Goal: Task Accomplishment & Management: Complete application form

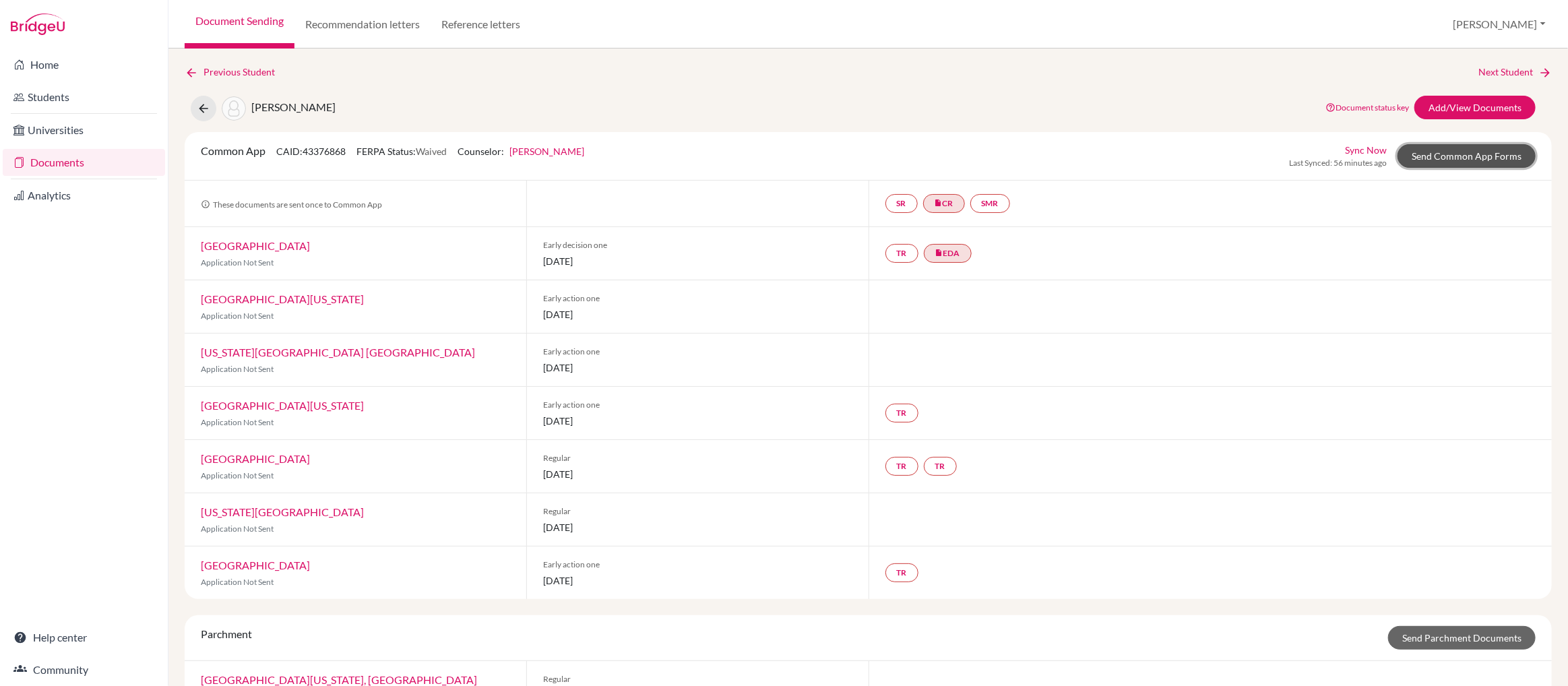
click at [1479, 155] on link "Send Common App Forms" at bounding box center [1466, 156] width 138 height 24
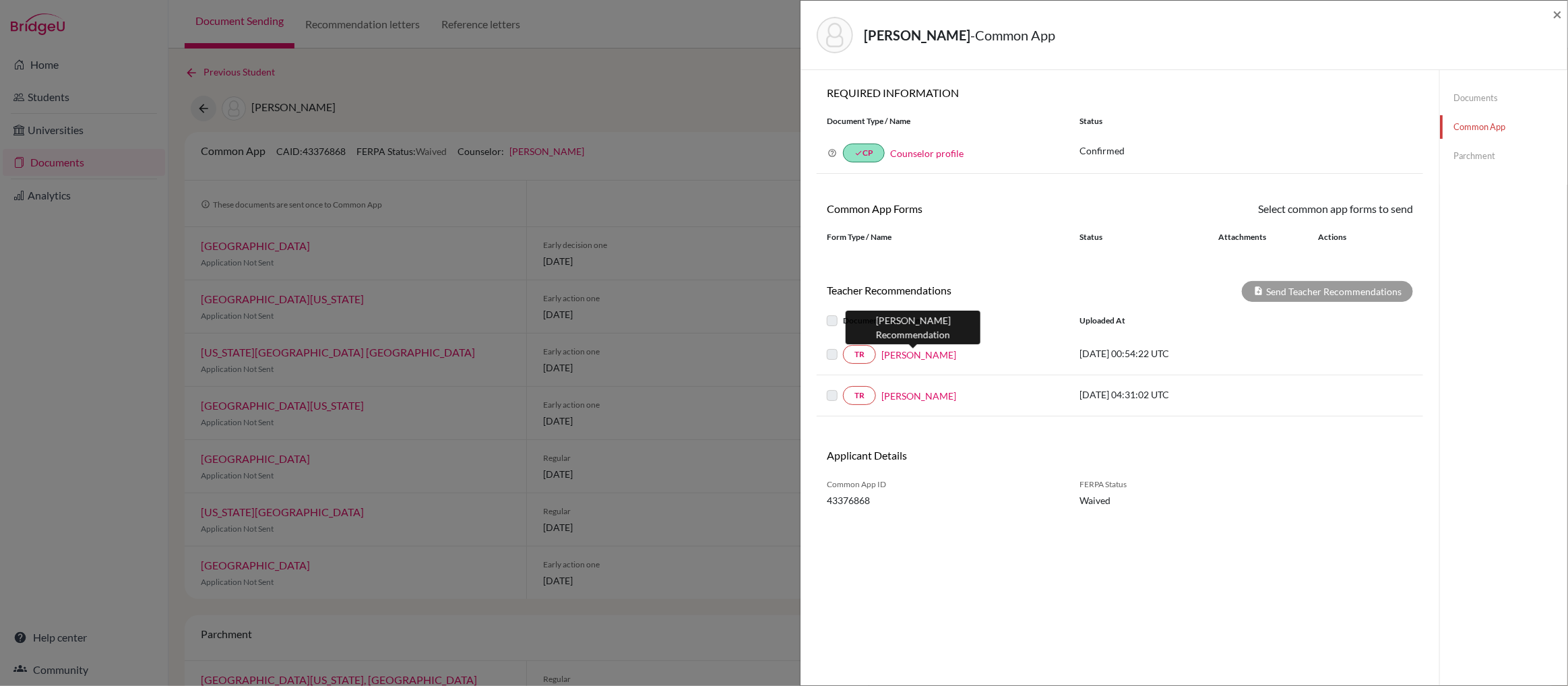
click at [920, 355] on link "Aparajita Mitra" at bounding box center [919, 354] width 75 height 14
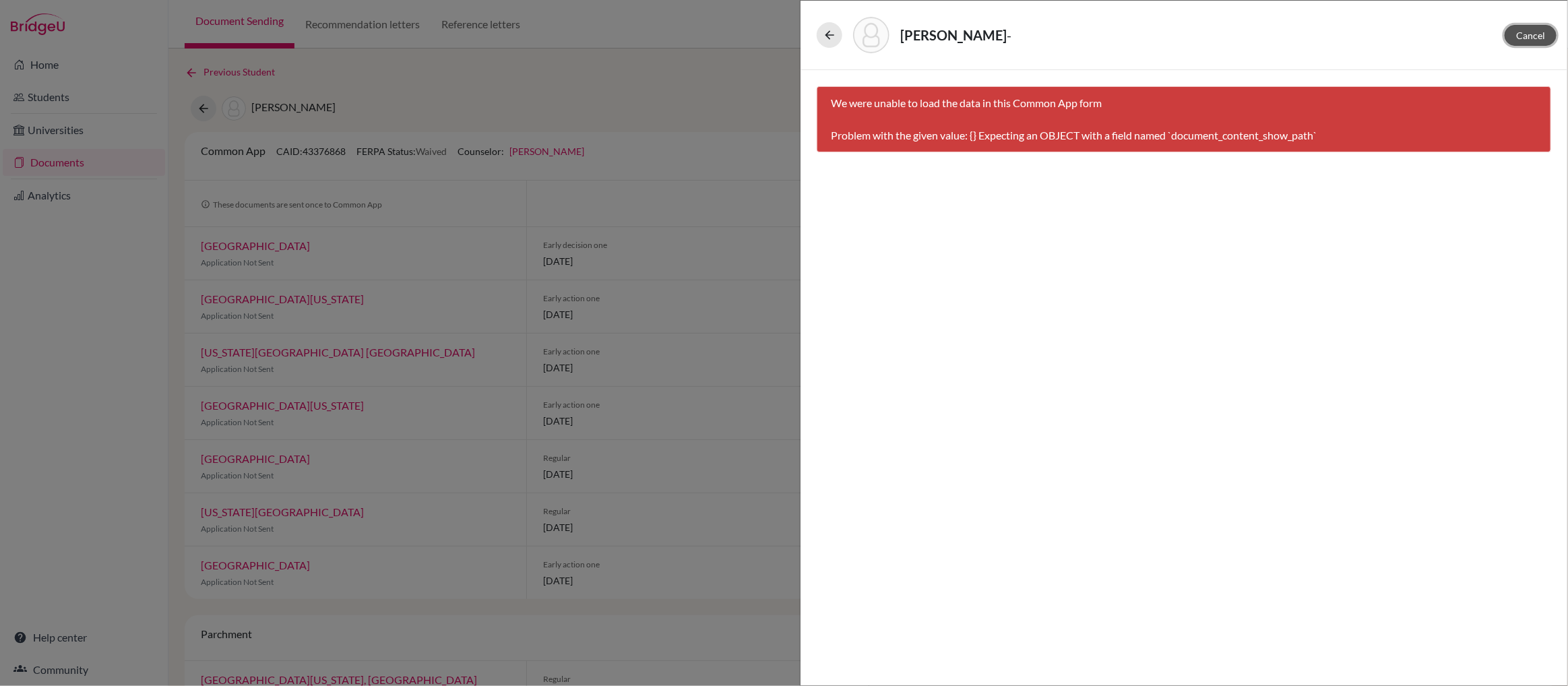
click at [1528, 37] on span "Cancel" at bounding box center [1531, 35] width 29 height 12
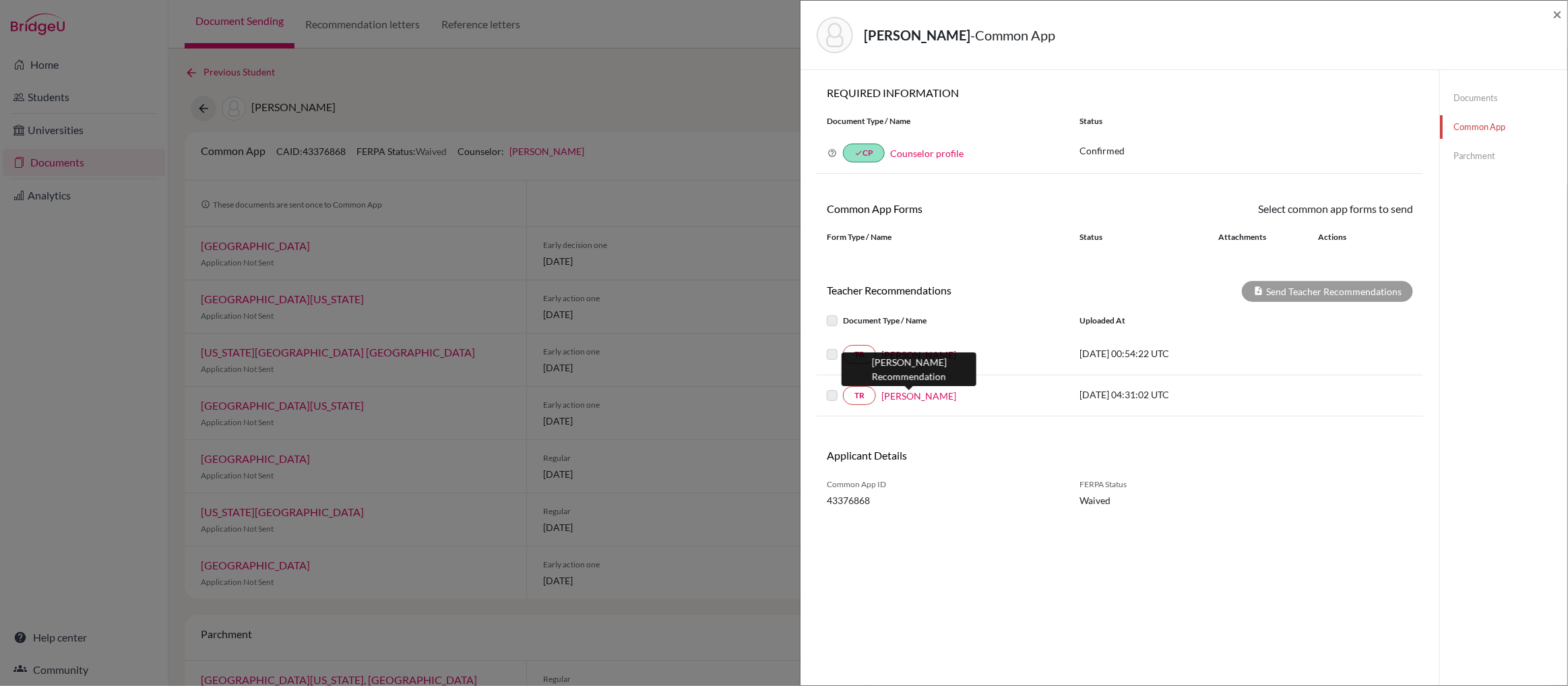
click at [902, 397] on link "[PERSON_NAME]" at bounding box center [919, 395] width 75 height 14
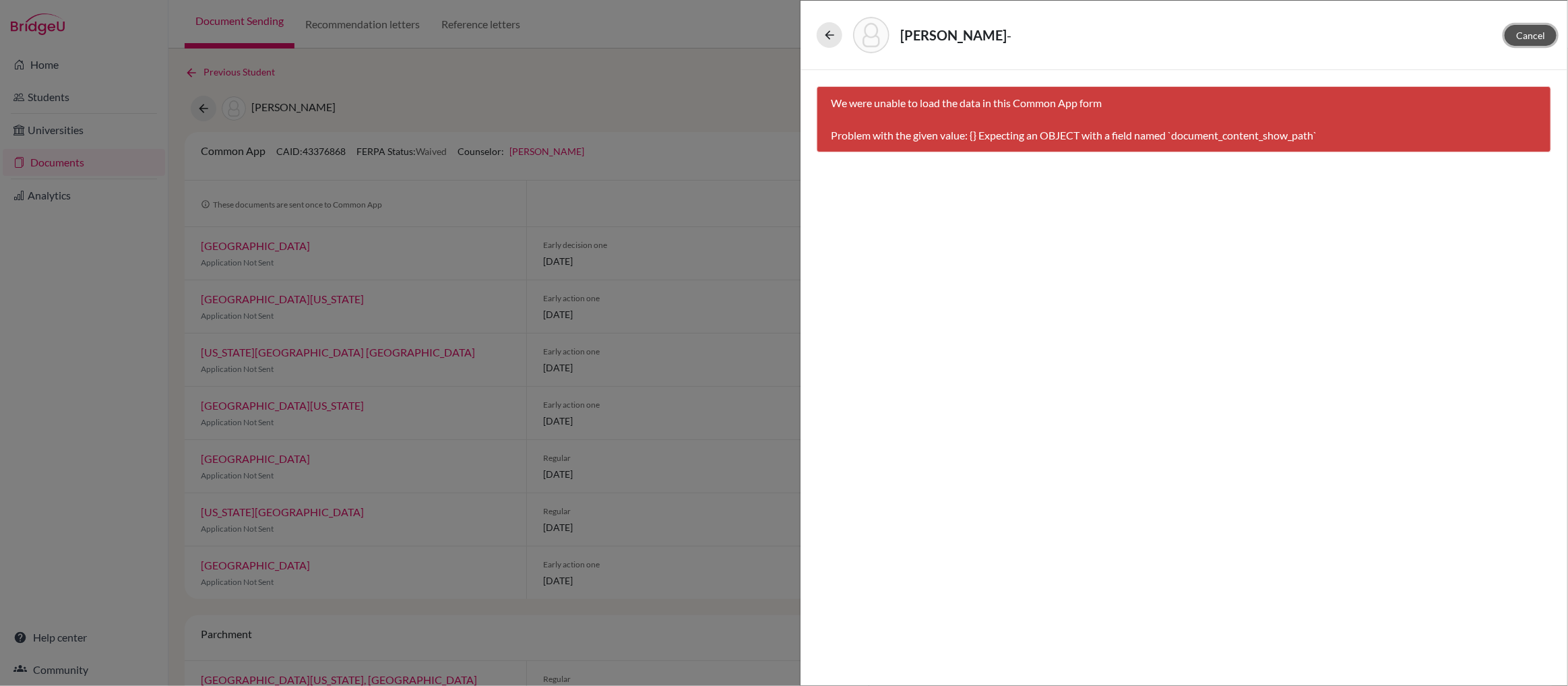
click at [1533, 35] on span "Cancel" at bounding box center [1531, 35] width 29 height 12
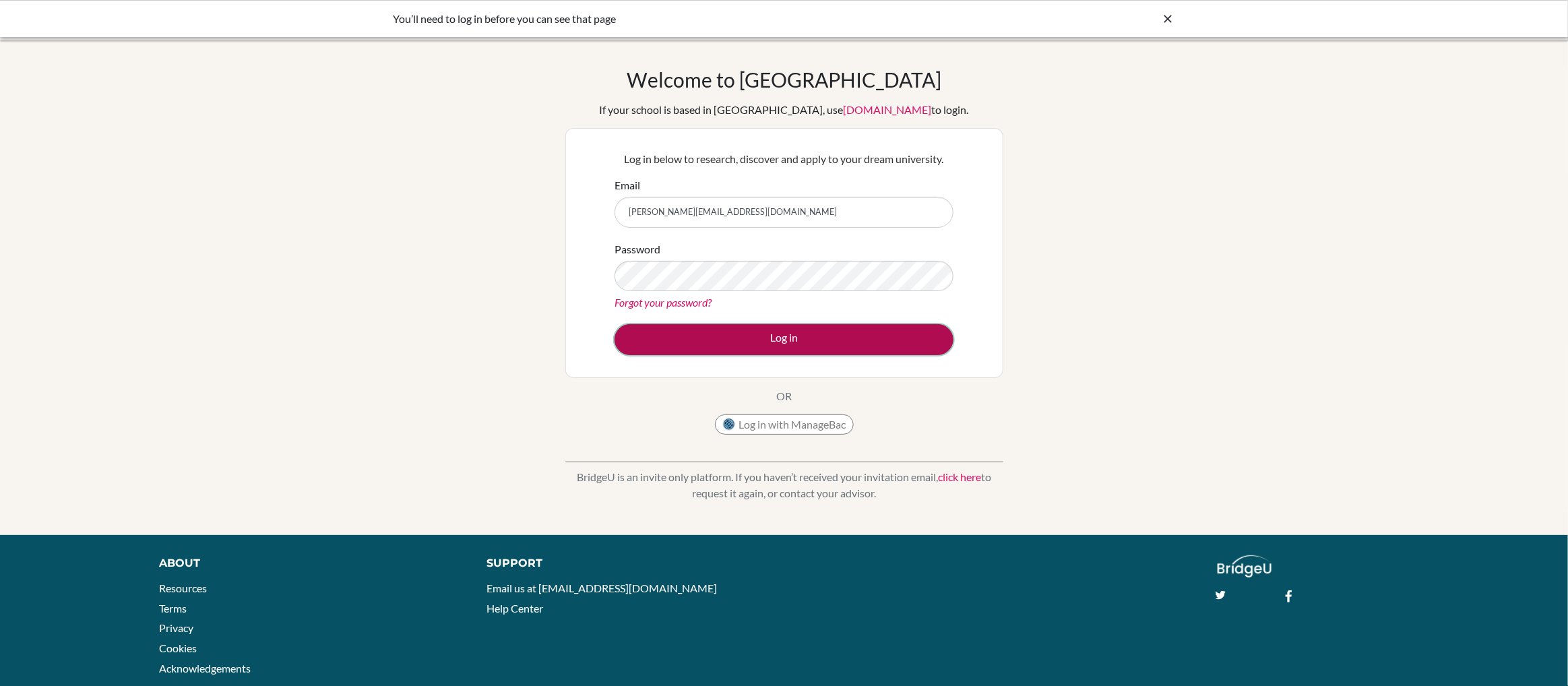
click at [783, 337] on button "Log in" at bounding box center [783, 339] width 339 height 31
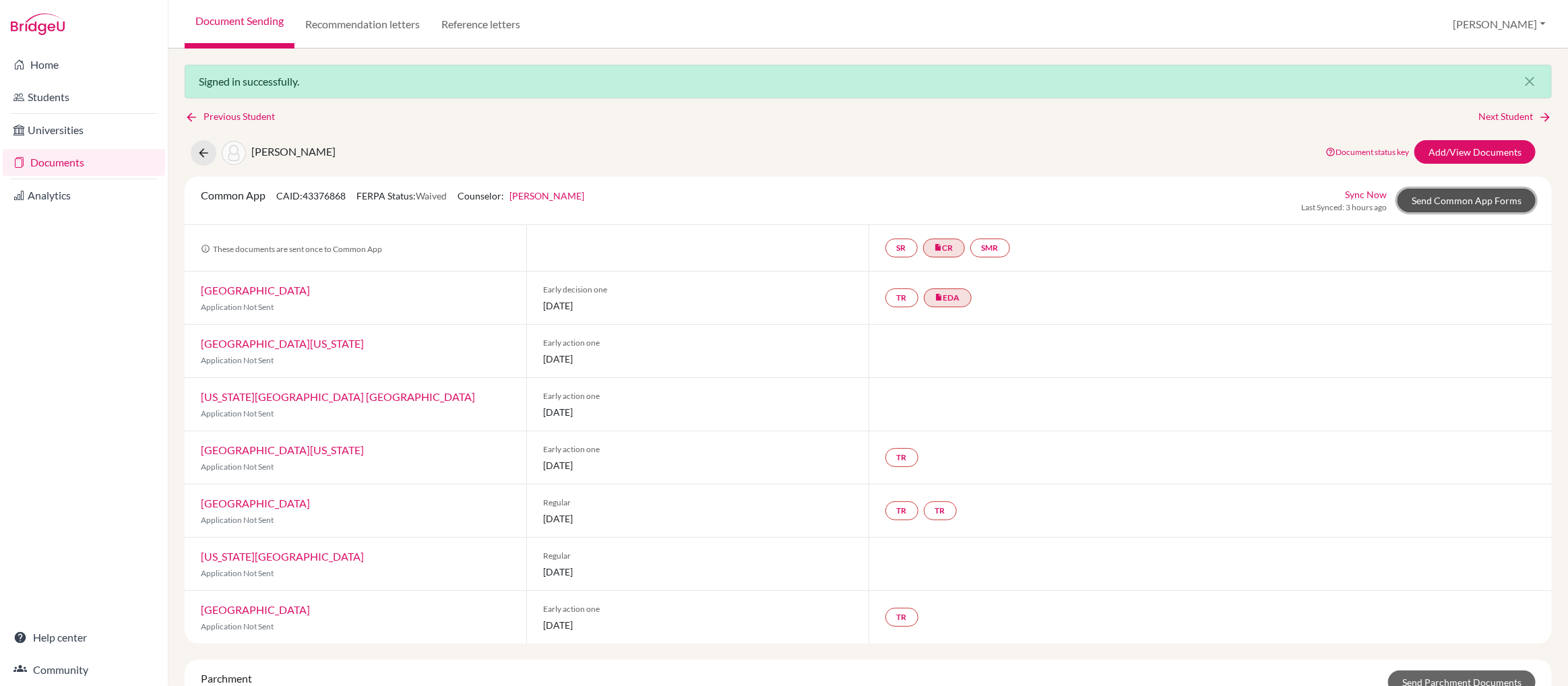
click at [1446, 203] on link "Send Common App Forms" at bounding box center [1466, 200] width 138 height 24
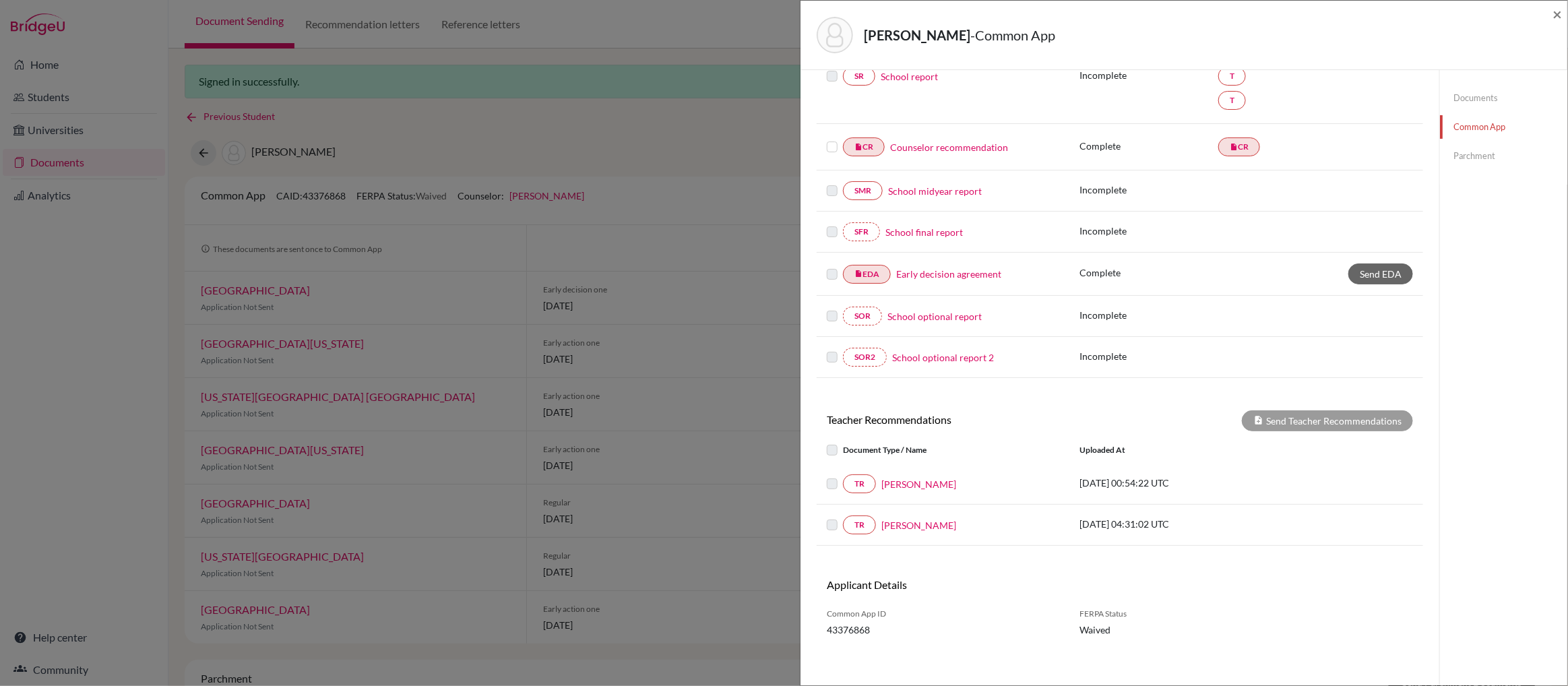
scroll to position [231, 0]
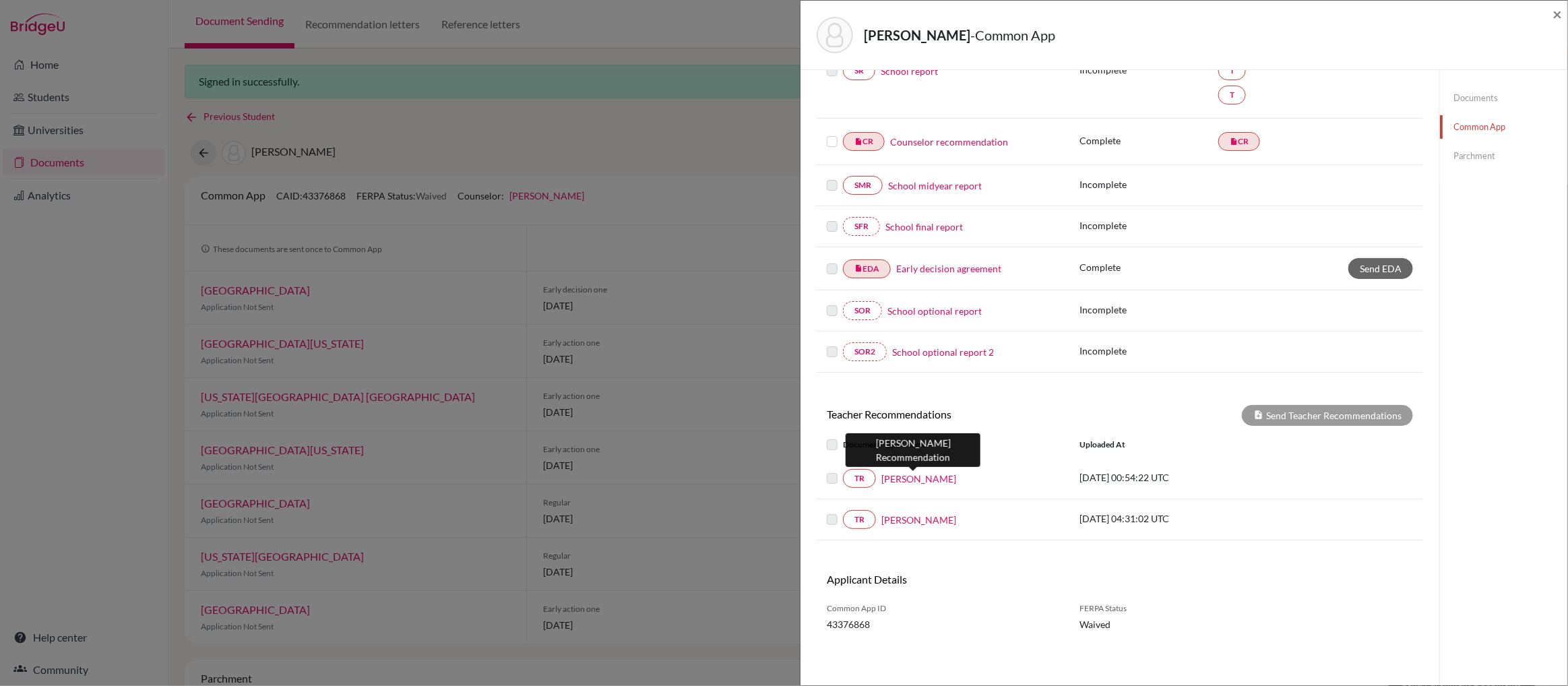
click at [928, 476] on link "Aparajita Mitra" at bounding box center [919, 478] width 75 height 14
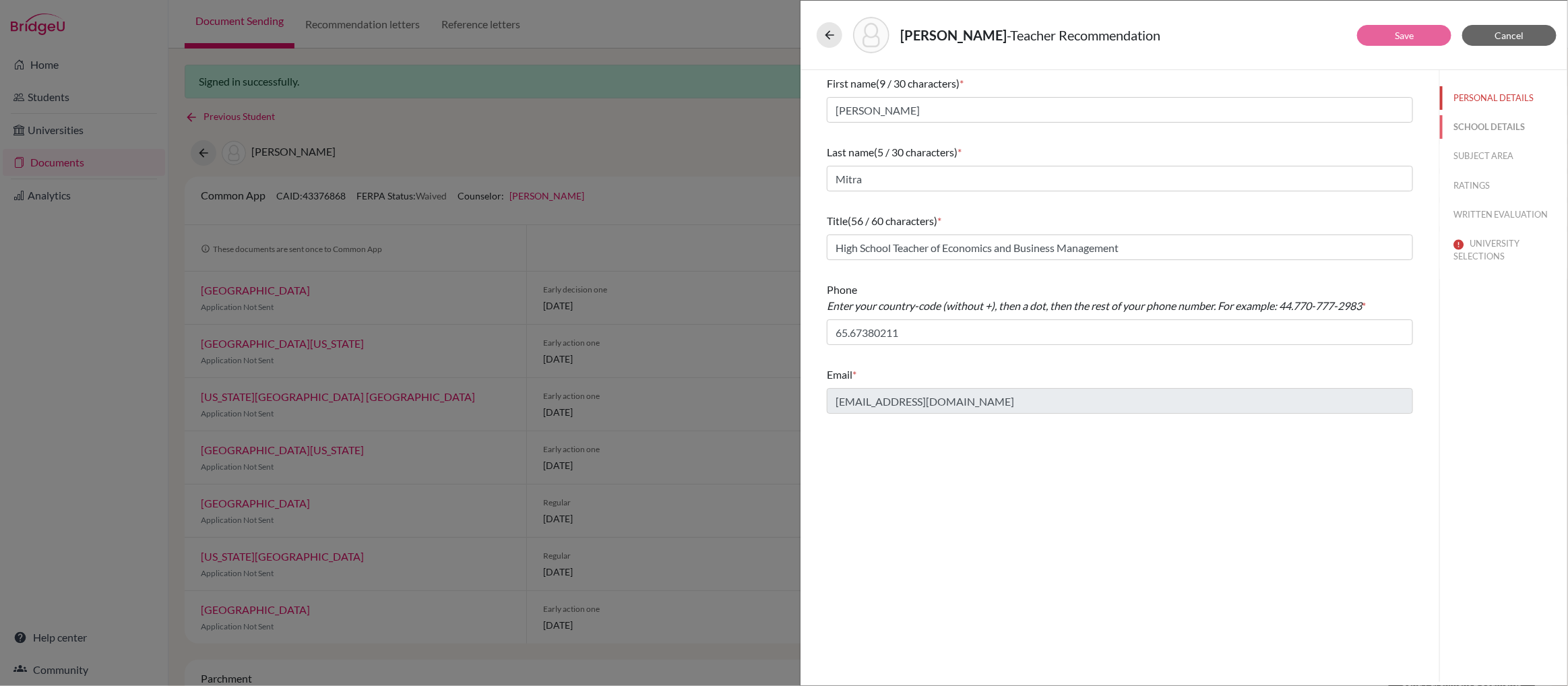
click at [1477, 131] on button "SCHOOL DETAILS" at bounding box center [1504, 127] width 127 height 24
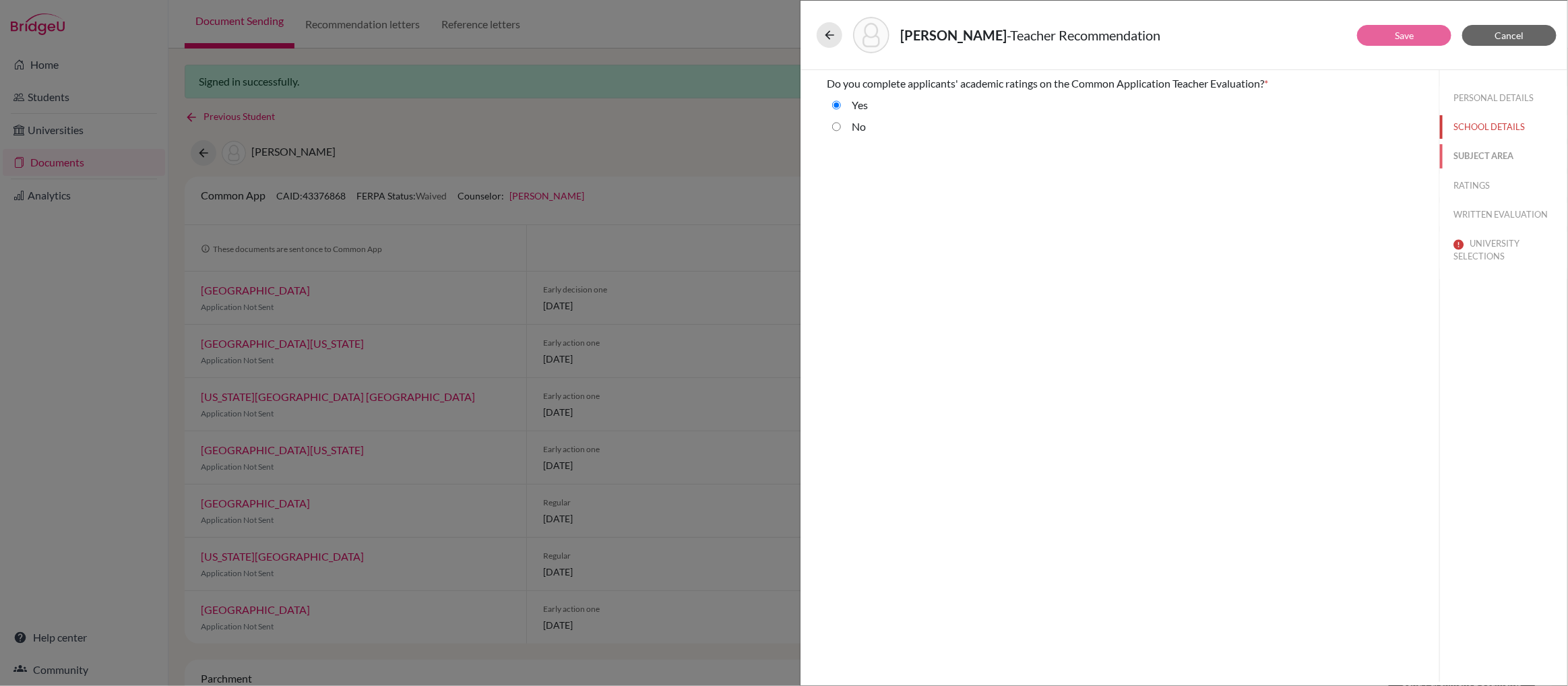
click at [1475, 154] on button "SUBJECT AREA" at bounding box center [1504, 156] width 127 height 24
select select "4"
click at [1473, 186] on button "RATINGS" at bounding box center [1504, 186] width 127 height 24
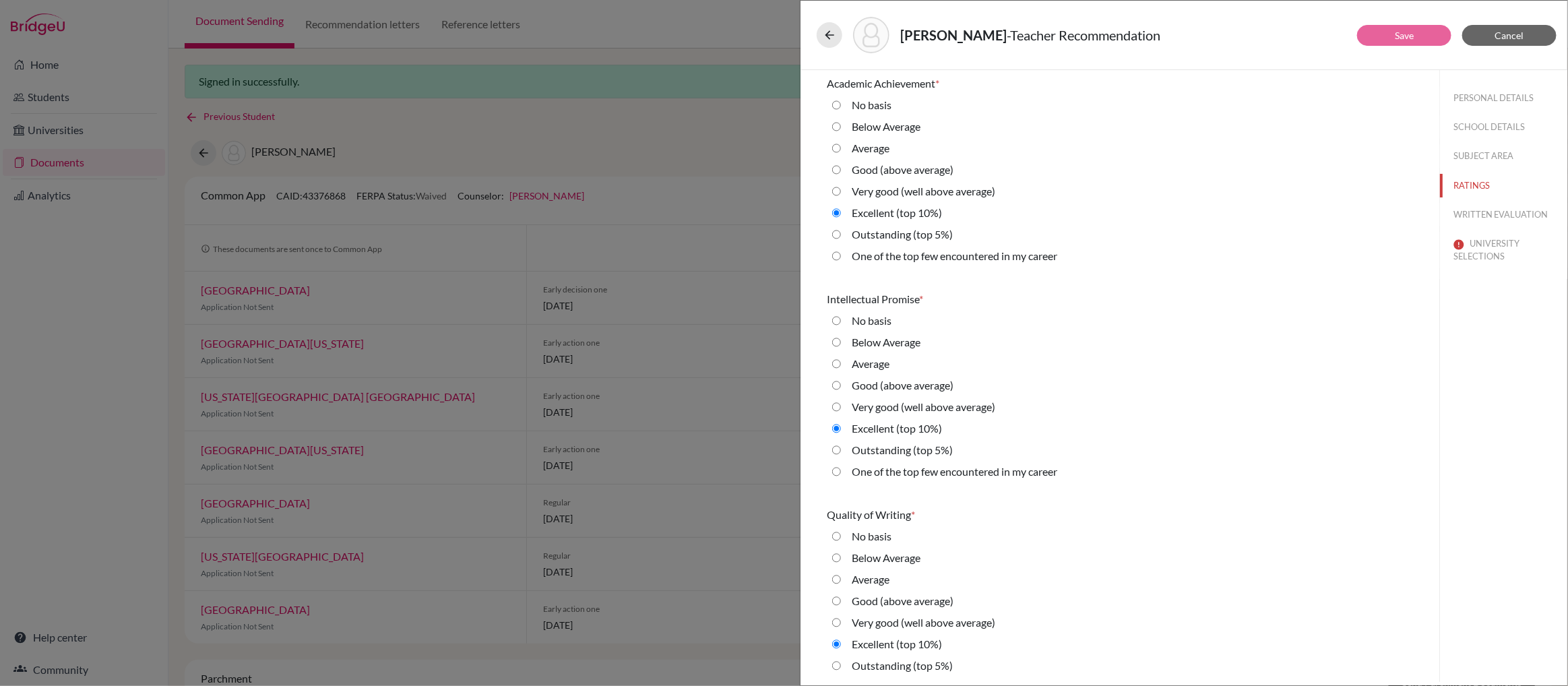
click at [837, 258] on career "One of the top few encountered in my career" at bounding box center [837, 255] width 9 height 16
radio career "true"
click at [837, 448] on 5\%\) "Outstanding (top 5%)" at bounding box center [837, 449] width 9 height 16
radio 5\%\) "true"
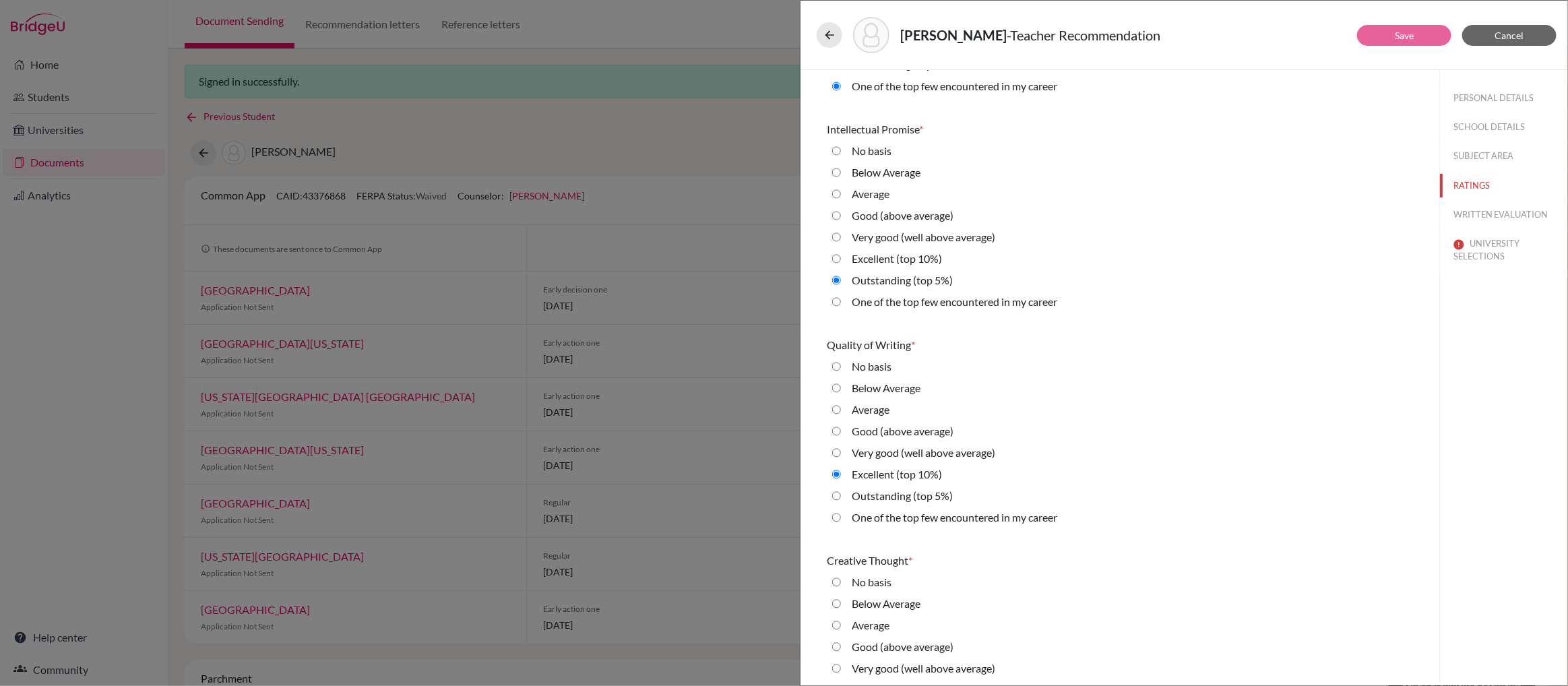
scroll to position [188, 0]
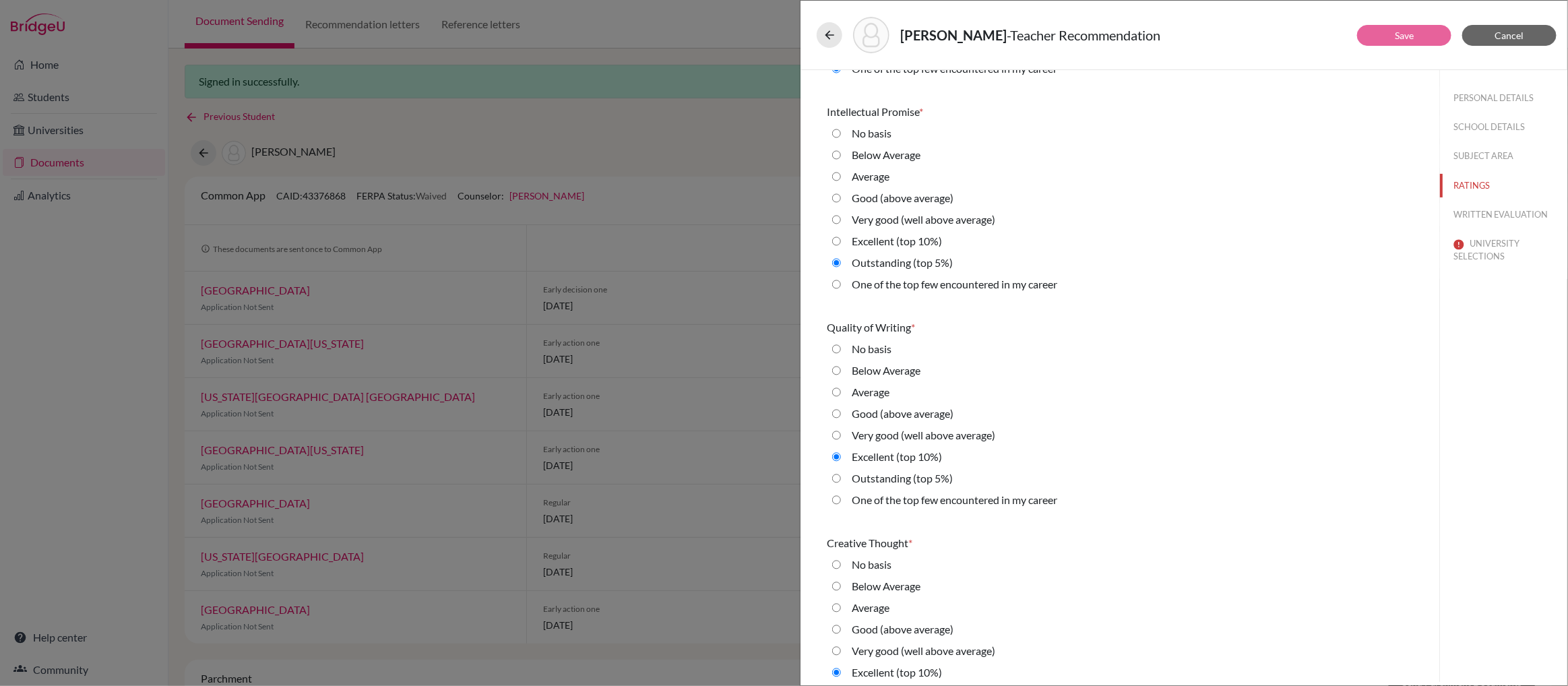
click at [838, 478] on 5\%\) "Outstanding (top 5%)" at bounding box center [837, 478] width 9 height 16
radio 5\%\) "true"
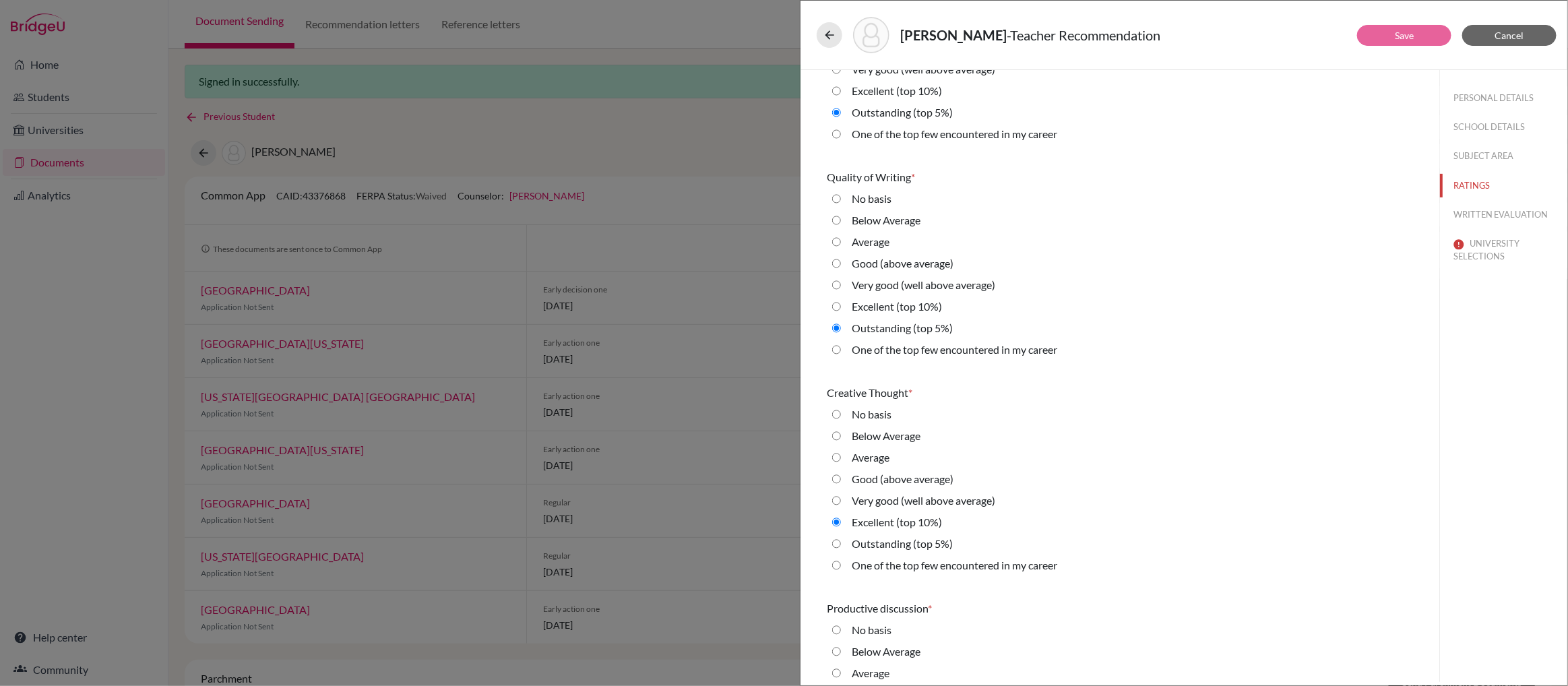
scroll to position [363, 0]
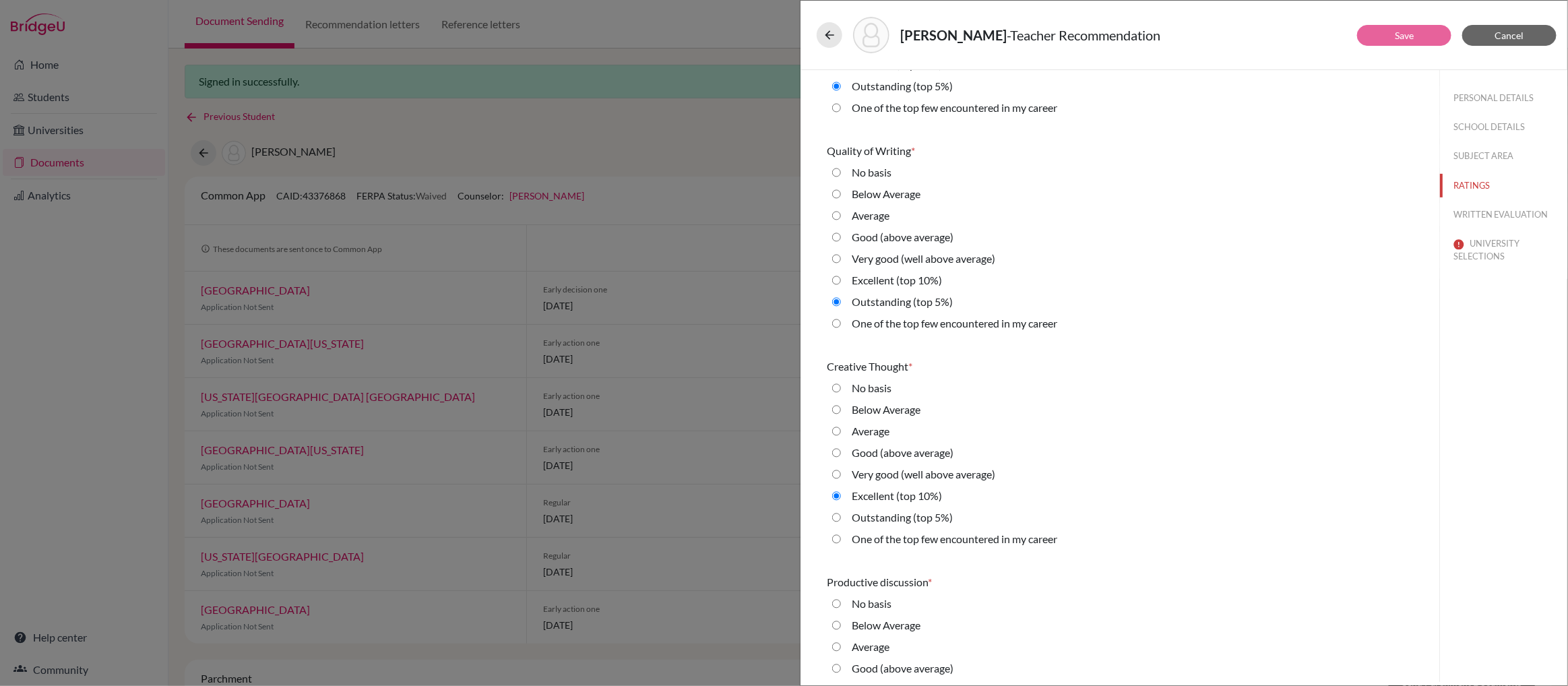
click at [837, 516] on 5\%\) "Outstanding (top 5%)" at bounding box center [837, 517] width 9 height 16
radio 5\%\) "true"
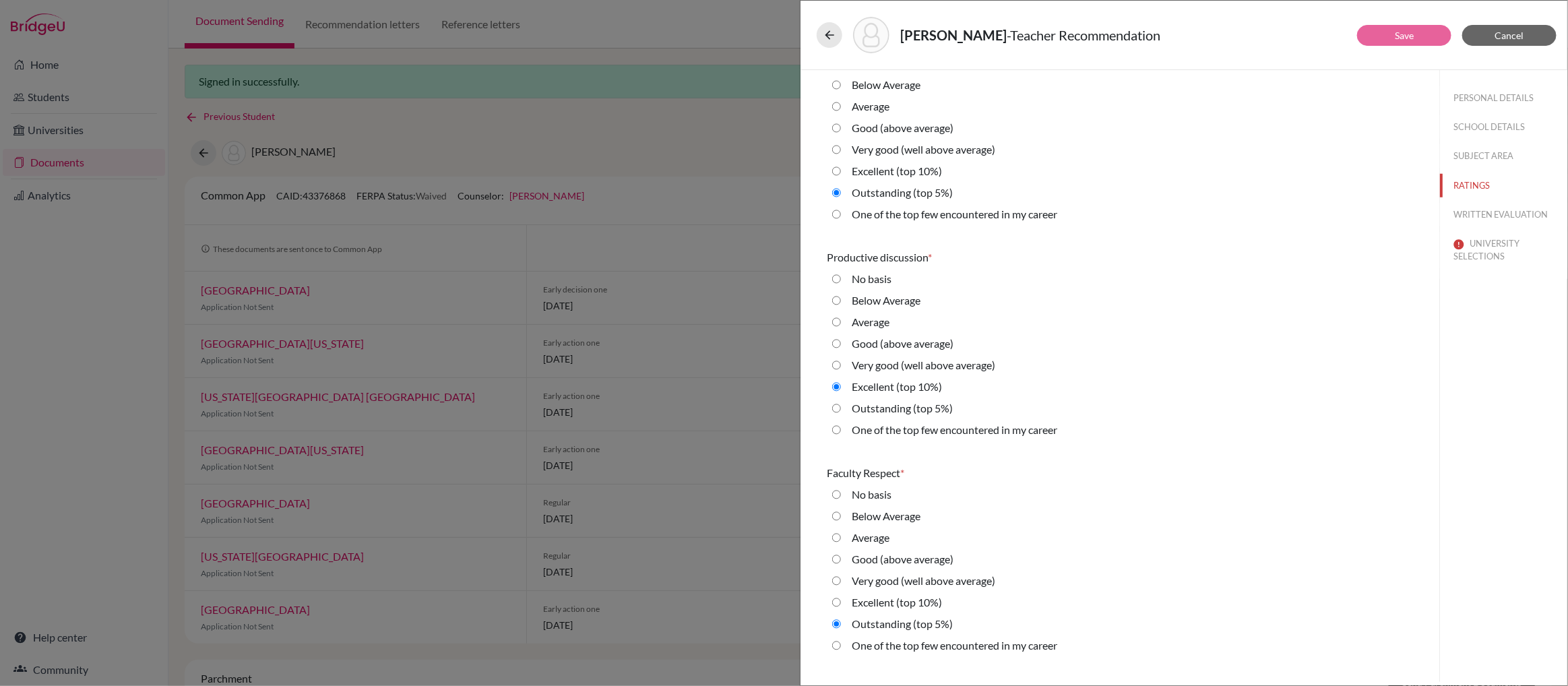
scroll to position [705, 0]
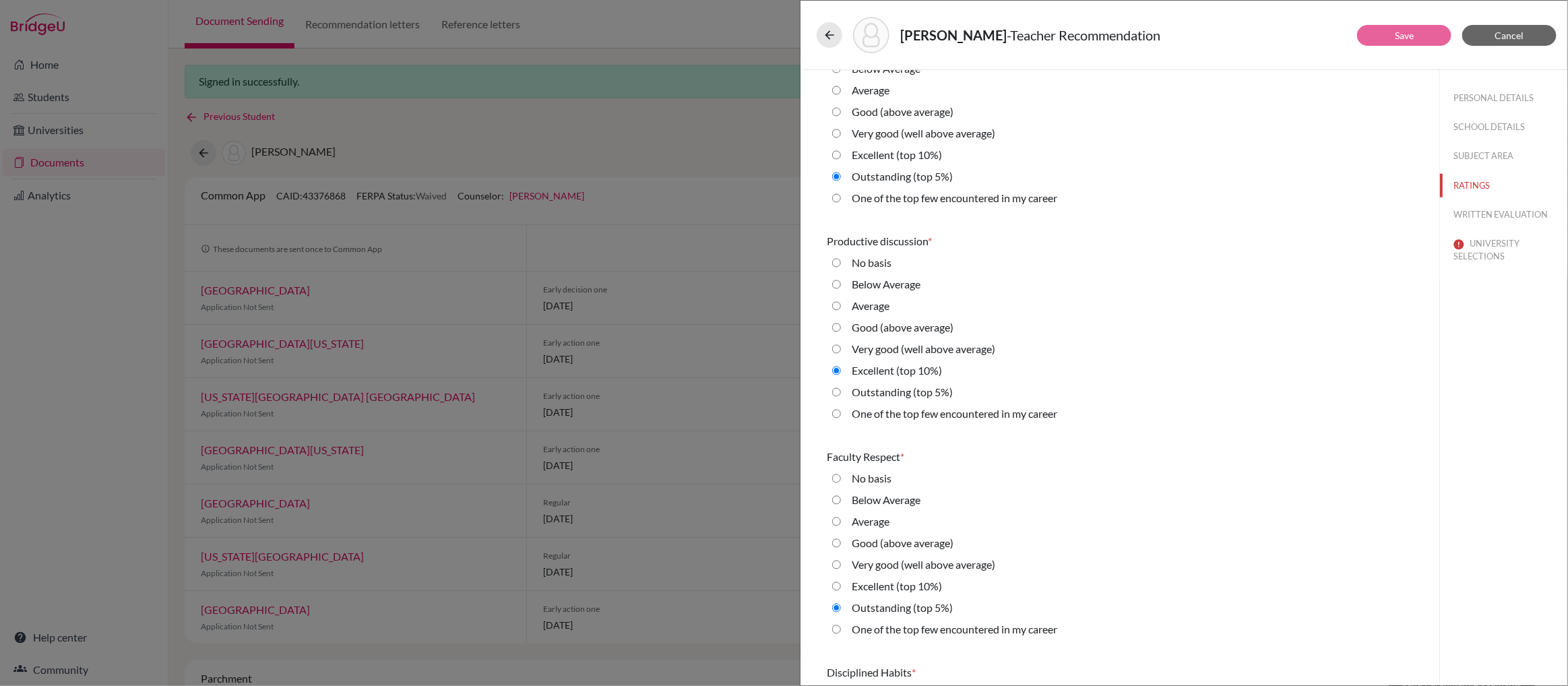
click at [838, 390] on 5\%\) "Outstanding (top 5%)" at bounding box center [837, 392] width 9 height 16
radio 5\%\) "true"
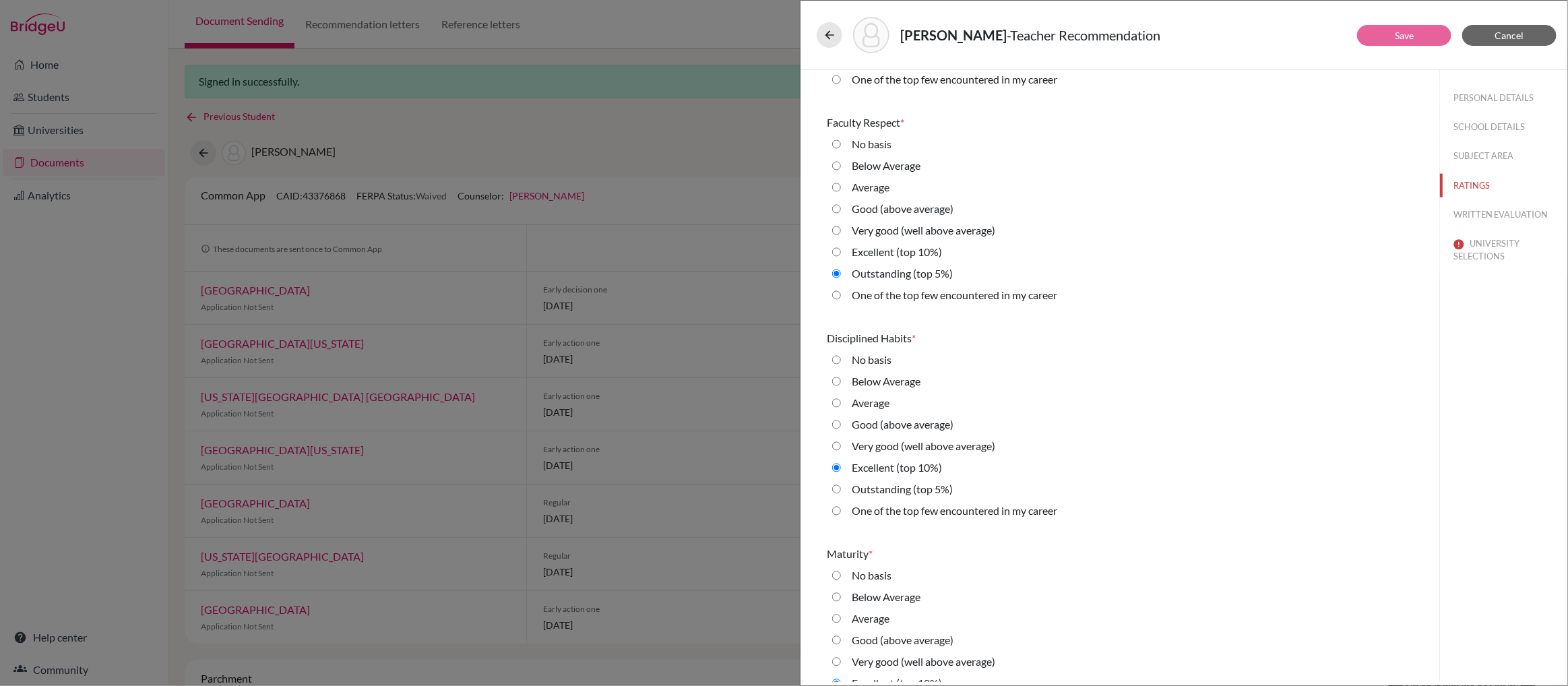
scroll to position [1049, 0]
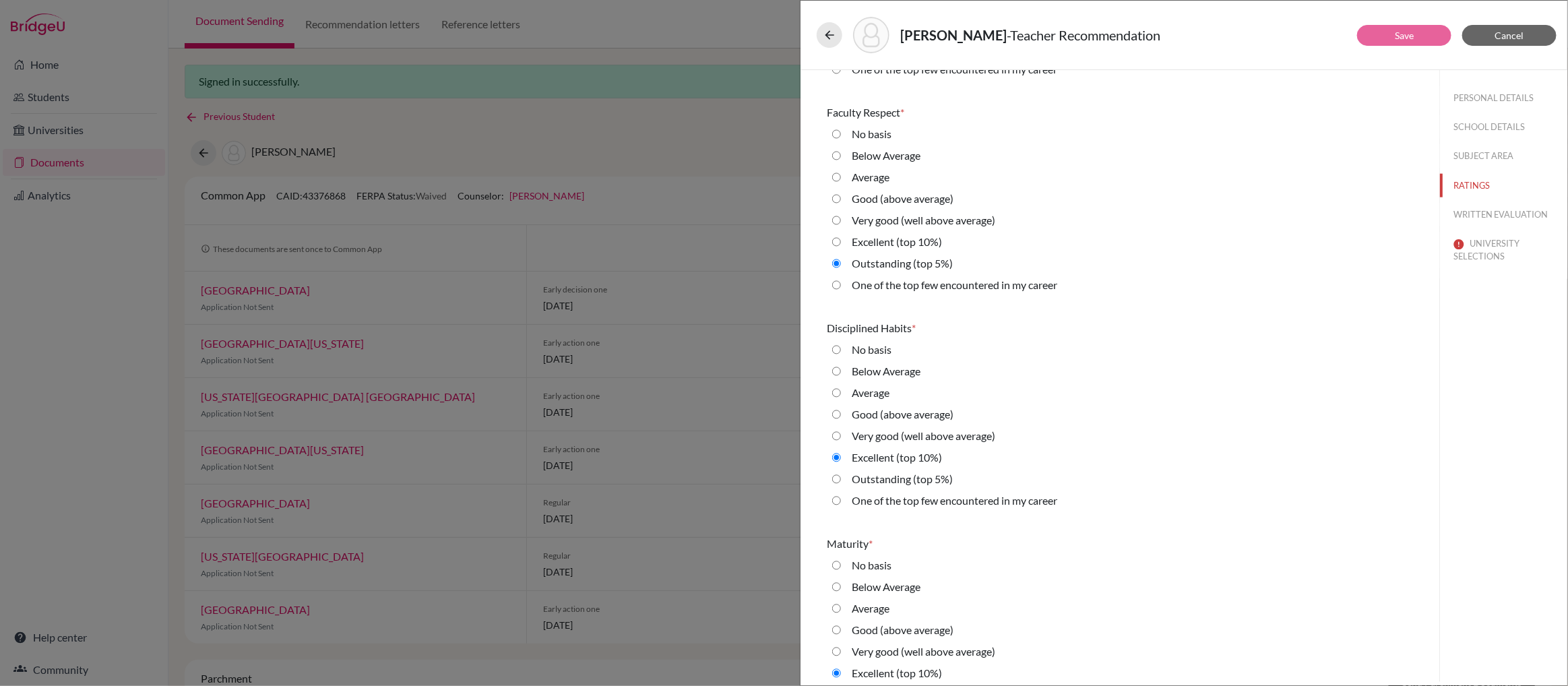
click at [837, 477] on 5\%\) "Outstanding (top 5%)" at bounding box center [837, 478] width 9 height 16
radio 5\%\) "true"
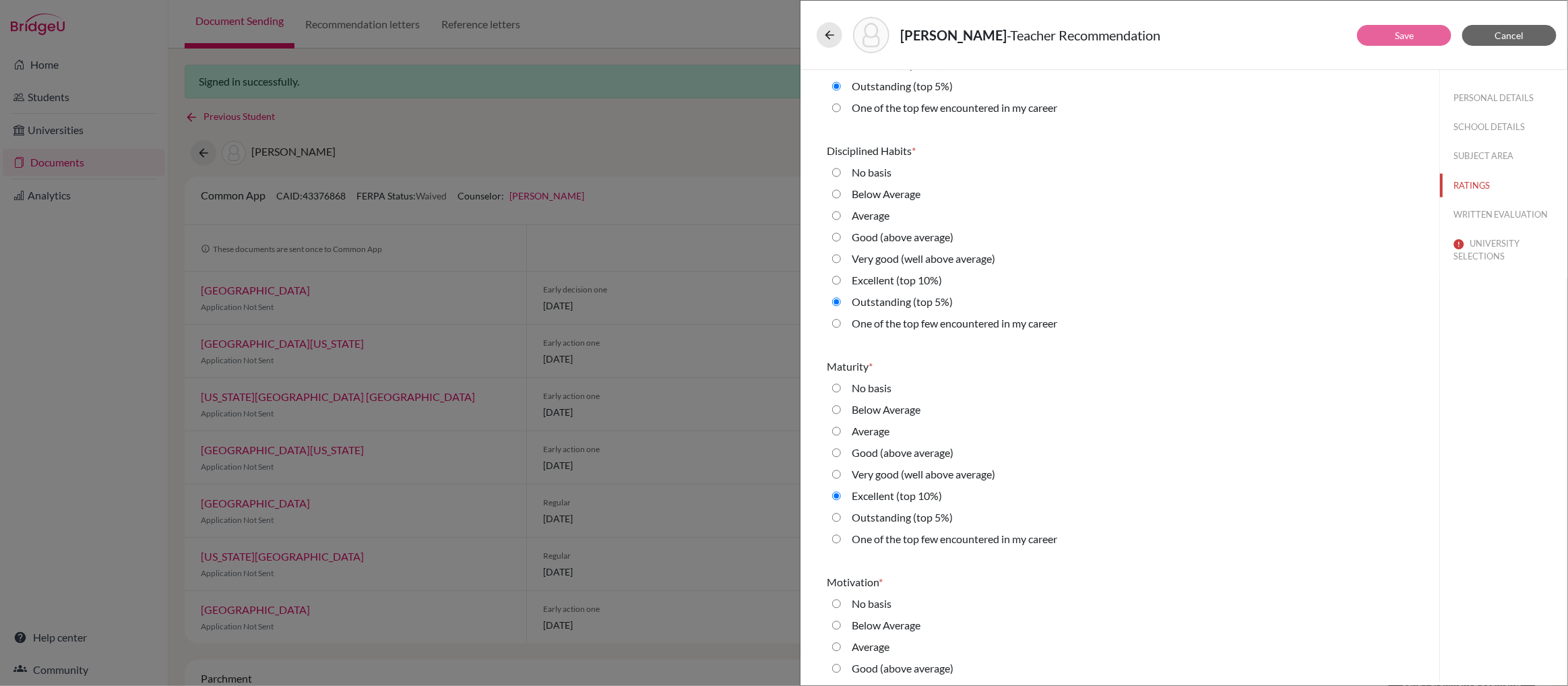
scroll to position [1299, 0]
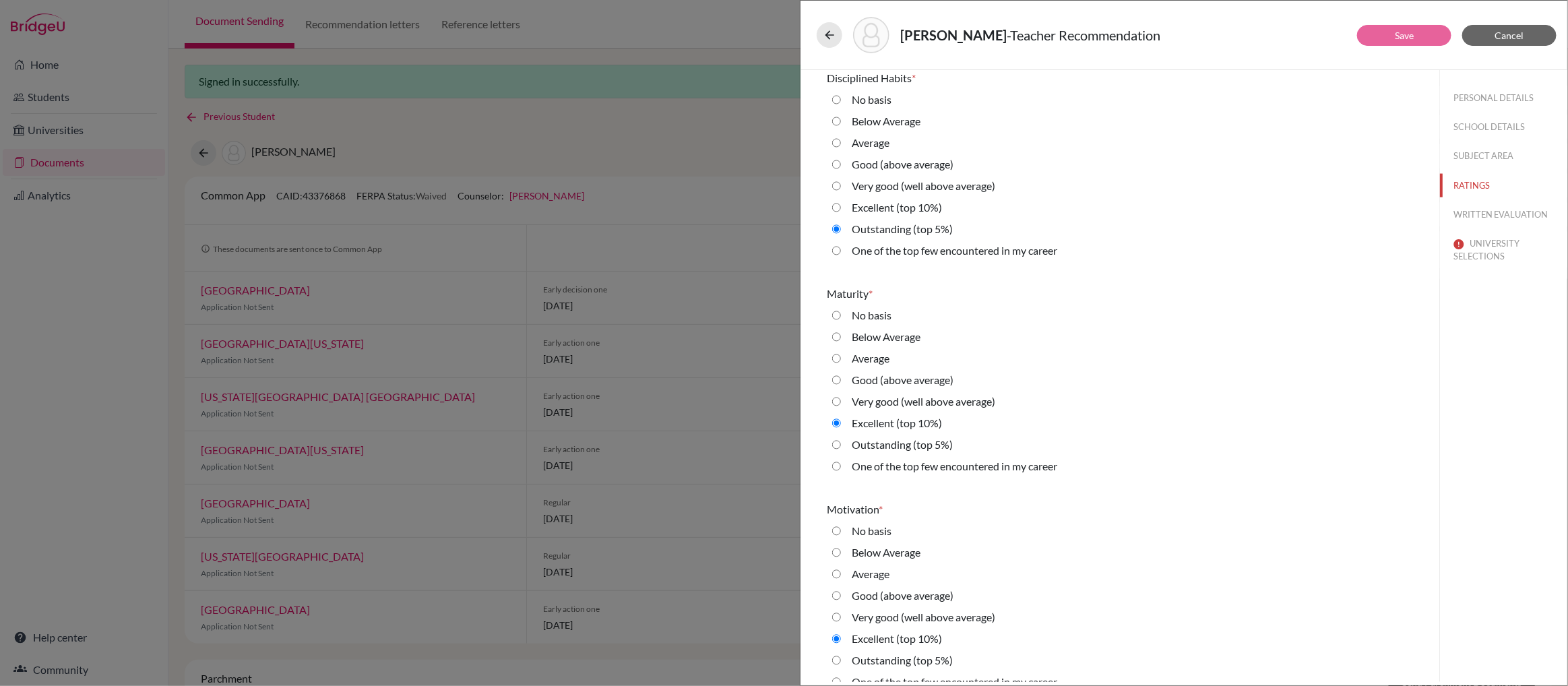
click at [837, 444] on 5\%\) "Outstanding (top 5%)" at bounding box center [837, 444] width 9 height 16
radio 5\%\) "true"
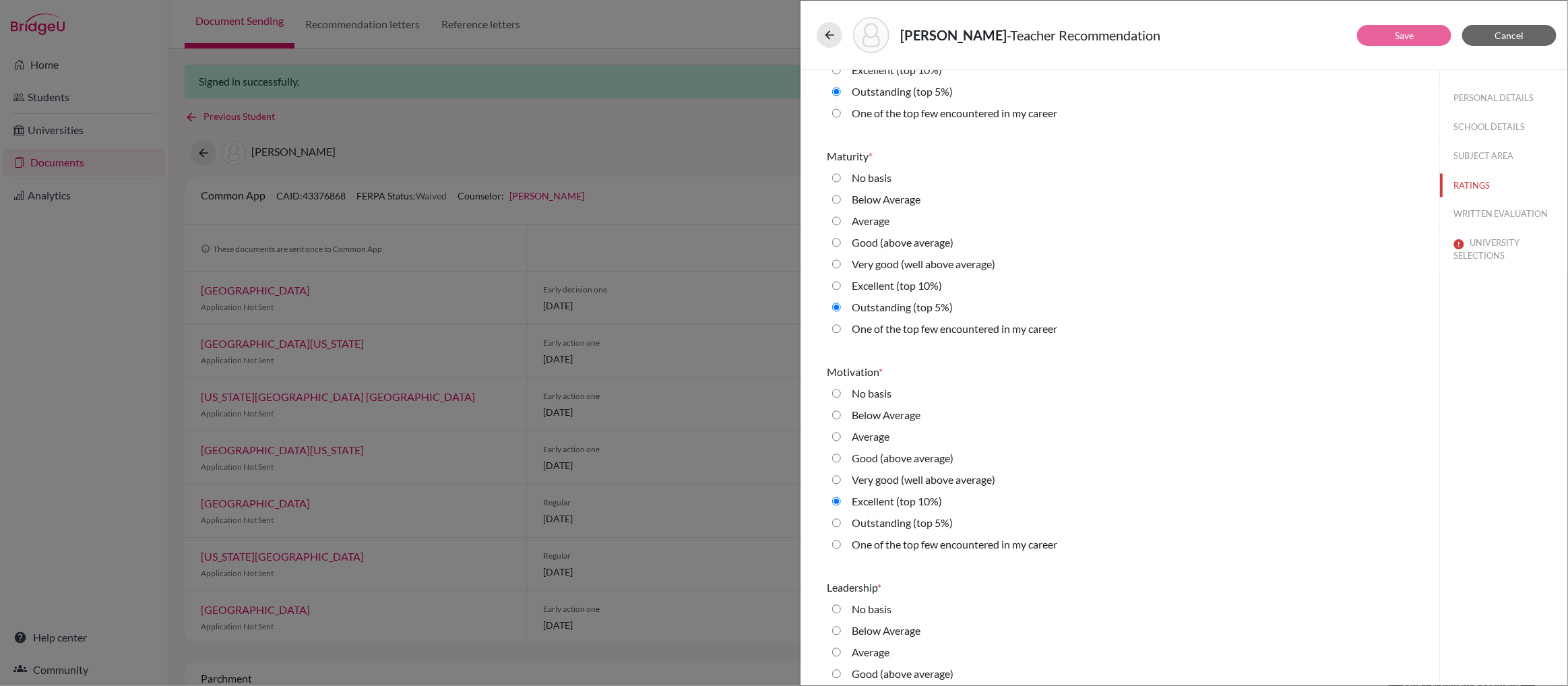
scroll to position [1443, 0]
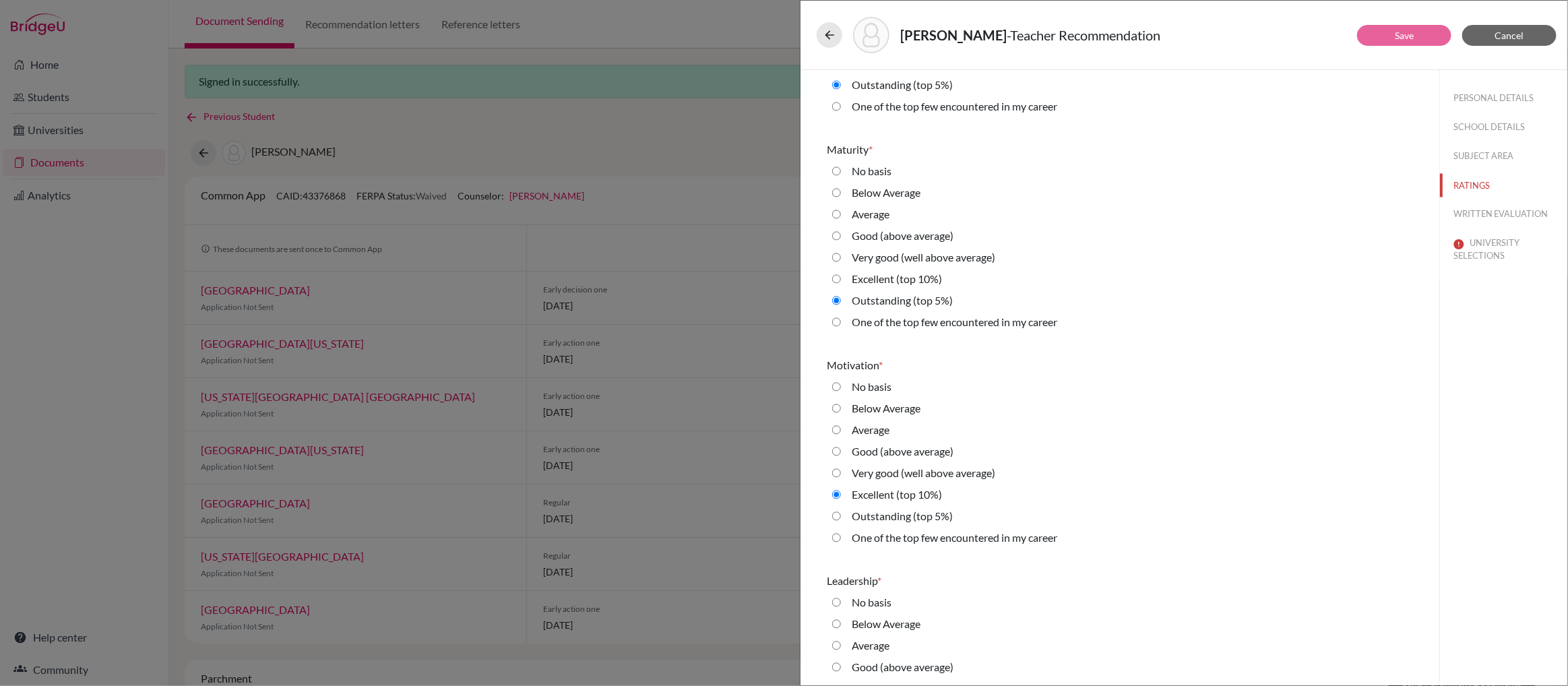
click at [837, 514] on 5\%\) "Outstanding (top 5%)" at bounding box center [837, 516] width 9 height 16
radio 5\%\) "true"
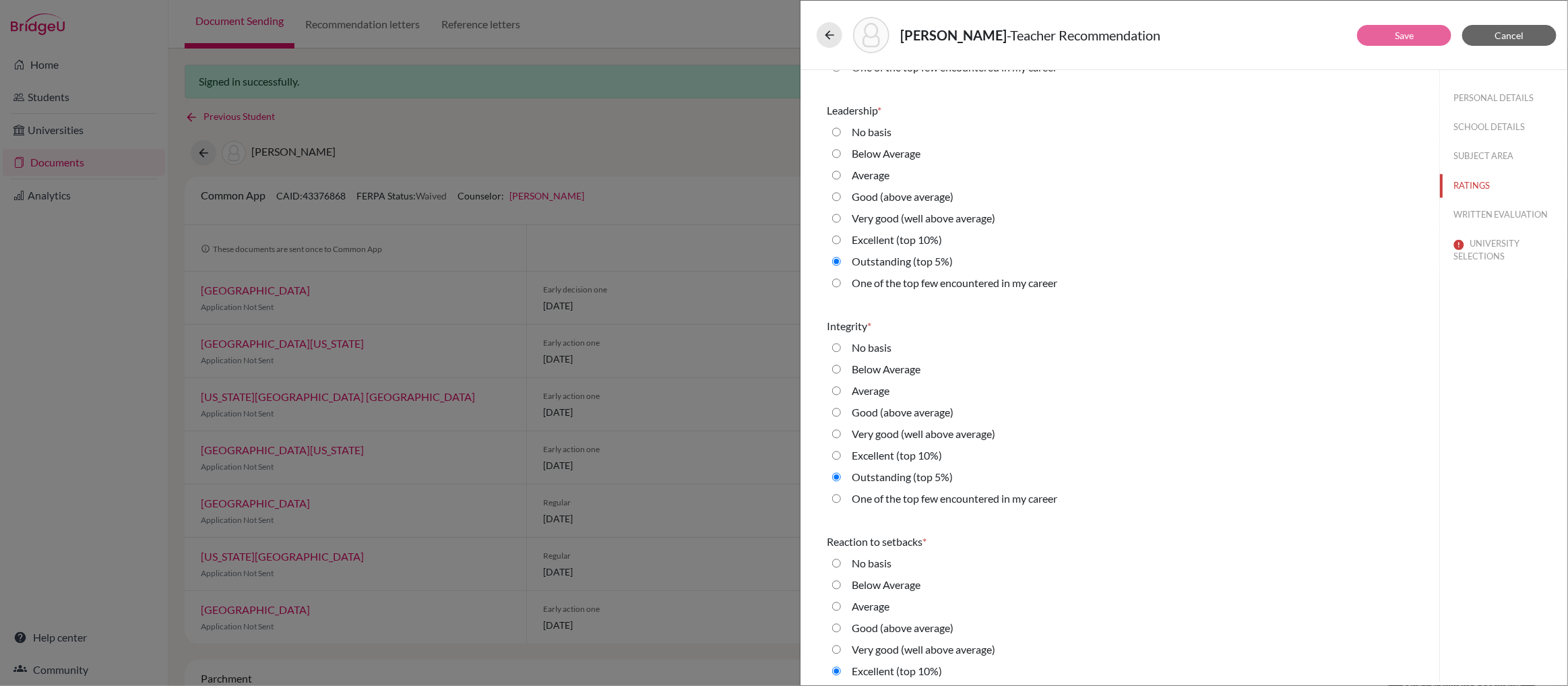
scroll to position [1917, 0]
click at [837, 495] on career "One of the top few encountered in my career" at bounding box center [837, 494] width 9 height 16
radio career "true"
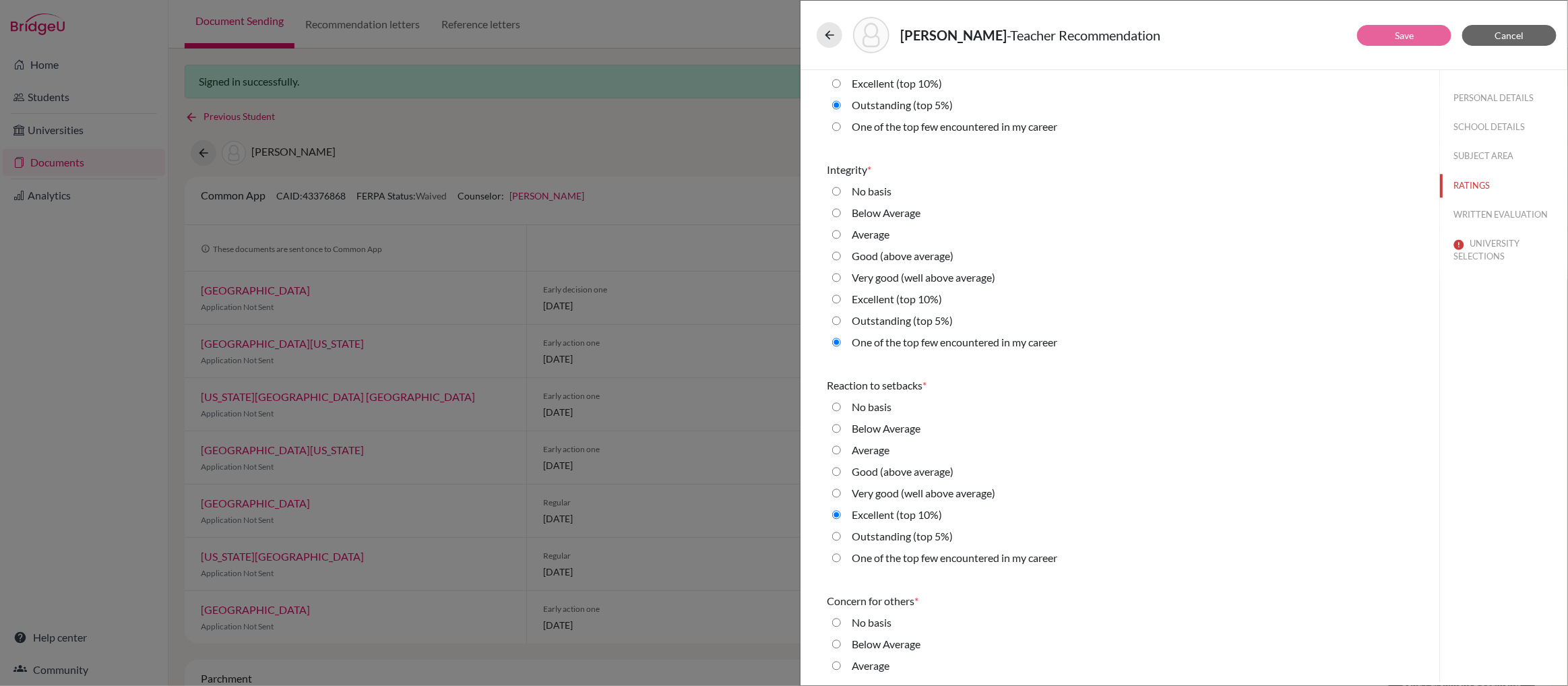
click at [837, 536] on 5\%\) "Outstanding (top 5%)" at bounding box center [837, 536] width 9 height 16
radio 5\%\) "true"
click at [837, 554] on career "One of the top few encountered in my career" at bounding box center [837, 557] width 9 height 16
radio career "true"
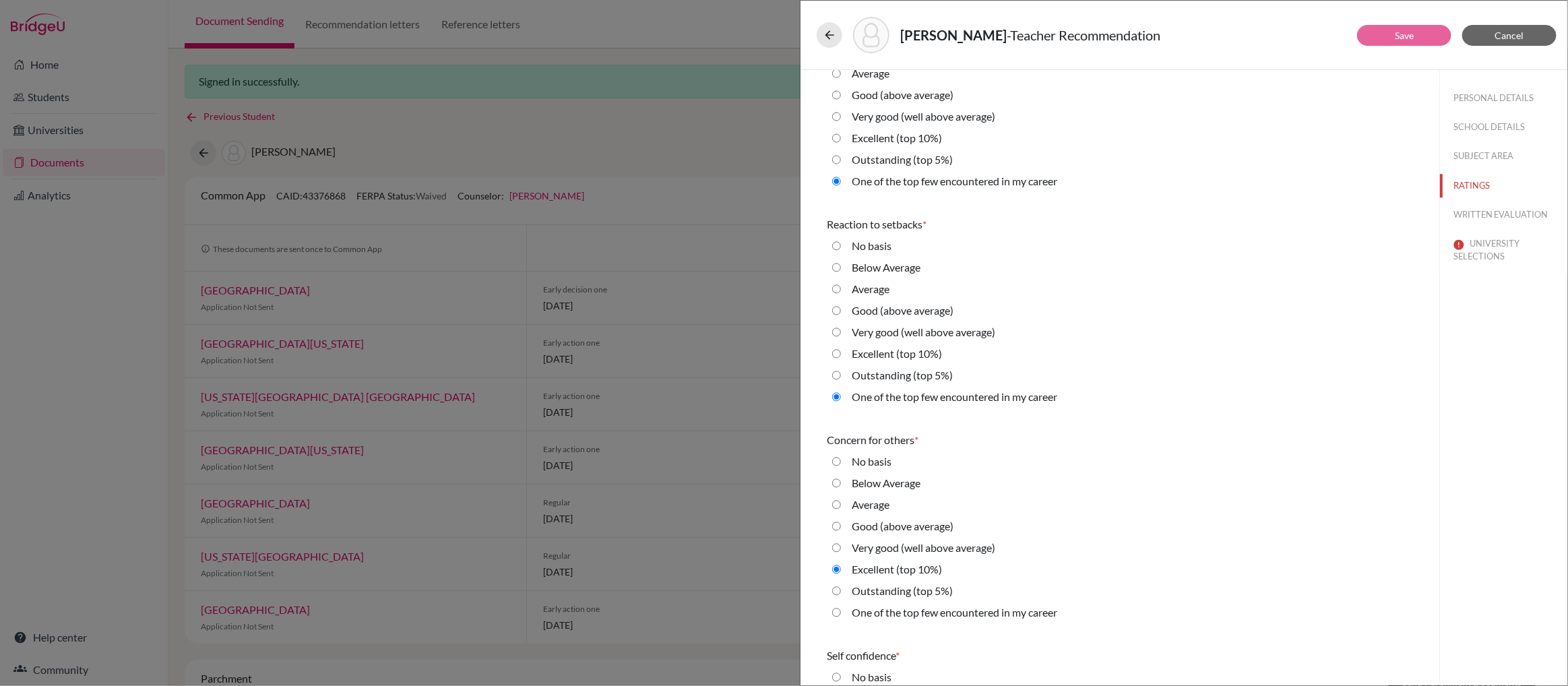
scroll to position [2314, 0]
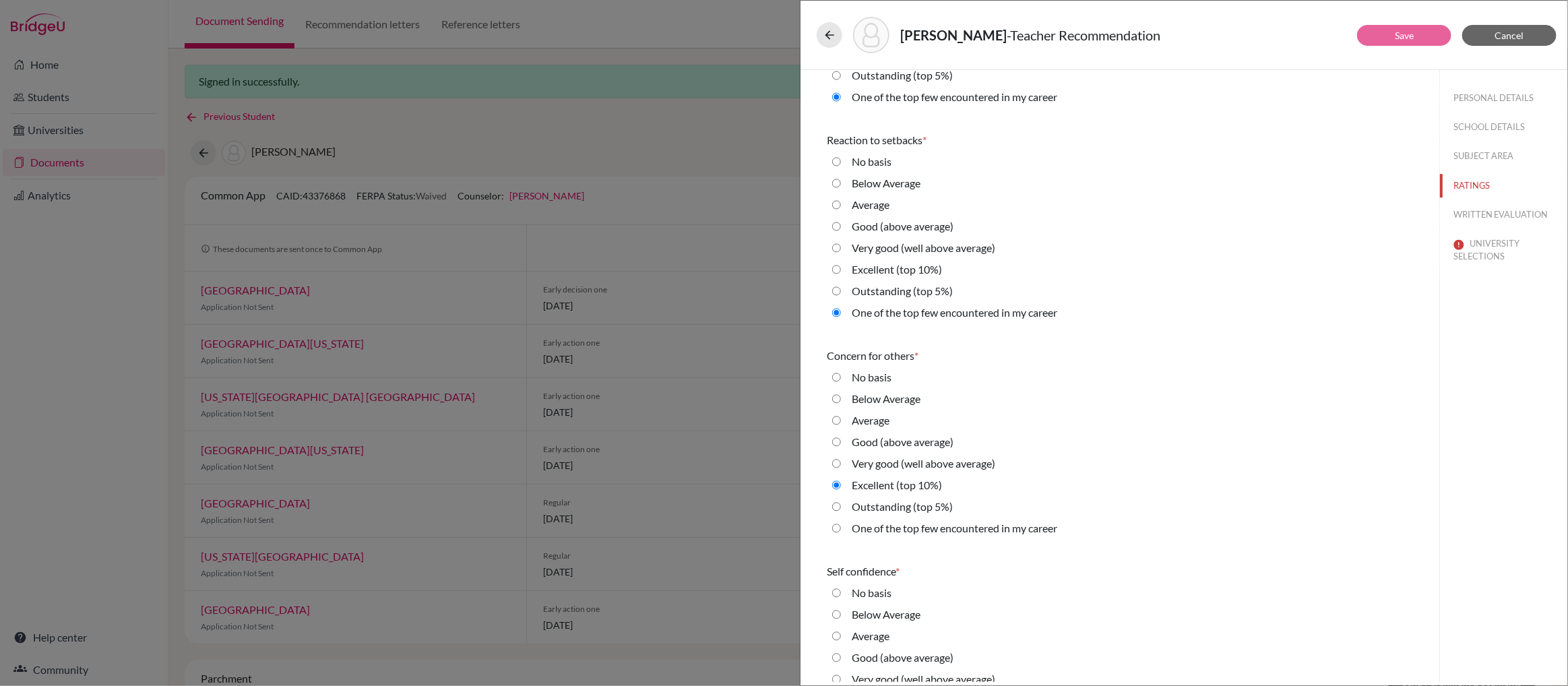
click at [837, 507] on 5\%\) "Outstanding (top 5%)" at bounding box center [837, 506] width 9 height 16
radio 5\%\) "true"
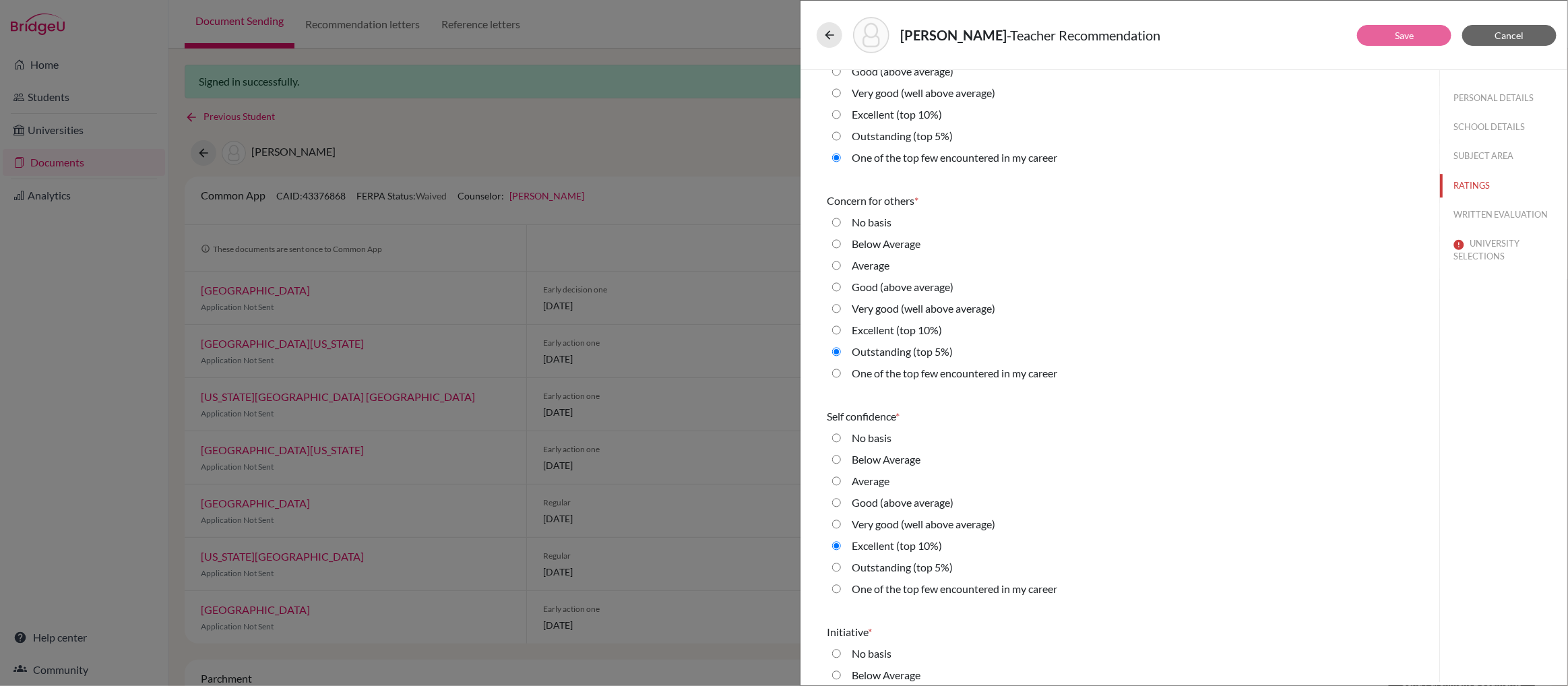
scroll to position [2537, 0]
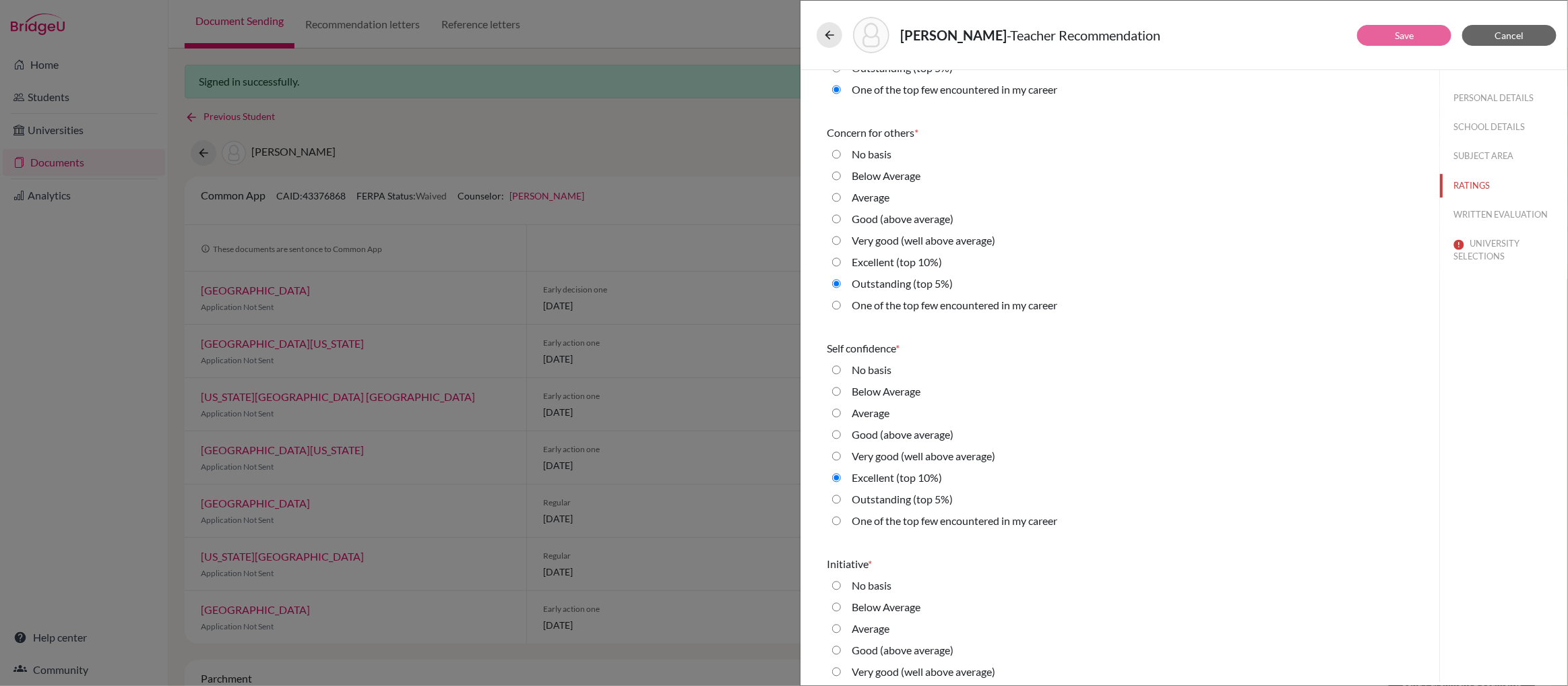
click at [835, 496] on 5\%\) "Outstanding (top 5%)" at bounding box center [837, 498] width 9 height 16
radio 5\%\) "true"
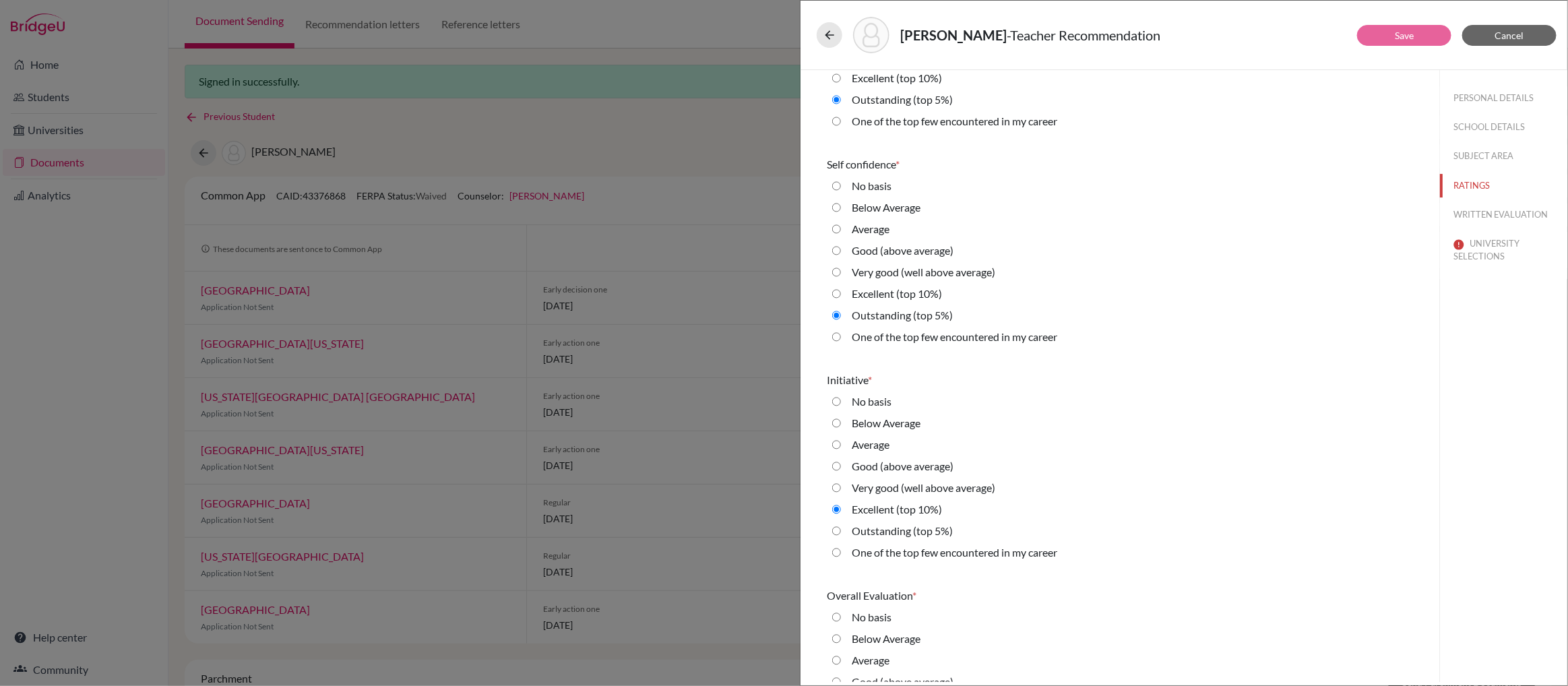
scroll to position [2730, 0]
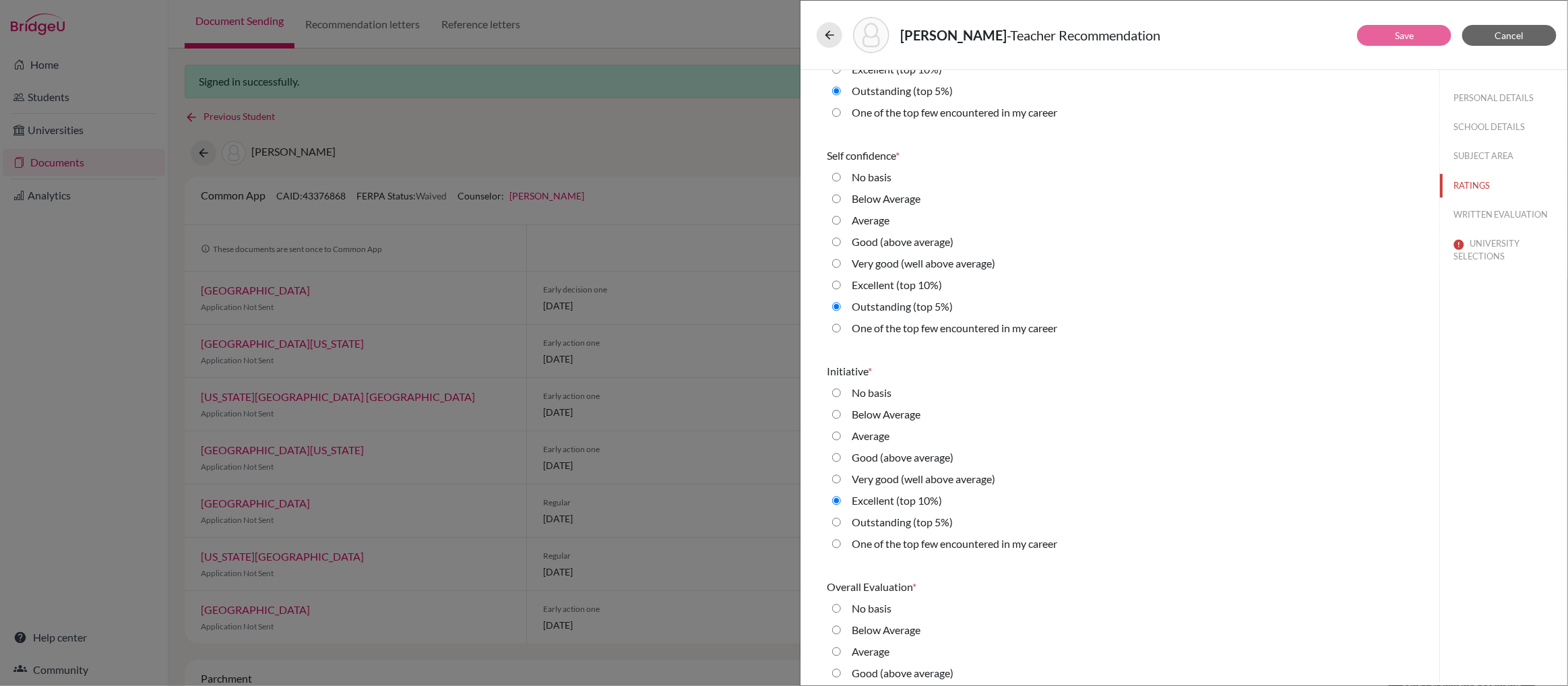
click at [837, 519] on 5\%\) "Outstanding (top 5%)" at bounding box center [837, 521] width 9 height 16
radio 5\%\) "true"
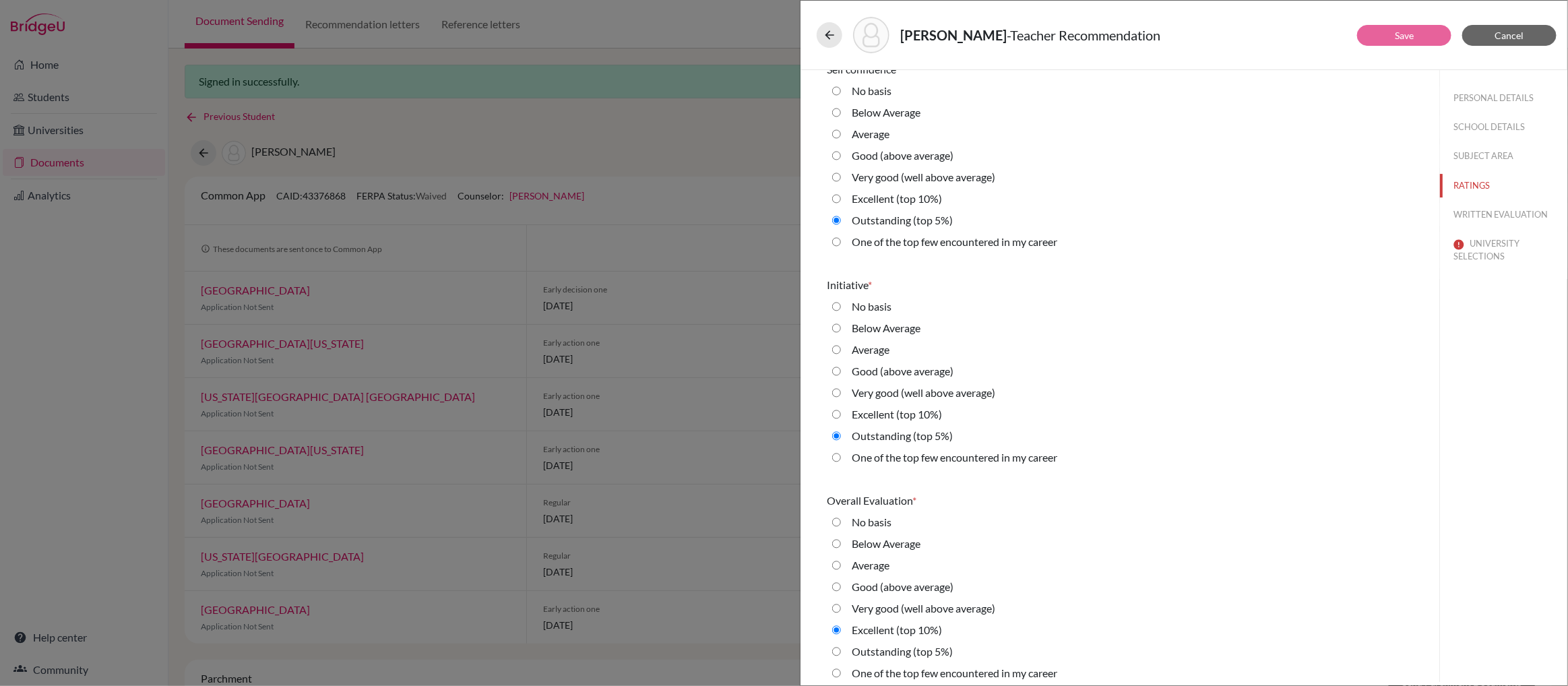
scroll to position [2822, 0]
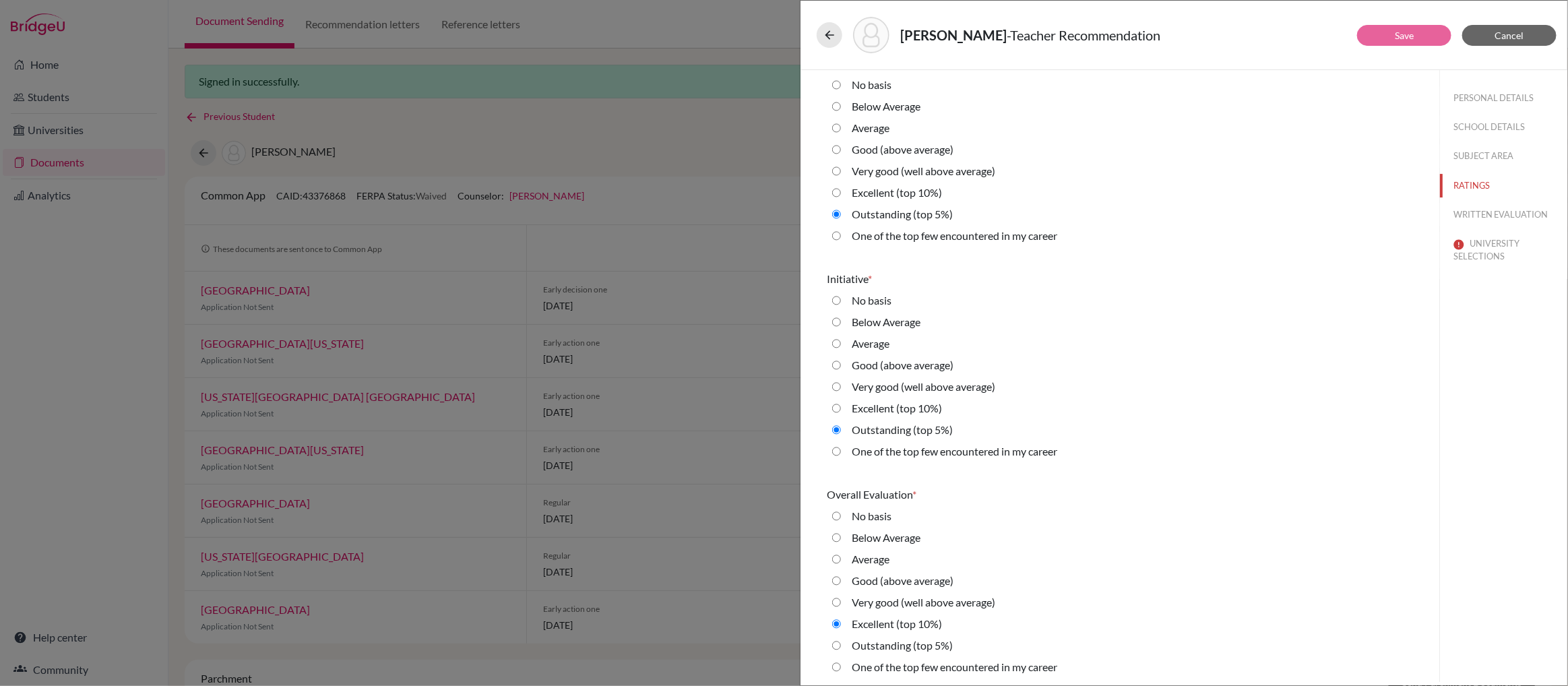
click at [839, 645] on 5\%\) "Outstanding (top 5%)" at bounding box center [837, 644] width 9 height 16
radio 5\%\) "true"
click at [1485, 213] on button "WRITTEN EVALUATION" at bounding box center [1504, 215] width 127 height 24
radio input "true"
radio average\) "true"
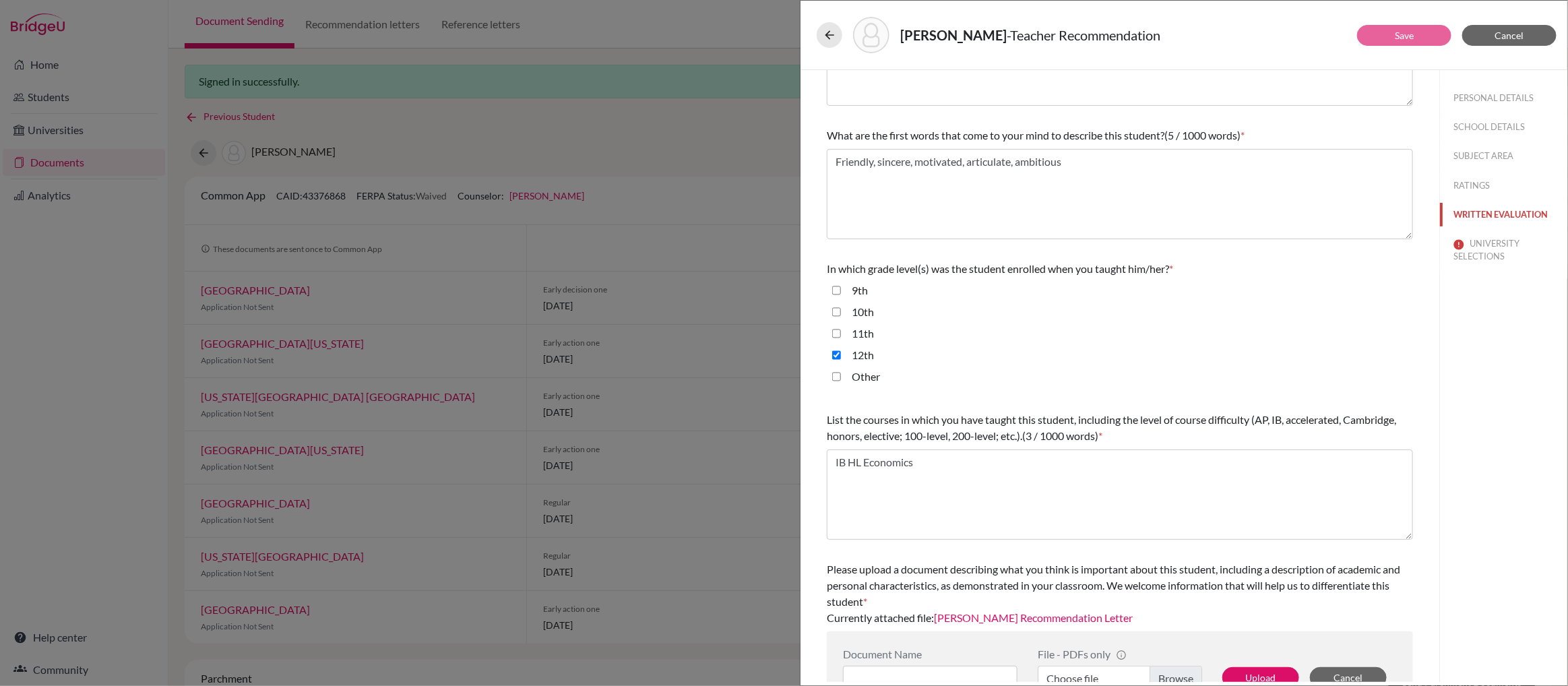
scroll to position [120, 0]
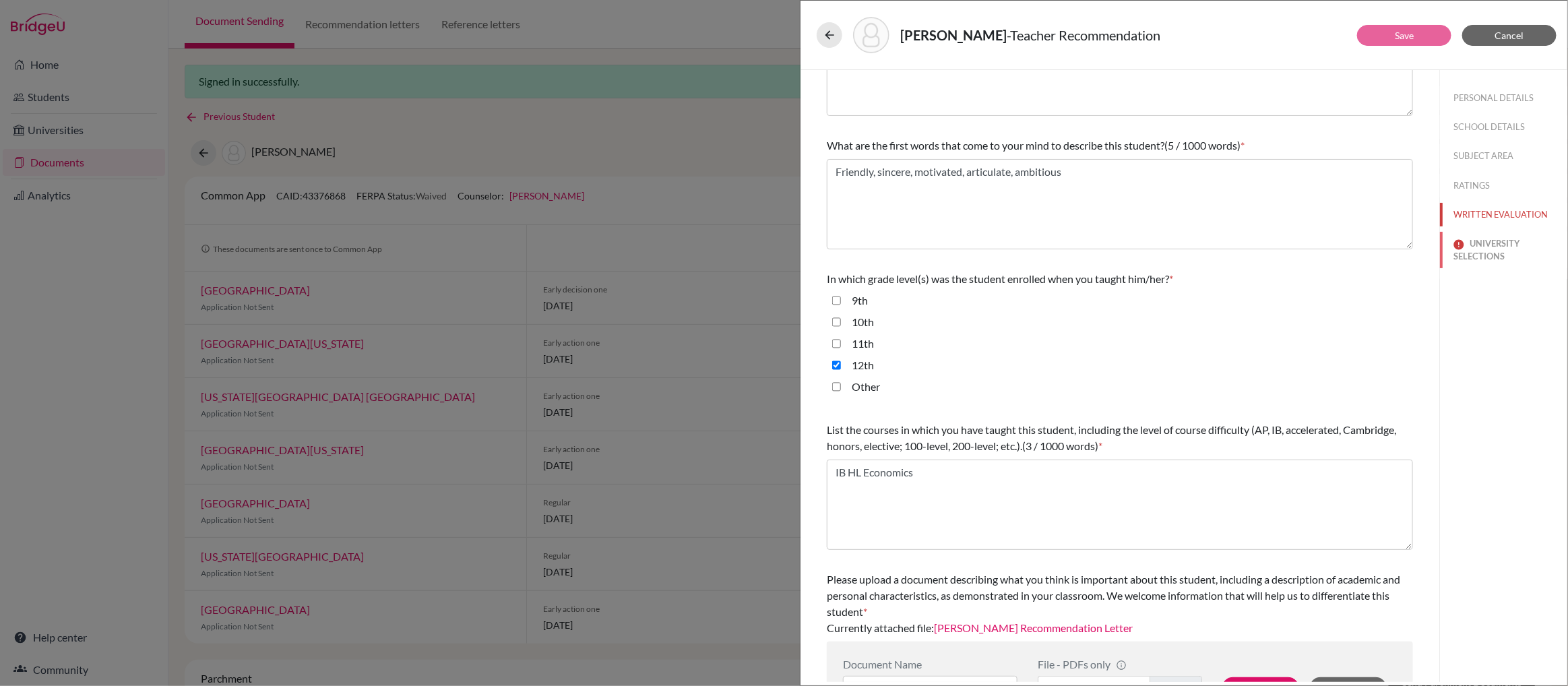
click at [1490, 249] on button "UNIVERSITY SELECTIONS" at bounding box center [1504, 250] width 127 height 37
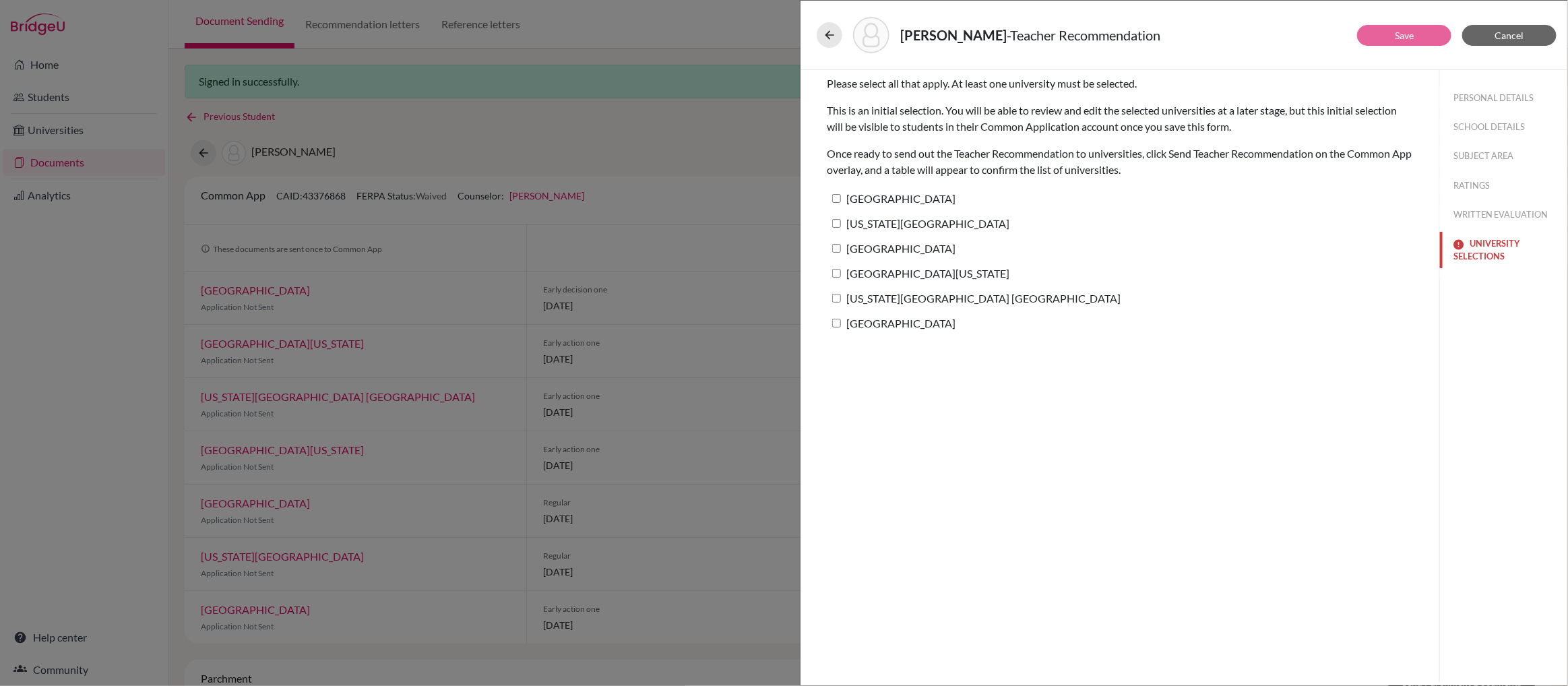
scroll to position [0, 0]
click at [837, 200] on input "Northwestern University" at bounding box center [837, 198] width 9 height 9
checkbox input "true"
drag, startPoint x: 837, startPoint y: 218, endPoint x: 837, endPoint y: 238, distance: 20.0
click at [837, 219] on input "New York University" at bounding box center [837, 223] width 9 height 9
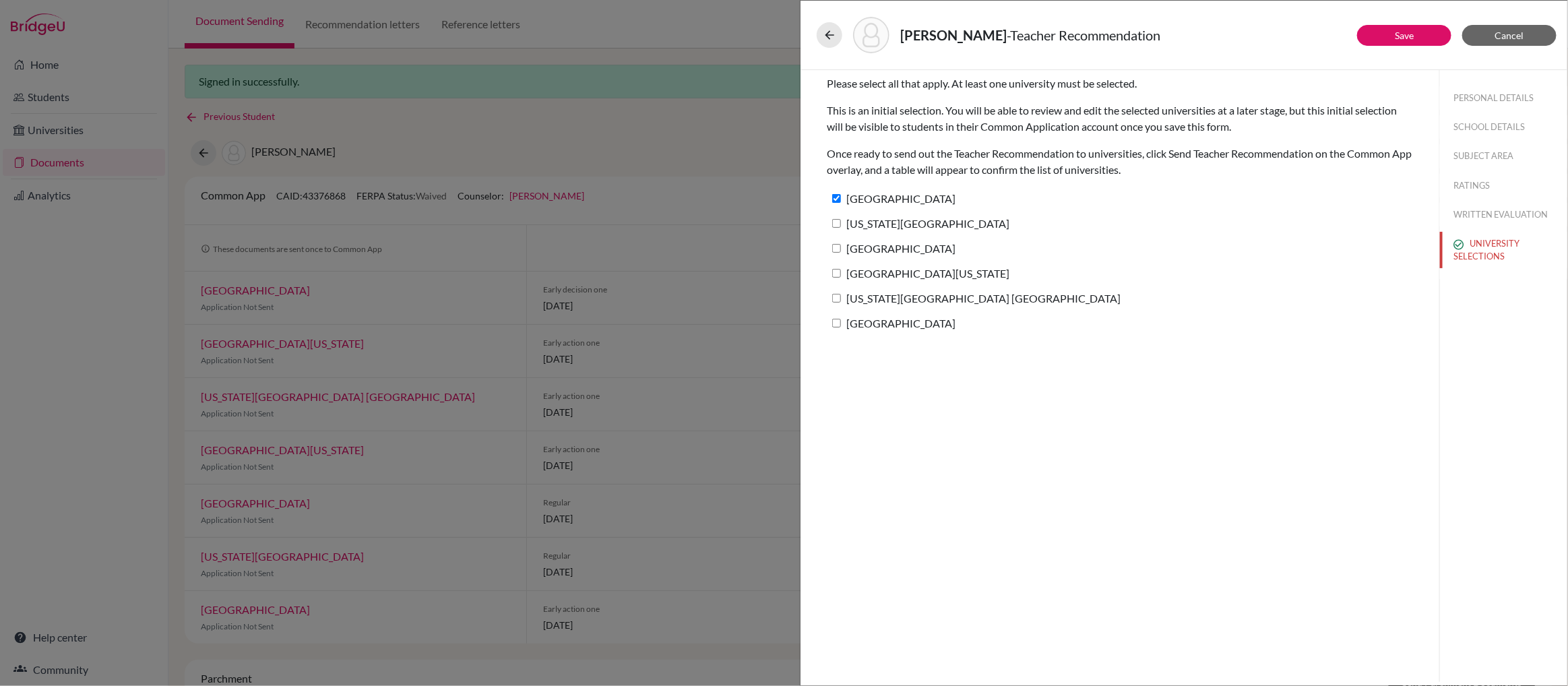
checkbox input "true"
click at [836, 247] on input "Northeastern University" at bounding box center [837, 248] width 9 height 9
checkbox input "true"
click at [836, 271] on input "University of Michigan" at bounding box center [837, 273] width 9 height 9
checkbox input "true"
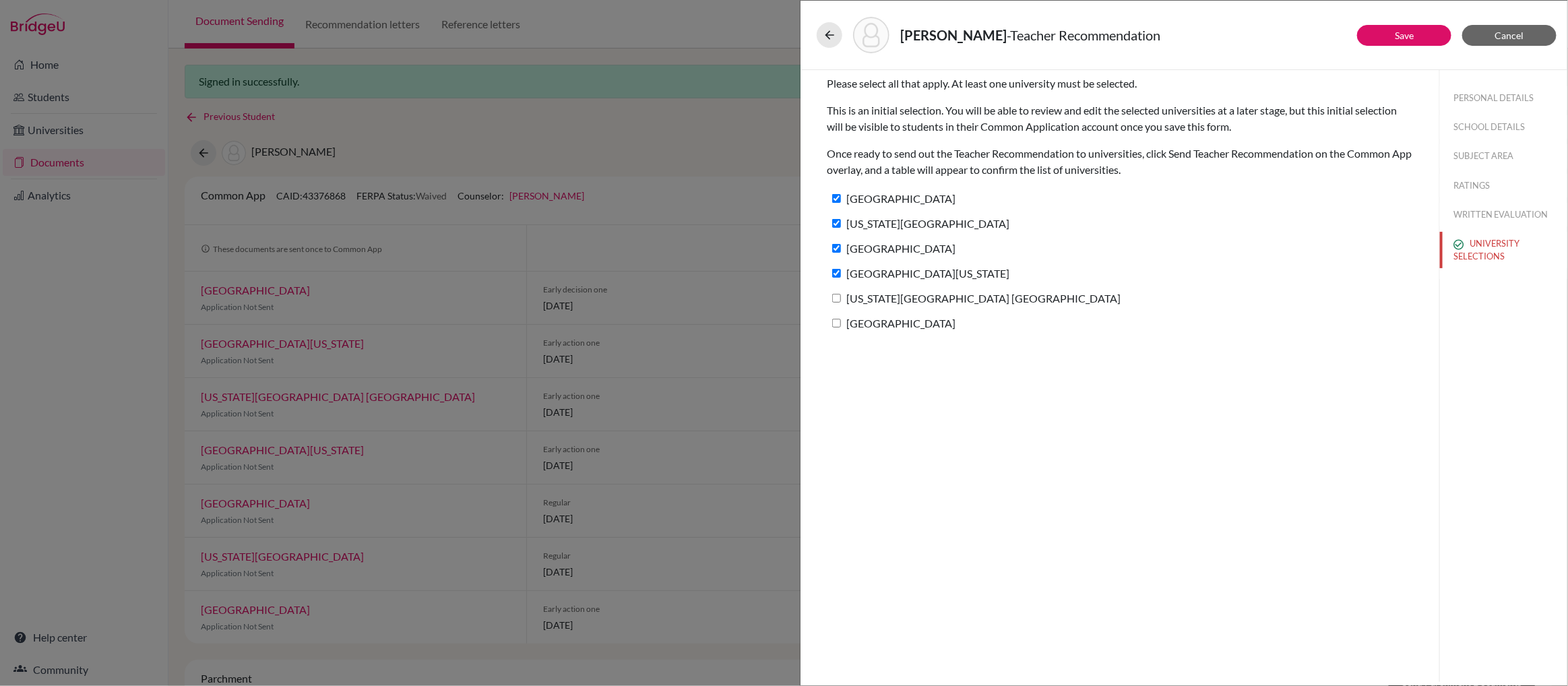
drag, startPoint x: 837, startPoint y: 296, endPoint x: 837, endPoint y: 321, distance: 25.0
click at [837, 297] on input "Indiana University Bloomington" at bounding box center [837, 298] width 9 height 9
checkbox input "true"
drag, startPoint x: 837, startPoint y: 321, endPoint x: 860, endPoint y: 334, distance: 26.4
click at [838, 322] on input "Emory University" at bounding box center [837, 323] width 9 height 9
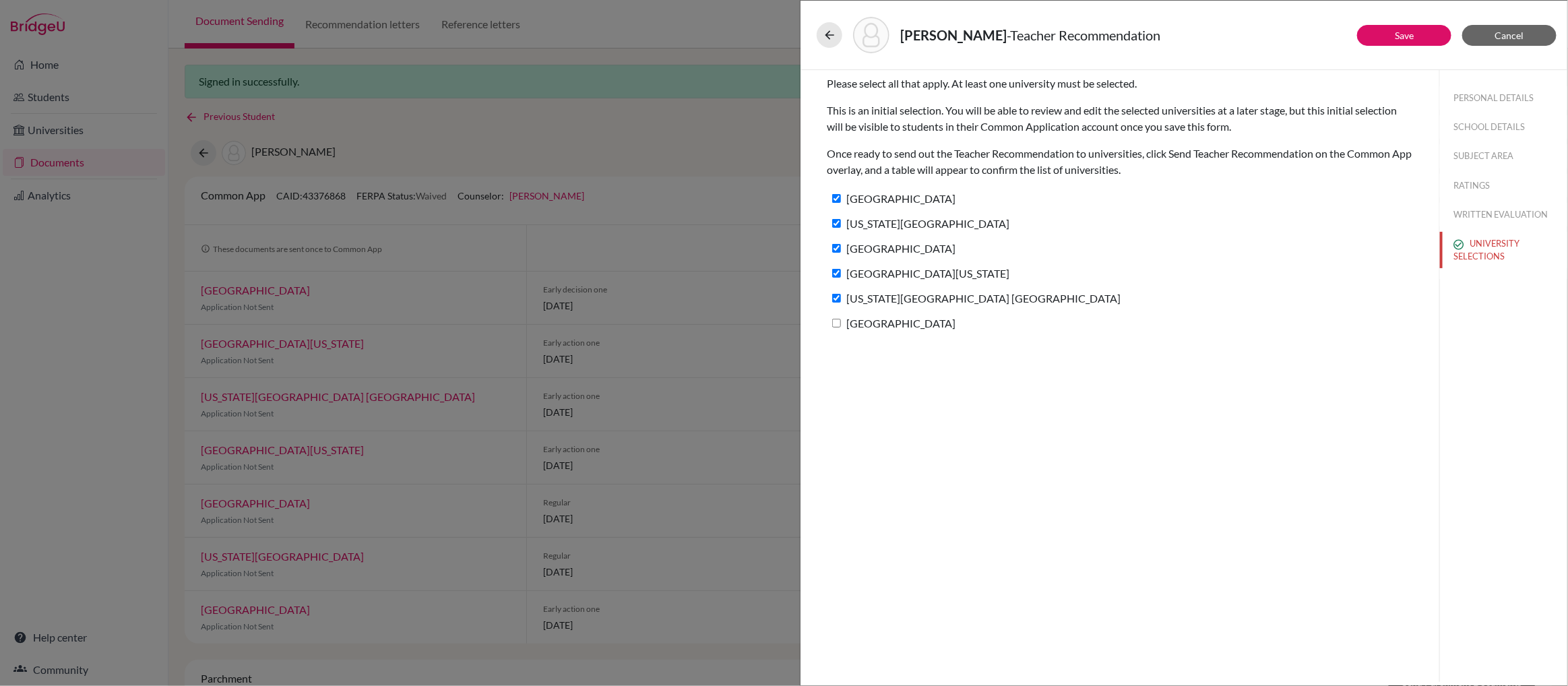
checkbox input "true"
click at [1405, 35] on link "Save" at bounding box center [1404, 35] width 19 height 12
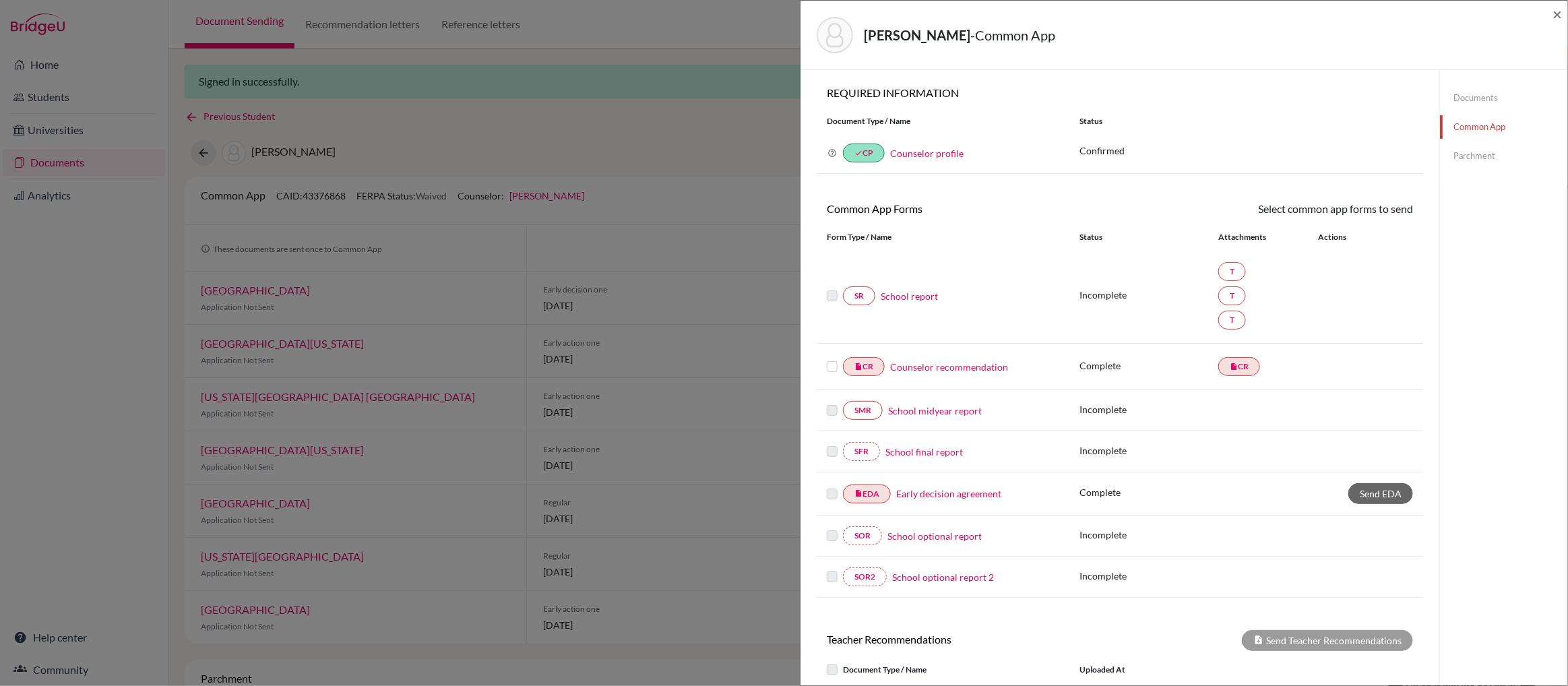
scroll to position [231, 0]
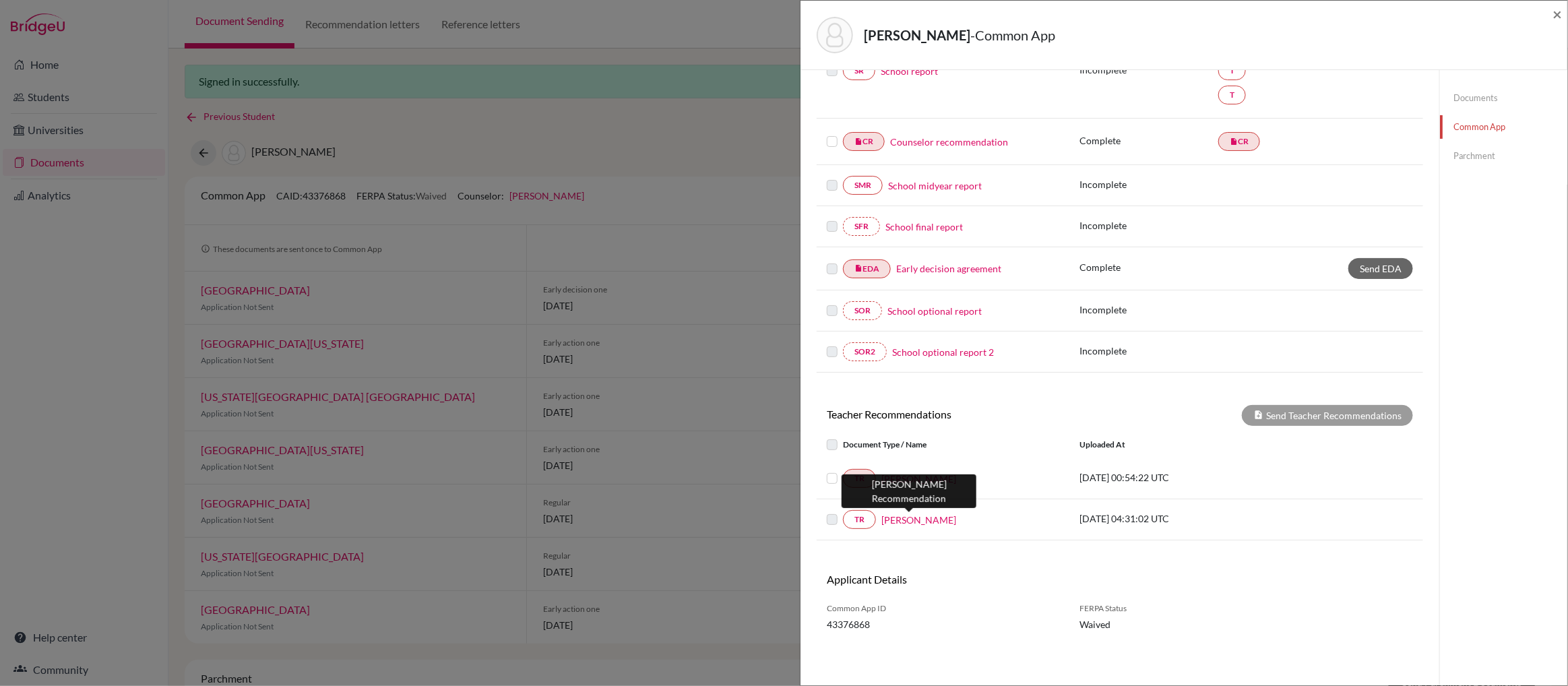
click at [902, 519] on link "RALPH ONG" at bounding box center [919, 519] width 75 height 14
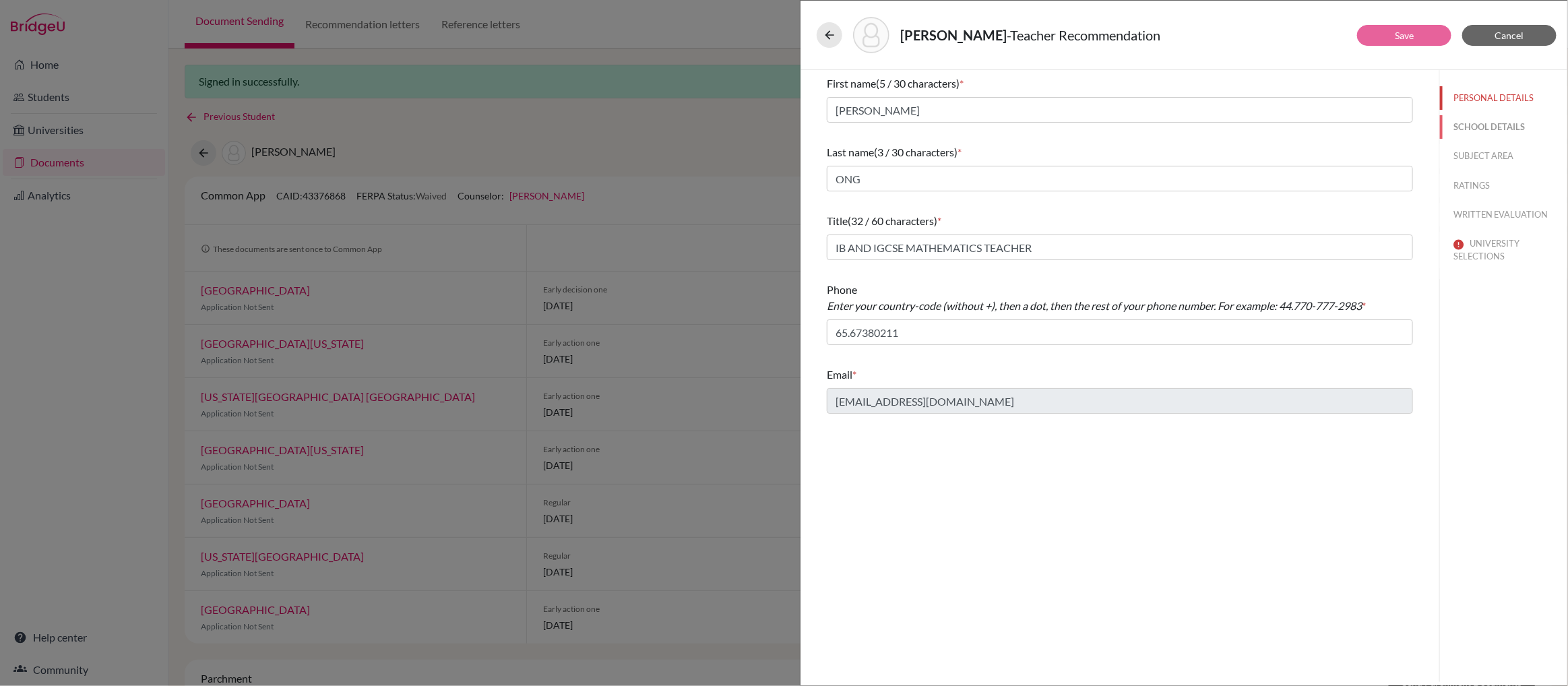
click at [1475, 126] on button "SCHOOL DETAILS" at bounding box center [1504, 127] width 127 height 24
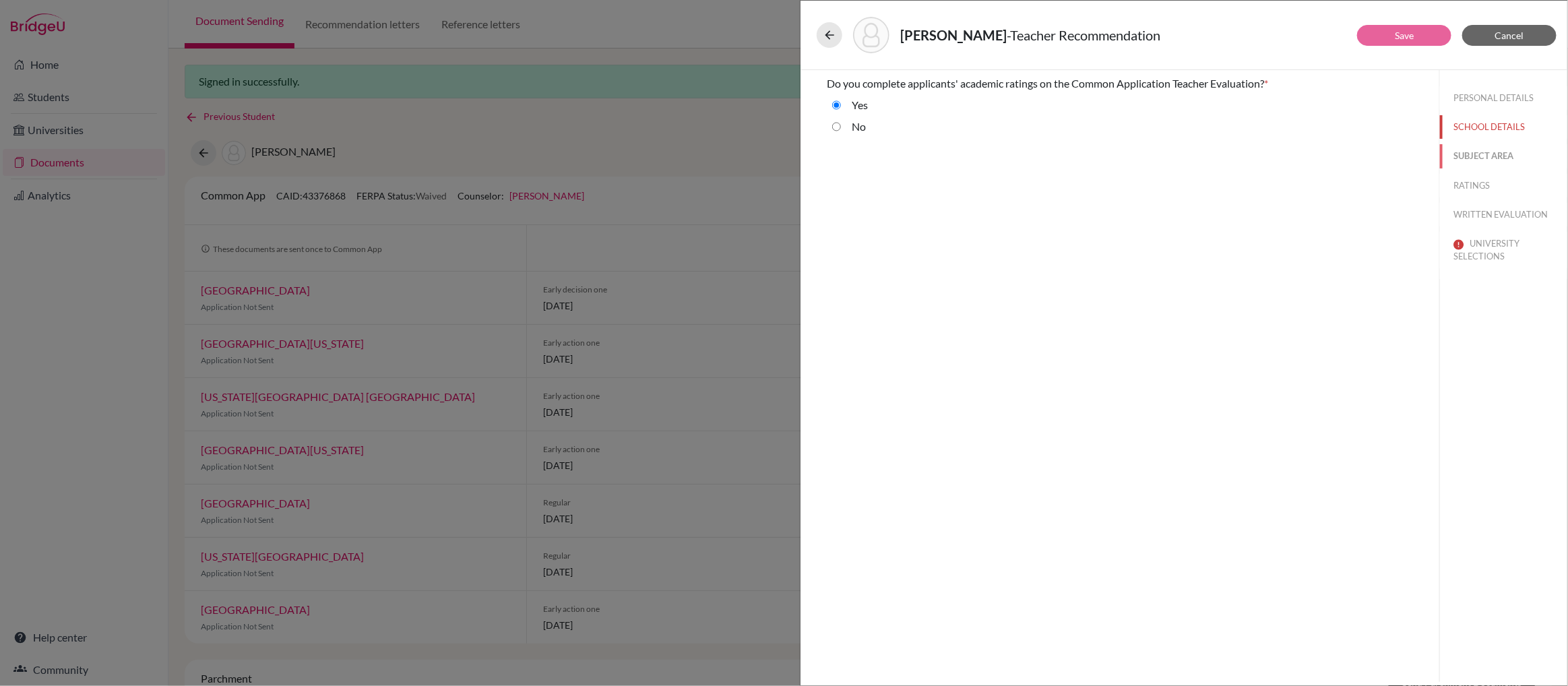
click at [1470, 154] on button "SUBJECT AREA" at bounding box center [1504, 156] width 127 height 24
select select "0"
click at [1467, 183] on button "RATINGS" at bounding box center [1504, 186] width 127 height 24
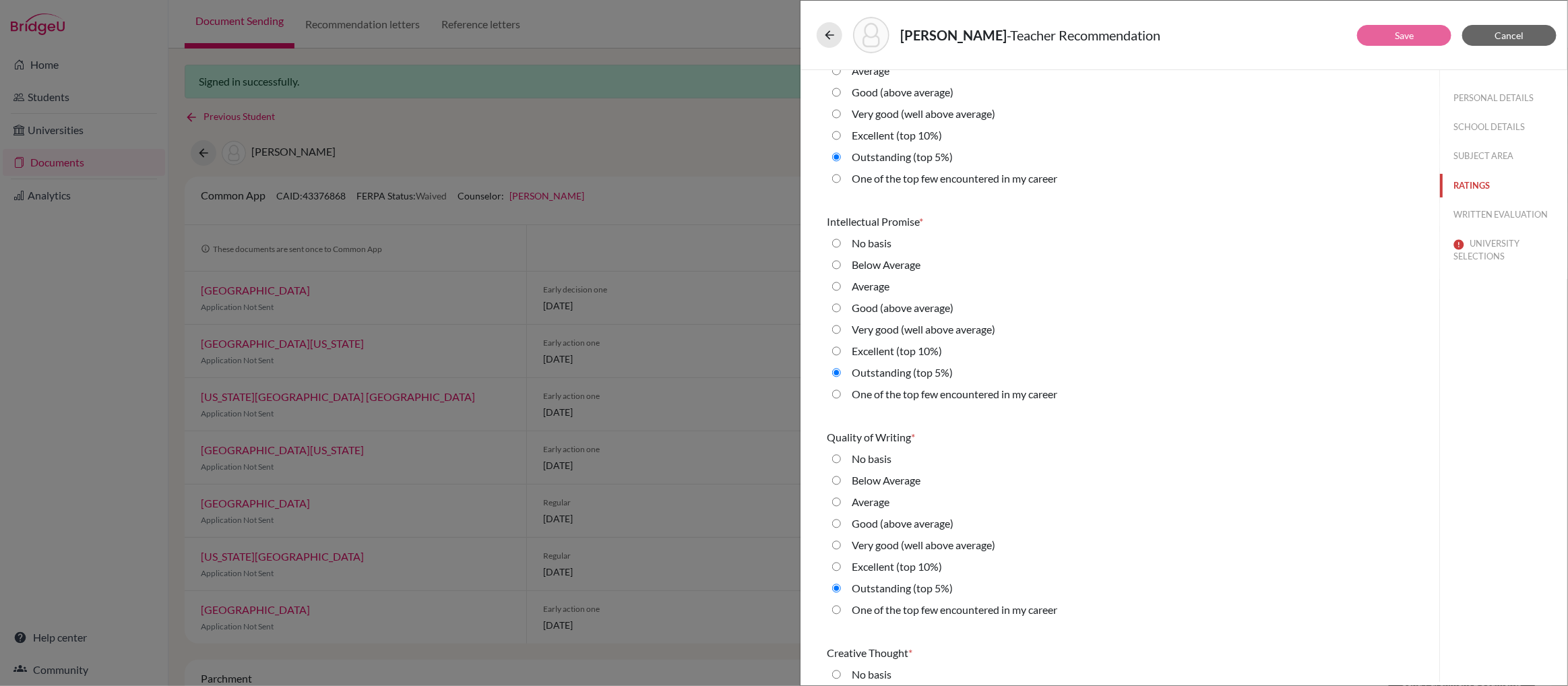
scroll to position [78, 0]
click at [838, 179] on career "One of the top few encountered in my career" at bounding box center [837, 177] width 9 height 16
radio career "true"
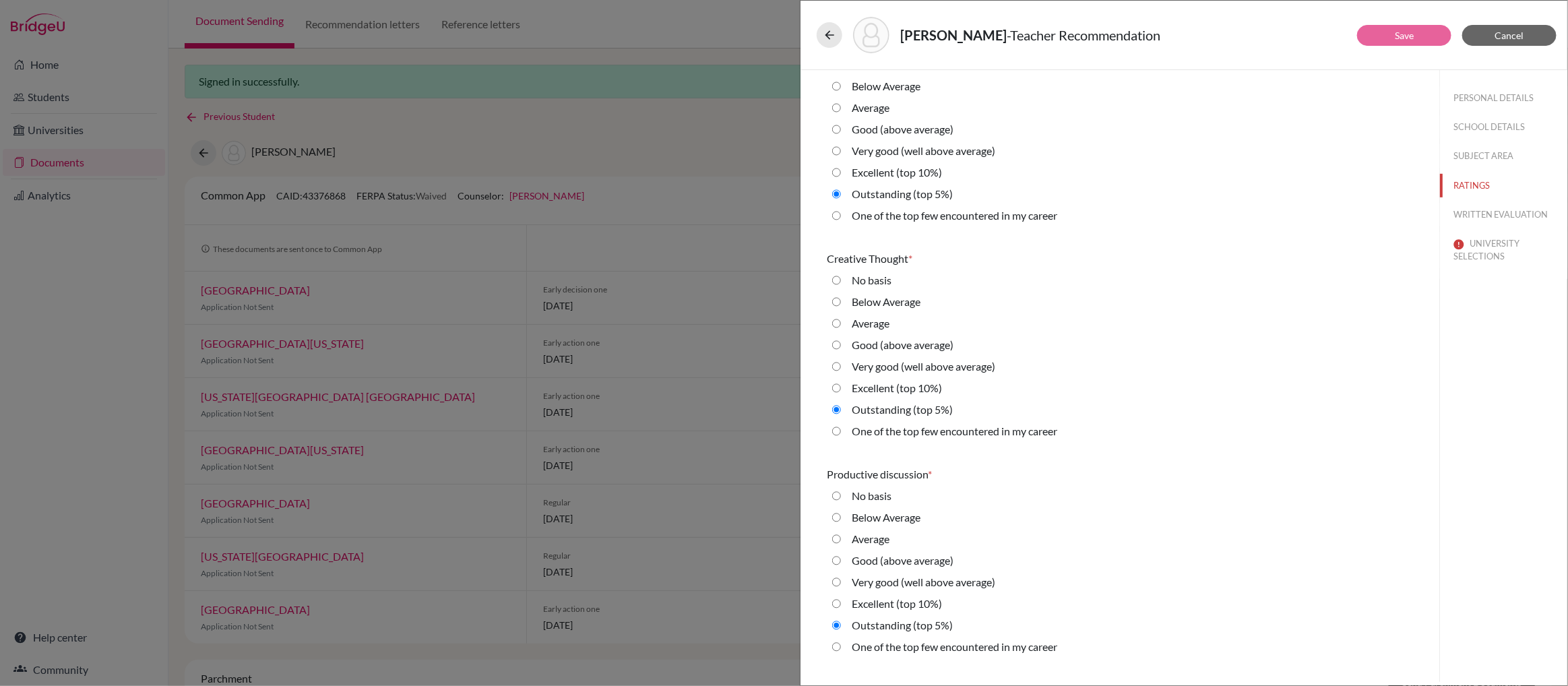
scroll to position [511, 0]
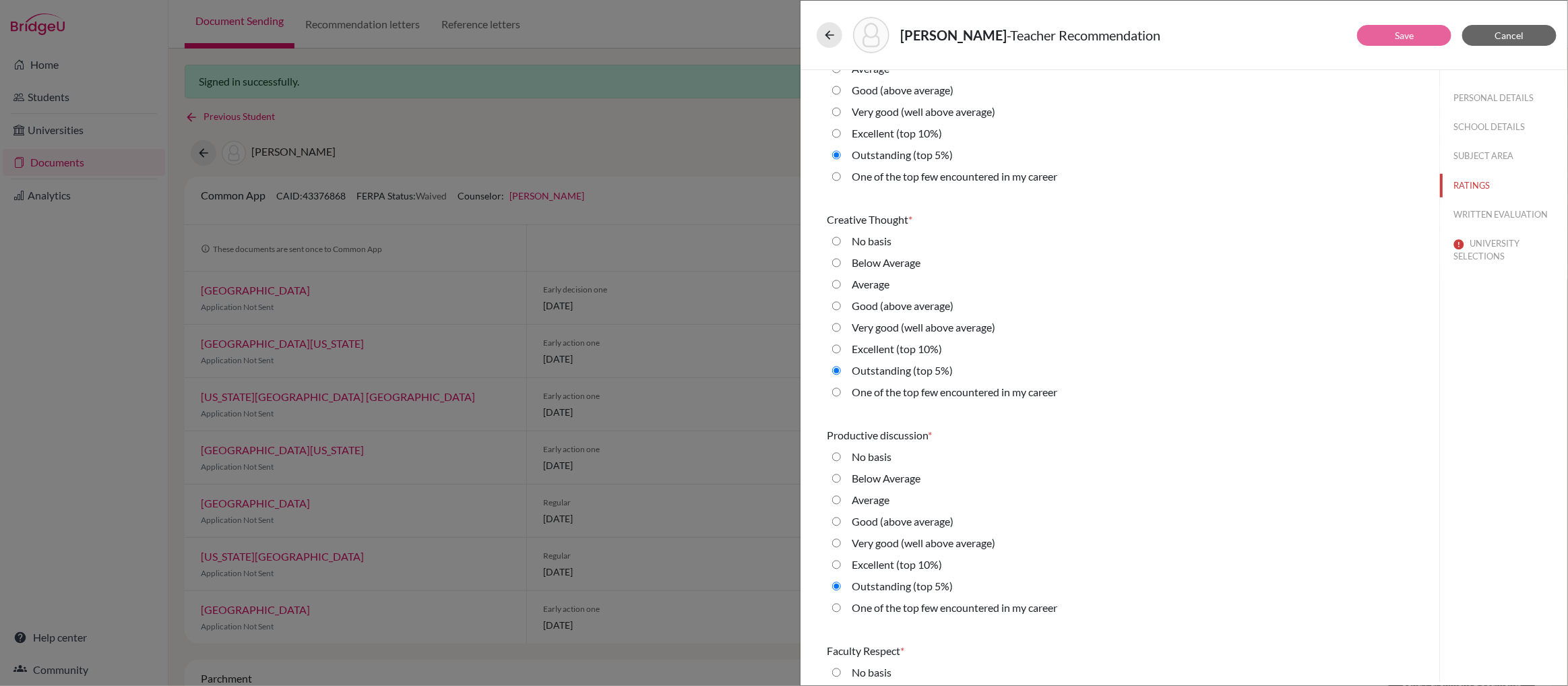
click at [838, 391] on career "One of the top few encountered in my career" at bounding box center [837, 392] width 9 height 16
radio career "true"
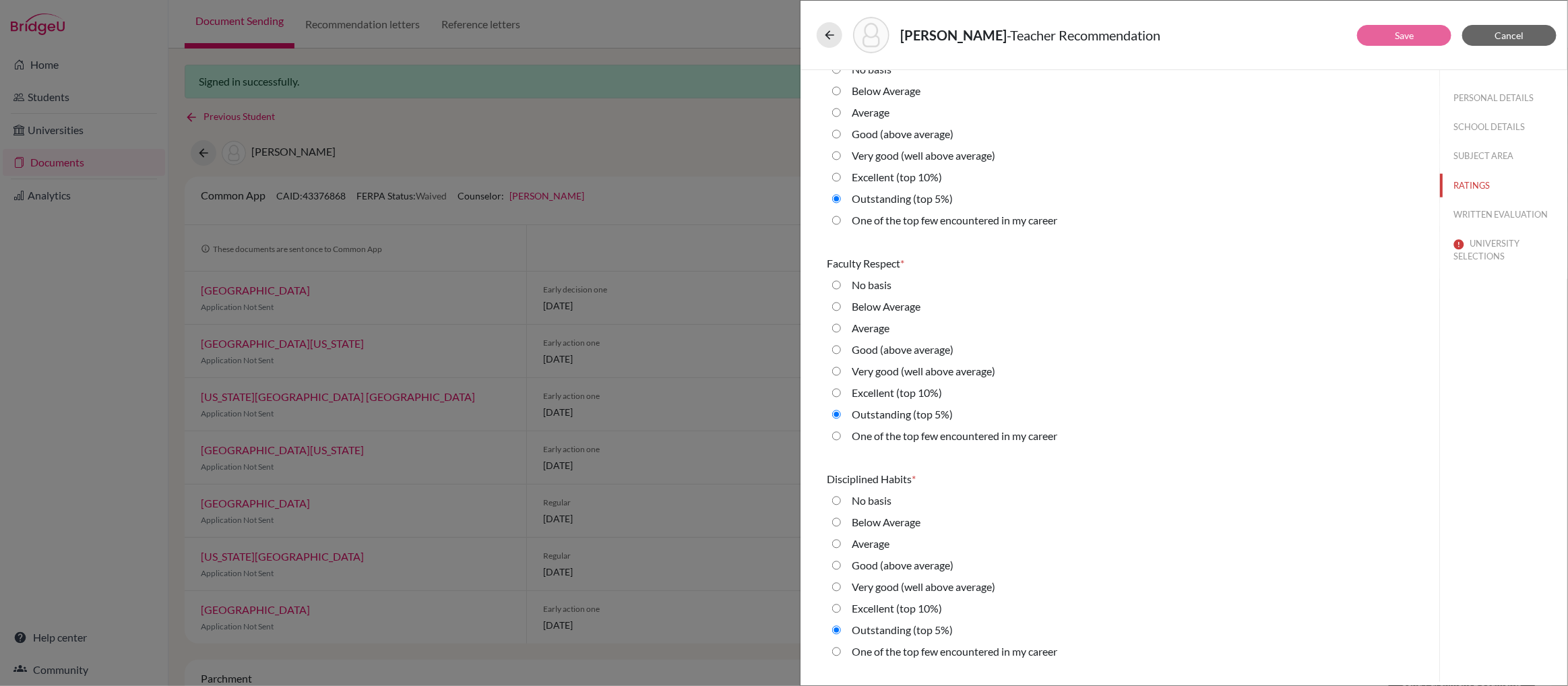
scroll to position [921, 0]
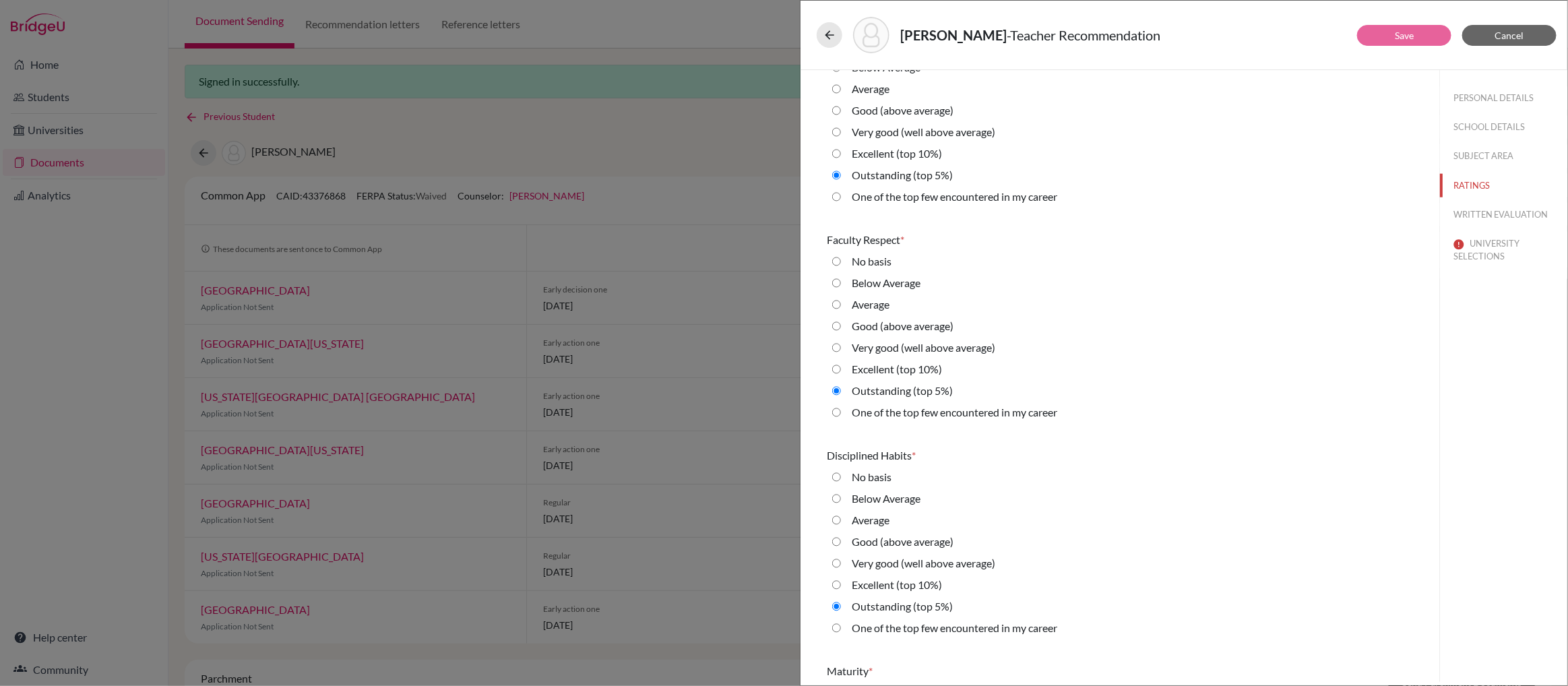
click at [836, 410] on career "One of the top few encountered in my career" at bounding box center [837, 412] width 9 height 16
radio career "true"
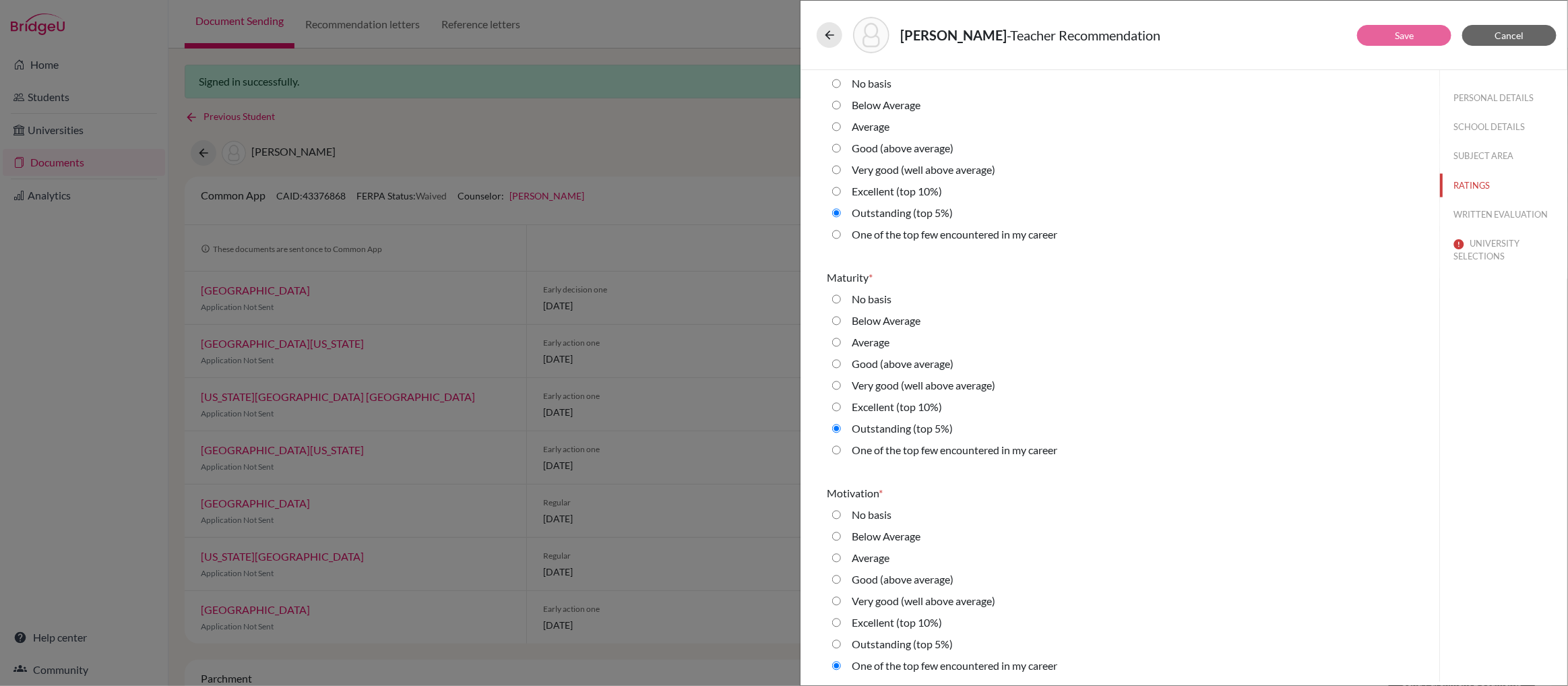
scroll to position [1332, 0]
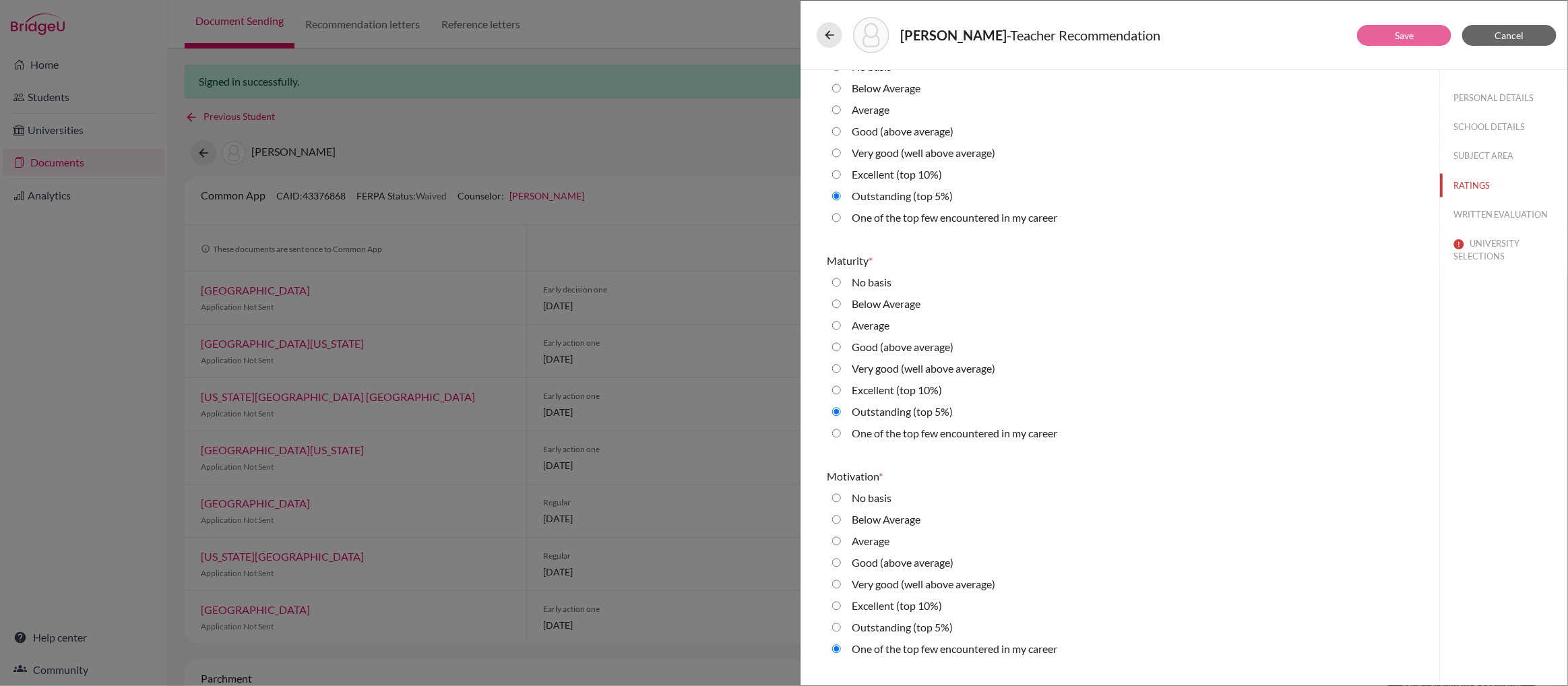
click at [839, 434] on career "One of the top few encountered in my career" at bounding box center [837, 433] width 9 height 16
radio career "true"
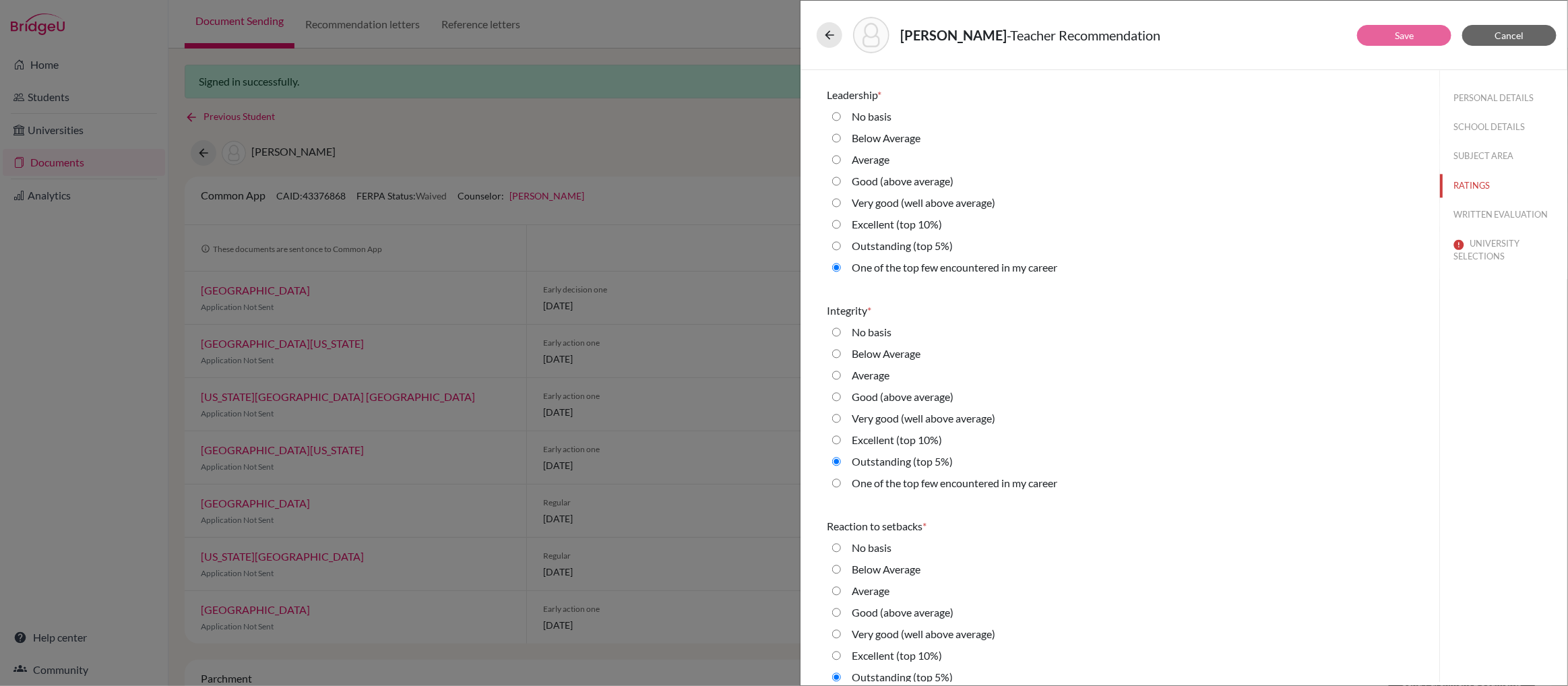
scroll to position [1948, 0]
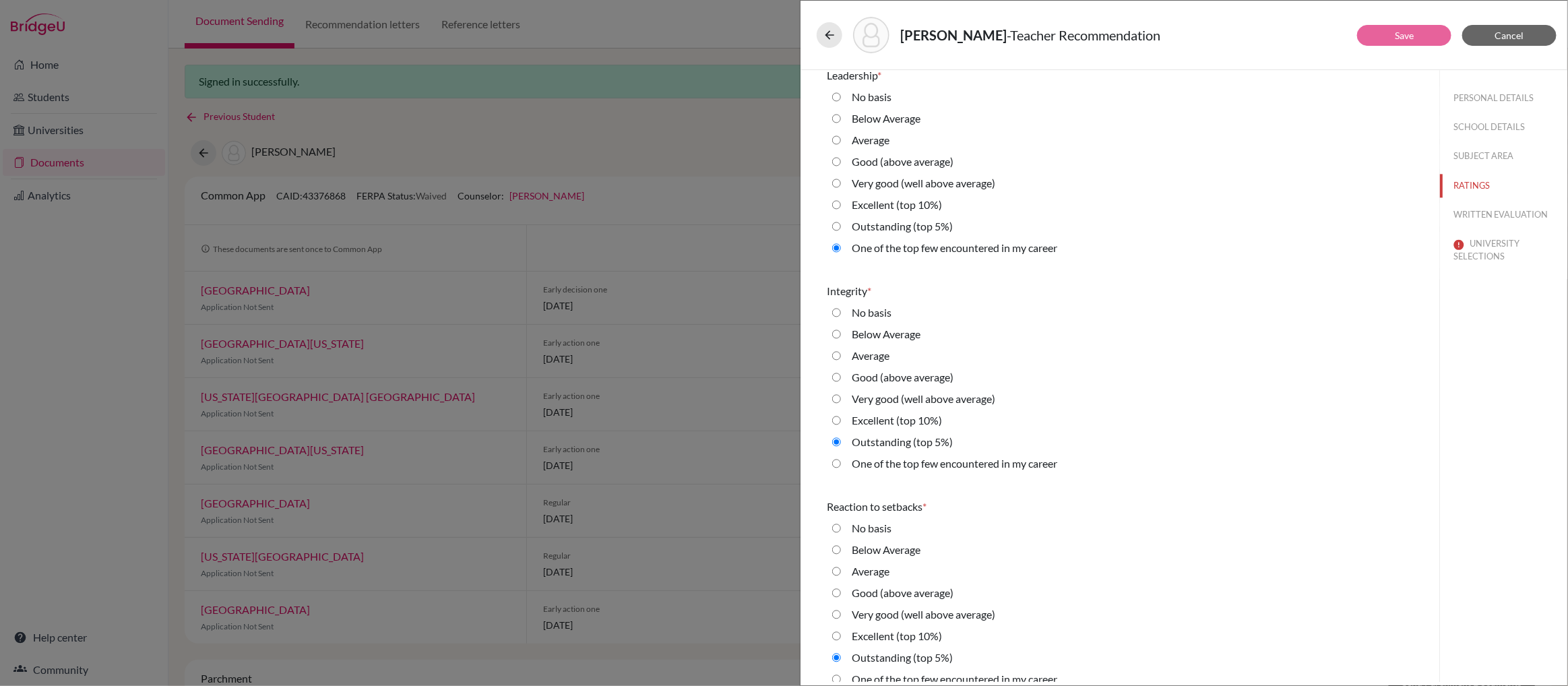
click at [837, 461] on career "One of the top few encountered in my career" at bounding box center [837, 463] width 9 height 16
radio career "true"
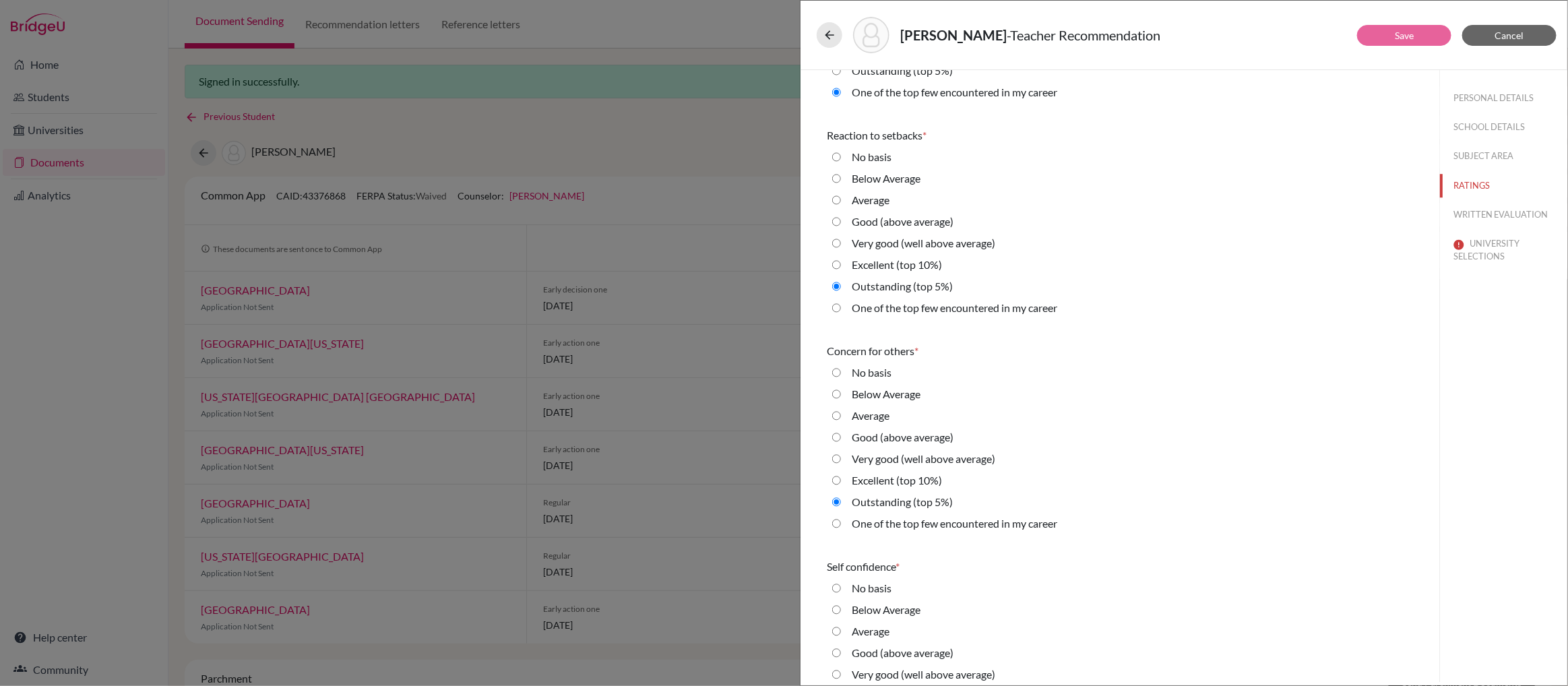
scroll to position [2324, 0]
click at [837, 303] on career "One of the top few encountered in my career" at bounding box center [837, 303] width 9 height 16
radio career "true"
click at [837, 516] on career "One of the top few encountered in my career" at bounding box center [837, 518] width 9 height 16
radio career "true"
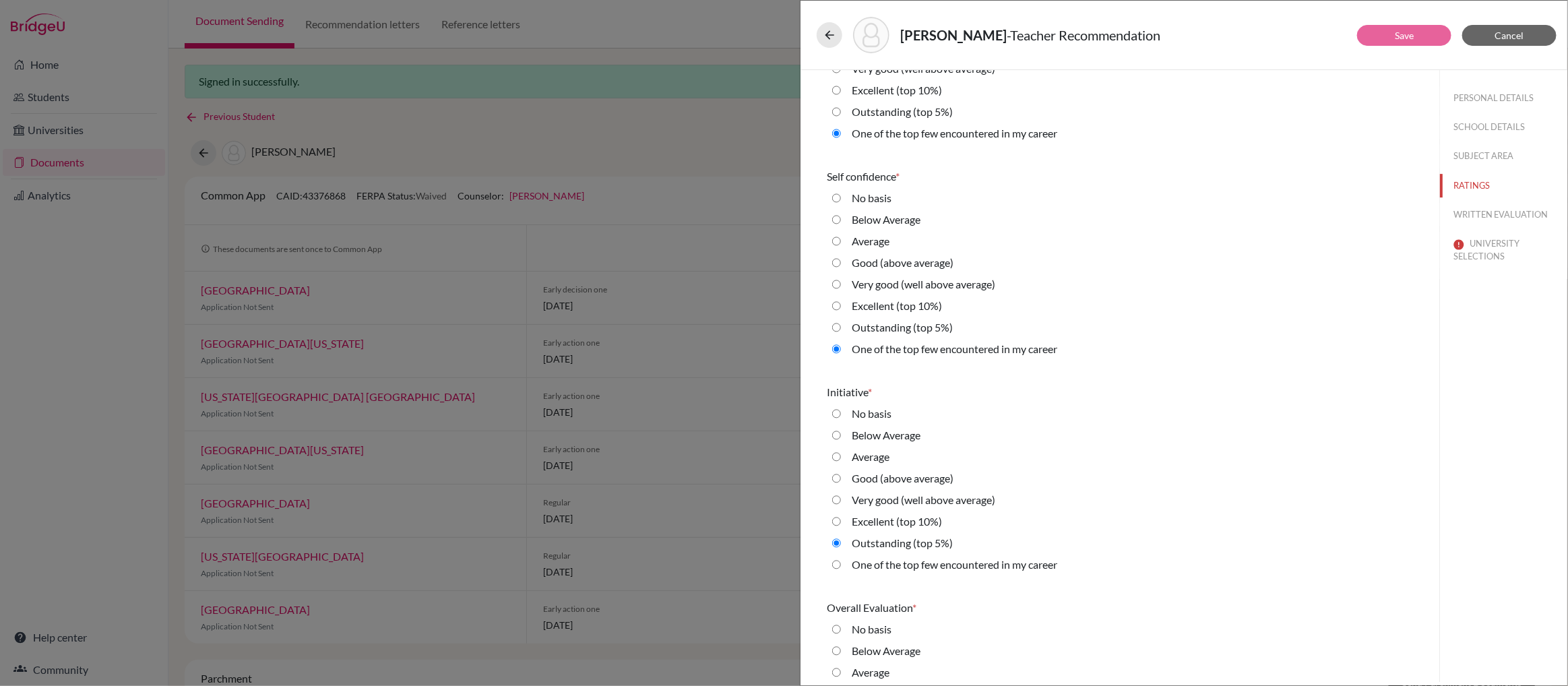
scroll to position [2822, 0]
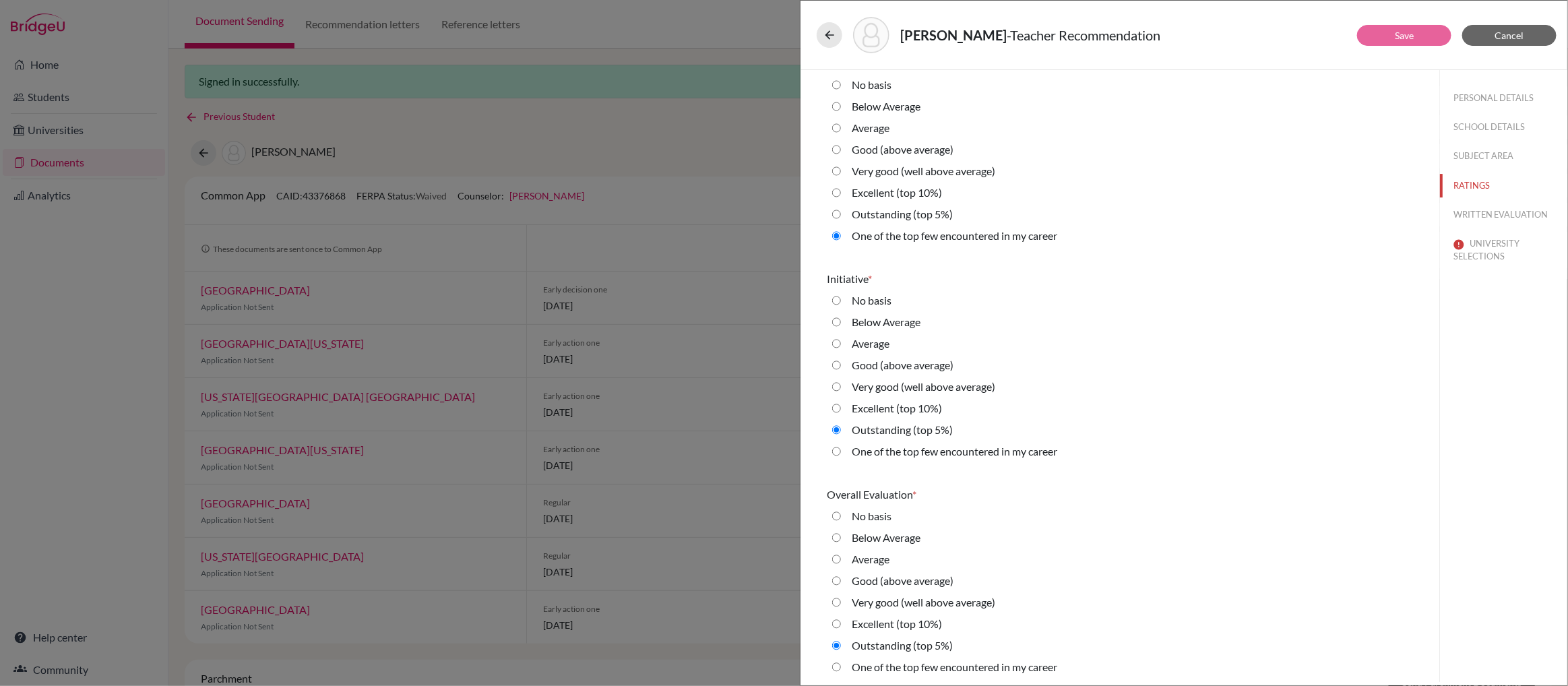
click at [837, 666] on career "One of the top few encountered in my career" at bounding box center [837, 667] width 9 height 16
radio career "true"
click at [1469, 214] on button "WRITTEN EVALUATION" at bounding box center [1504, 215] width 127 height 24
radio input "true"
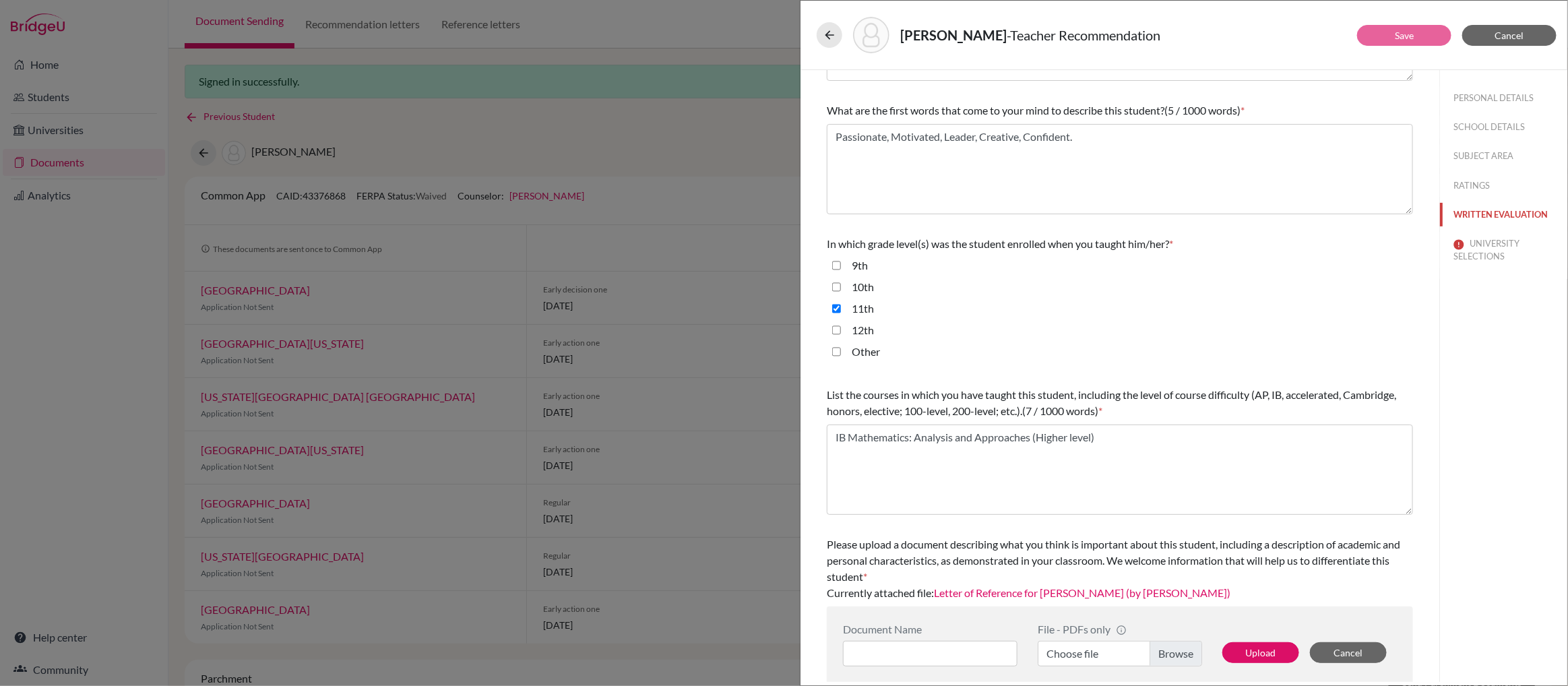
scroll to position [165, 0]
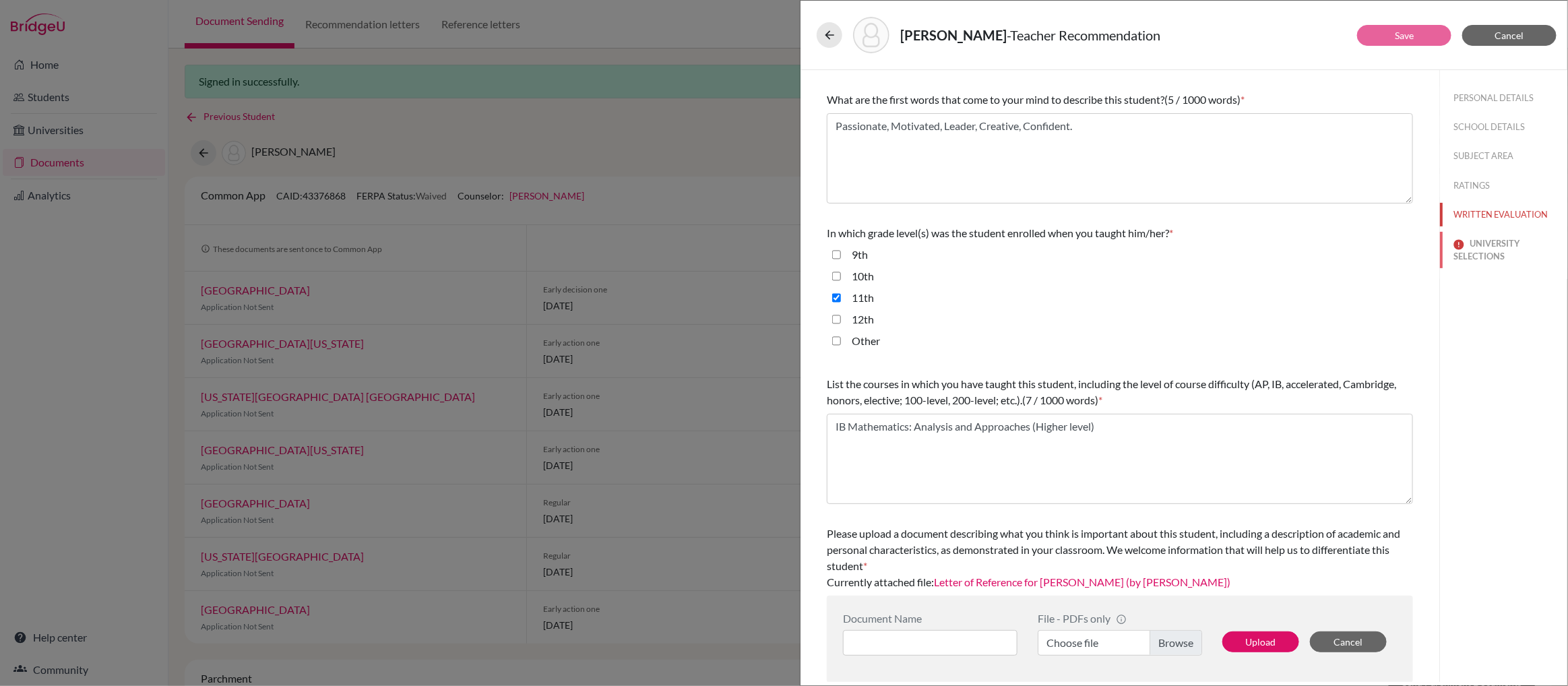
click at [1496, 251] on button "UNIVERSITY SELECTIONS" at bounding box center [1504, 250] width 127 height 37
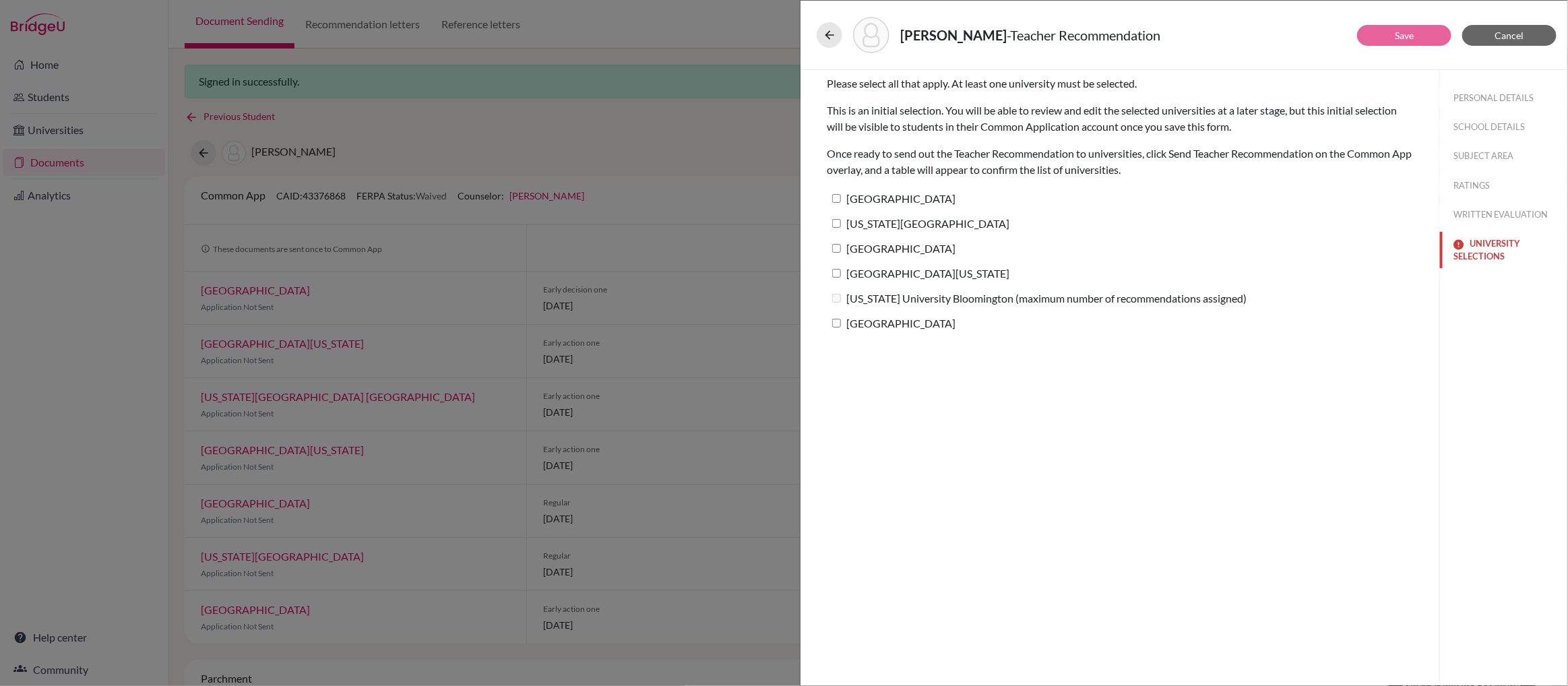
scroll to position [0, 0]
click at [837, 201] on input "Northwestern University" at bounding box center [837, 198] width 9 height 9
checkbox input "true"
click at [835, 220] on input "New York University" at bounding box center [837, 223] width 9 height 9
checkbox input "true"
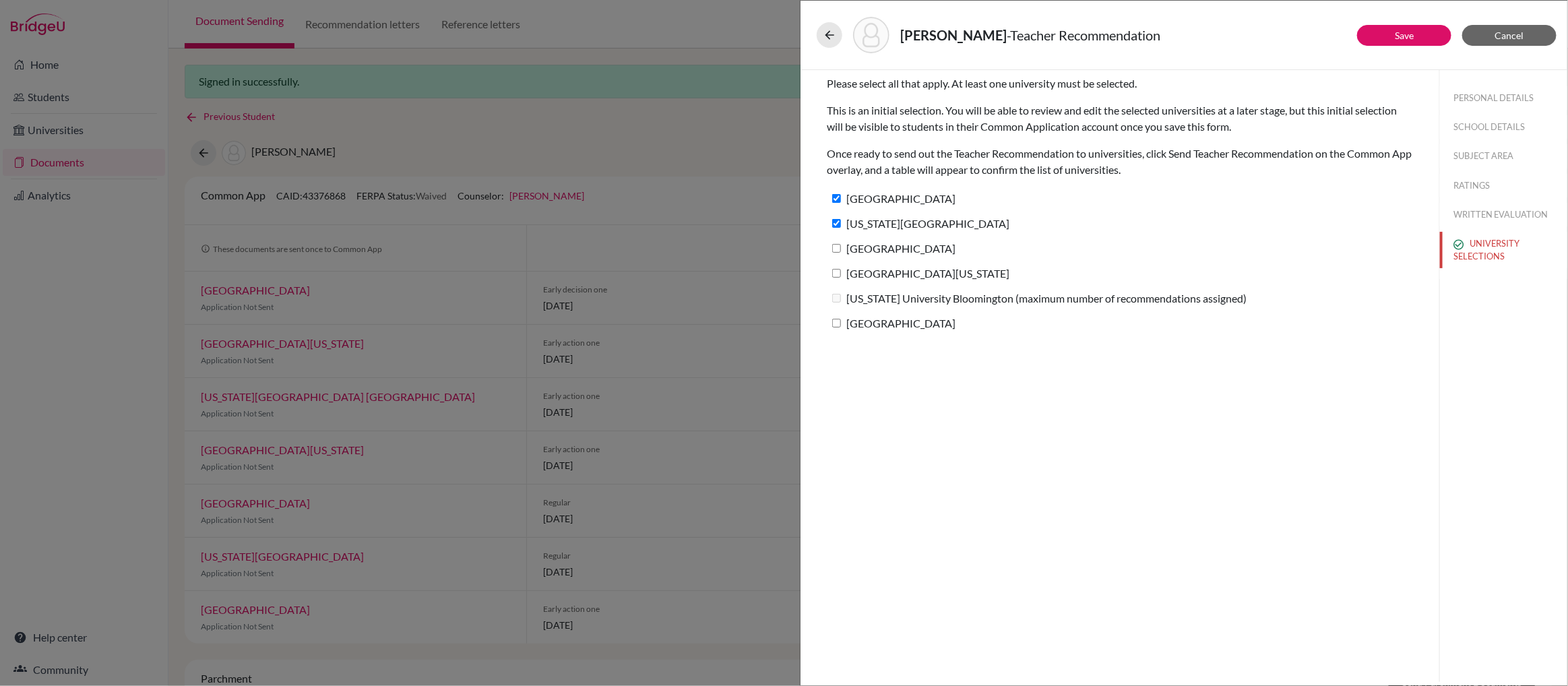
click at [835, 246] on input "Northeastern University" at bounding box center [837, 248] width 9 height 9
checkbox input "true"
click at [837, 273] on input "University of Michigan" at bounding box center [837, 273] width 9 height 9
checkbox input "true"
click at [837, 325] on input "Emory University" at bounding box center [837, 323] width 9 height 9
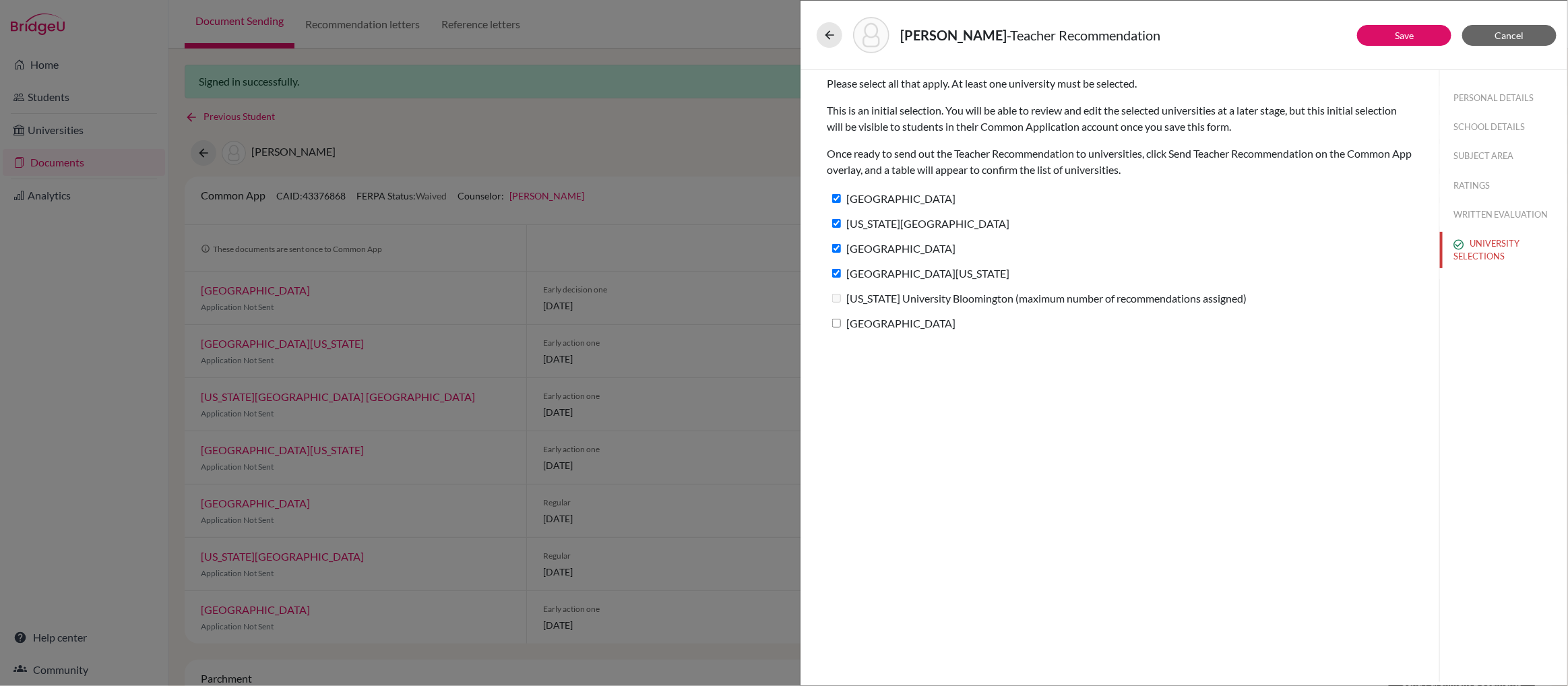
checkbox input "true"
click at [1407, 32] on link "Save" at bounding box center [1404, 35] width 19 height 12
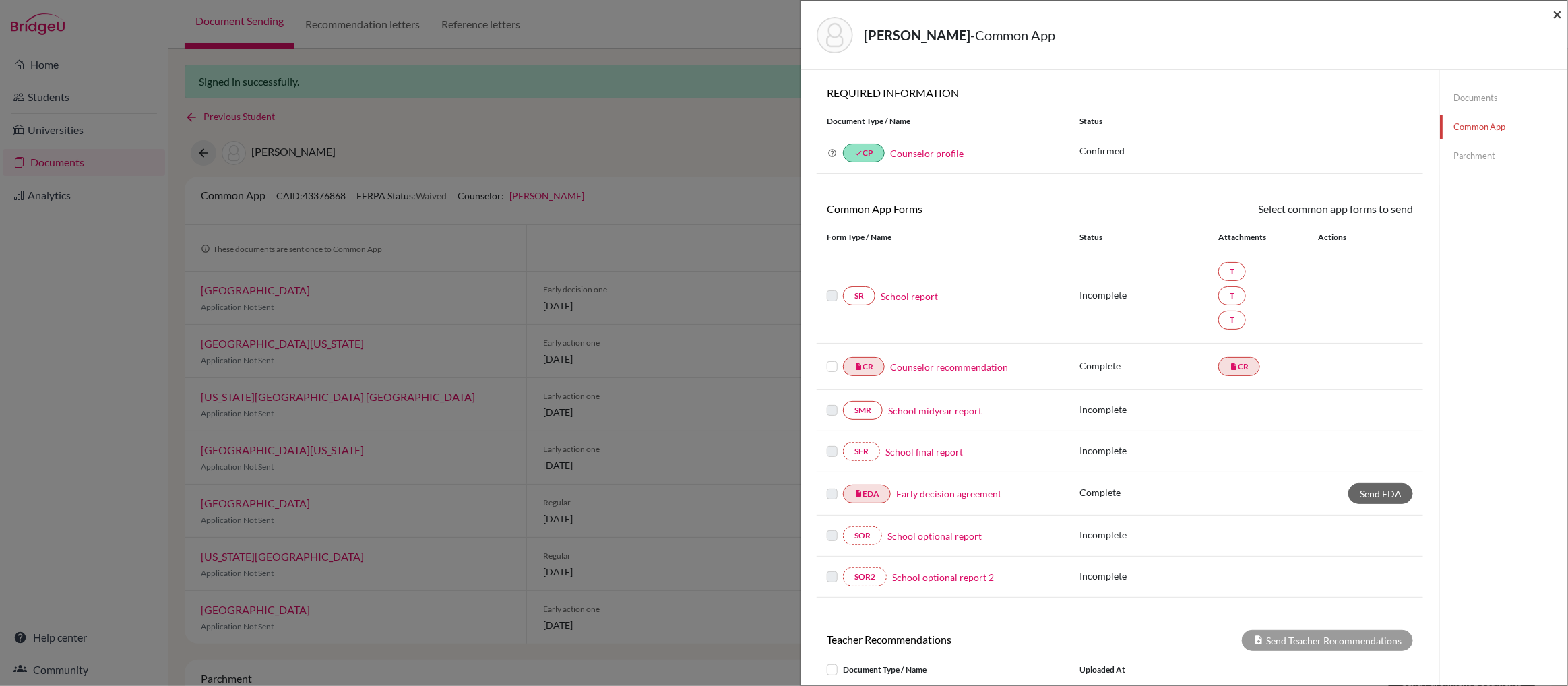
click at [1556, 14] on span "×" at bounding box center [1558, 14] width 10 height 19
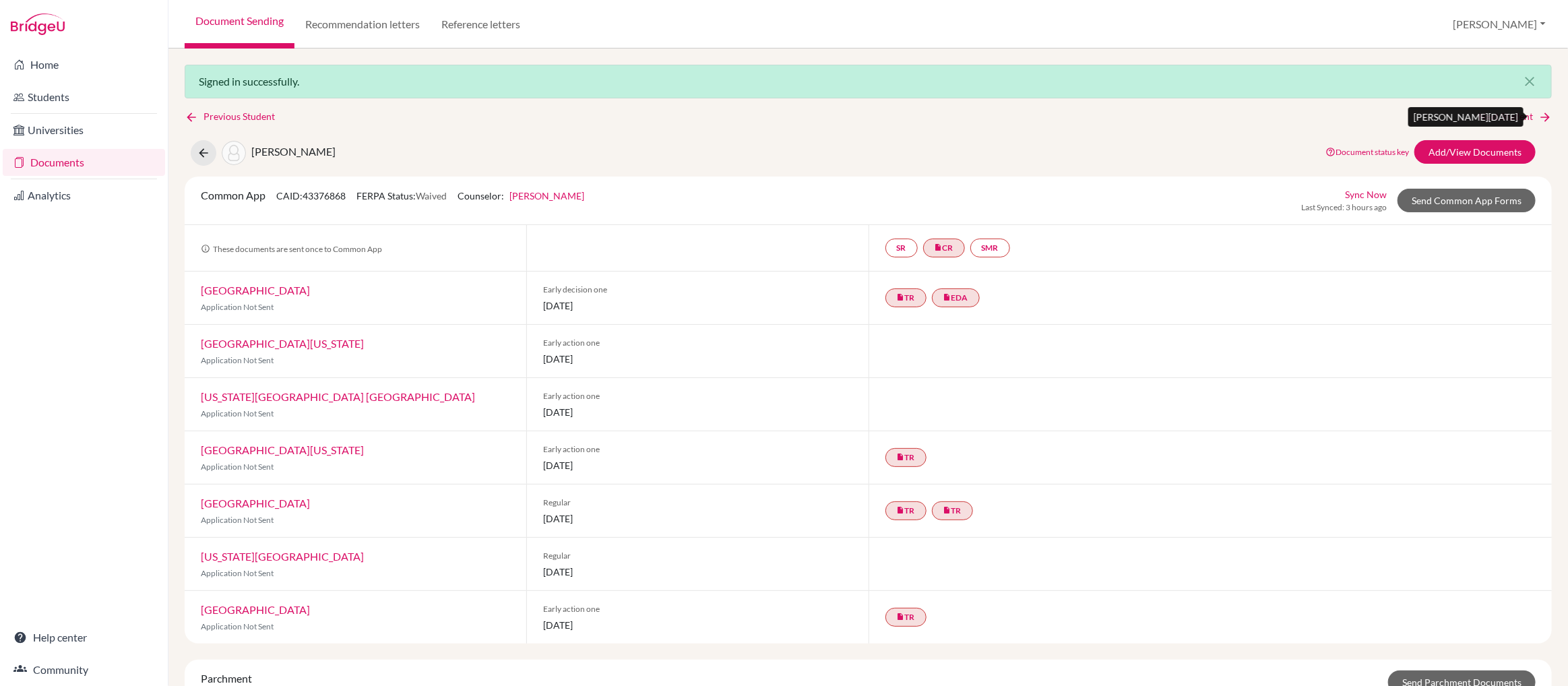
click at [1487, 118] on link "Next Student" at bounding box center [1515, 116] width 73 height 15
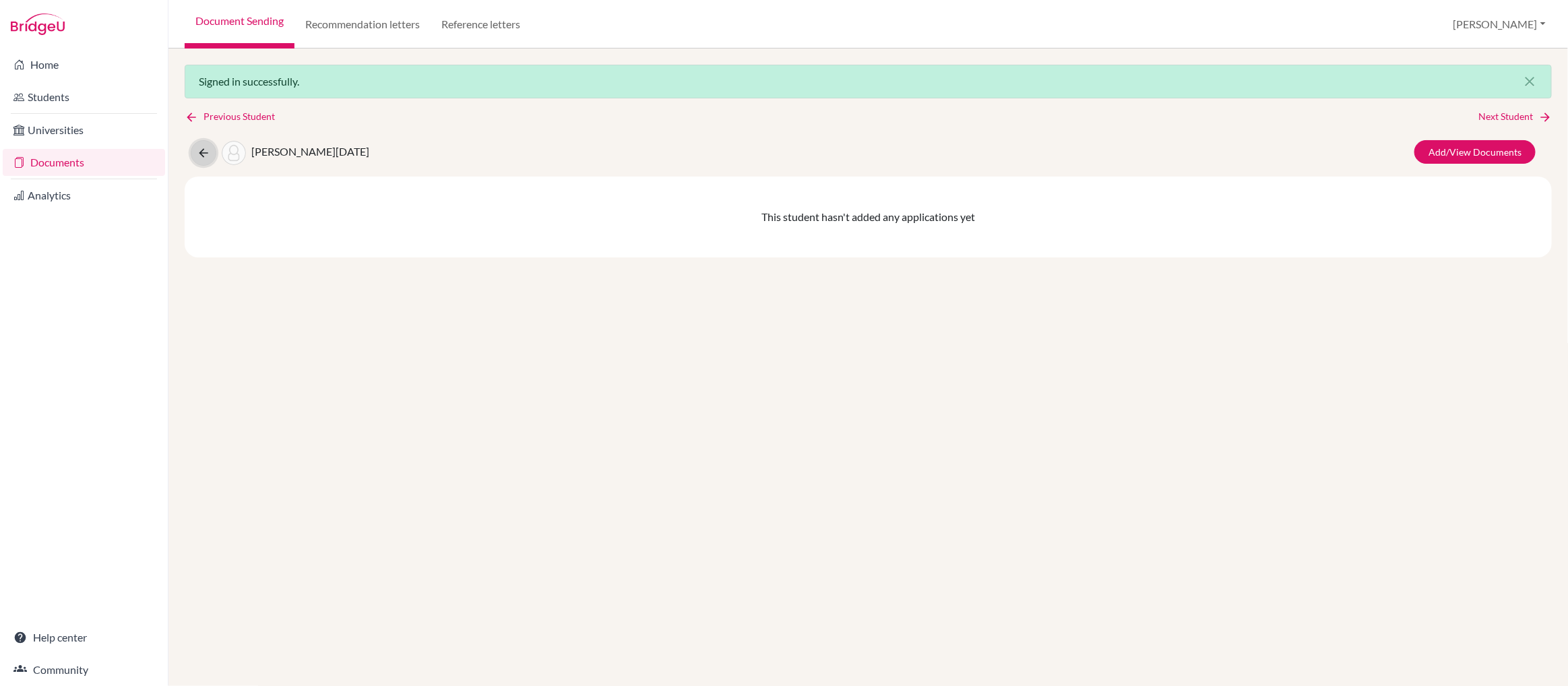
click at [204, 152] on icon at bounding box center [203, 152] width 13 height 13
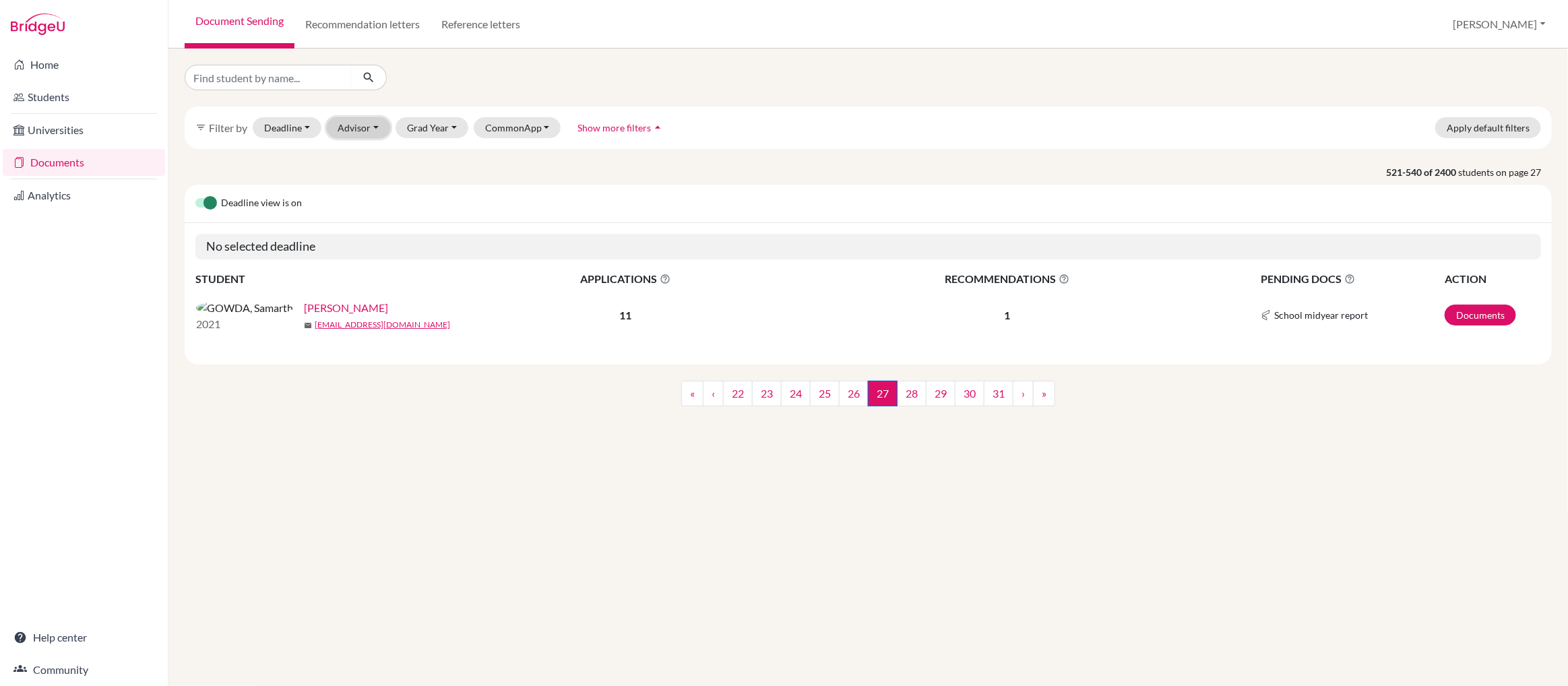
click at [350, 126] on button "Advisor" at bounding box center [359, 127] width 64 height 21
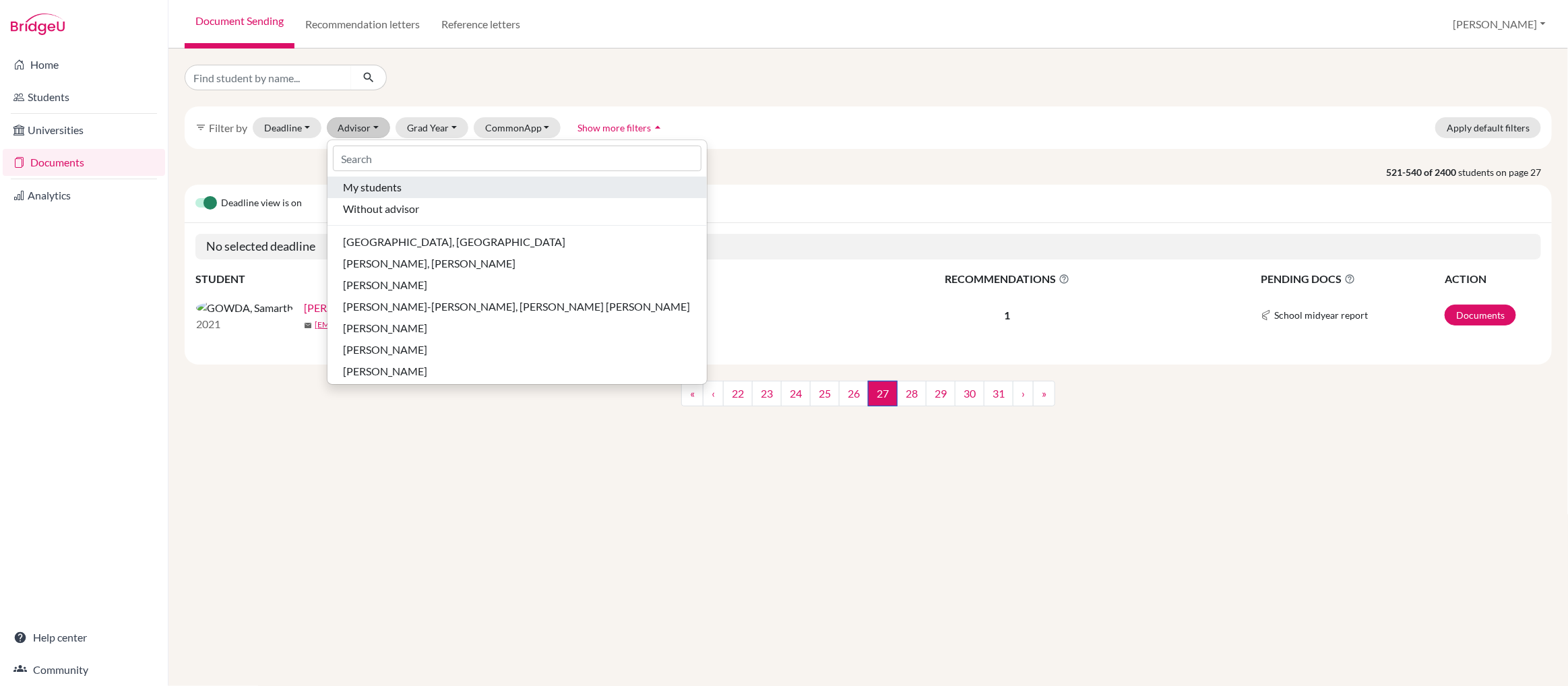
click at [365, 187] on span "My students" at bounding box center [373, 187] width 59 height 16
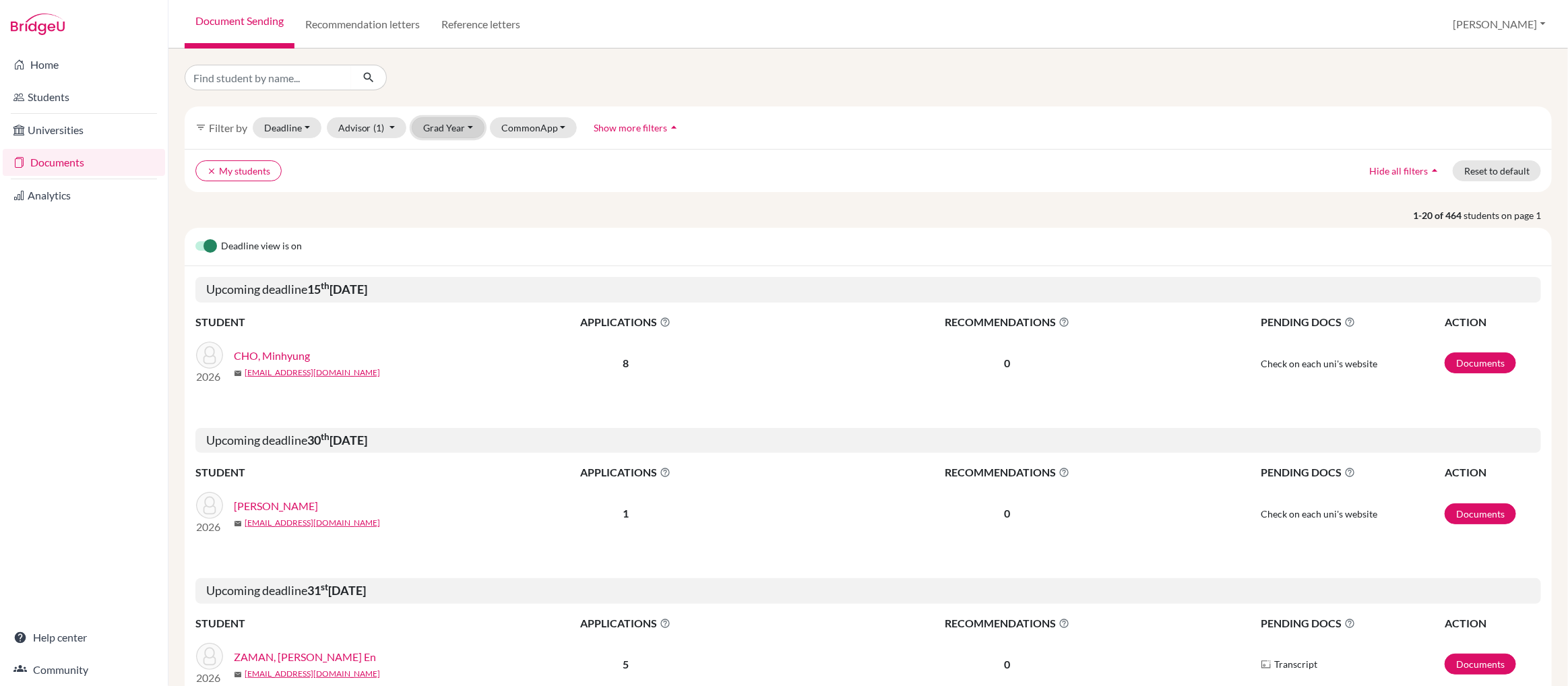
click at [449, 131] on button "Grad Year" at bounding box center [448, 127] width 73 height 21
click at [448, 240] on span "2025" at bounding box center [440, 242] width 24 height 16
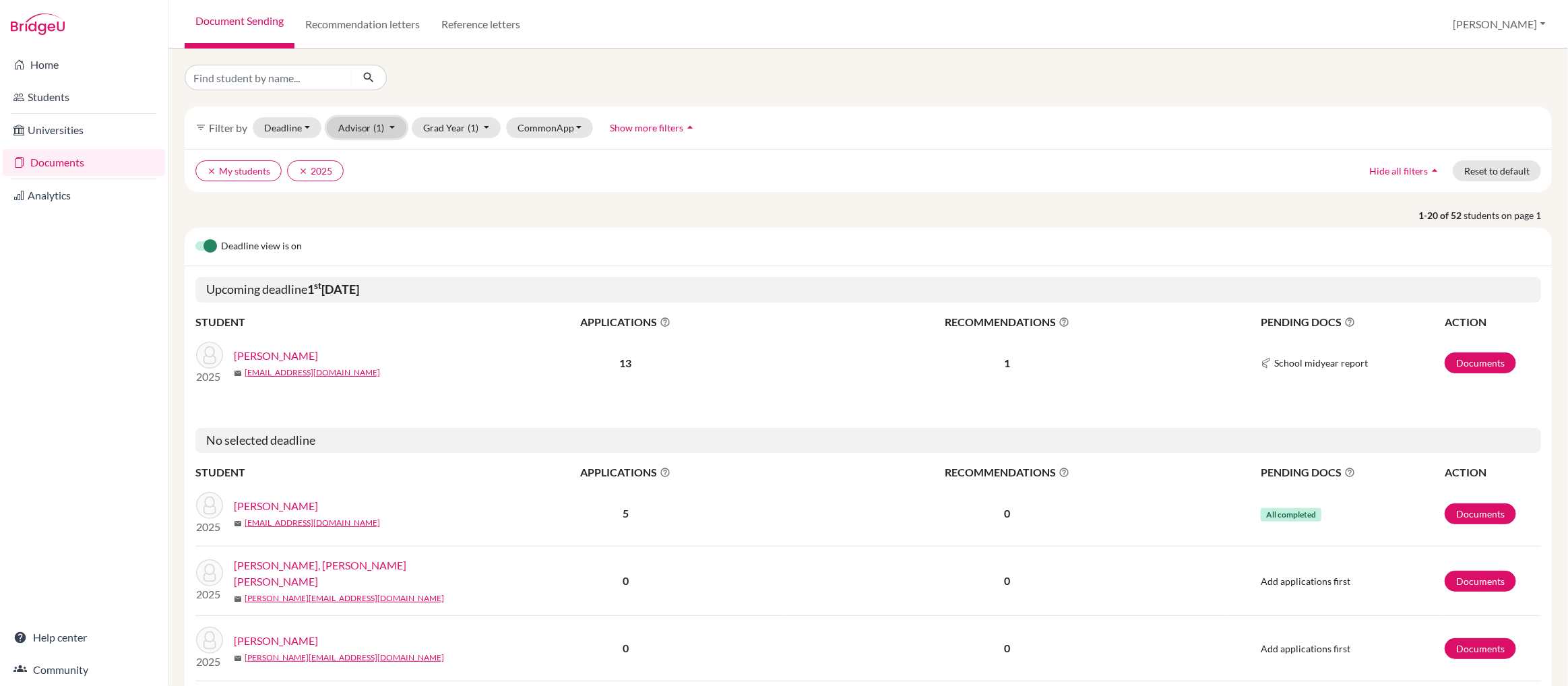
click at [364, 127] on button "Advisor (1)" at bounding box center [367, 127] width 80 height 21
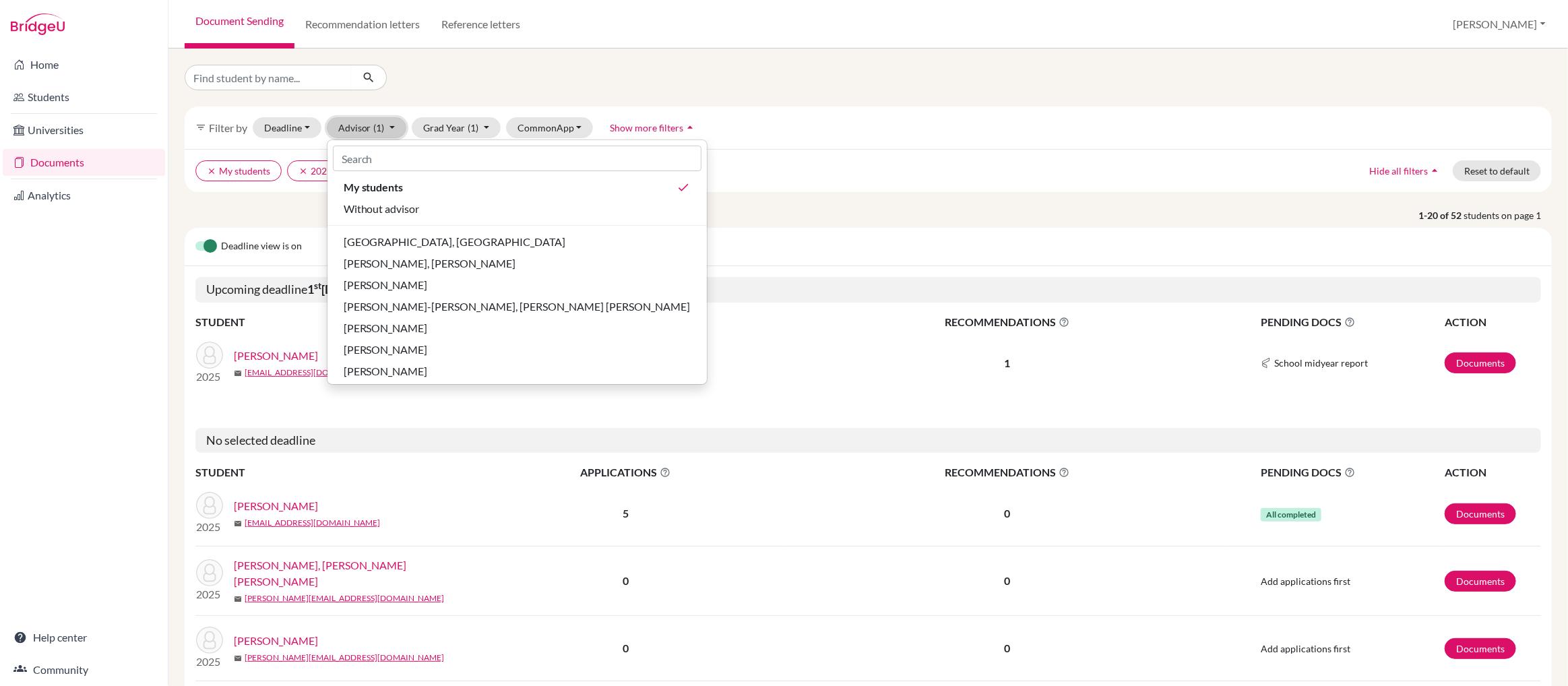
click at [364, 127] on button "Advisor (1)" at bounding box center [367, 127] width 80 height 21
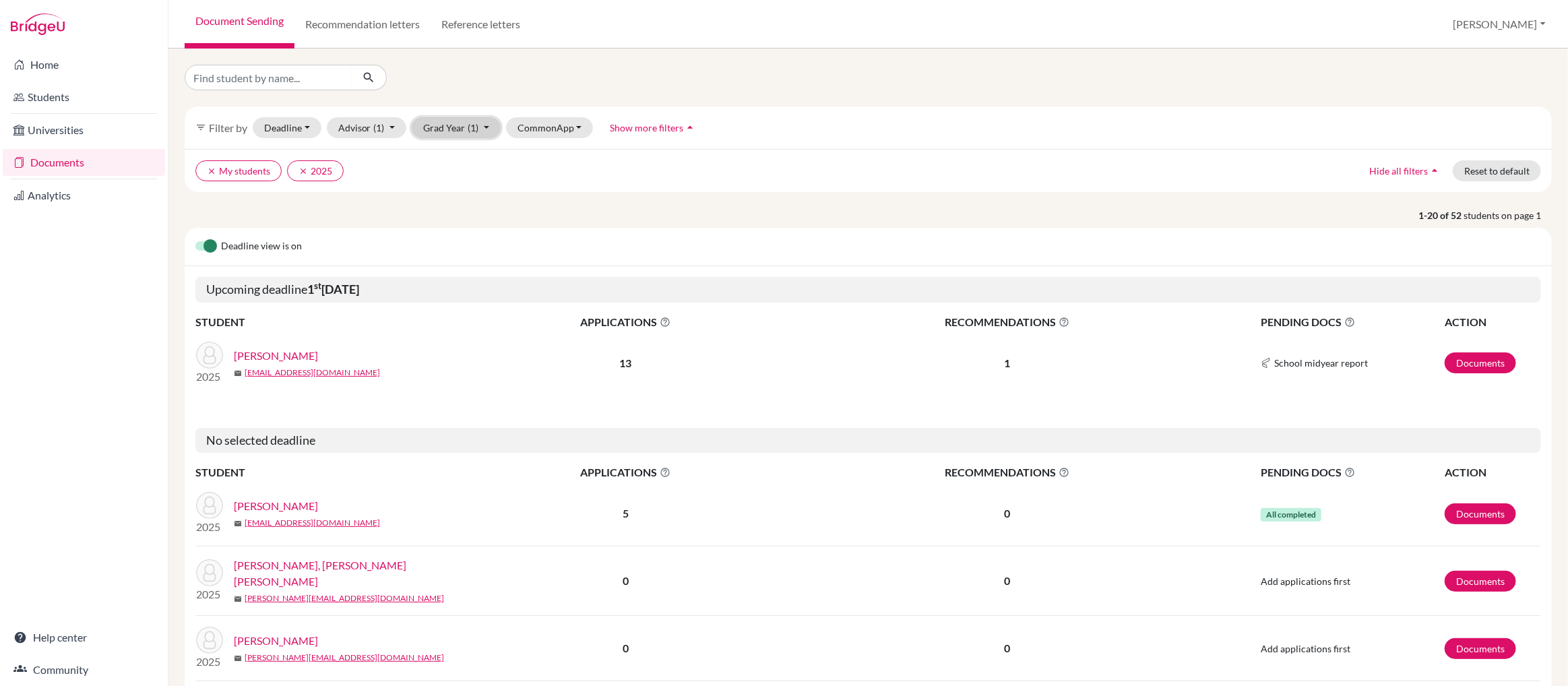
click at [422, 129] on button "Grad Year (1)" at bounding box center [456, 127] width 89 height 21
click at [436, 224] on span "2026" at bounding box center [440, 220] width 24 height 16
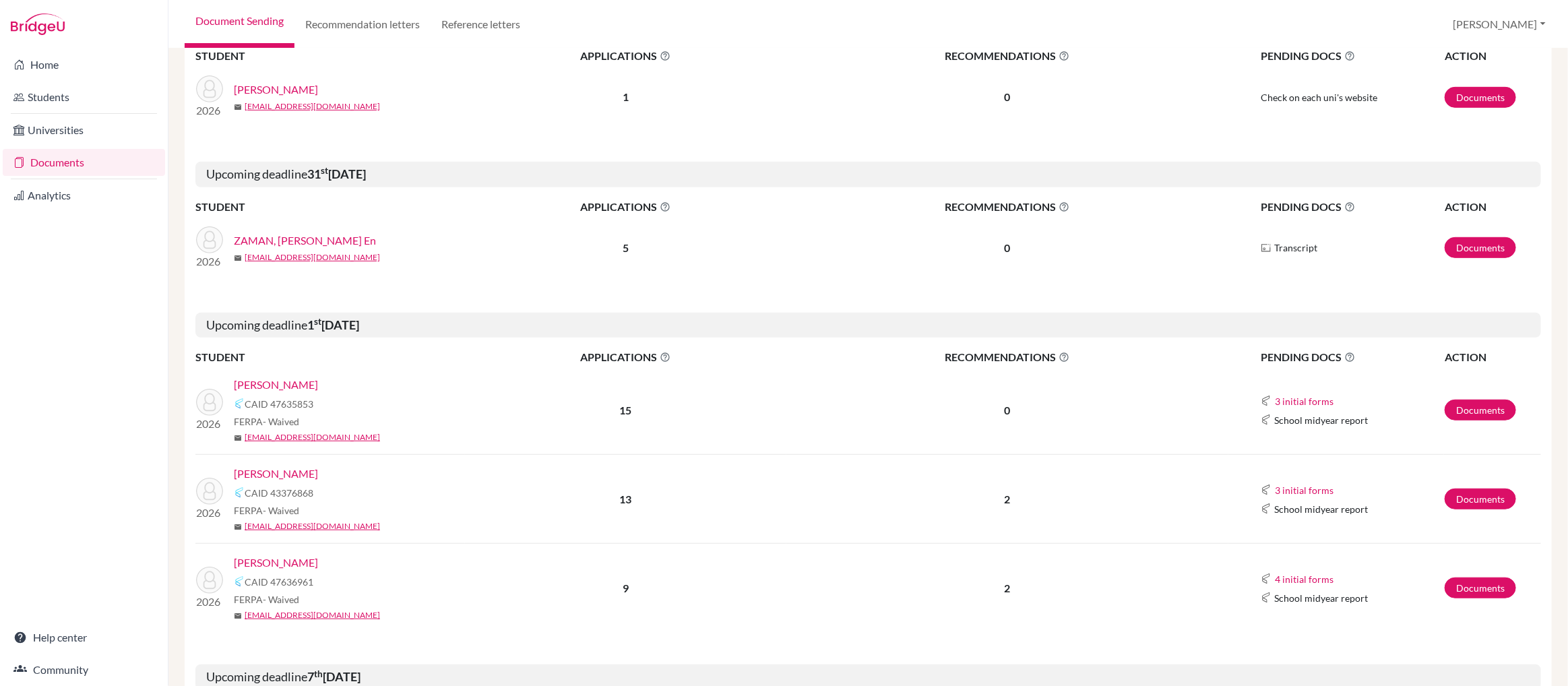
scroll to position [487, 0]
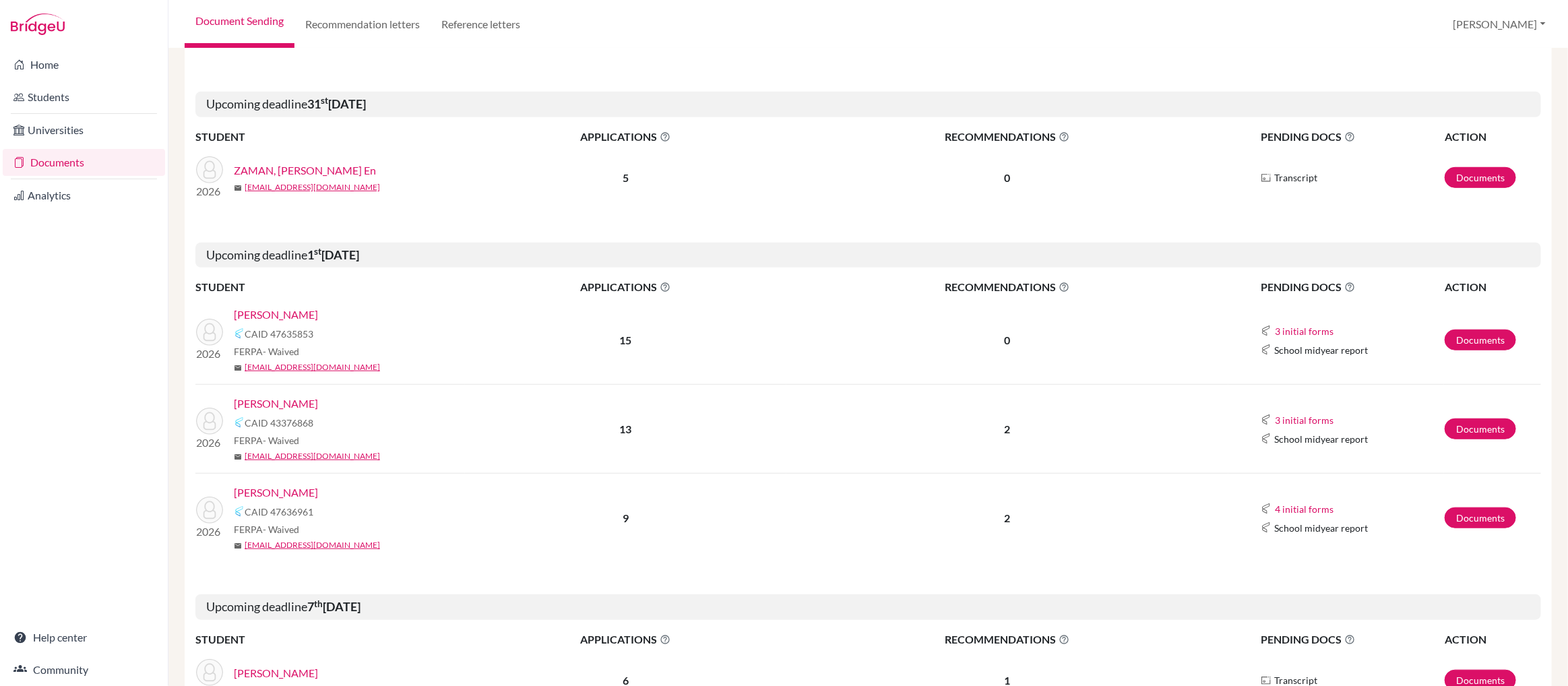
click at [258, 316] on link "Chen, Siyu" at bounding box center [276, 314] width 84 height 16
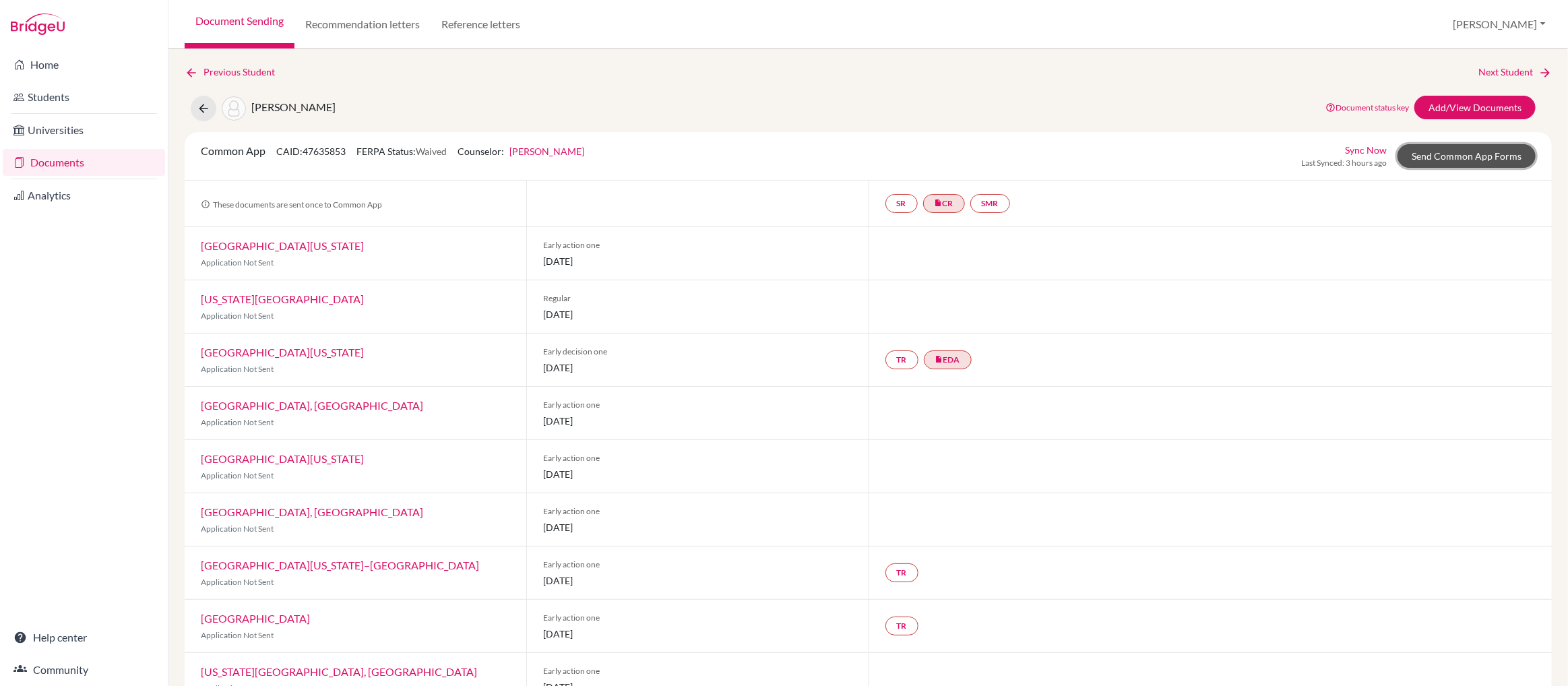
click at [1450, 160] on link "Send Common App Forms" at bounding box center [1466, 156] width 138 height 24
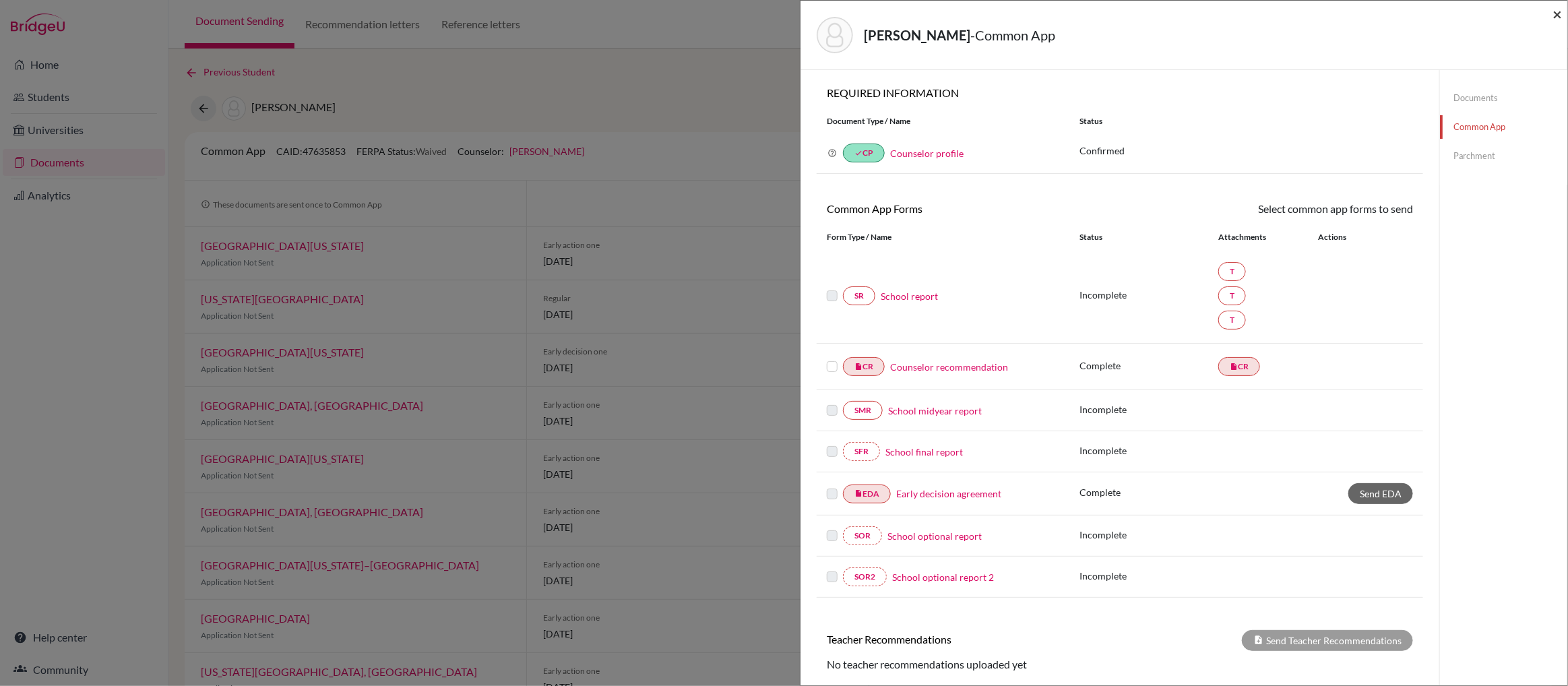
click at [1557, 12] on span "×" at bounding box center [1558, 14] width 10 height 19
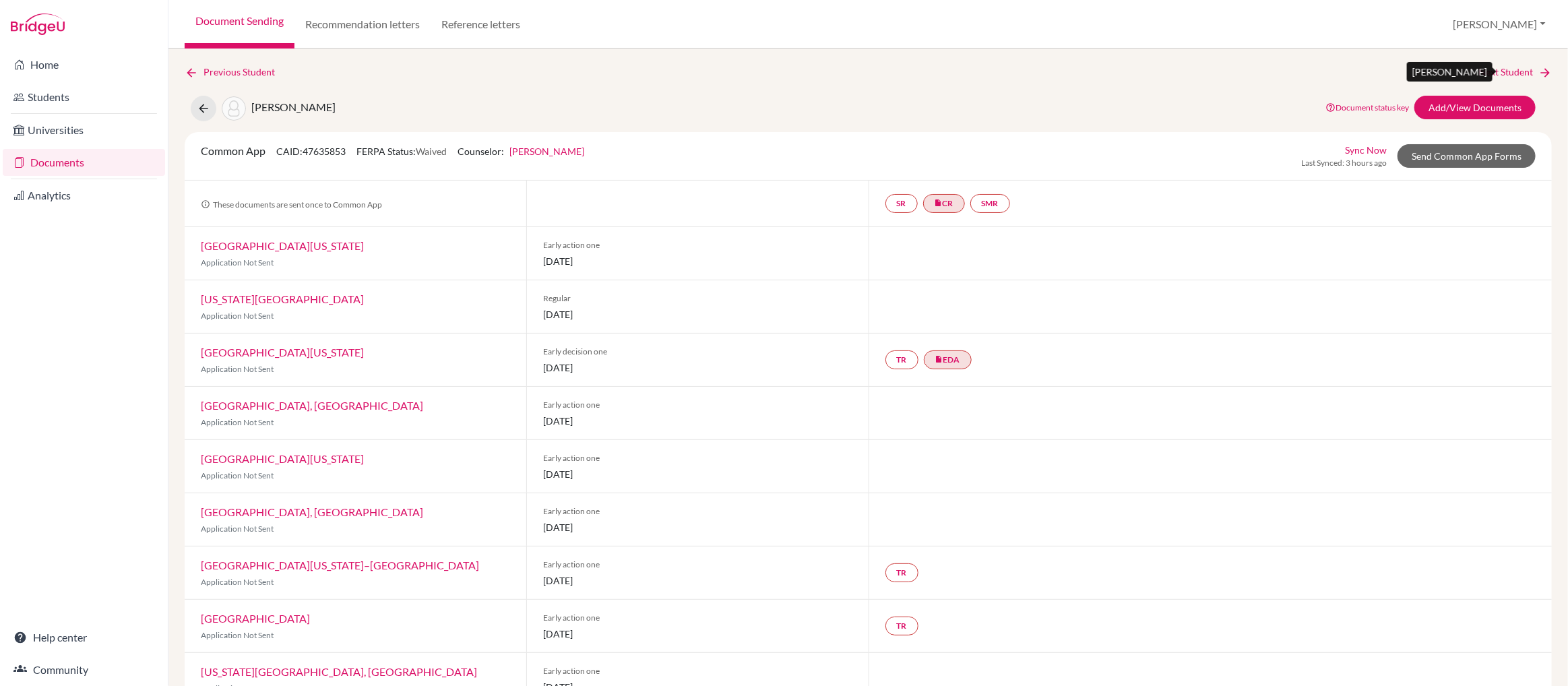
click at [1509, 71] on link "Next Student" at bounding box center [1515, 71] width 73 height 15
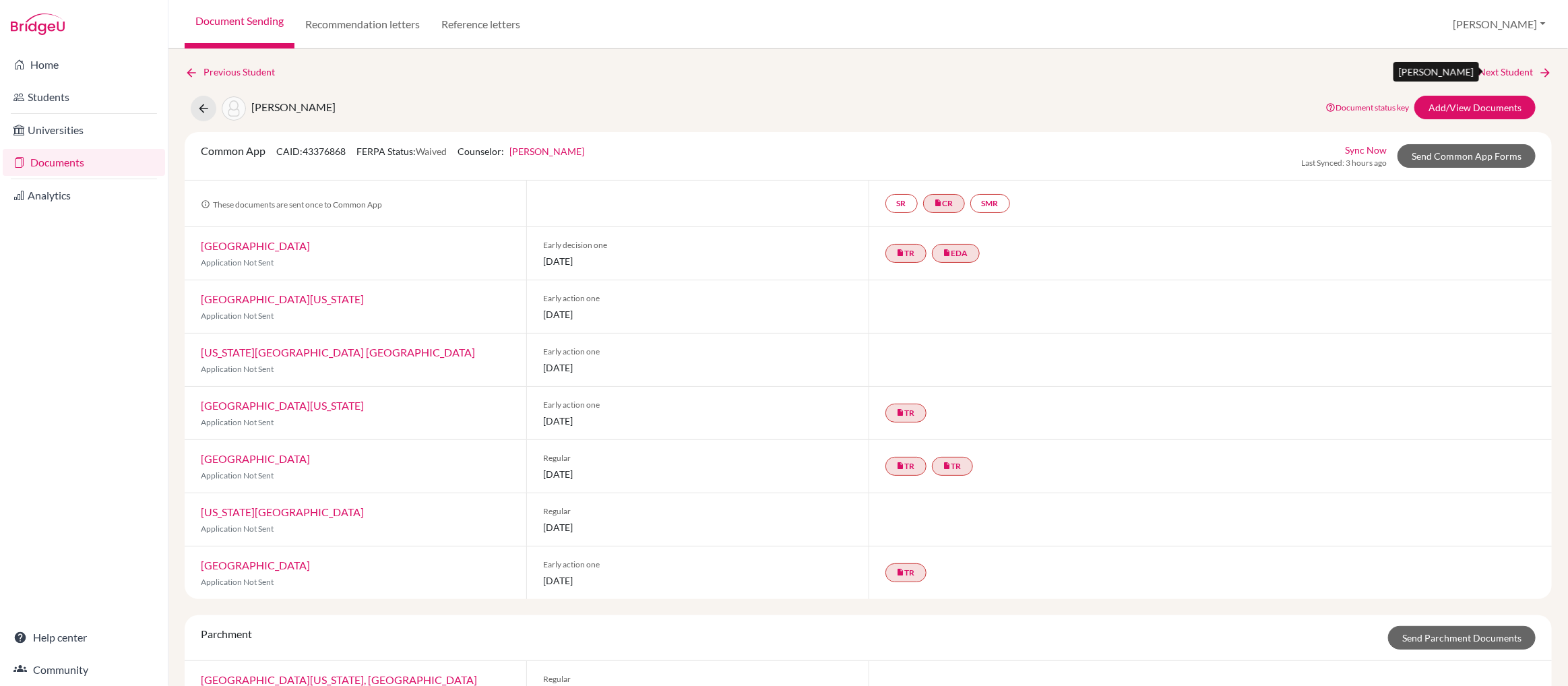
click at [1505, 70] on link "Next Student" at bounding box center [1515, 71] width 73 height 15
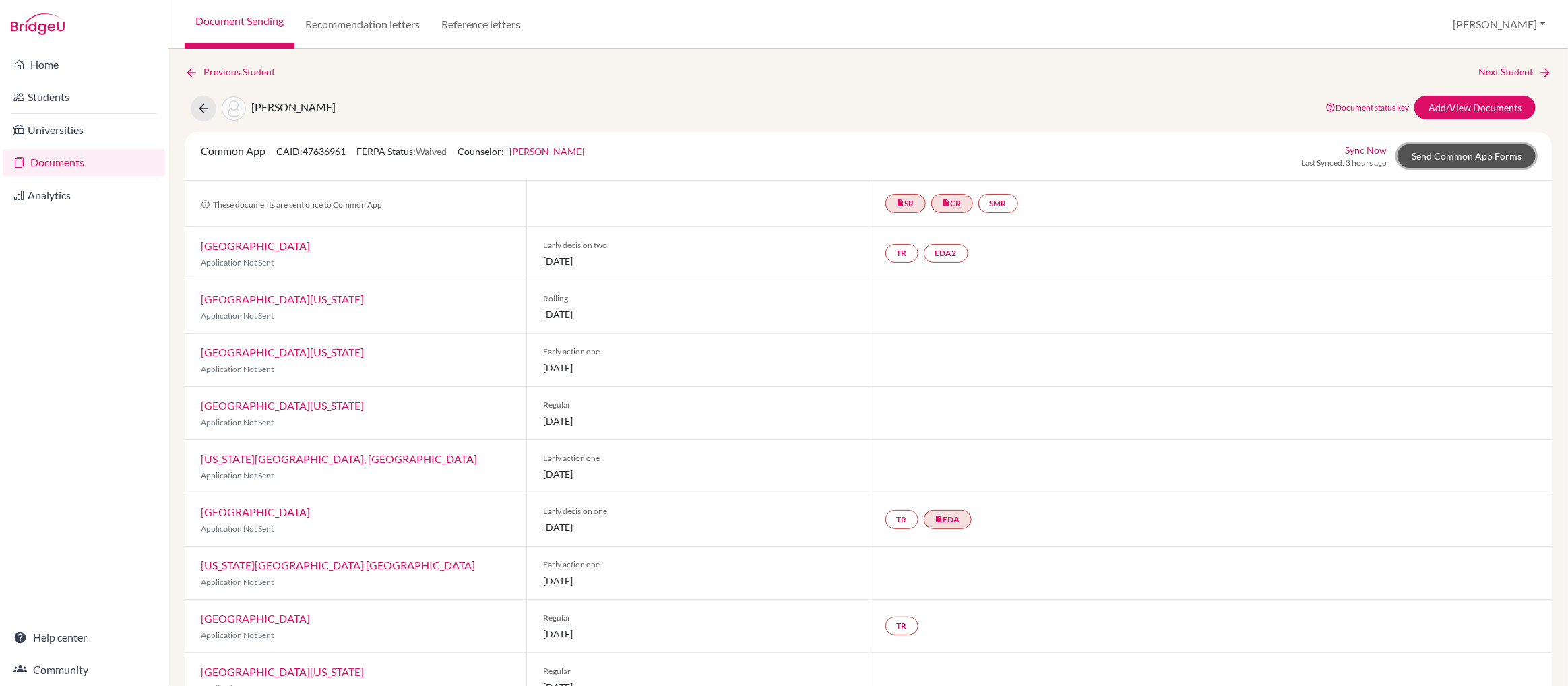
click at [1488, 162] on link "Send Common App Forms" at bounding box center [1466, 156] width 138 height 24
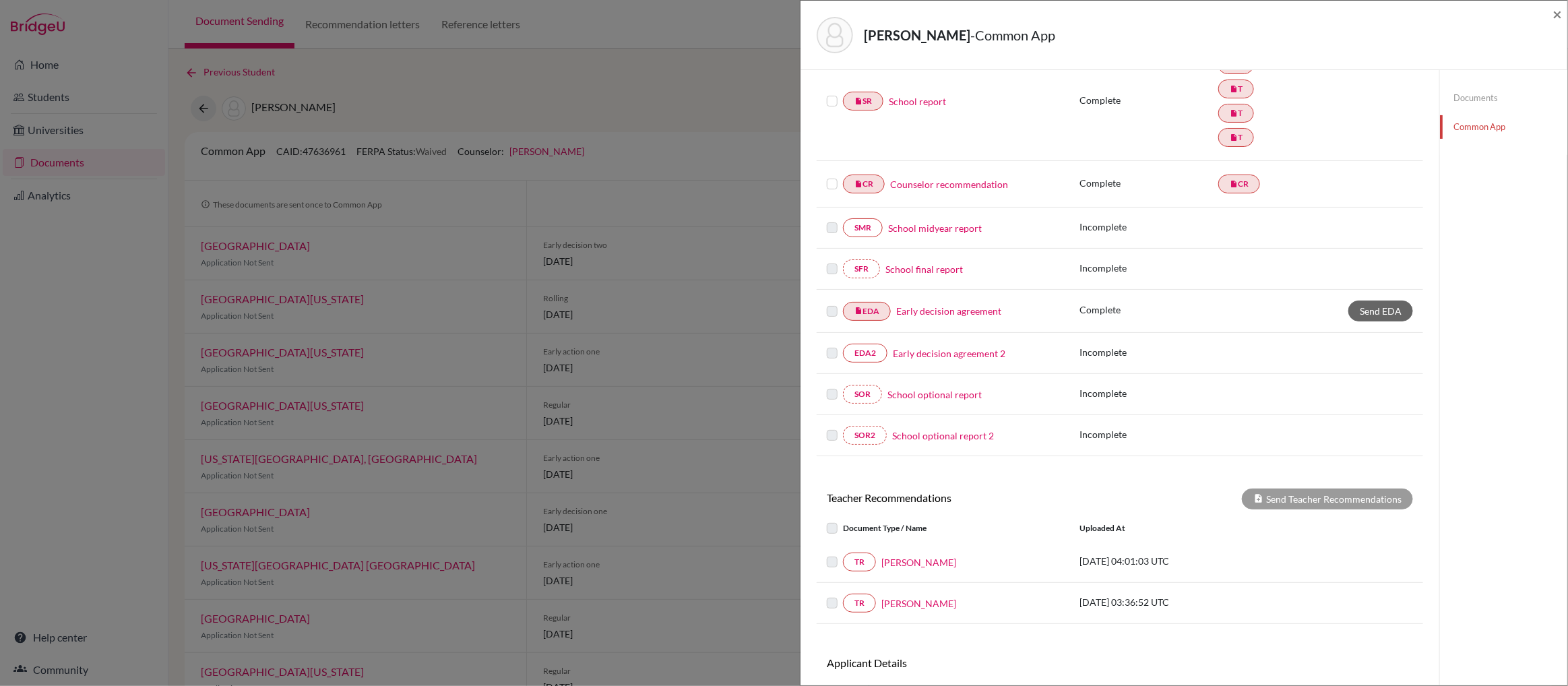
scroll to position [296, 0]
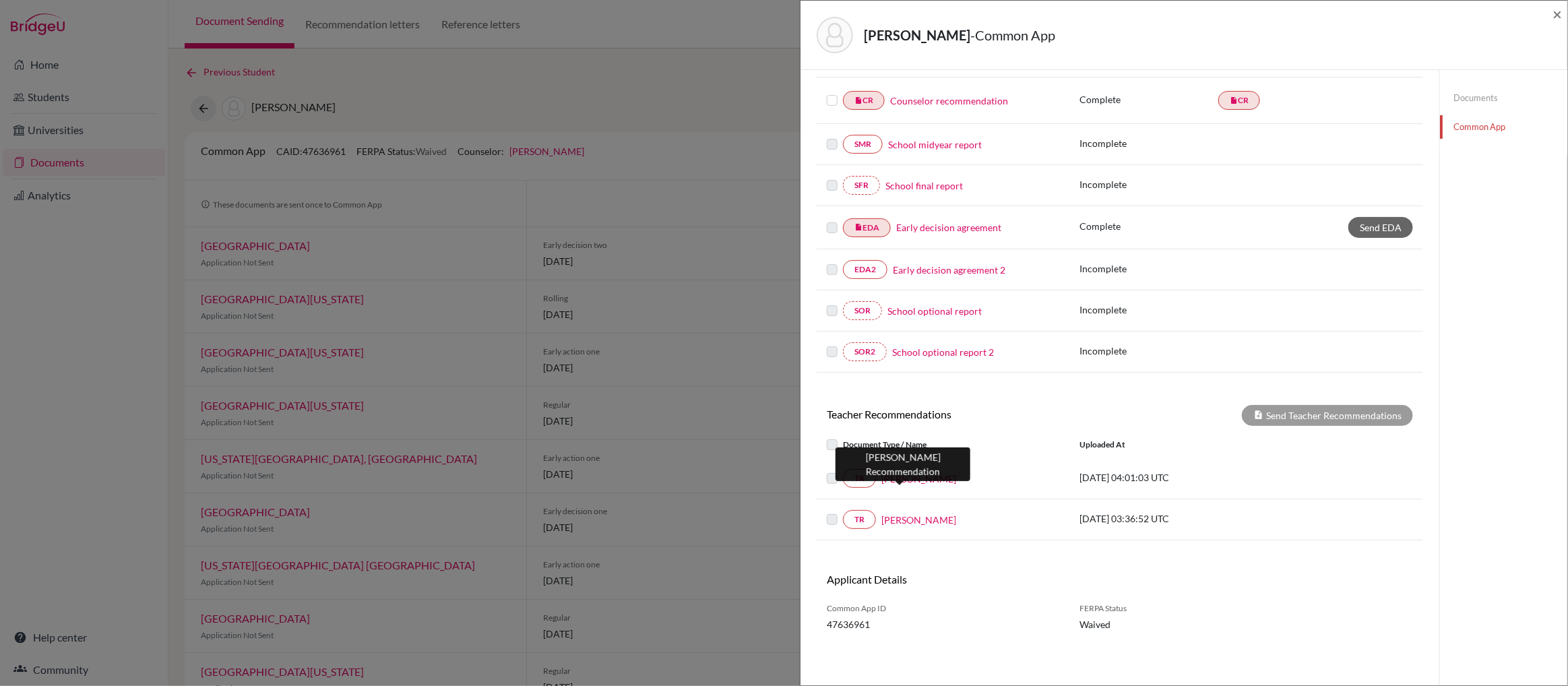
click at [898, 476] on link "Eric Park" at bounding box center [919, 478] width 75 height 14
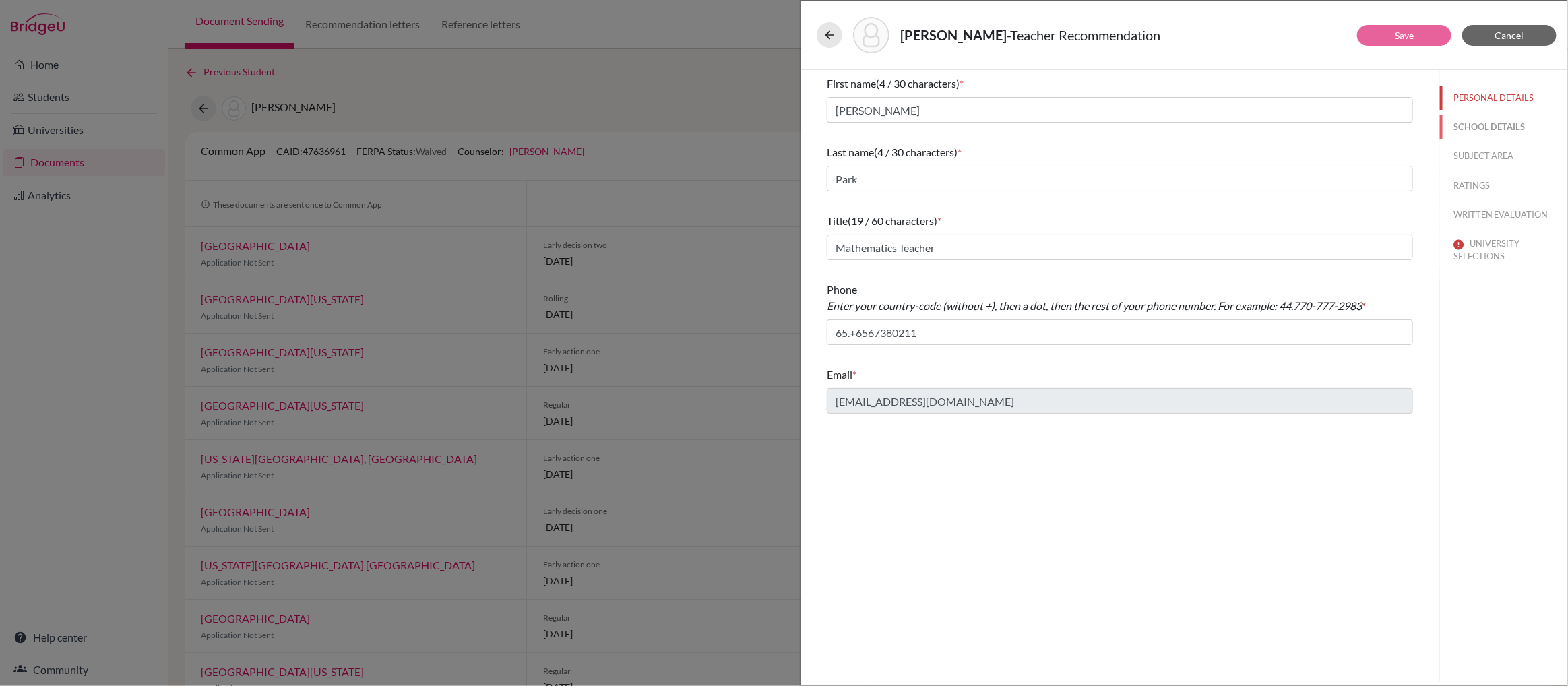
click at [1483, 125] on button "SCHOOL DETAILS" at bounding box center [1504, 127] width 127 height 24
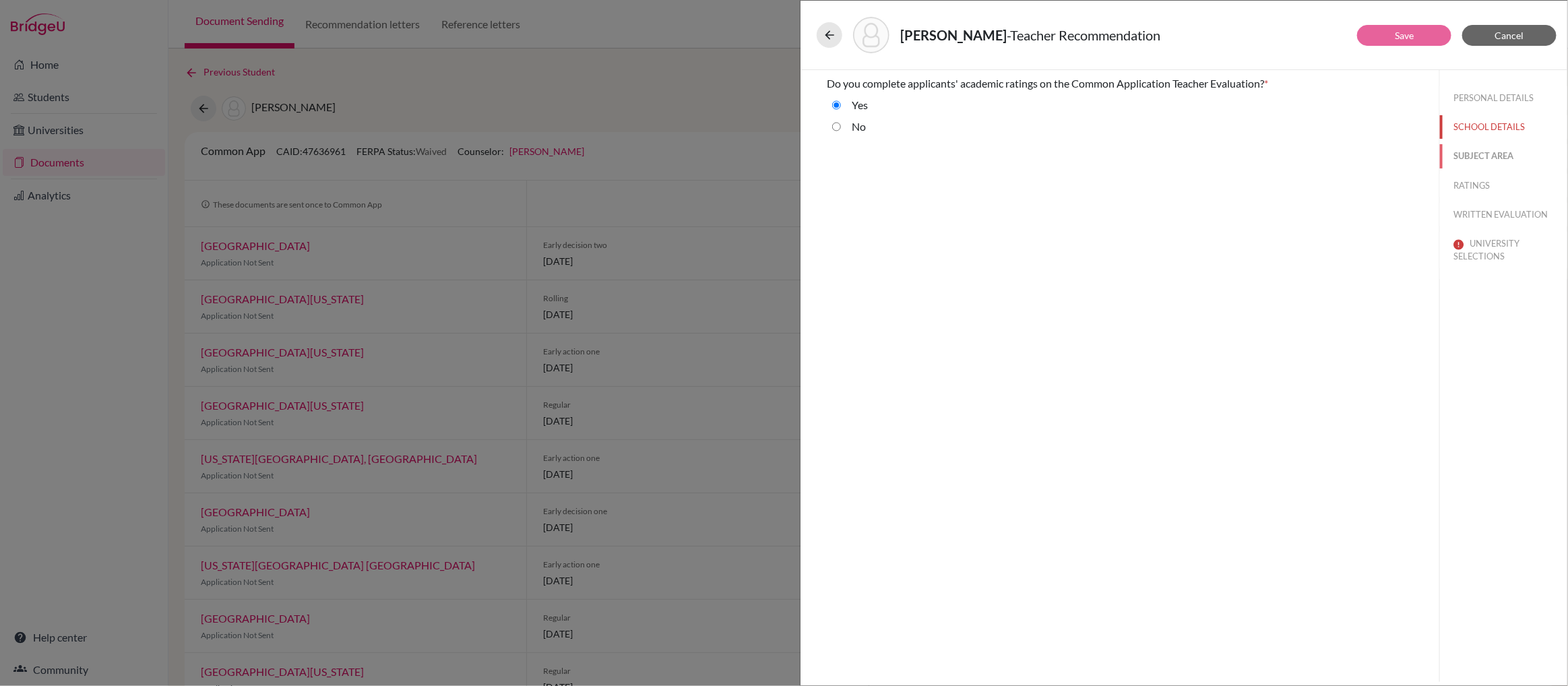
click at [1499, 158] on button "SUBJECT AREA" at bounding box center [1504, 156] width 127 height 24
select select "0"
click at [1472, 186] on button "RATINGS" at bounding box center [1504, 186] width 127 height 24
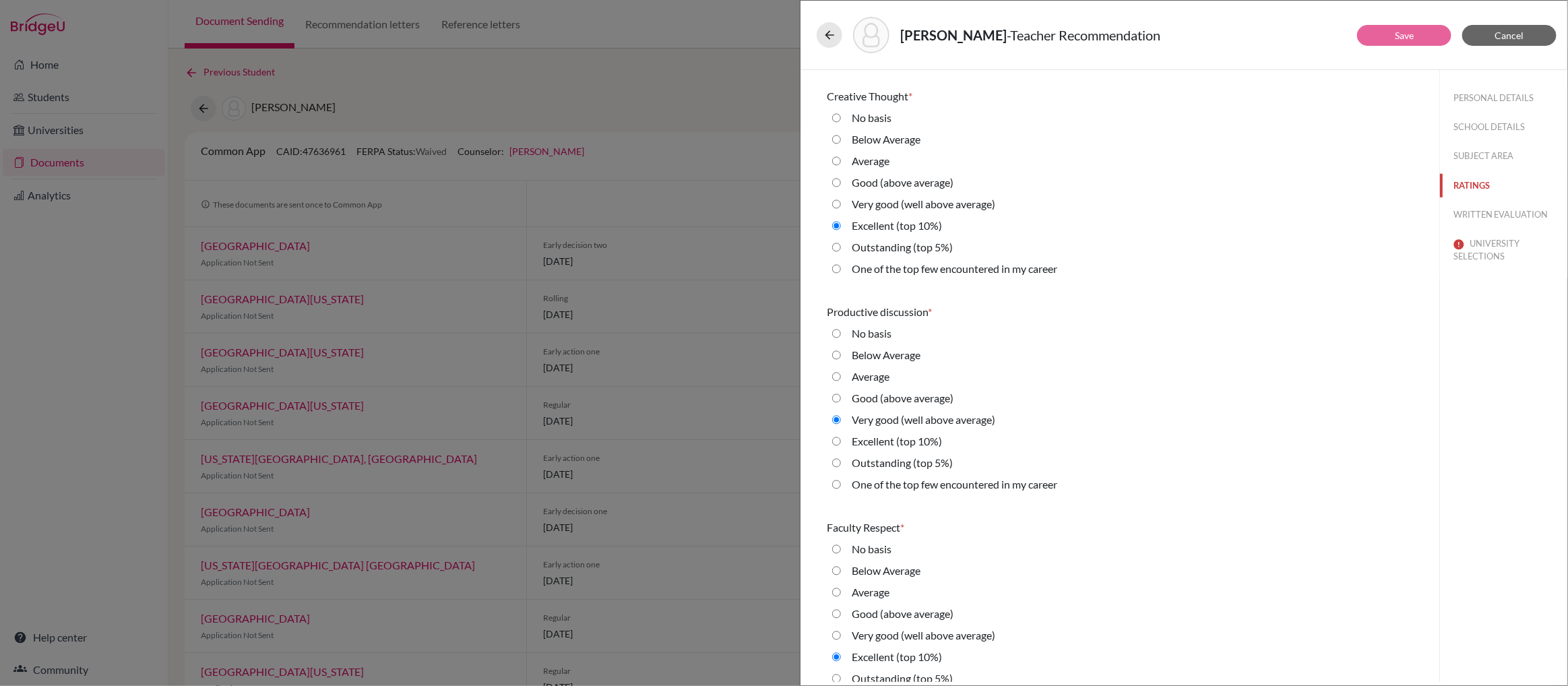
scroll to position [635, 0]
click at [835, 442] on 10\%\) "Excellent (top 10%)" at bounding box center [837, 440] width 9 height 16
radio 10\%\) "true"
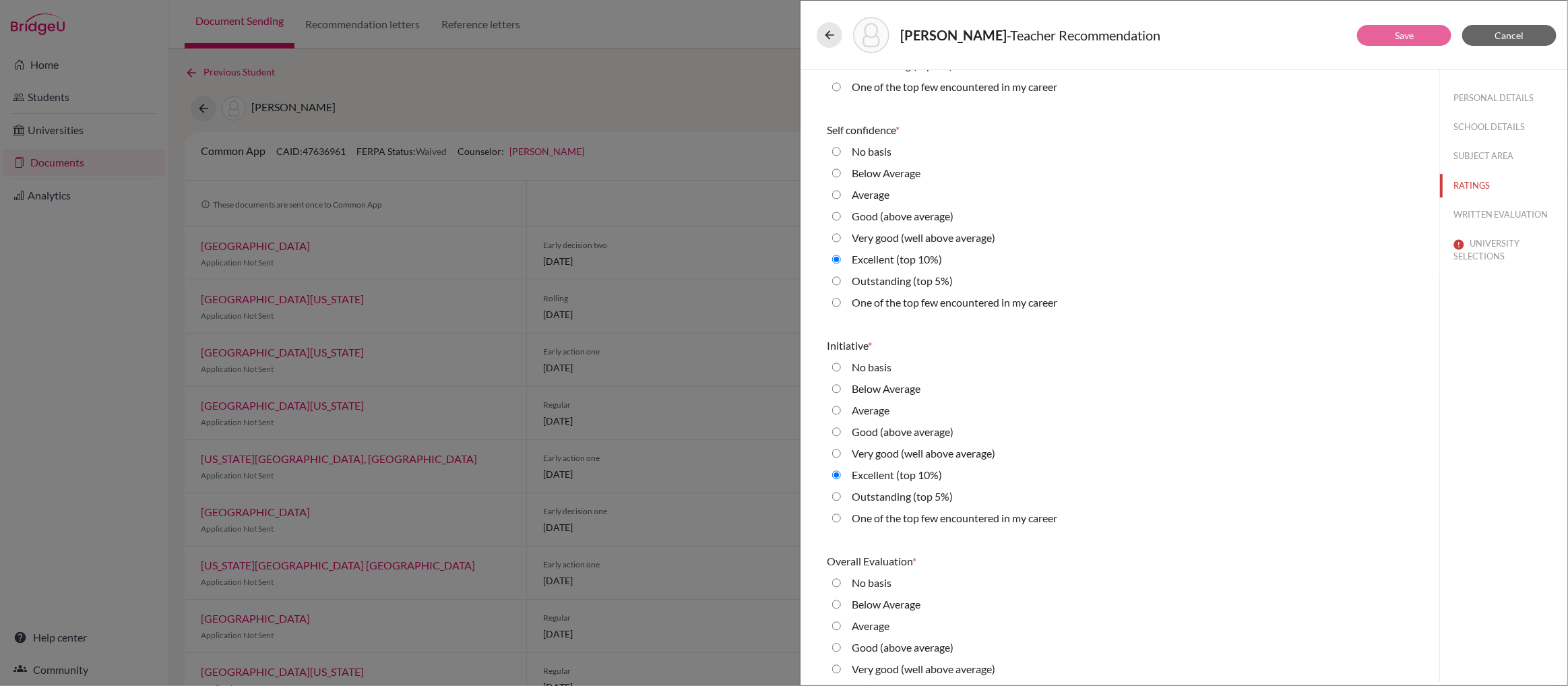
scroll to position [2822, 0]
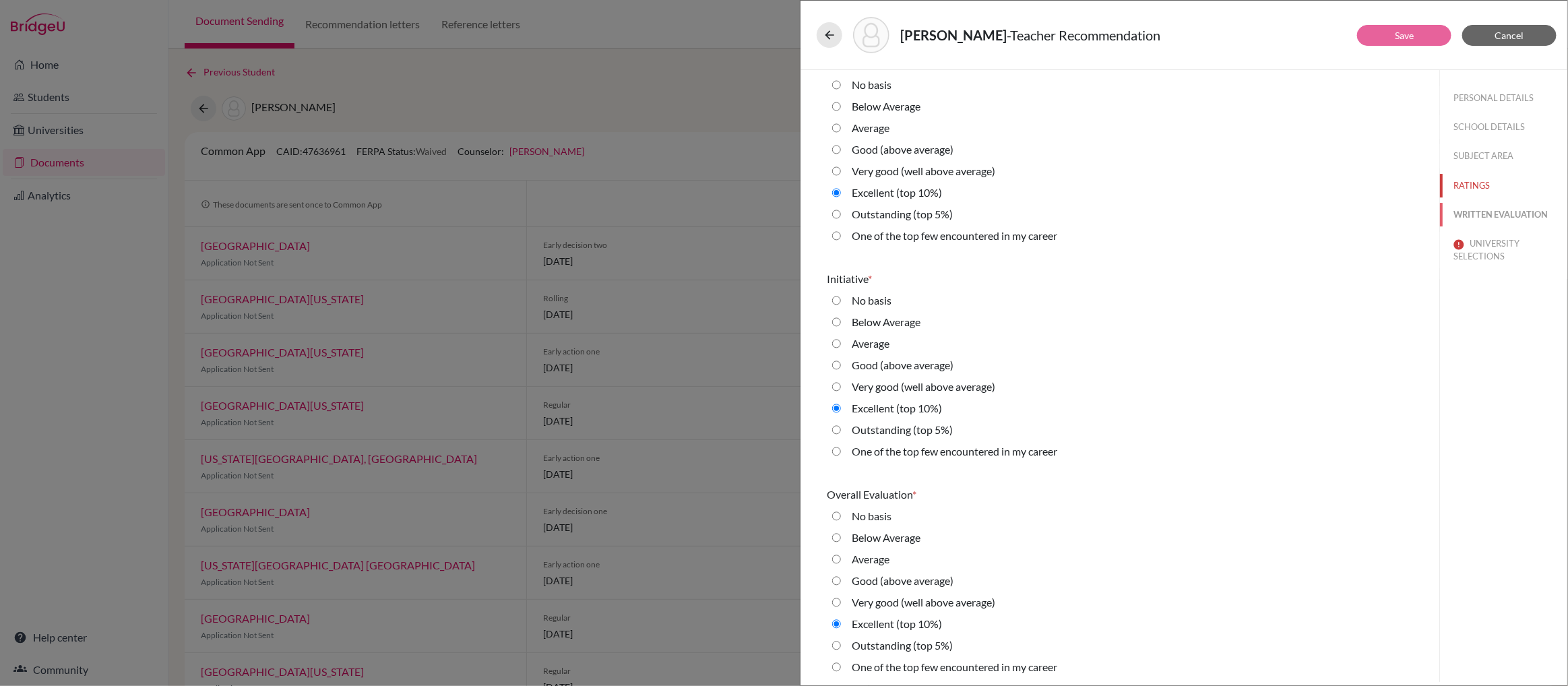
click at [1470, 212] on button "WRITTEN EVALUATION" at bounding box center [1504, 215] width 127 height 24
radio average\) "true"
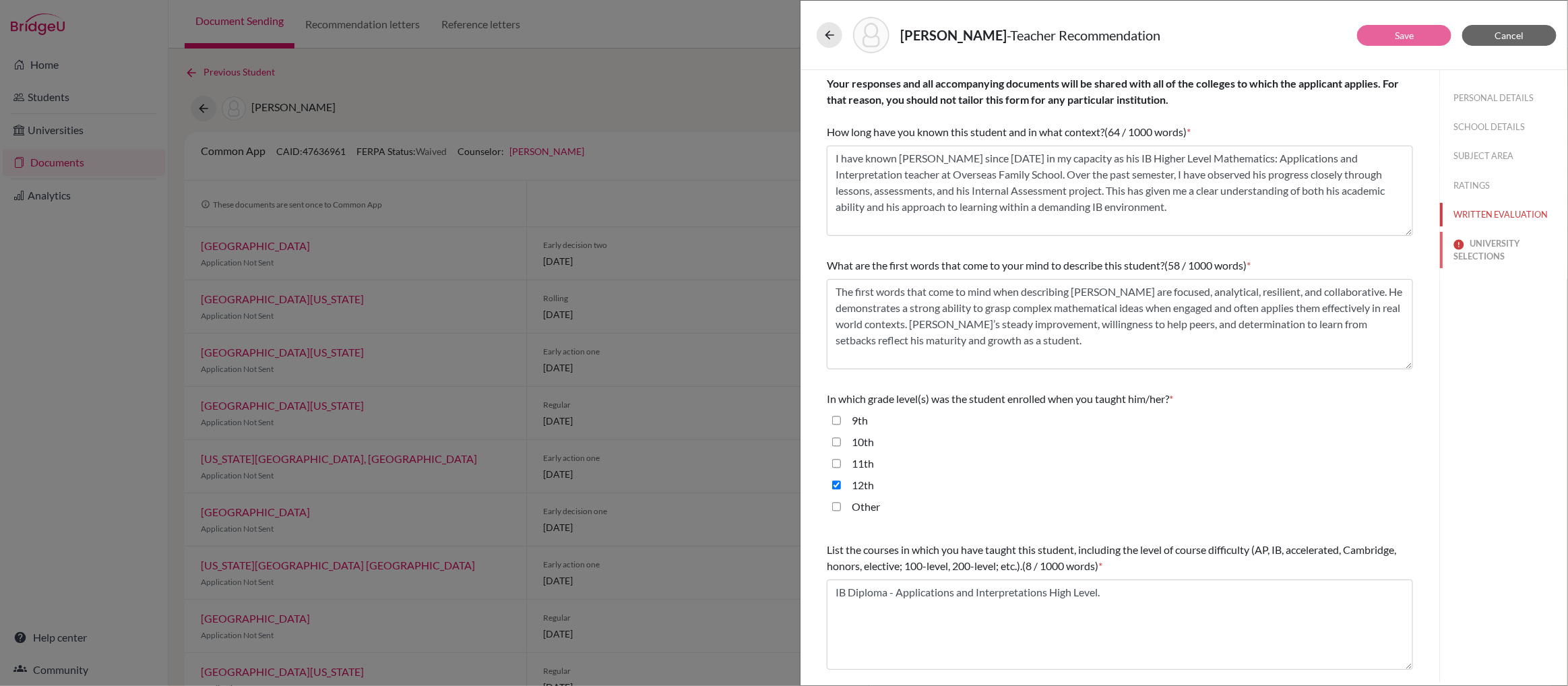
click at [1481, 246] on button "UNIVERSITY SELECTIONS" at bounding box center [1504, 250] width 127 height 37
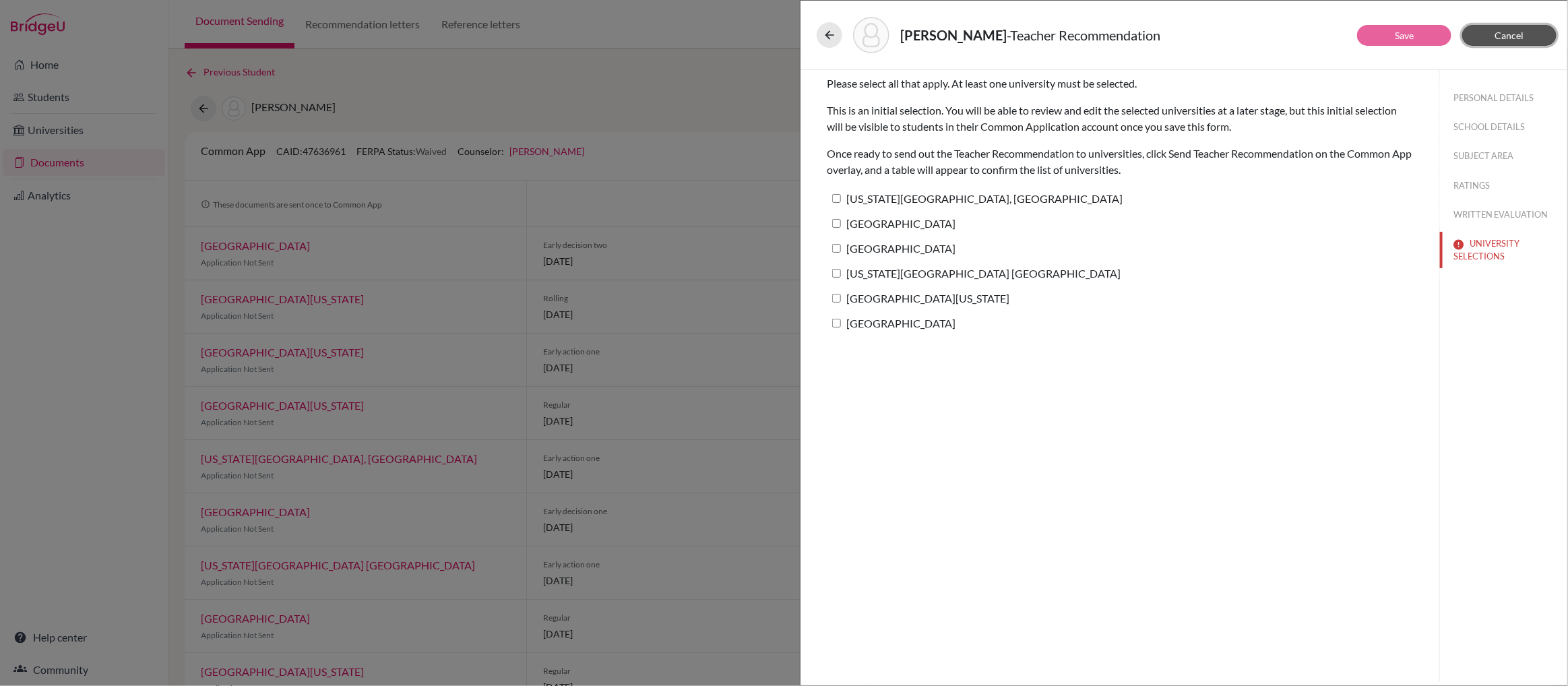
click at [1502, 35] on span "Cancel" at bounding box center [1510, 35] width 29 height 12
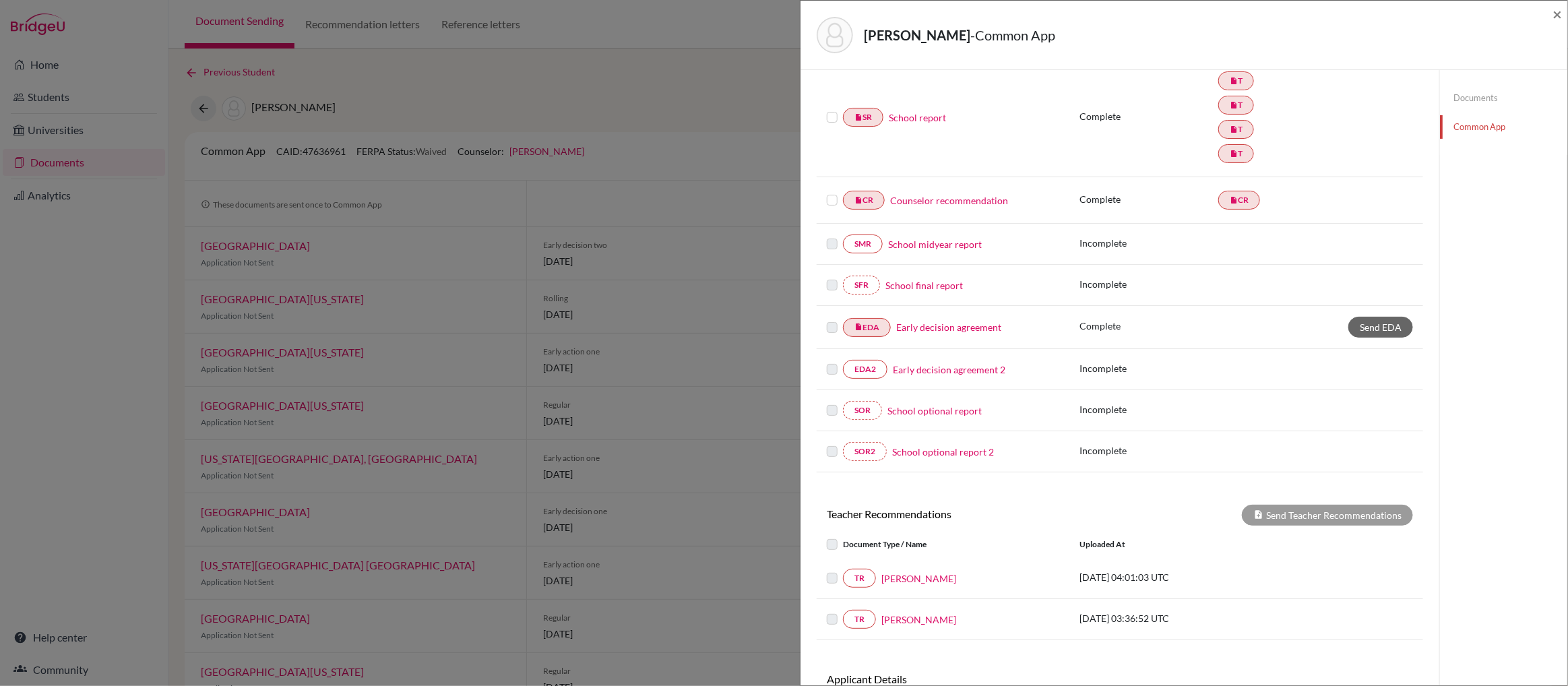
scroll to position [296, 0]
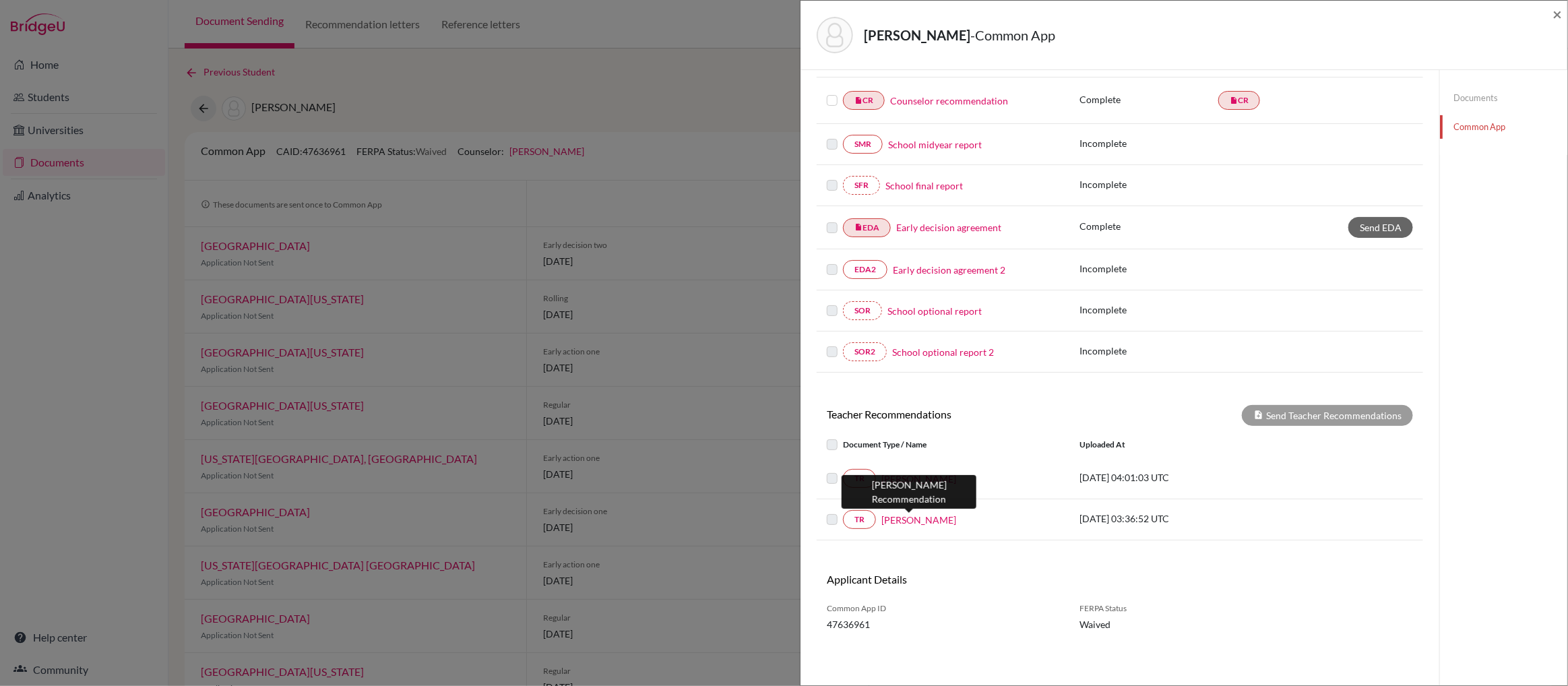
click at [914, 520] on link "Loretta Tadic" at bounding box center [919, 519] width 75 height 14
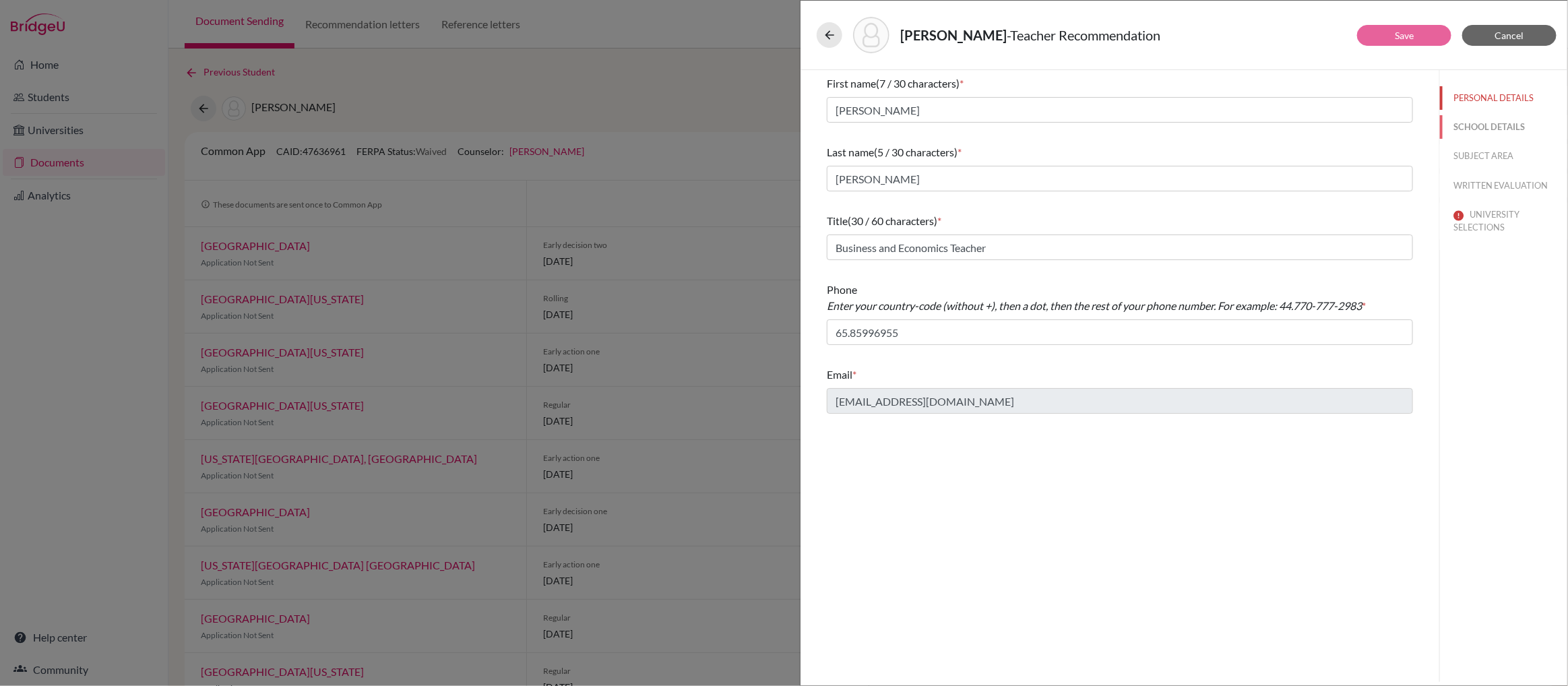
click at [1463, 126] on button "SCHOOL DETAILS" at bounding box center [1504, 127] width 127 height 24
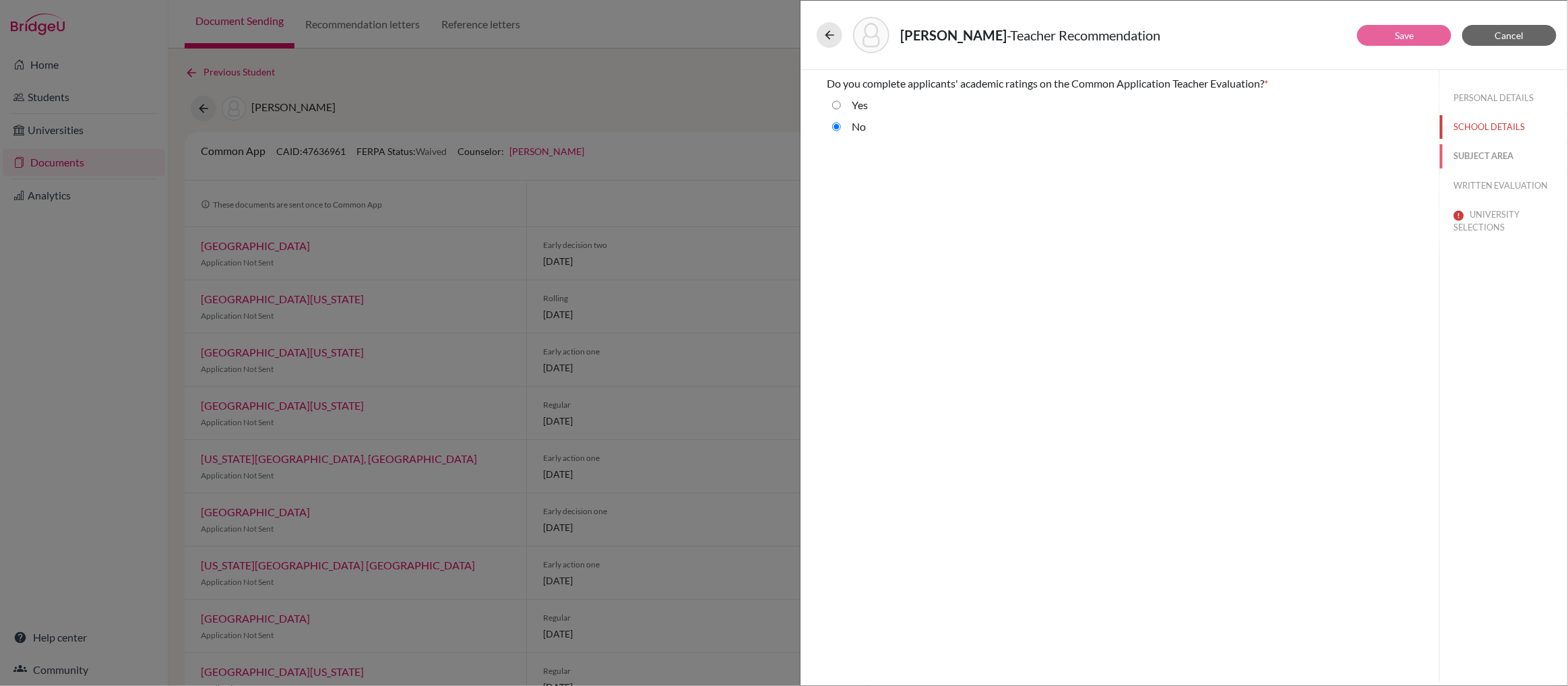
click at [1473, 152] on button "SUBJECT AREA" at bounding box center [1504, 156] width 127 height 24
select select "4"
click at [1477, 127] on button "SCHOOL DETAILS" at bounding box center [1504, 127] width 127 height 24
click at [839, 107] on input "Yes" at bounding box center [837, 105] width 9 height 16
radio input "true"
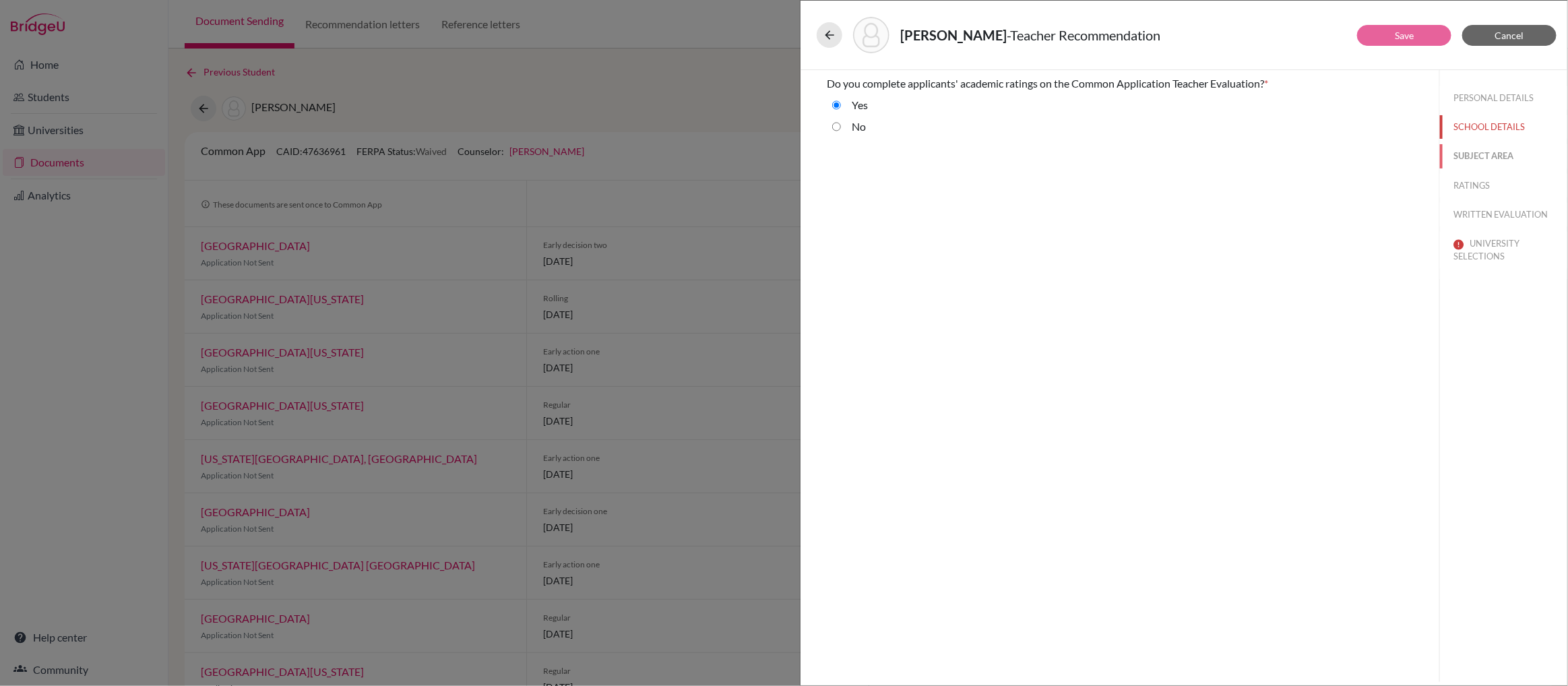
click at [1477, 154] on button "SUBJECT AREA" at bounding box center [1504, 156] width 127 height 24
select select "4"
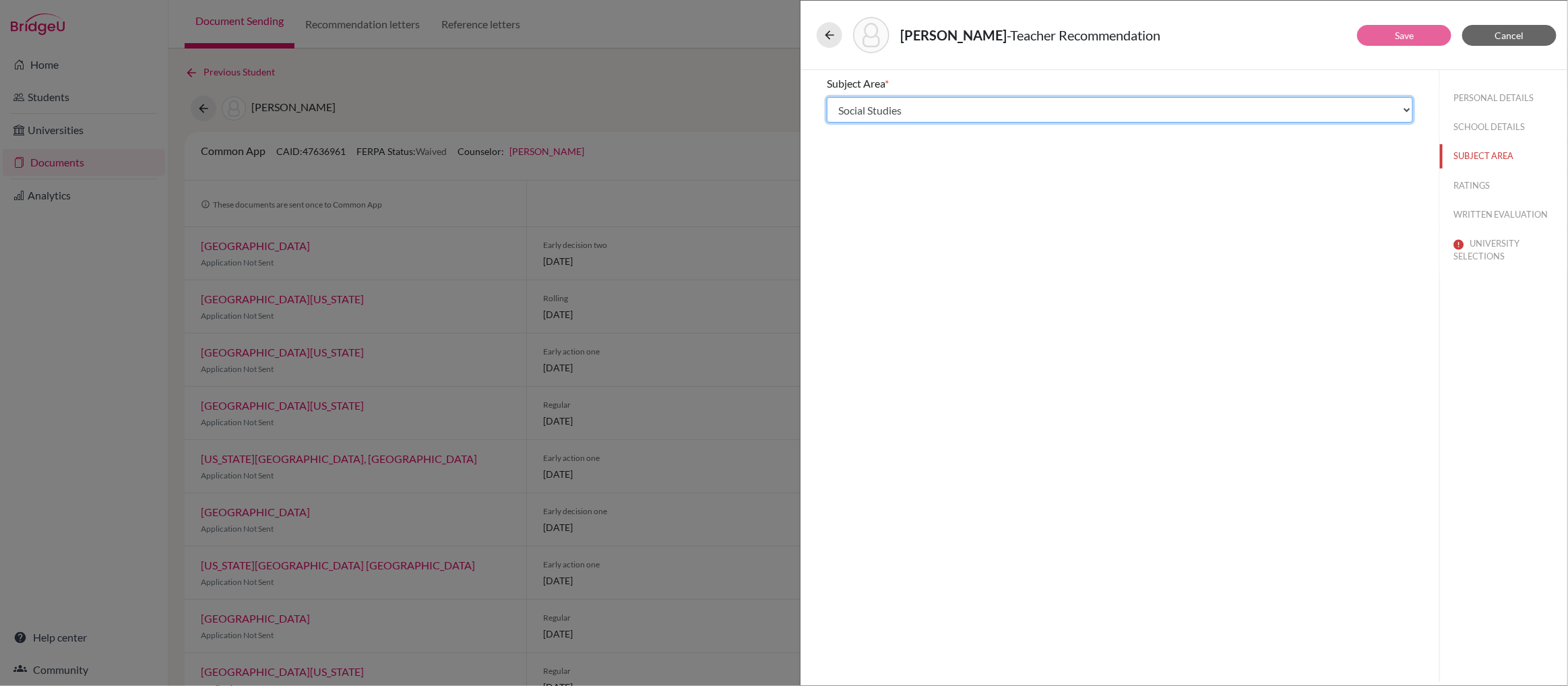
click at [1403, 110] on select "Select... Math English Science World Language Social Studies Other Computer Sci…" at bounding box center [1120, 109] width 587 height 26
click at [827, 97] on select "Select... Math English Science World Language Social Studies Other Computer Sci…" at bounding box center [1120, 109] width 587 height 26
click at [1477, 187] on button "RATINGS" at bounding box center [1504, 186] width 127 height 24
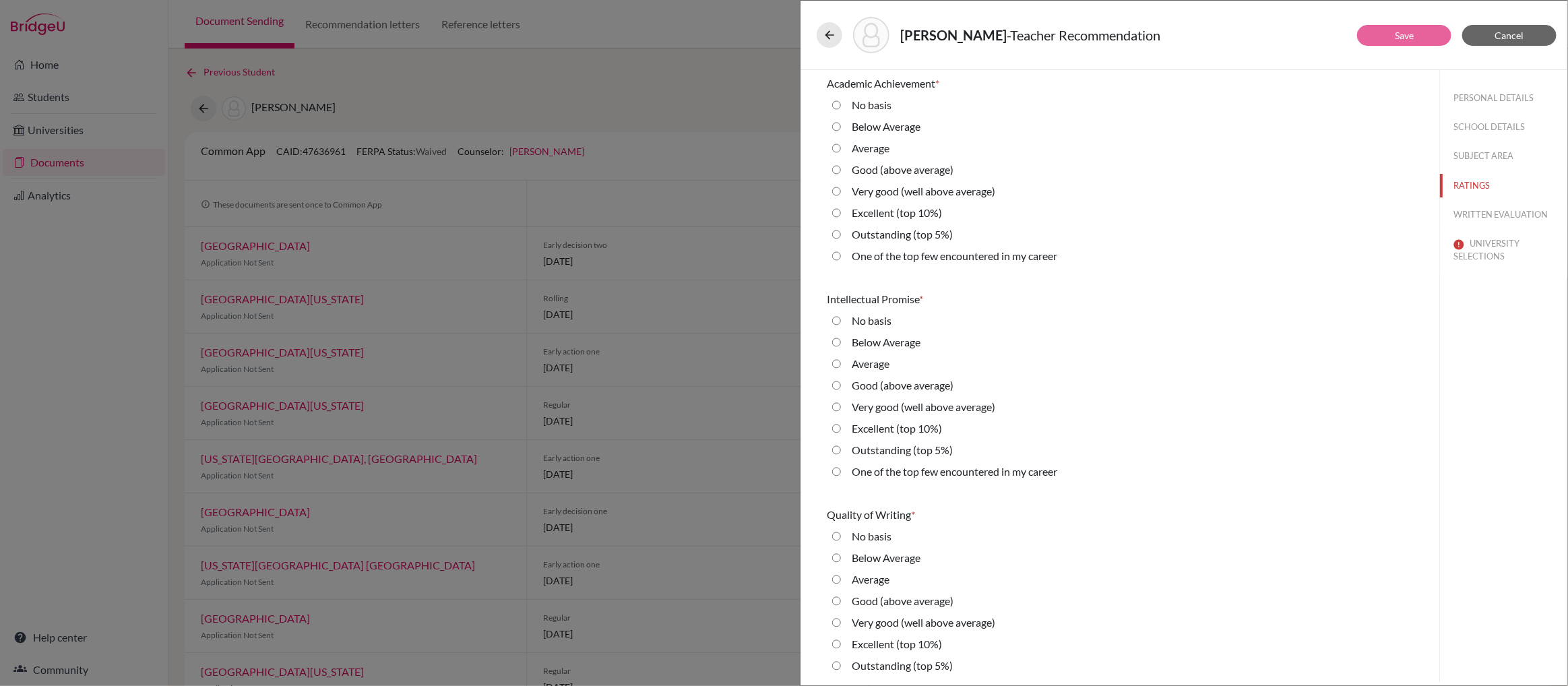
click at [839, 212] on 10\%\) "Excellent (top 10%)" at bounding box center [837, 213] width 9 height 16
radio 10\%\) "true"
click at [837, 428] on 10\%\) "Excellent (top 10%)" at bounding box center [837, 428] width 9 height 16
radio 10\%\) "true"
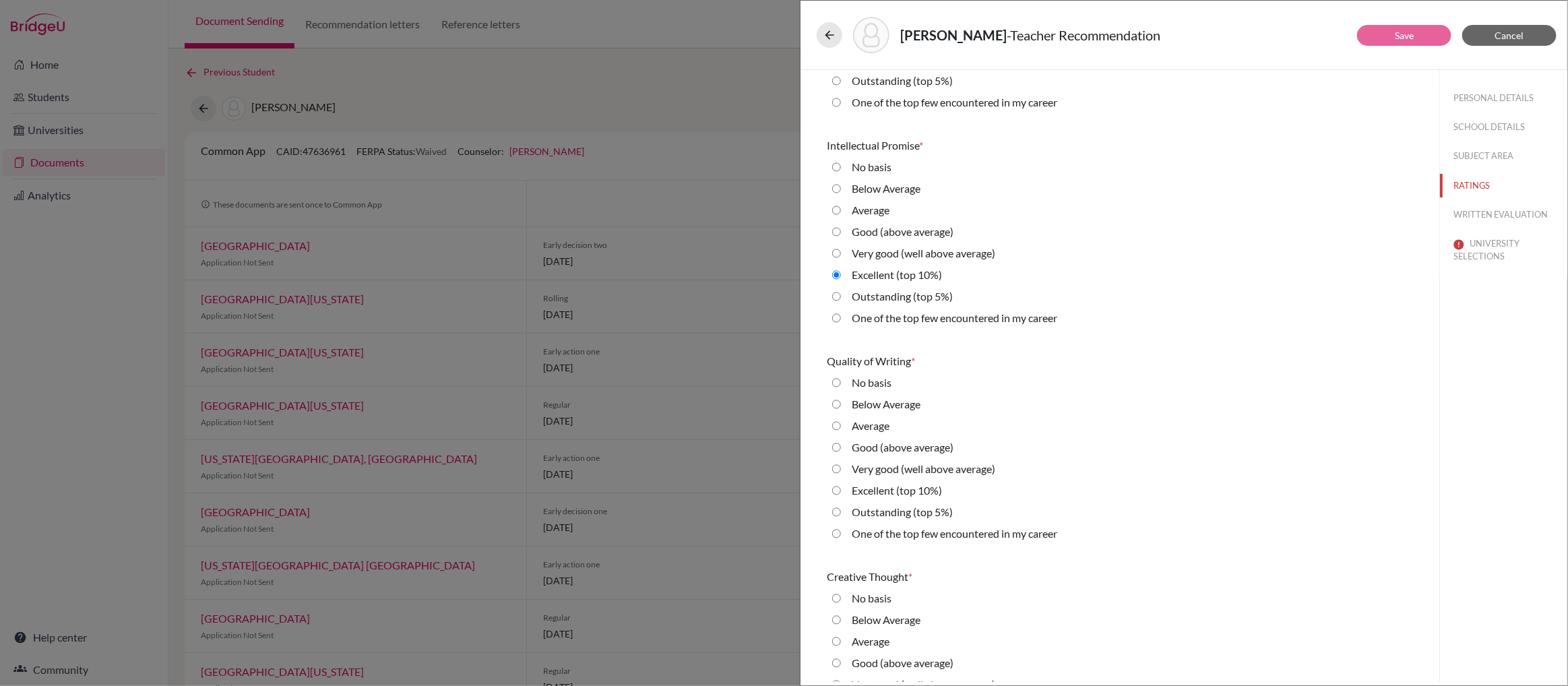
scroll to position [162, 0]
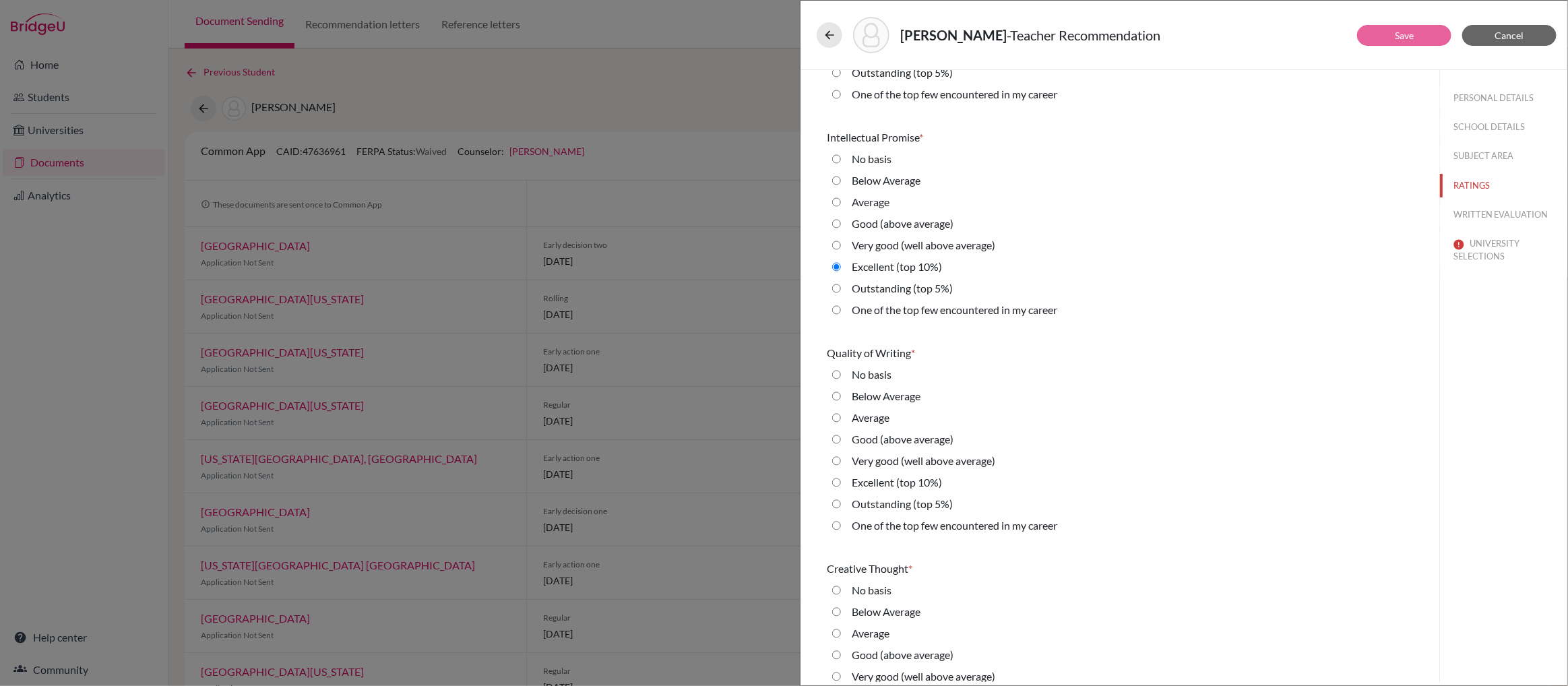
click at [838, 461] on average\) "Very good (well above average)" at bounding box center [837, 460] width 9 height 16
radio average\) "true"
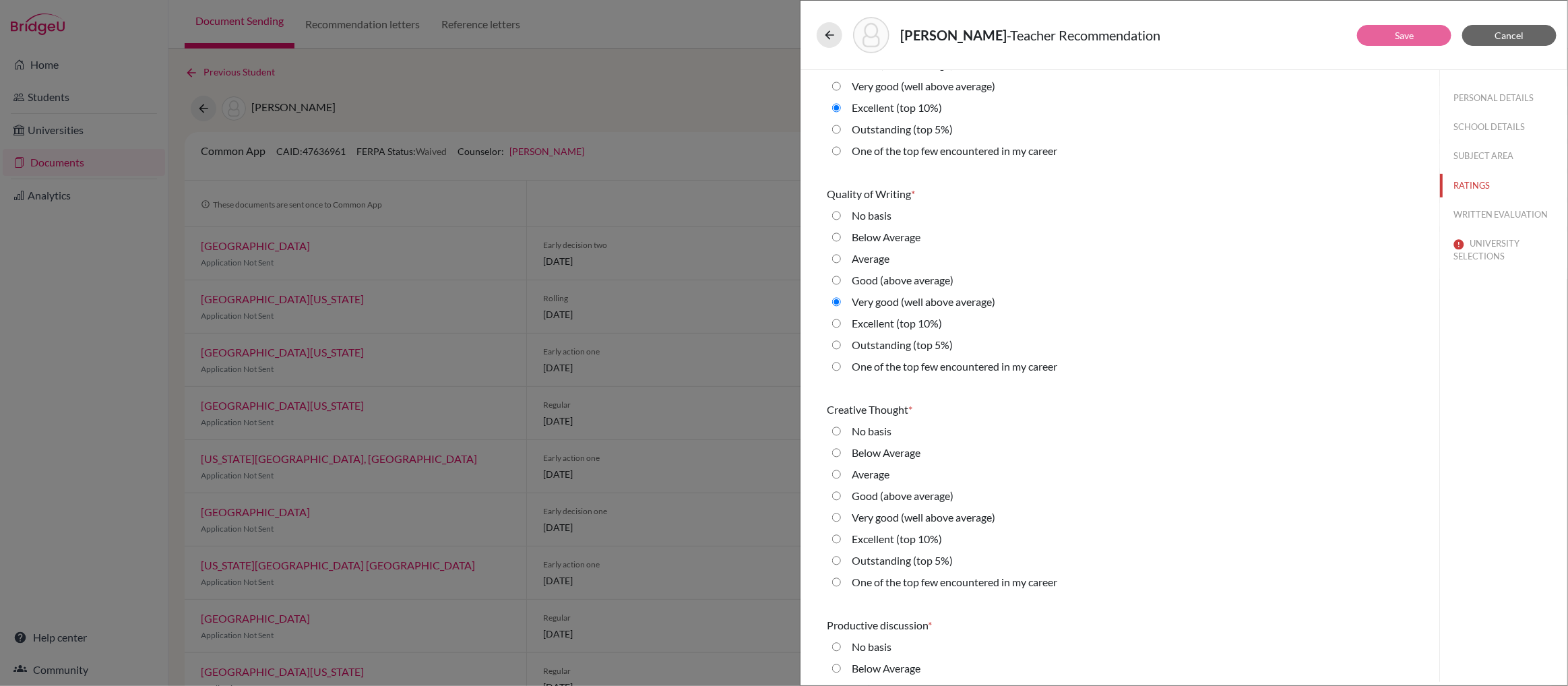
scroll to position [328, 0]
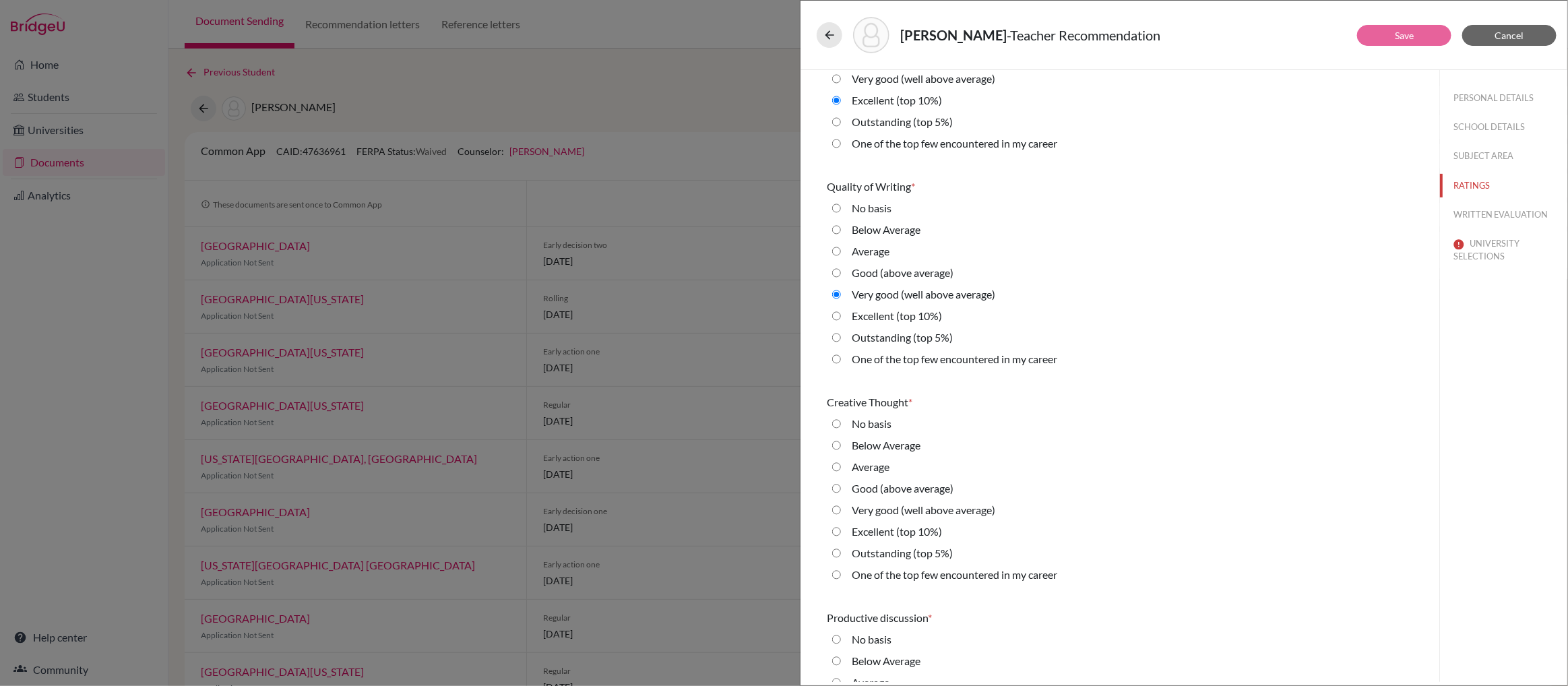
click at [838, 532] on 10\%\) "Excellent (top 10%)" at bounding box center [837, 531] width 9 height 16
radio 10\%\) "true"
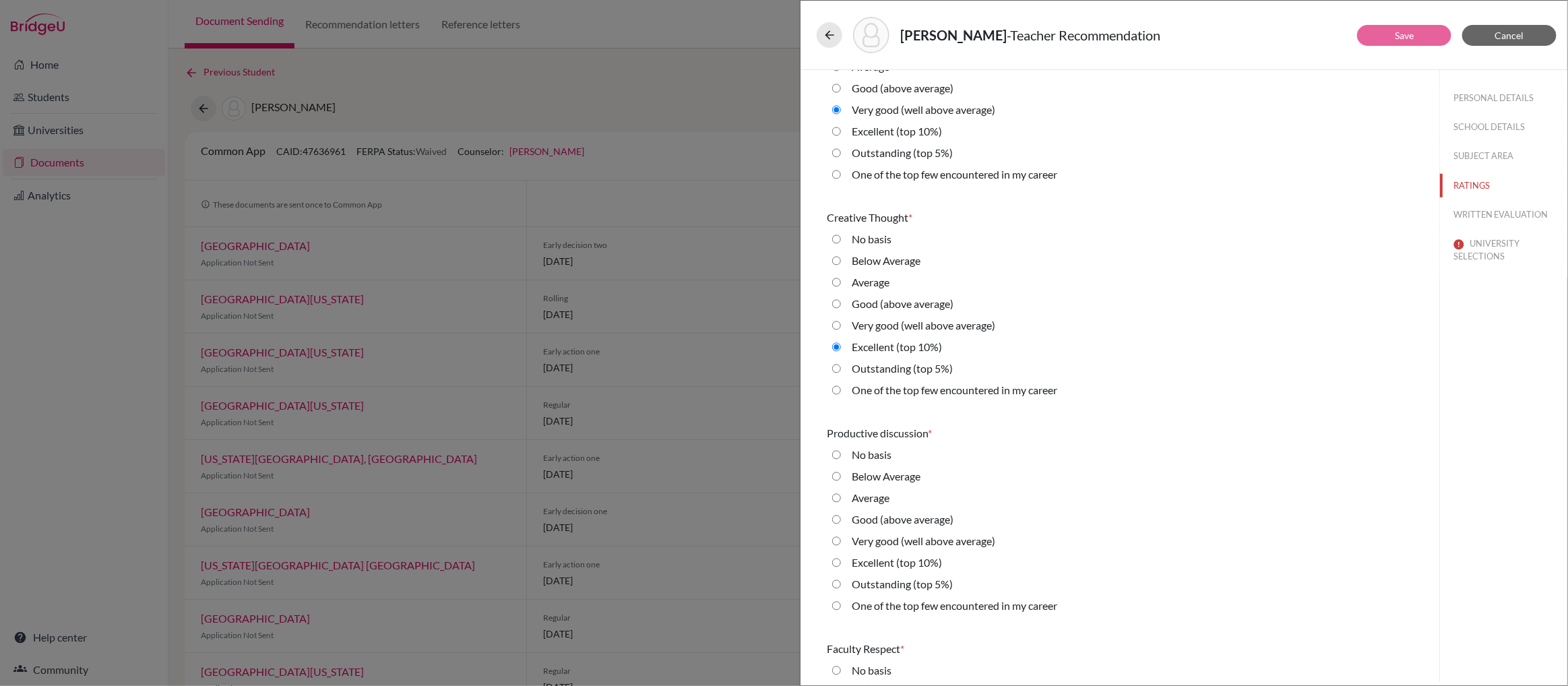
scroll to position [601, 0]
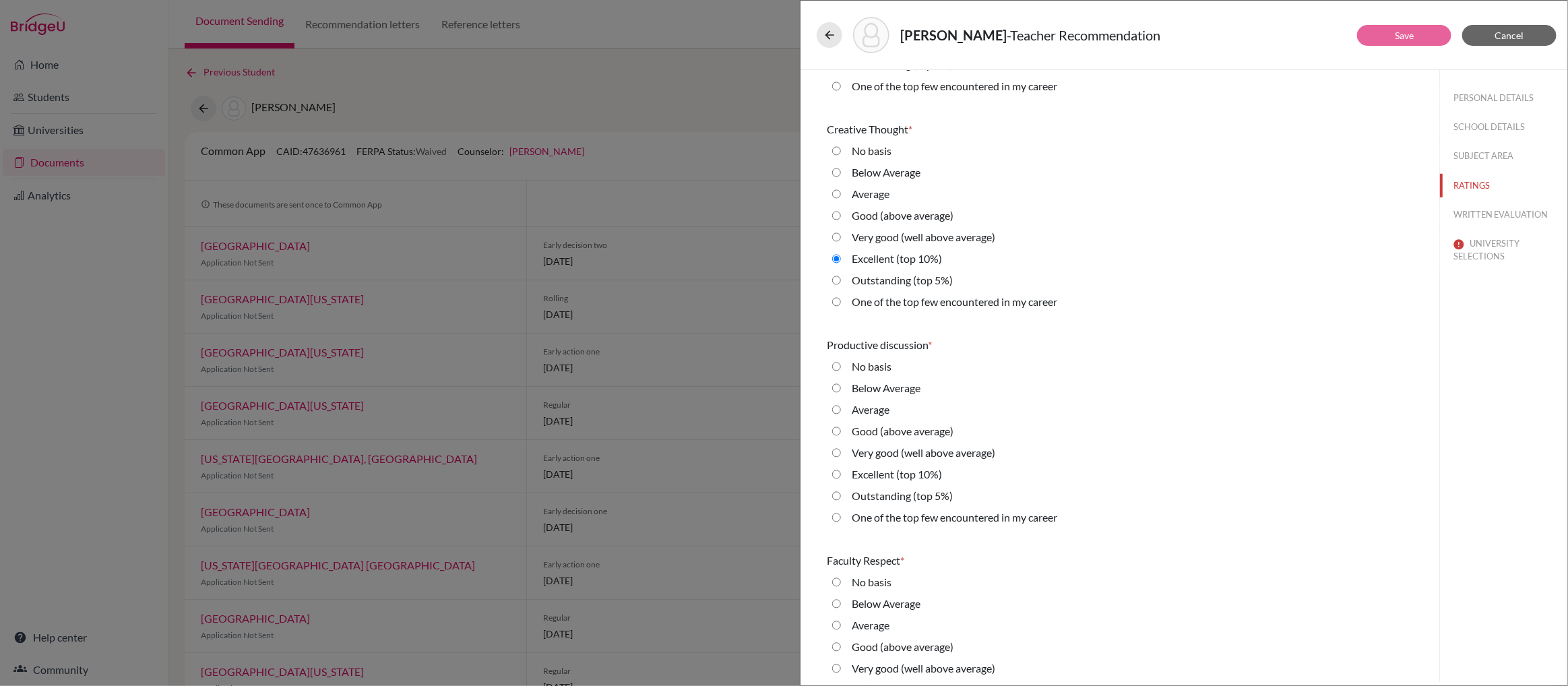
click at [837, 475] on 10\%\) "Excellent (top 10%)" at bounding box center [837, 473] width 9 height 16
radio 10\%\) "true"
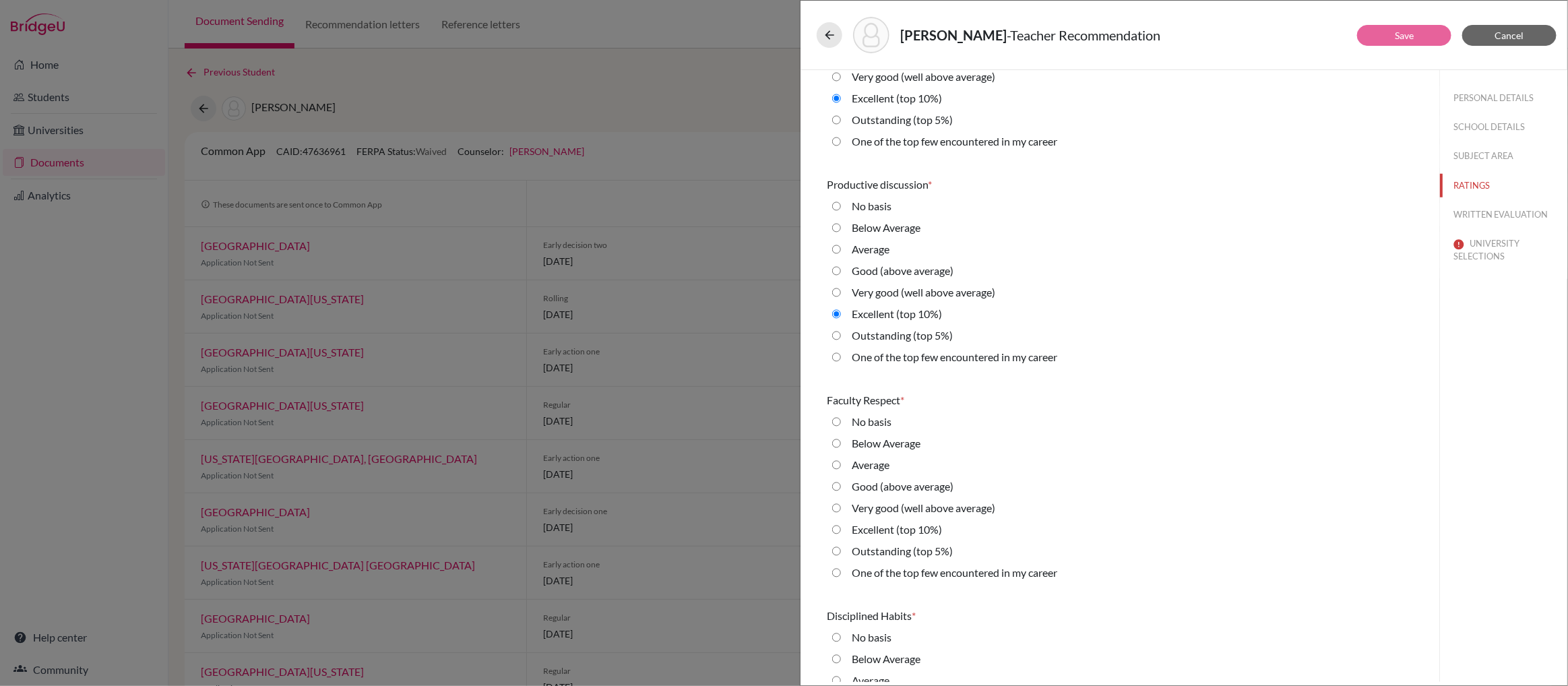
scroll to position [766, 0]
click at [837, 501] on average\) "Very good (well above average)" at bounding box center [837, 503] width 9 height 16
radio average\) "true"
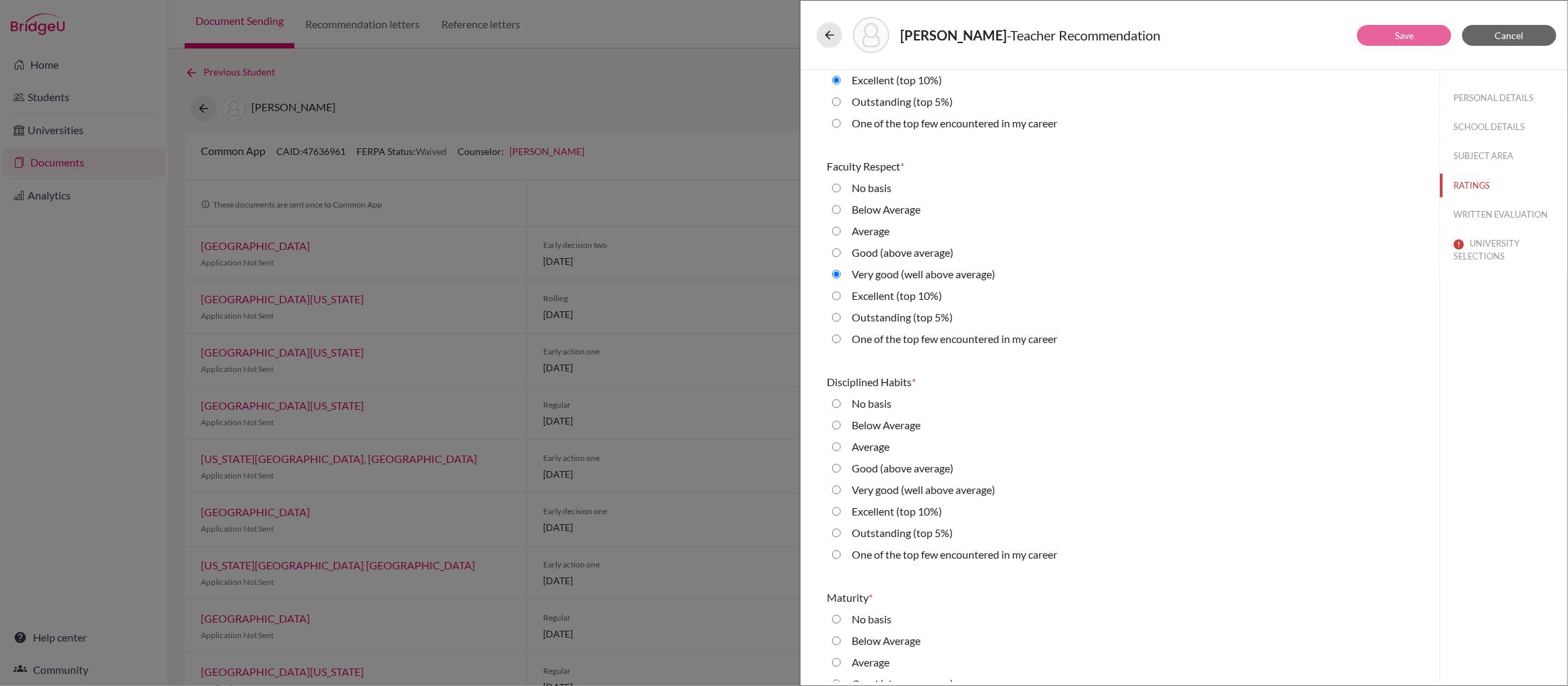
scroll to position [1012, 0]
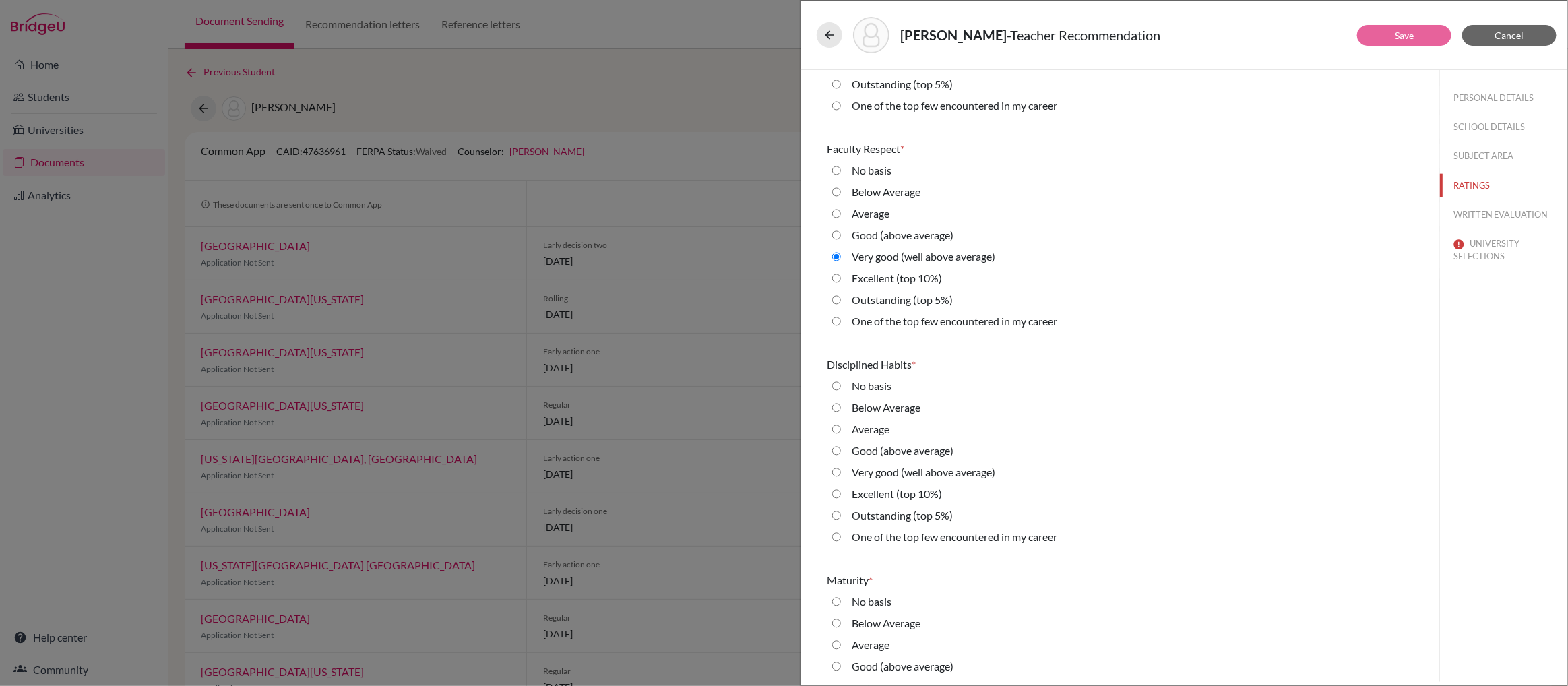
click at [838, 494] on 10\%\) "Excellent (top 10%)" at bounding box center [837, 494] width 9 height 16
radio 10\%\) "true"
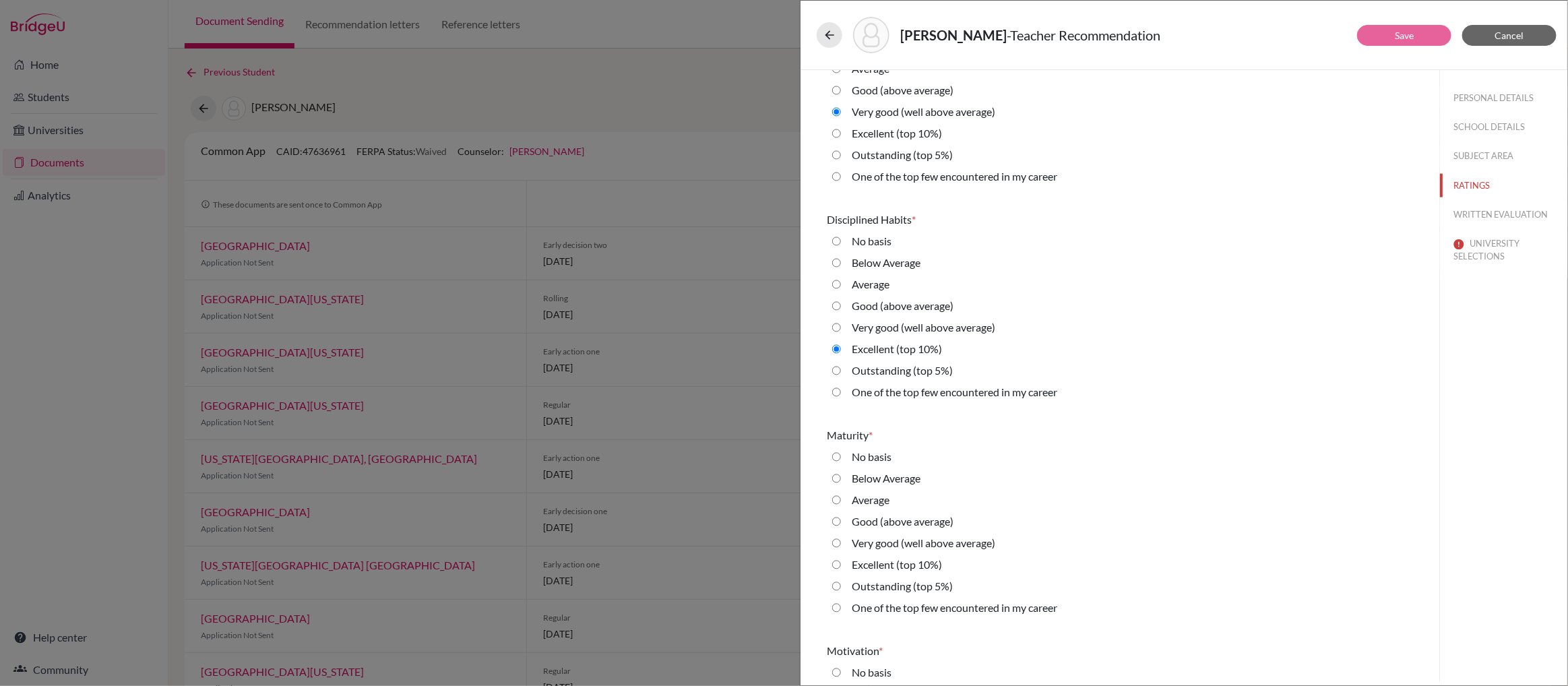
scroll to position [1228, 0]
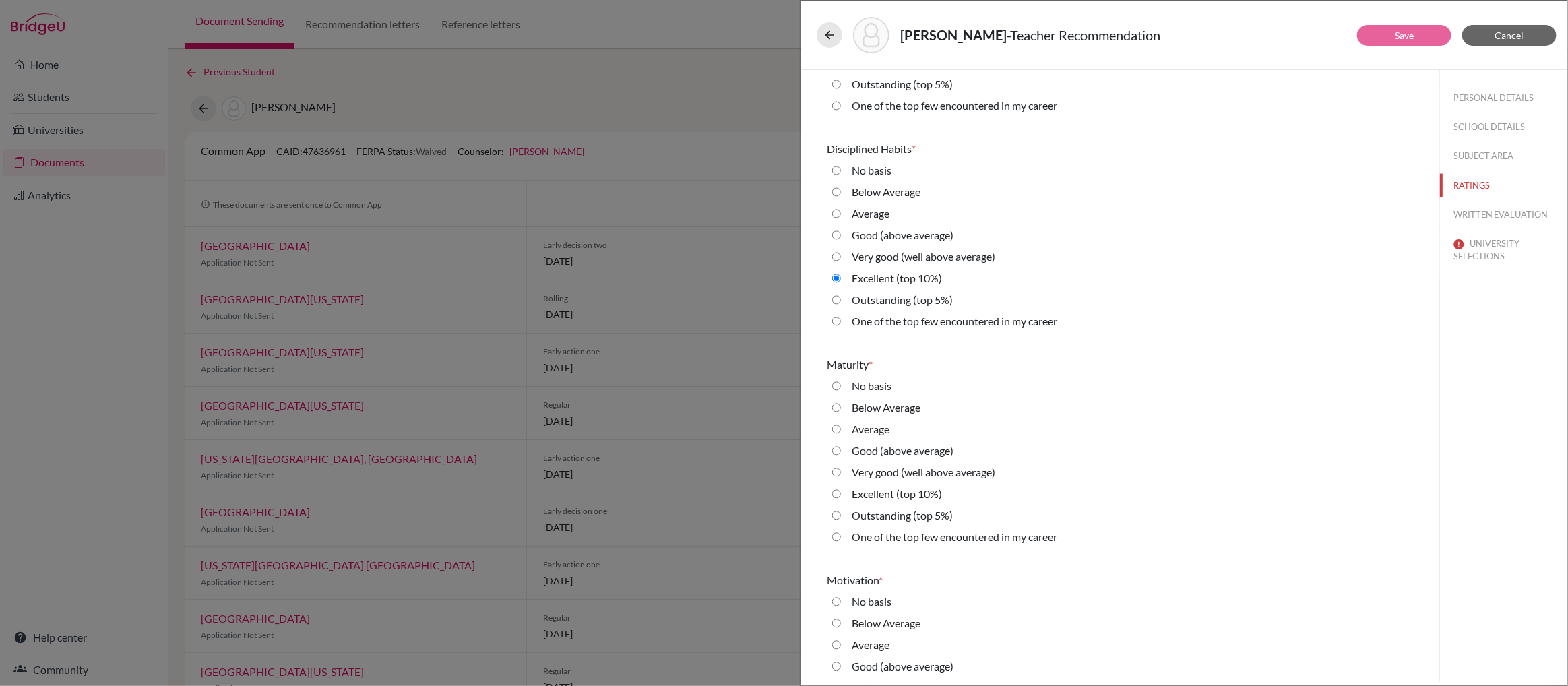
click at [837, 494] on 10\%\) "Excellent (top 10%)" at bounding box center [837, 494] width 9 height 16
radio 10\%\) "true"
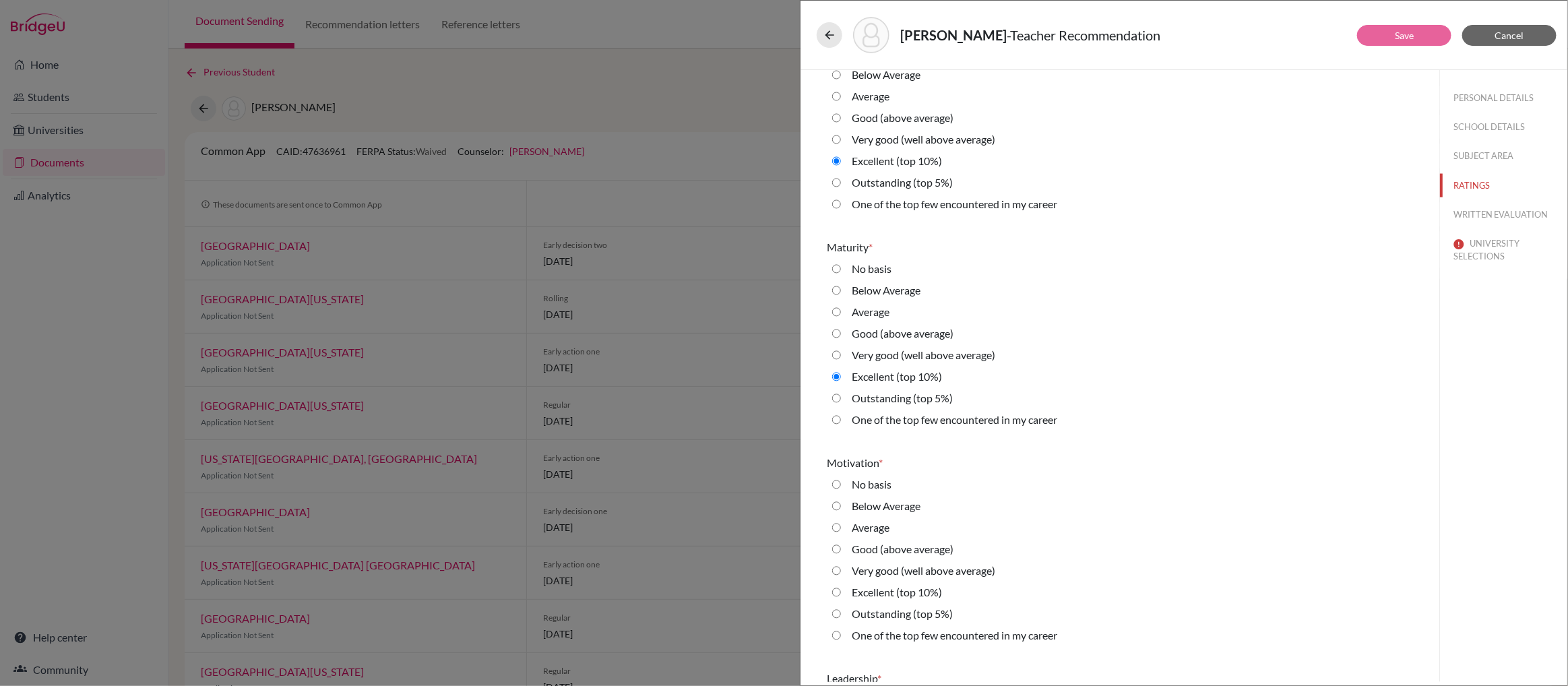
scroll to position [1427, 0]
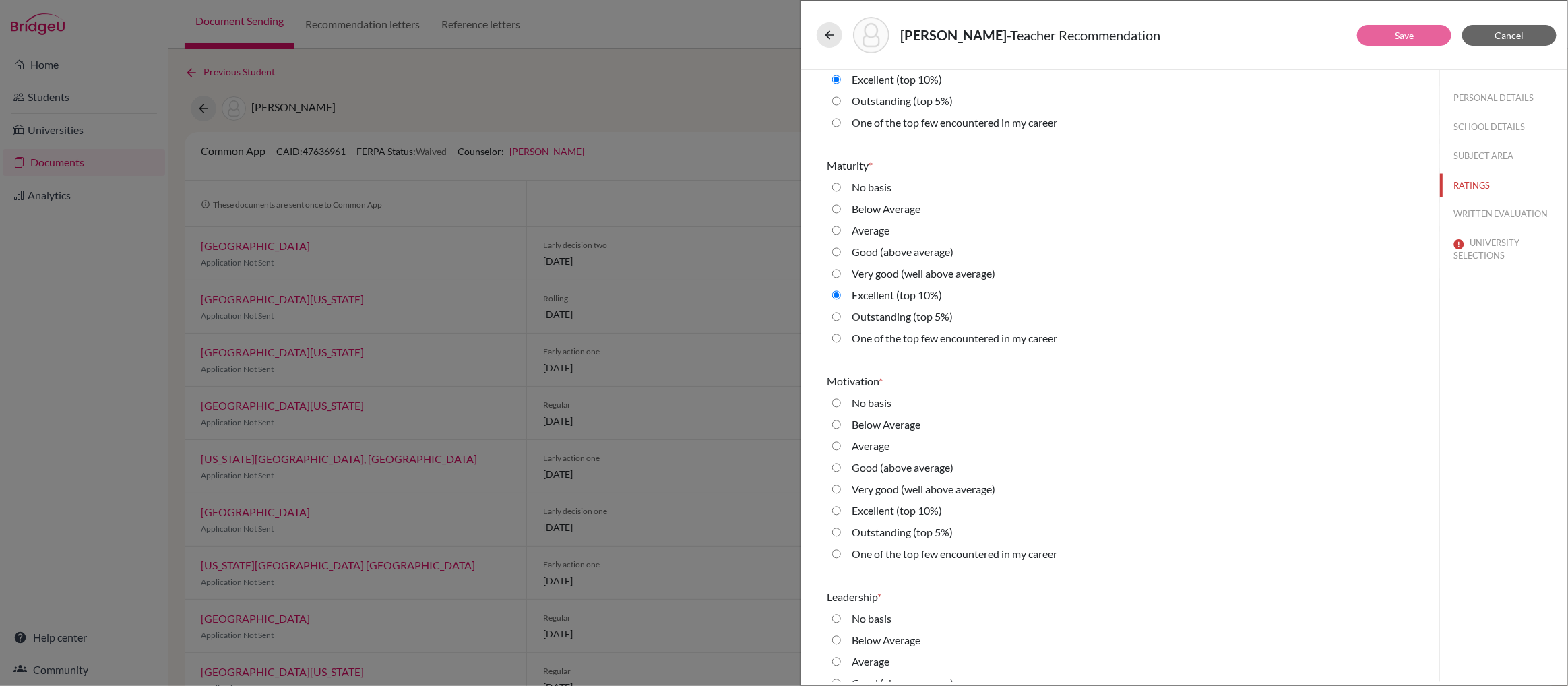
click at [837, 507] on 10\%\) "Excellent (top 10%)" at bounding box center [837, 510] width 9 height 16
radio 10\%\) "true"
click at [837, 507] on 10\%\) "Excellent (top 10%)" at bounding box center [837, 507] width 9 height 16
radio 10\%\) "true"
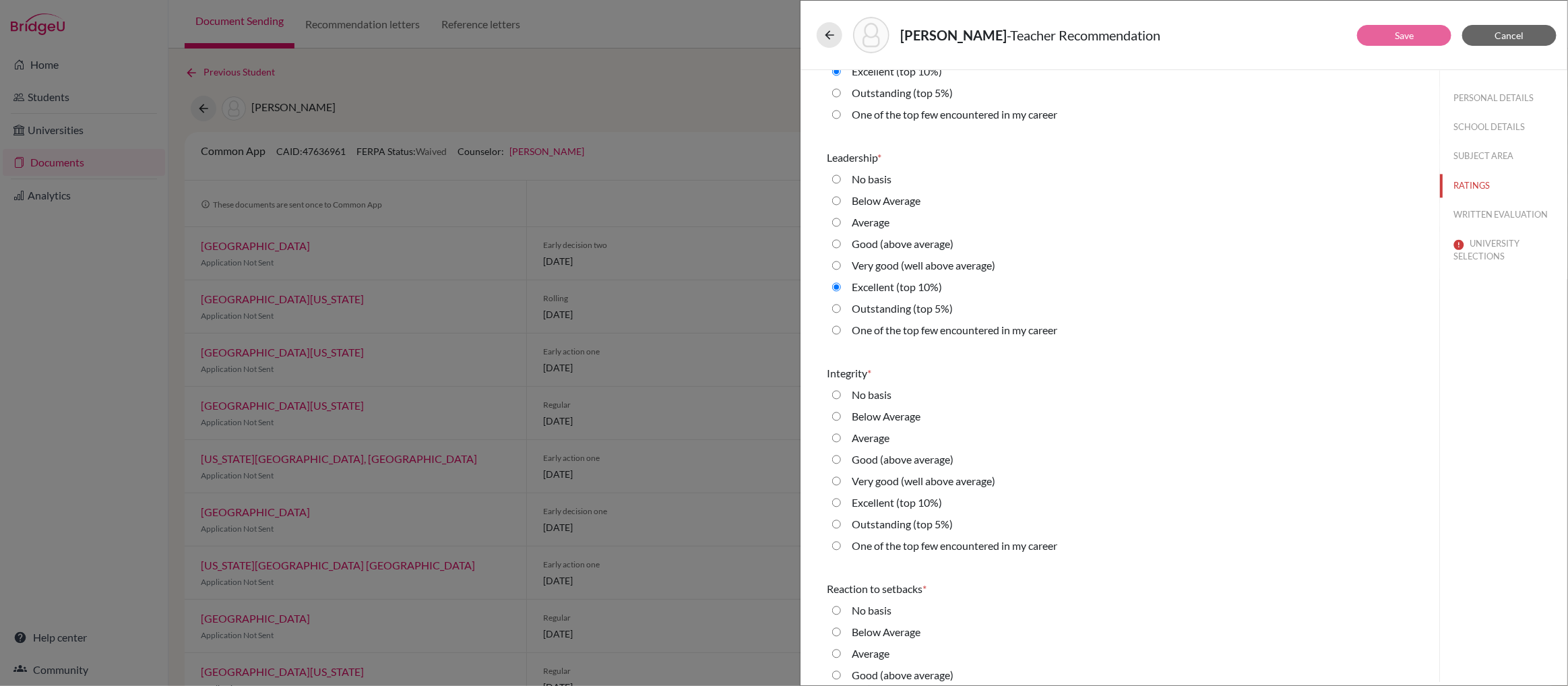
scroll to position [1868, 0]
click at [839, 500] on 10\%\) "Excellent (top 10%)" at bounding box center [837, 500] width 9 height 16
radio 10\%\) "true"
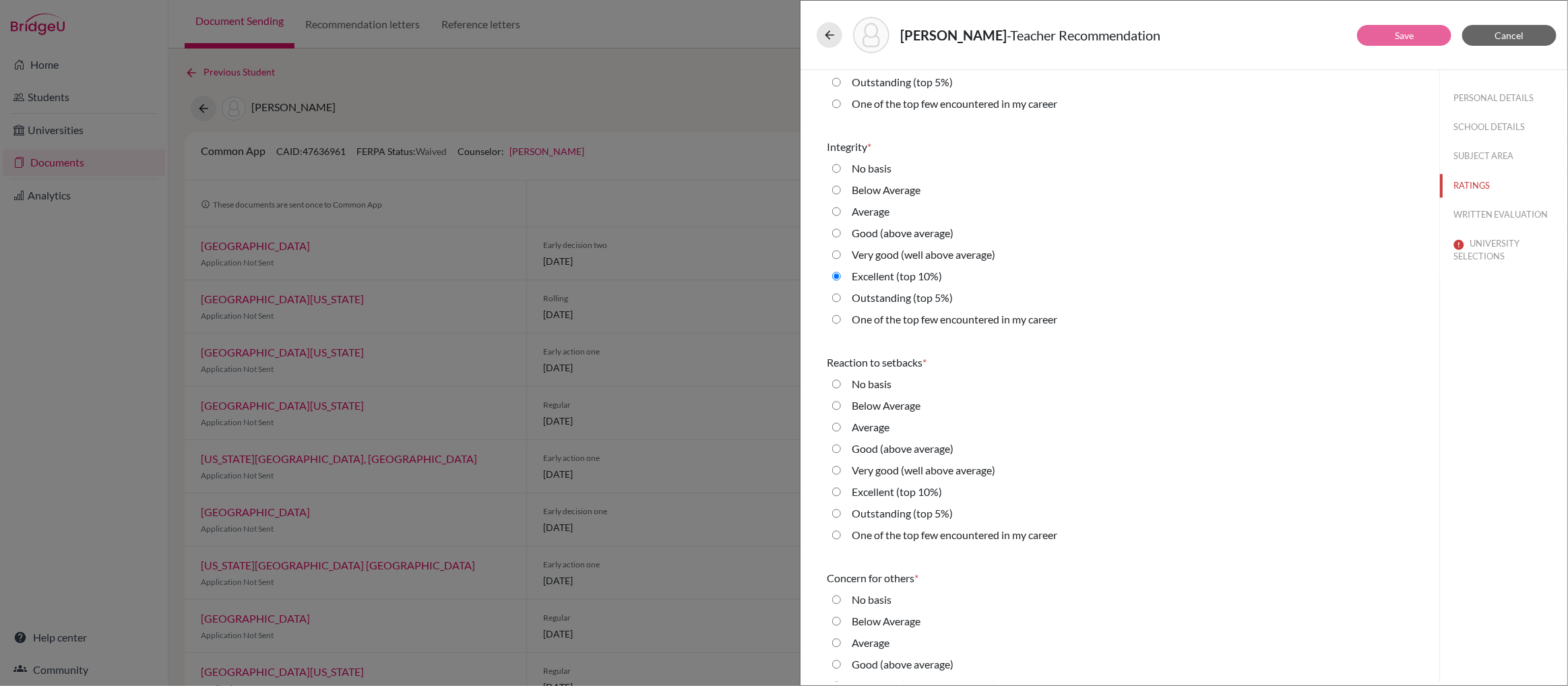
scroll to position [2095, 0]
click at [837, 489] on 10\%\) "Excellent (top 10%)" at bounding box center [837, 489] width 9 height 16
radio 10\%\) "true"
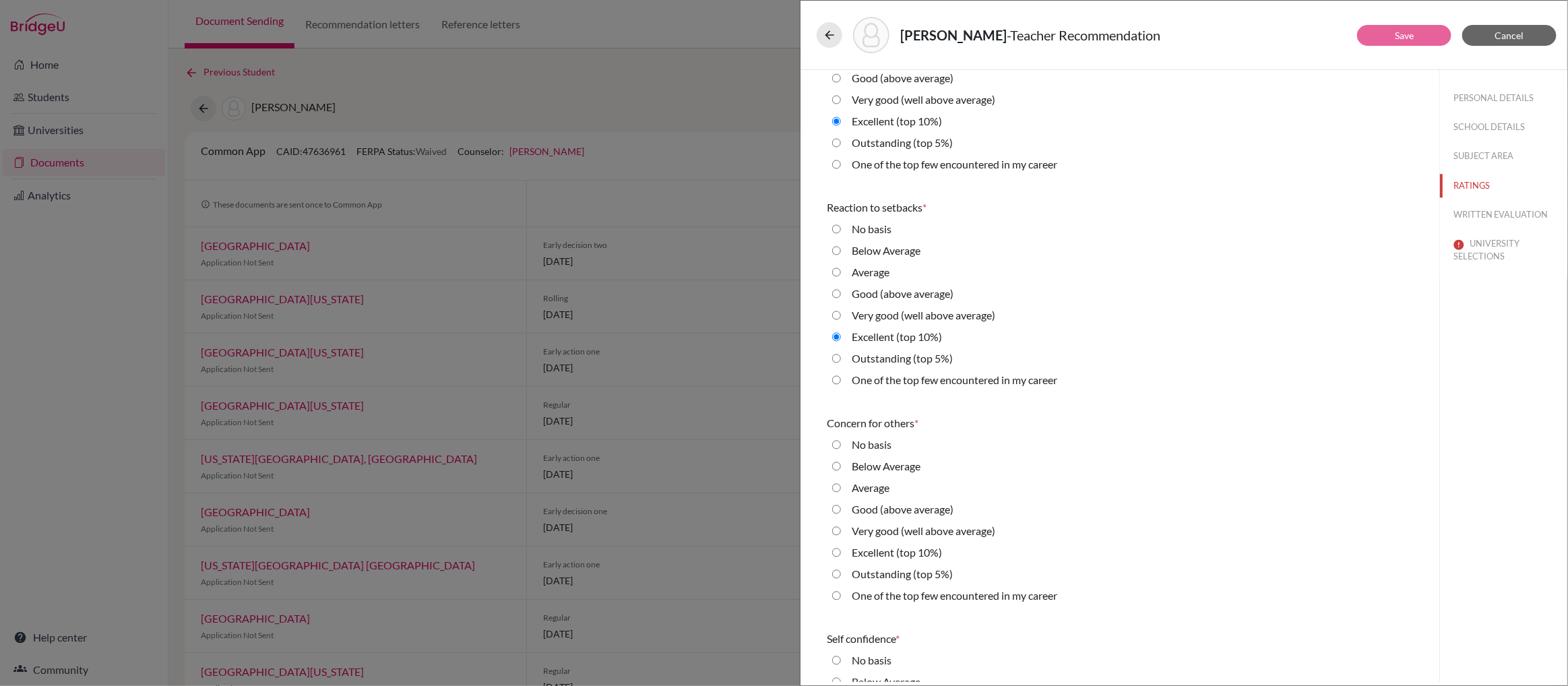
scroll to position [2346, 0]
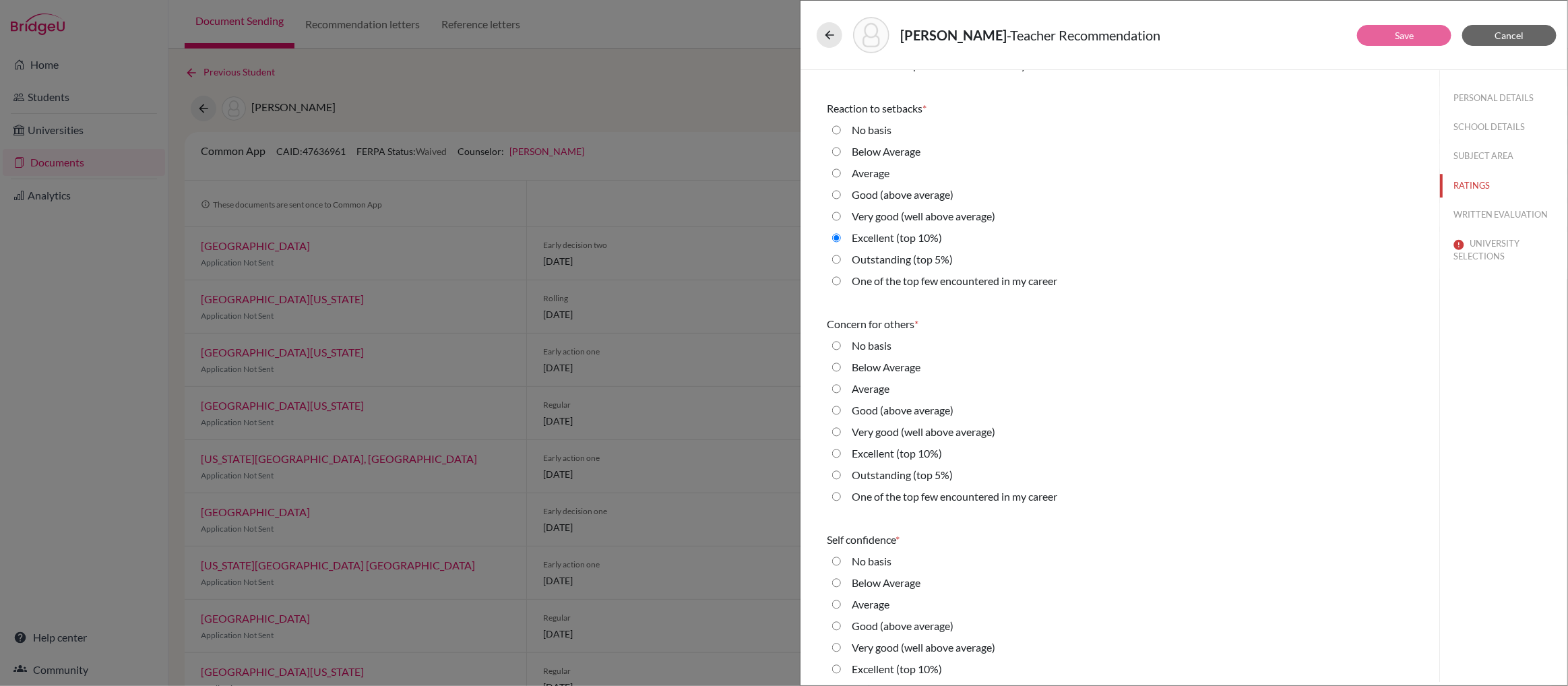
click at [837, 452] on 10\%\) "Excellent (top 10%)" at bounding box center [837, 453] width 9 height 16
radio 10\%\) "true"
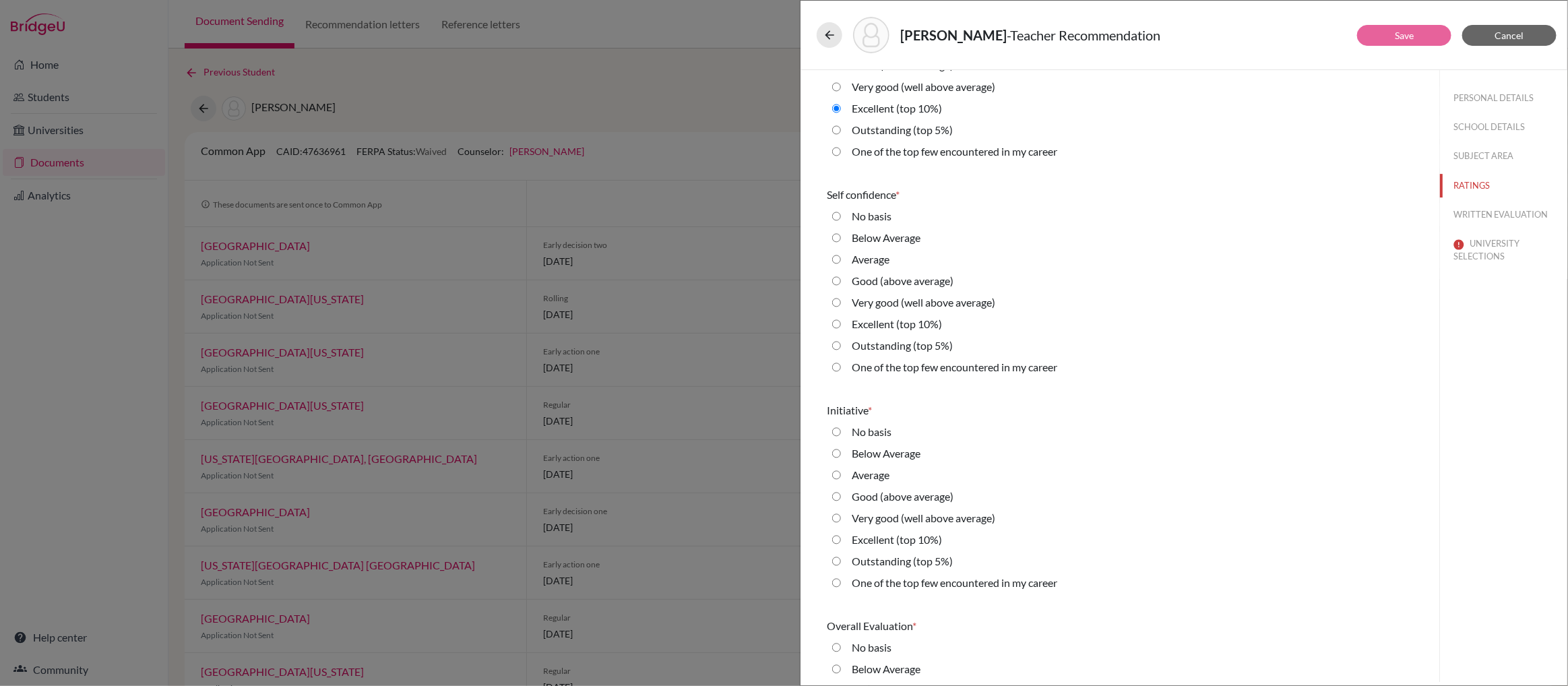
scroll to position [2689, 0]
click at [837, 302] on average\) "Very good (well above average)" at bounding box center [837, 303] width 9 height 16
radio average\) "true"
click at [837, 516] on average\) "Very good (well above average)" at bounding box center [837, 519] width 9 height 16
radio average\) "true"
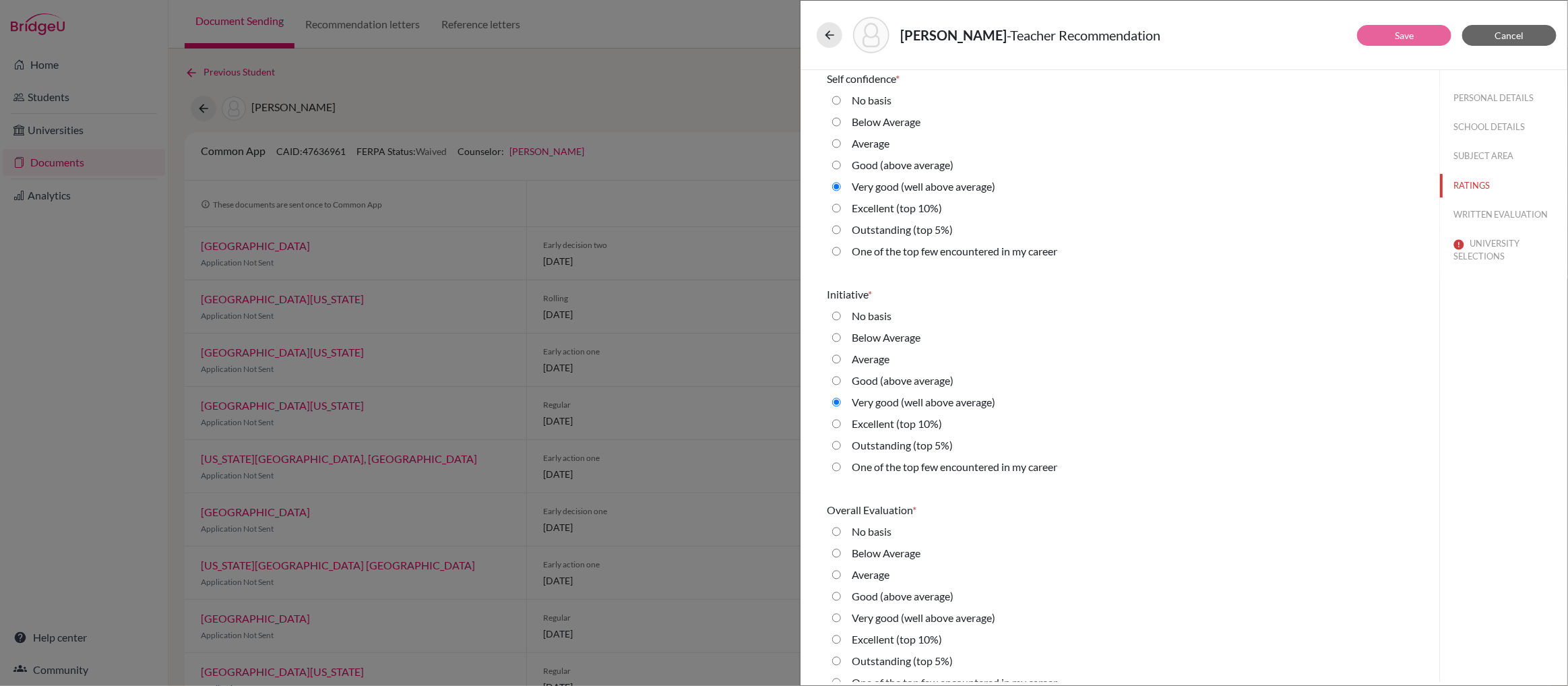
scroll to position [2822, 0]
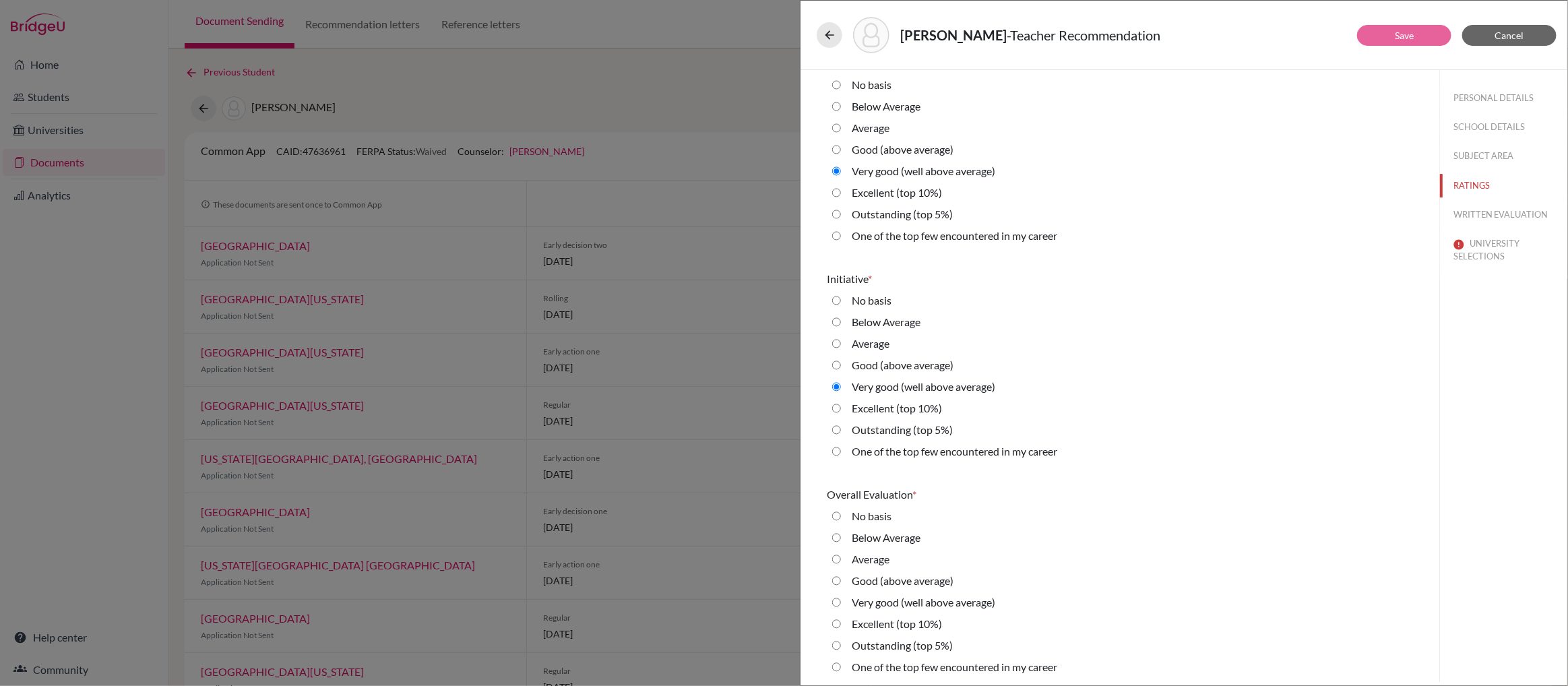
click at [838, 622] on 10\%\) "Excellent (top 10%)" at bounding box center [837, 623] width 9 height 16
radio 10\%\) "true"
click at [1513, 209] on button "WRITTEN EVALUATION" at bounding box center [1504, 215] width 127 height 24
radio average\) "true"
radio average\) "false"
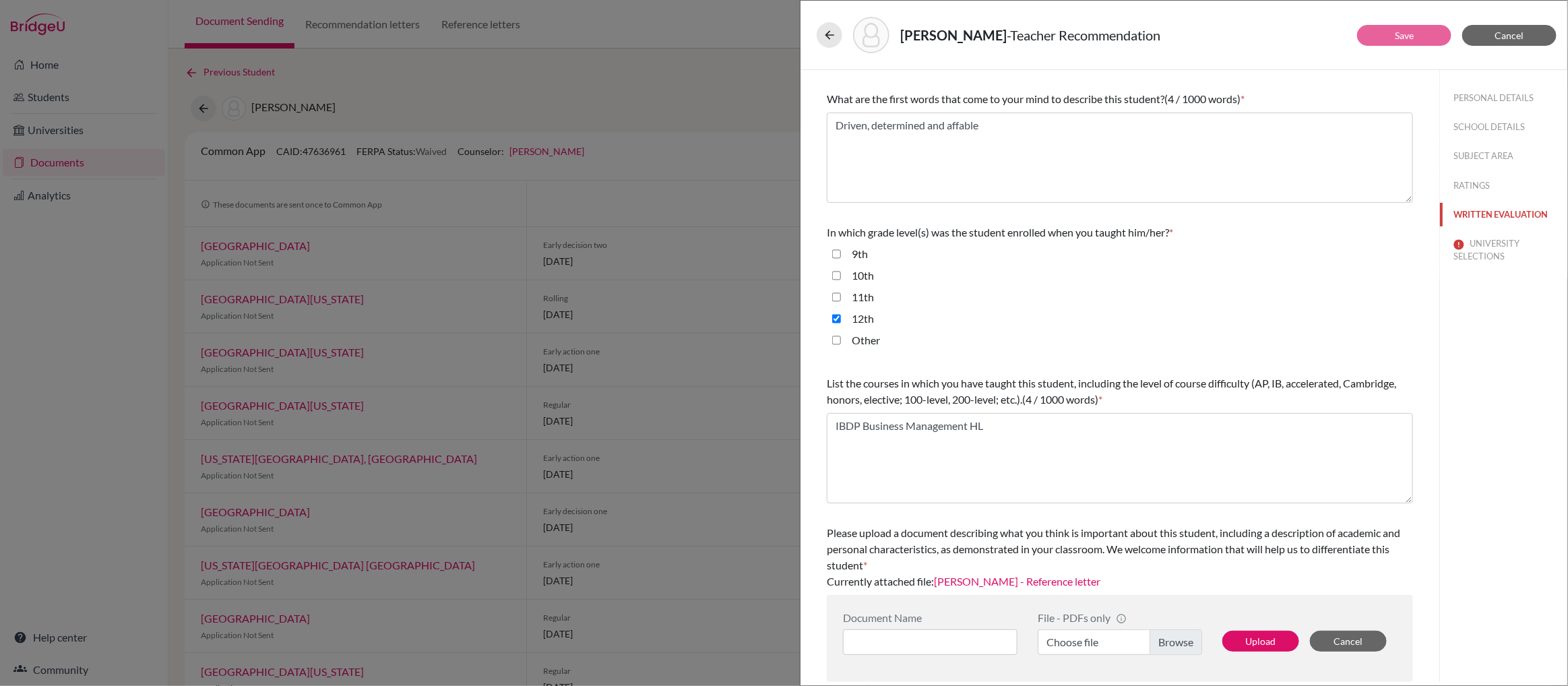
scroll to position [0, 0]
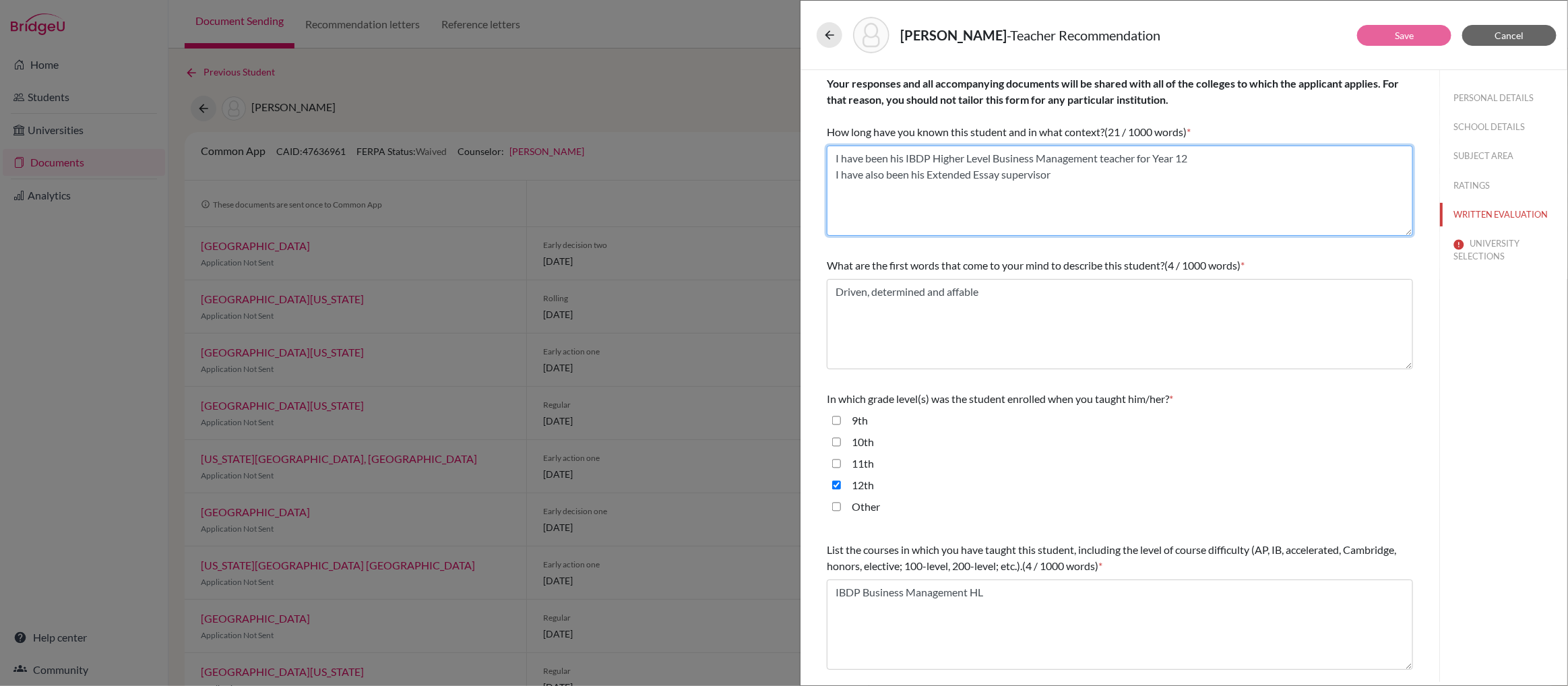
click at [1177, 163] on textarea "I have been his IBDP Higher Level Business Management teacher for Year 12 I hav…" at bounding box center [1120, 190] width 587 height 90
type textarea "I have been his IBDP Higher Level Business Management teacher for Grade 12 I ha…"
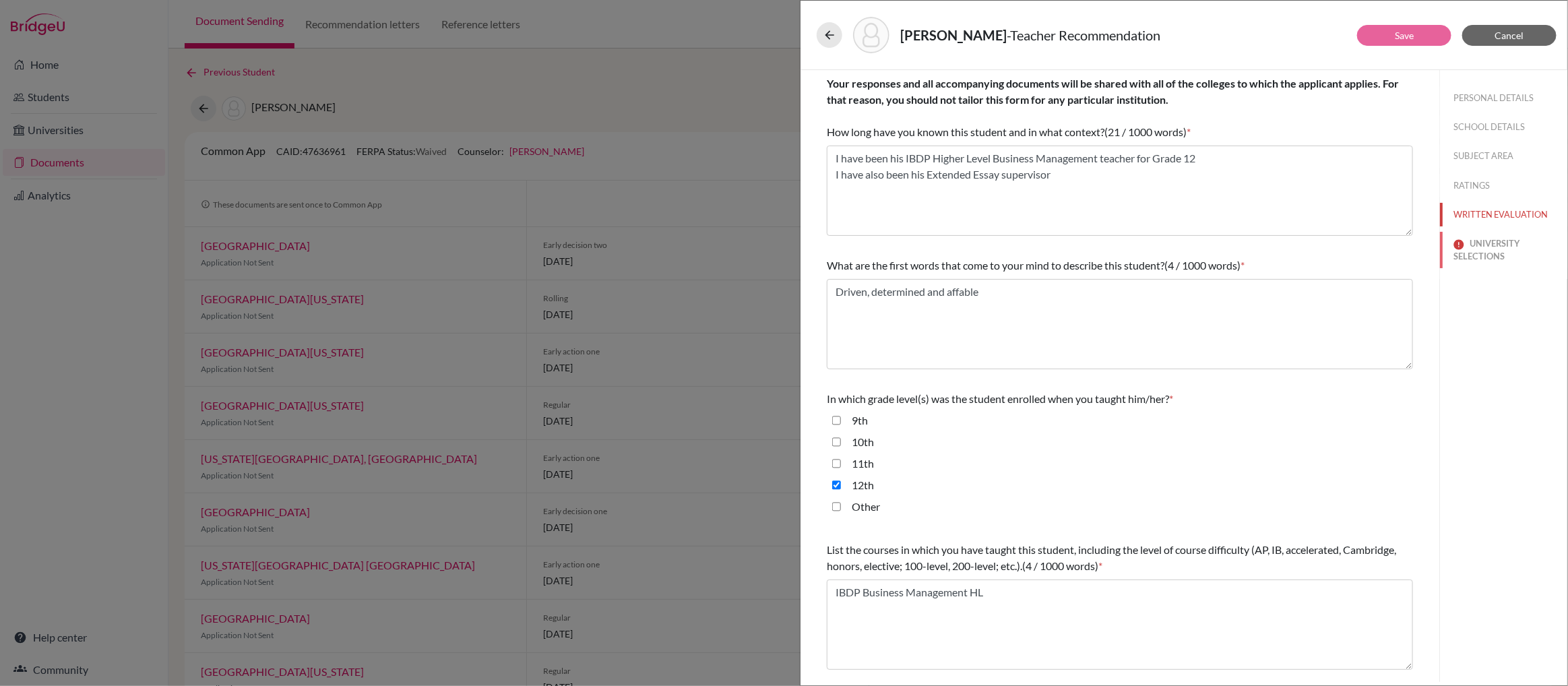
click at [1477, 246] on button "UNIVERSITY SELECTIONS" at bounding box center [1504, 250] width 127 height 37
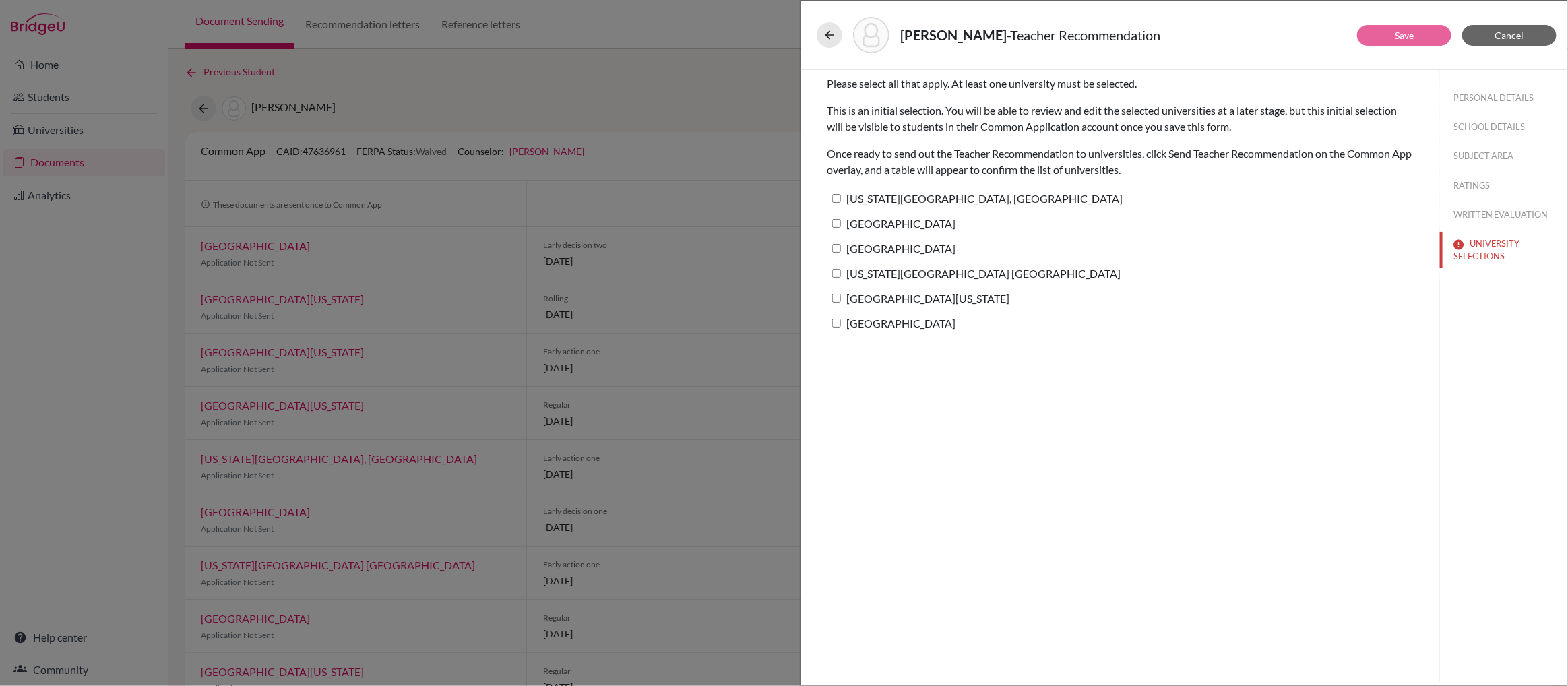
click at [840, 201] on input "Pennsylvania State University, University Park" at bounding box center [837, 198] width 9 height 9
checkbox input "true"
click at [839, 222] on input "Northeastern University" at bounding box center [837, 223] width 9 height 9
checkbox input "true"
drag, startPoint x: 839, startPoint y: 249, endPoint x: 837, endPoint y: 258, distance: 9.2
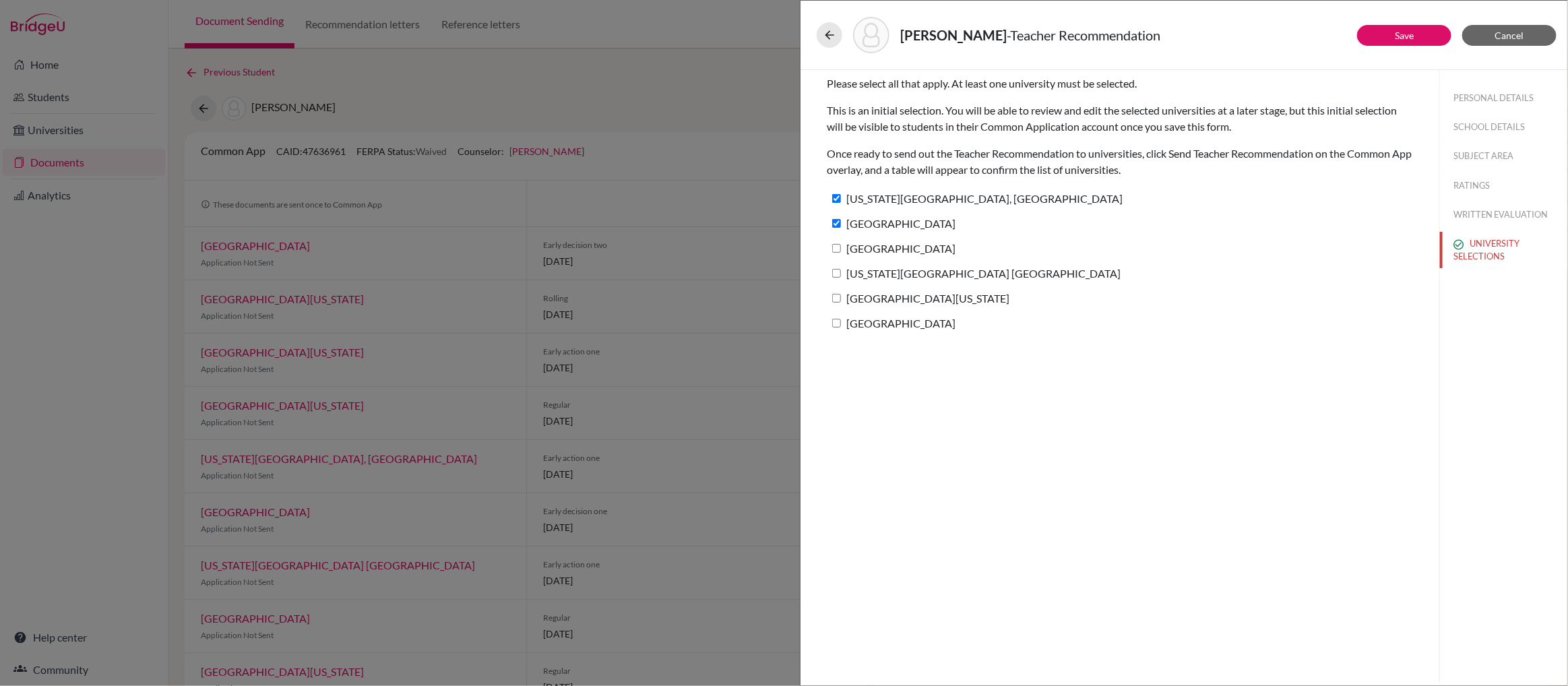
click at [839, 249] on input "Boston University" at bounding box center [837, 248] width 9 height 9
checkbox input "true"
drag, startPoint x: 837, startPoint y: 268, endPoint x: 837, endPoint y: 296, distance: 28.0
click at [837, 269] on input "Indiana University Bloomington" at bounding box center [837, 273] width 9 height 9
checkbox input "true"
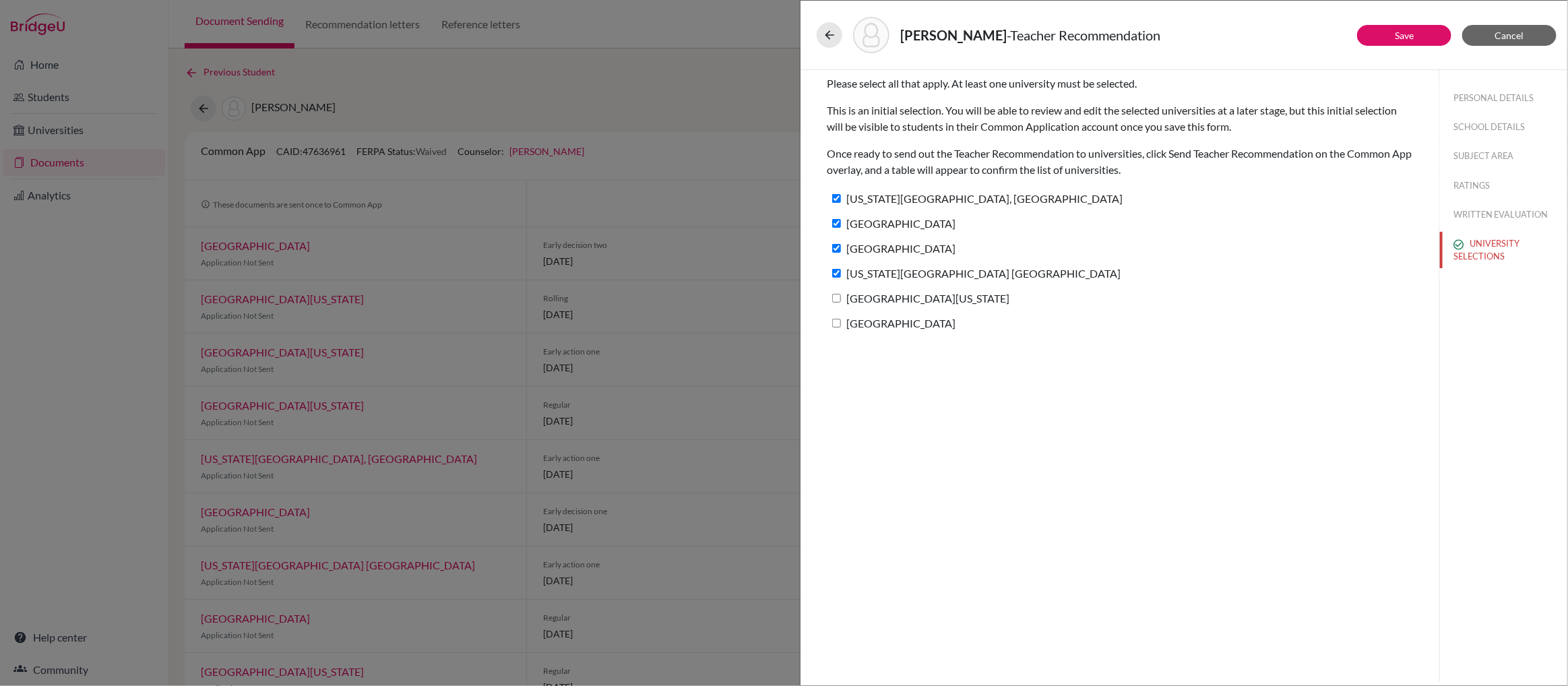
drag, startPoint x: 837, startPoint y: 297, endPoint x: 837, endPoint y: 312, distance: 15.0
click at [837, 299] on input "Southeast Missouri State University" at bounding box center [837, 298] width 9 height 9
checkbox input "true"
click at [837, 320] on input "Loyola Marymount University" at bounding box center [837, 323] width 9 height 9
checkbox input "true"
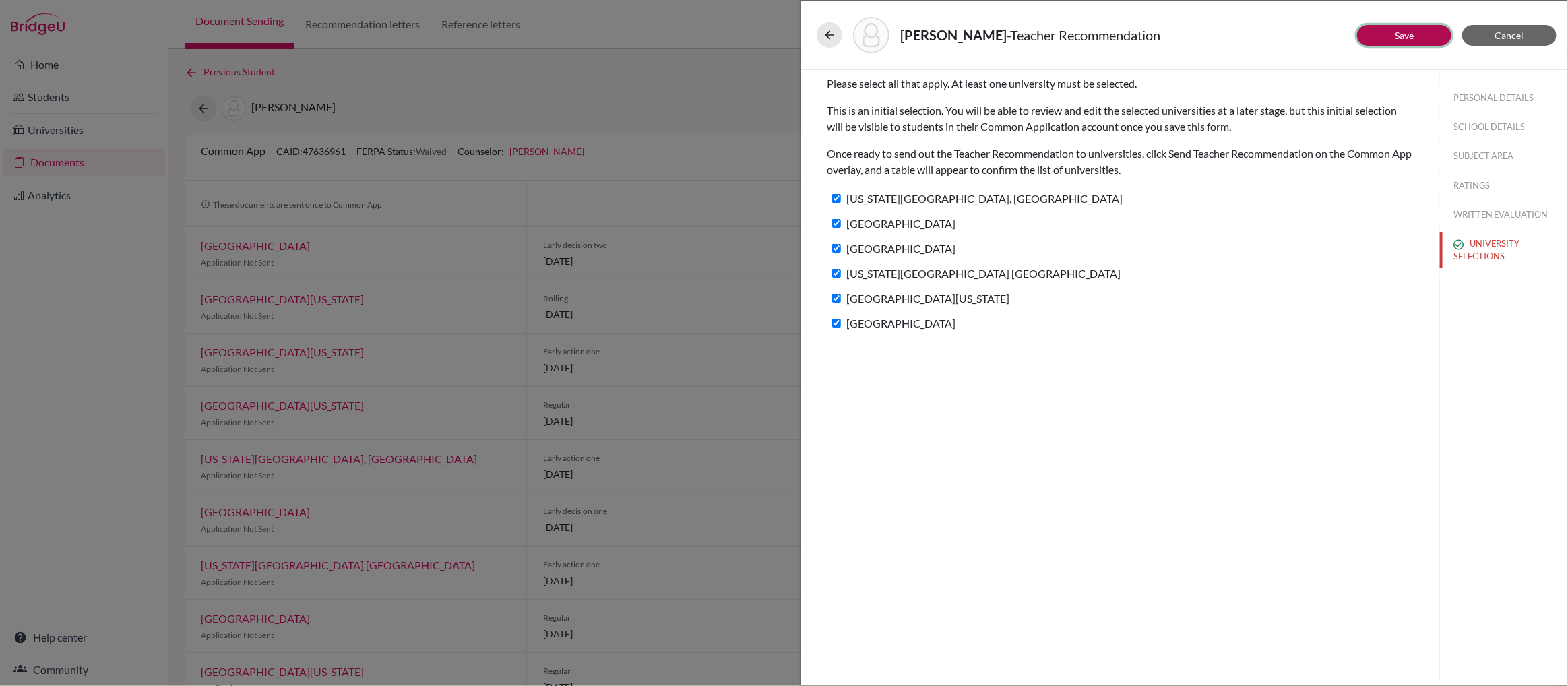
click at [1404, 35] on link "Save" at bounding box center [1404, 35] width 19 height 12
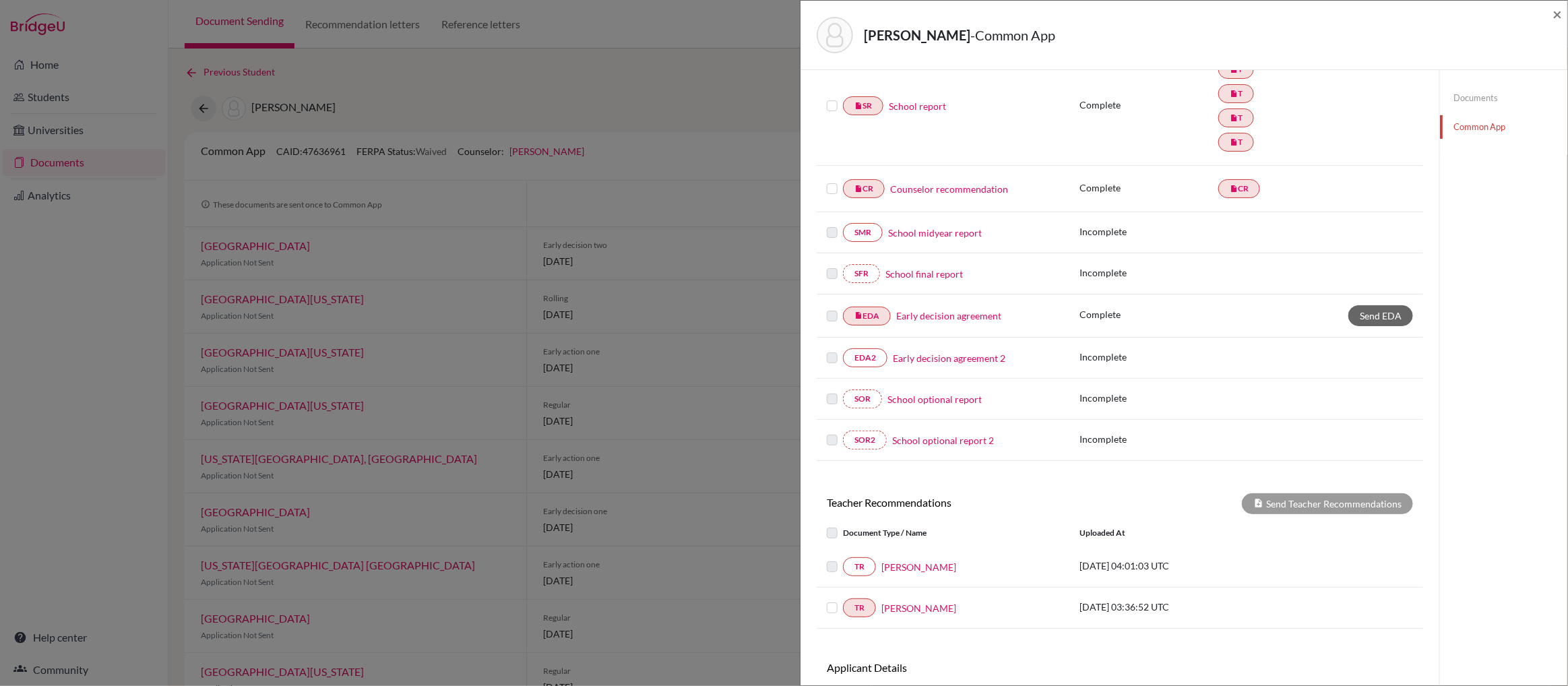
scroll to position [296, 0]
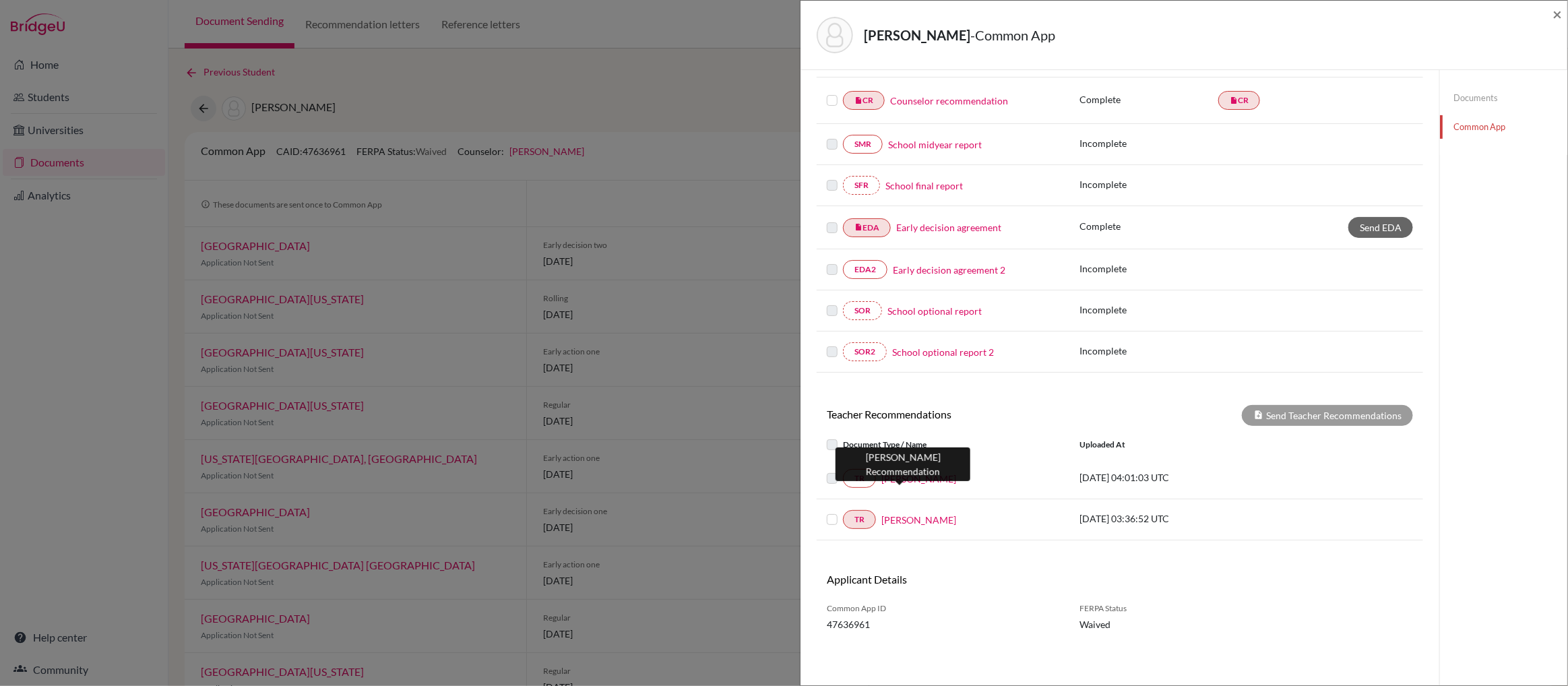
click at [899, 478] on link "Eric Park" at bounding box center [919, 478] width 75 height 14
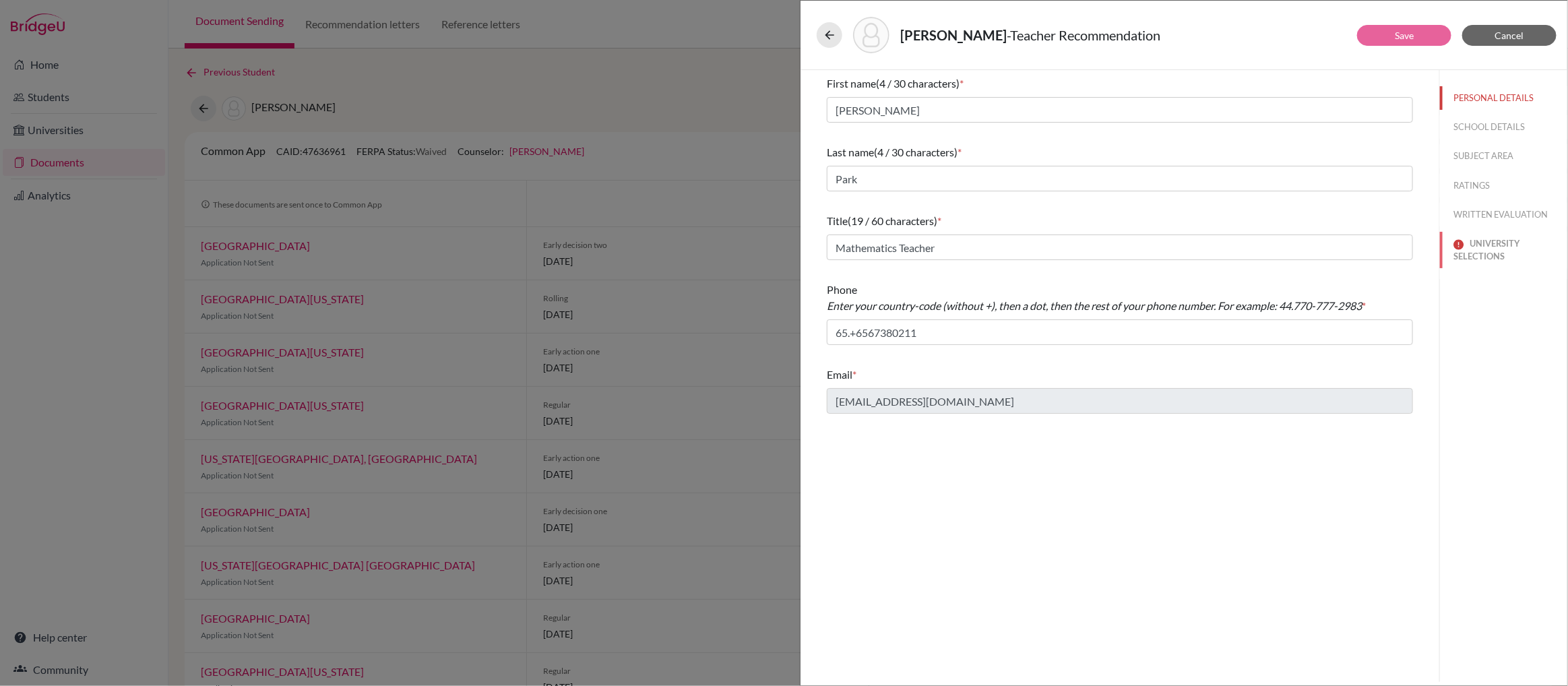
click at [1488, 248] on button "UNIVERSITY SELECTIONS" at bounding box center [1504, 250] width 127 height 37
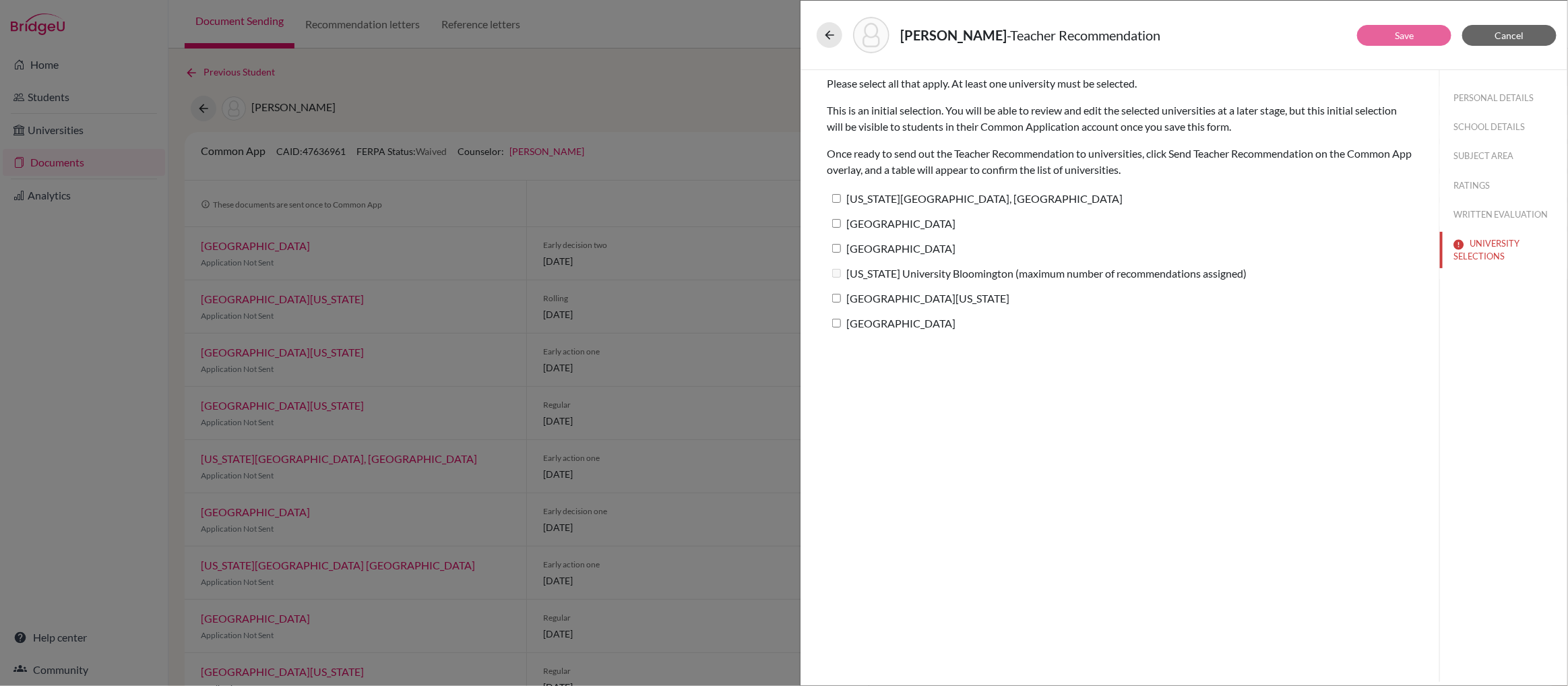
click at [839, 198] on input "Pennsylvania State University, University Park" at bounding box center [837, 198] width 9 height 9
checkbox input "true"
drag, startPoint x: 837, startPoint y: 224, endPoint x: 837, endPoint y: 235, distance: 11.0
click at [837, 224] on input "Northeastern University" at bounding box center [837, 223] width 9 height 9
checkbox input "true"
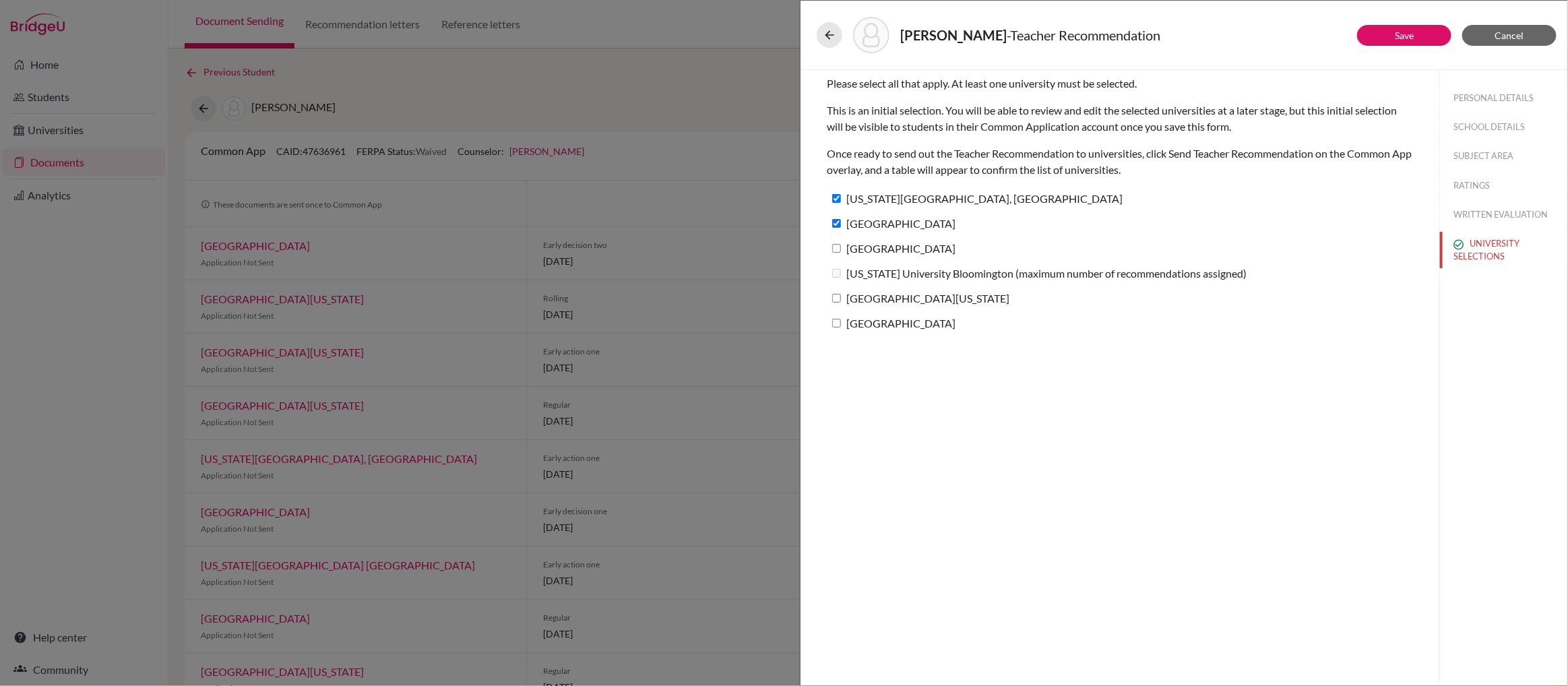
click at [837, 246] on input "Boston University" at bounding box center [837, 248] width 9 height 9
checkbox input "true"
click at [837, 295] on input "Southeast Missouri State University" at bounding box center [837, 298] width 9 height 9
checkbox input "true"
click at [837, 321] on input "Loyola Marymount University" at bounding box center [837, 323] width 9 height 9
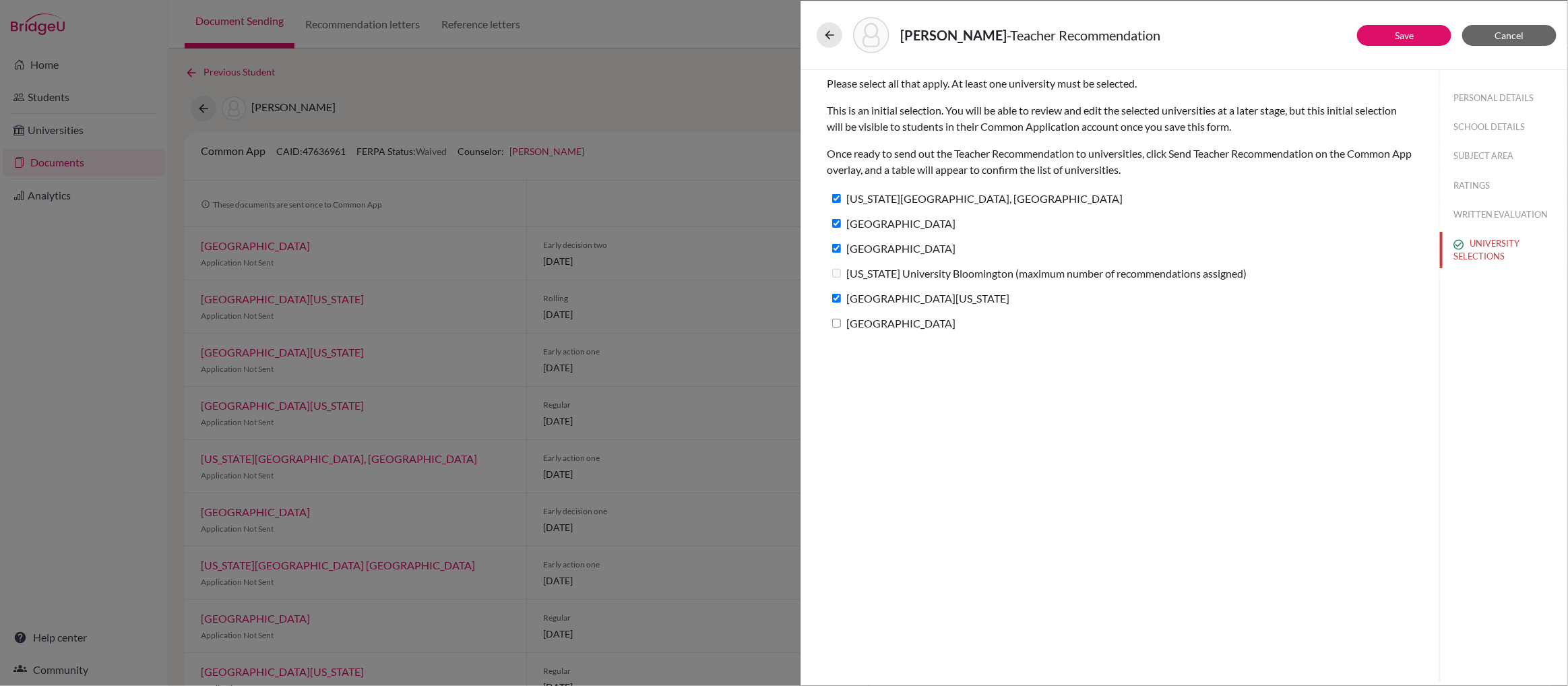
checkbox input "true"
click at [1399, 33] on link "Save" at bounding box center [1404, 35] width 19 height 12
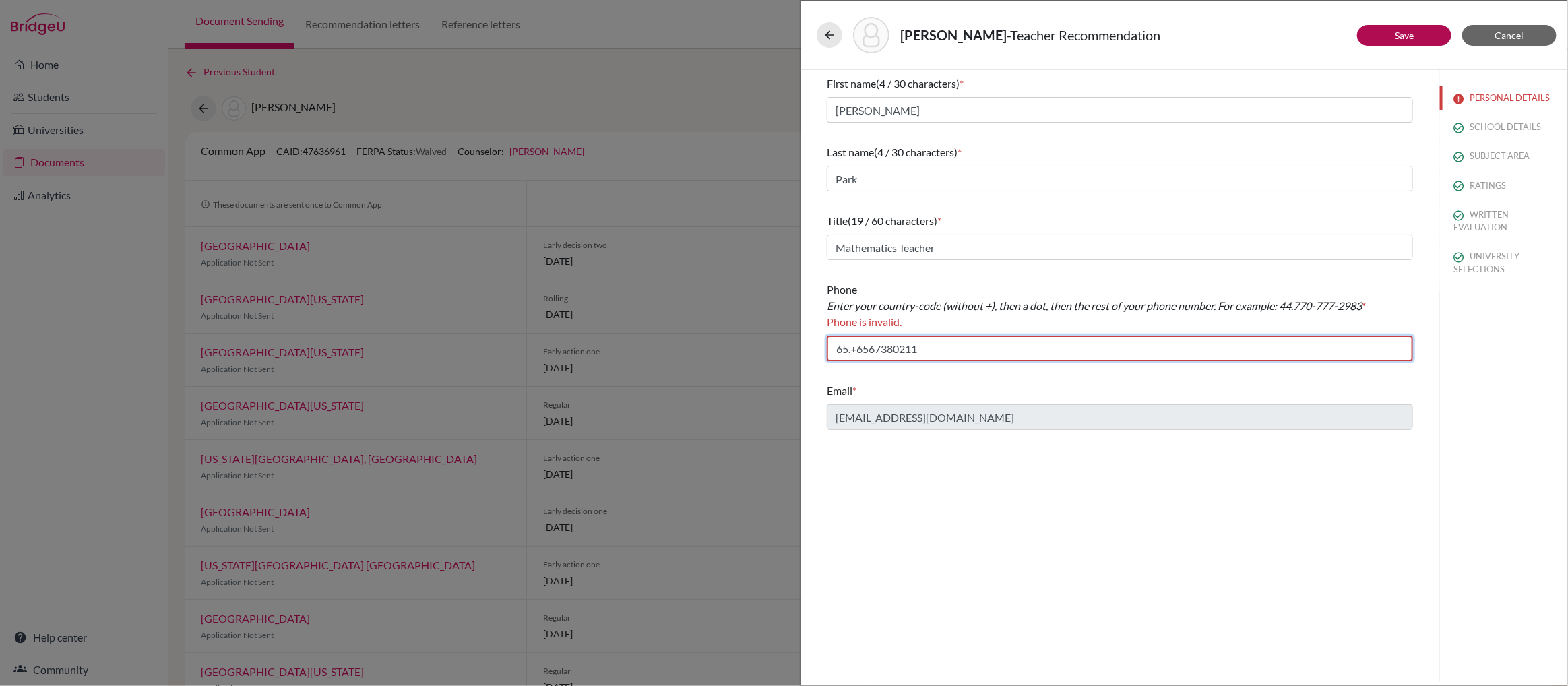
click at [858, 353] on input "65.+6567380211" at bounding box center [1120, 348] width 587 height 26
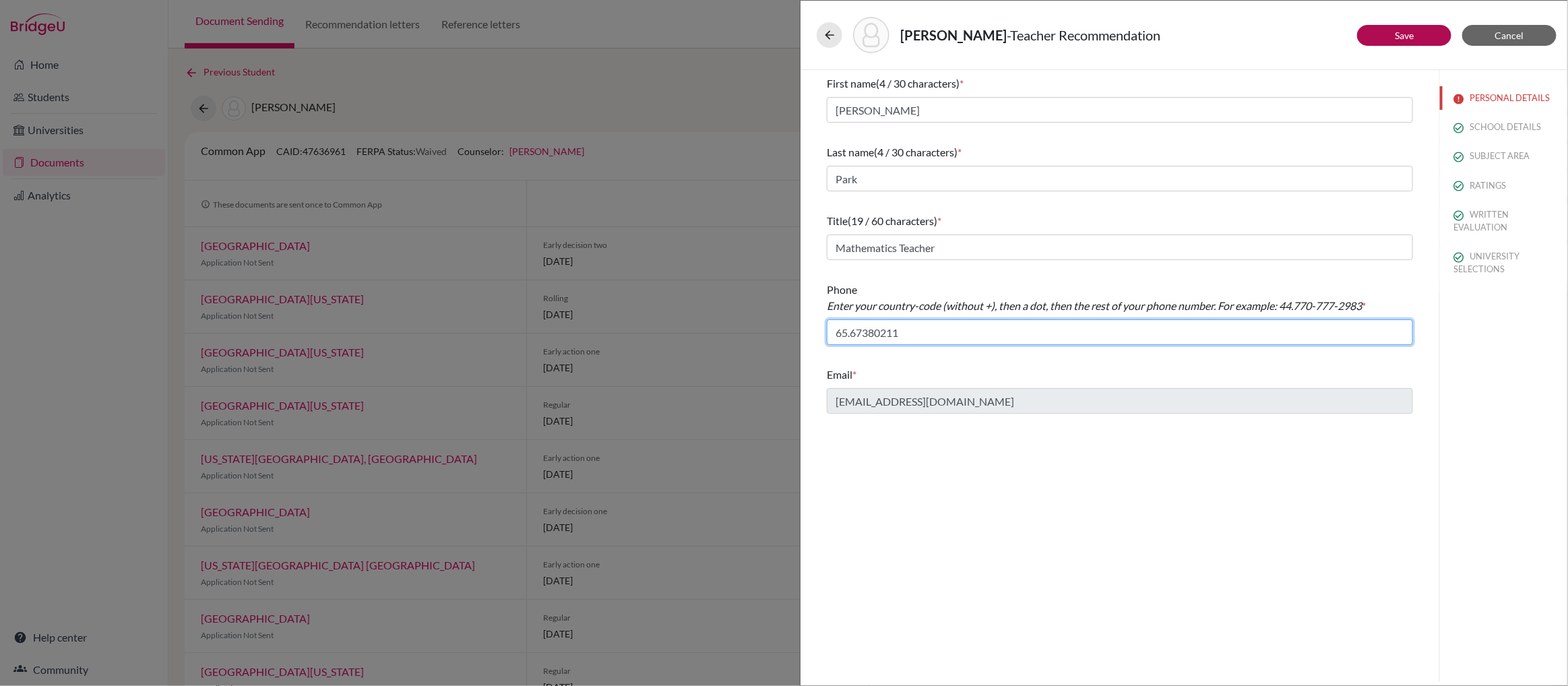
type input "65.67380211"
click at [1404, 31] on link "Save" at bounding box center [1404, 35] width 19 height 12
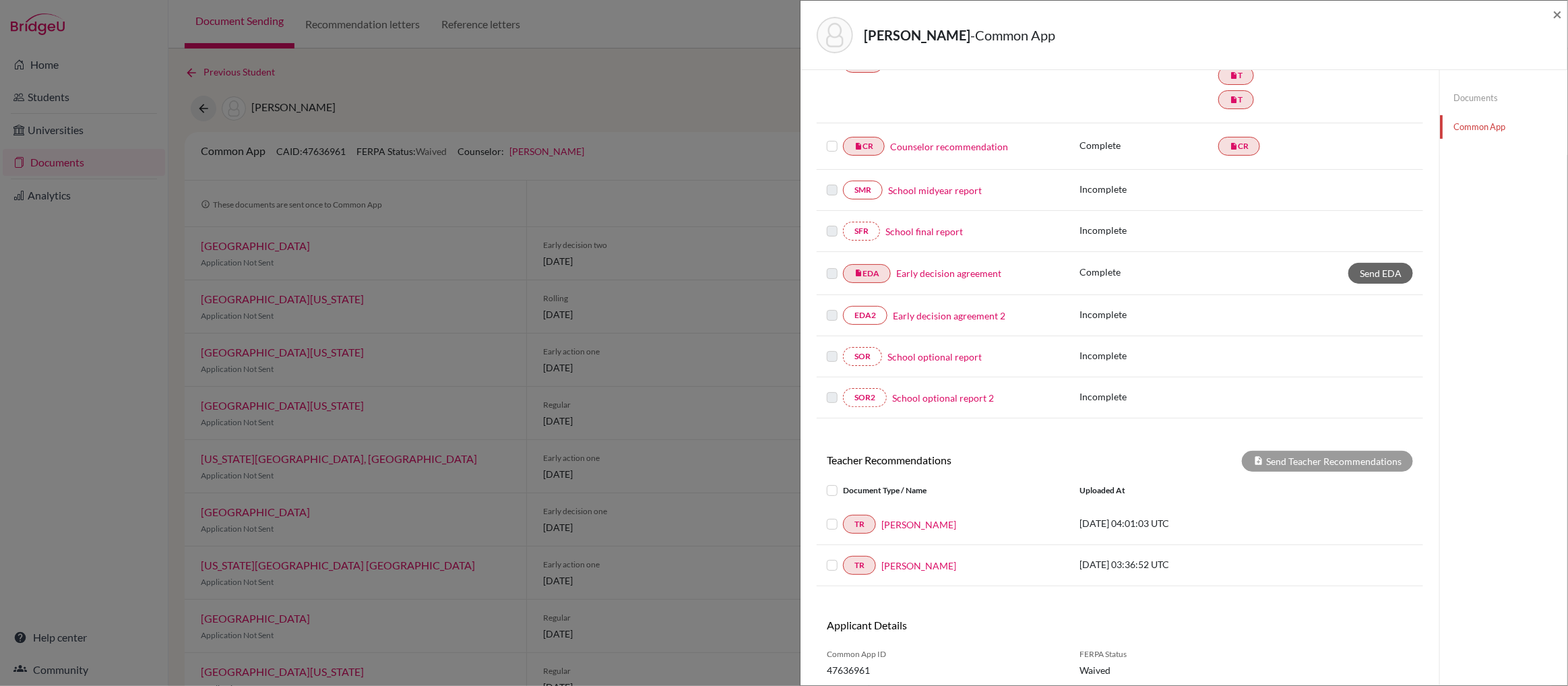
scroll to position [258, 0]
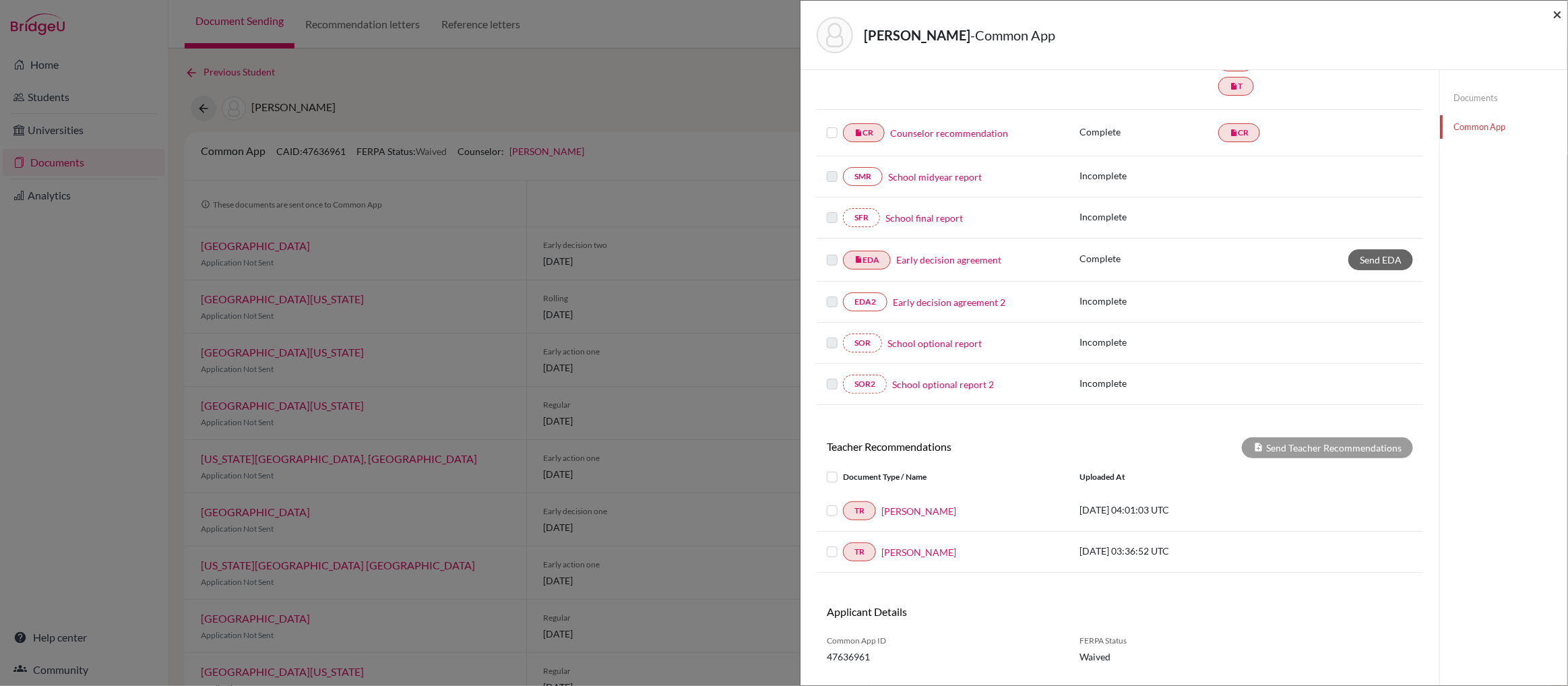
click at [1558, 12] on span "×" at bounding box center [1558, 14] width 10 height 19
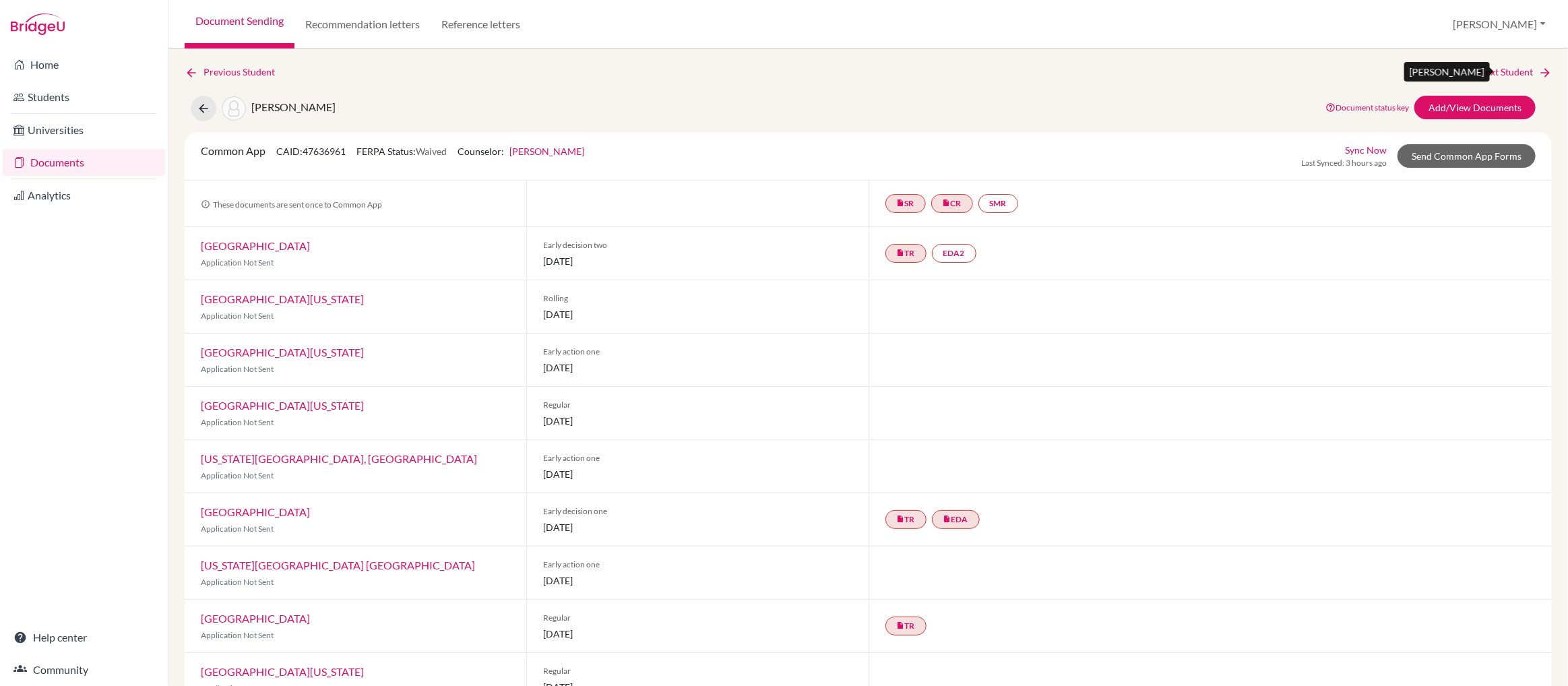
click at [1511, 72] on link "Next Student" at bounding box center [1515, 71] width 73 height 15
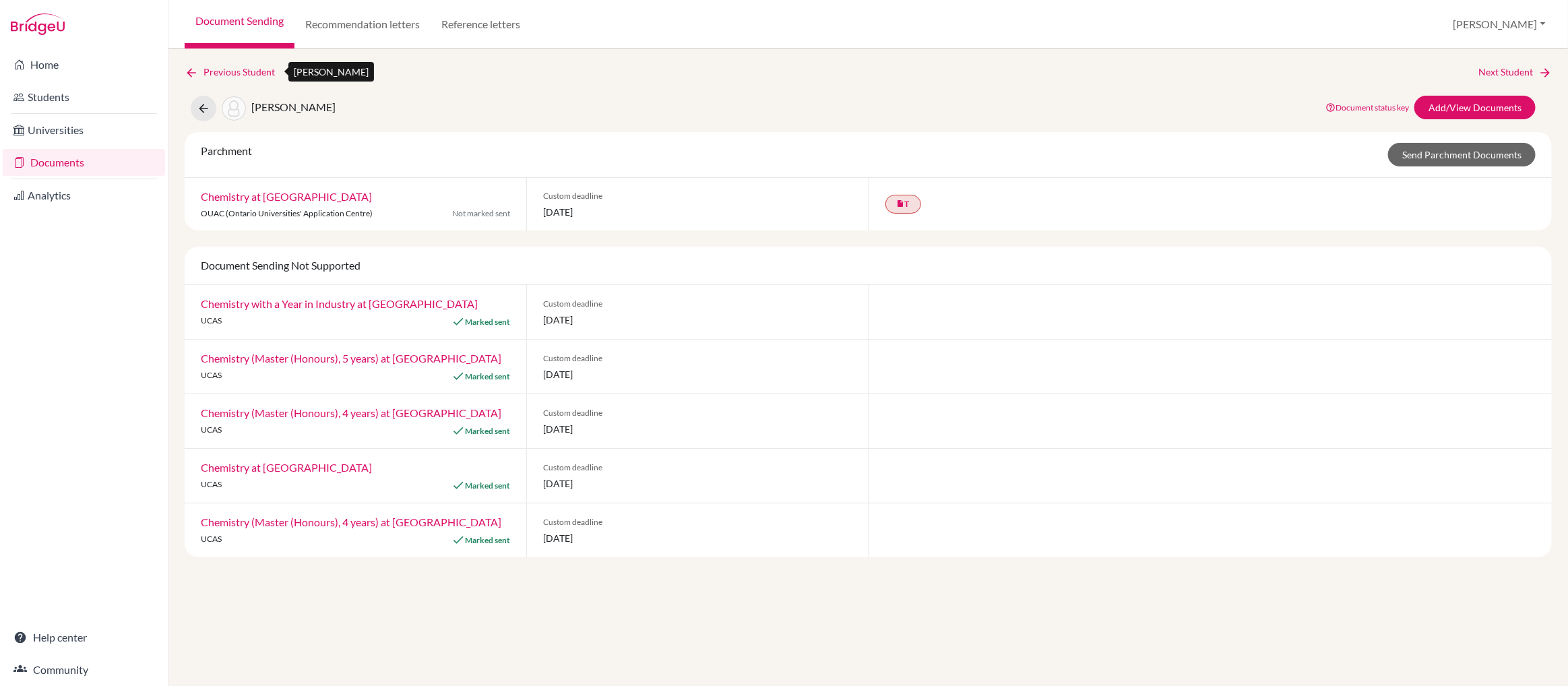
click at [260, 73] on link "Previous Student" at bounding box center [235, 71] width 101 height 15
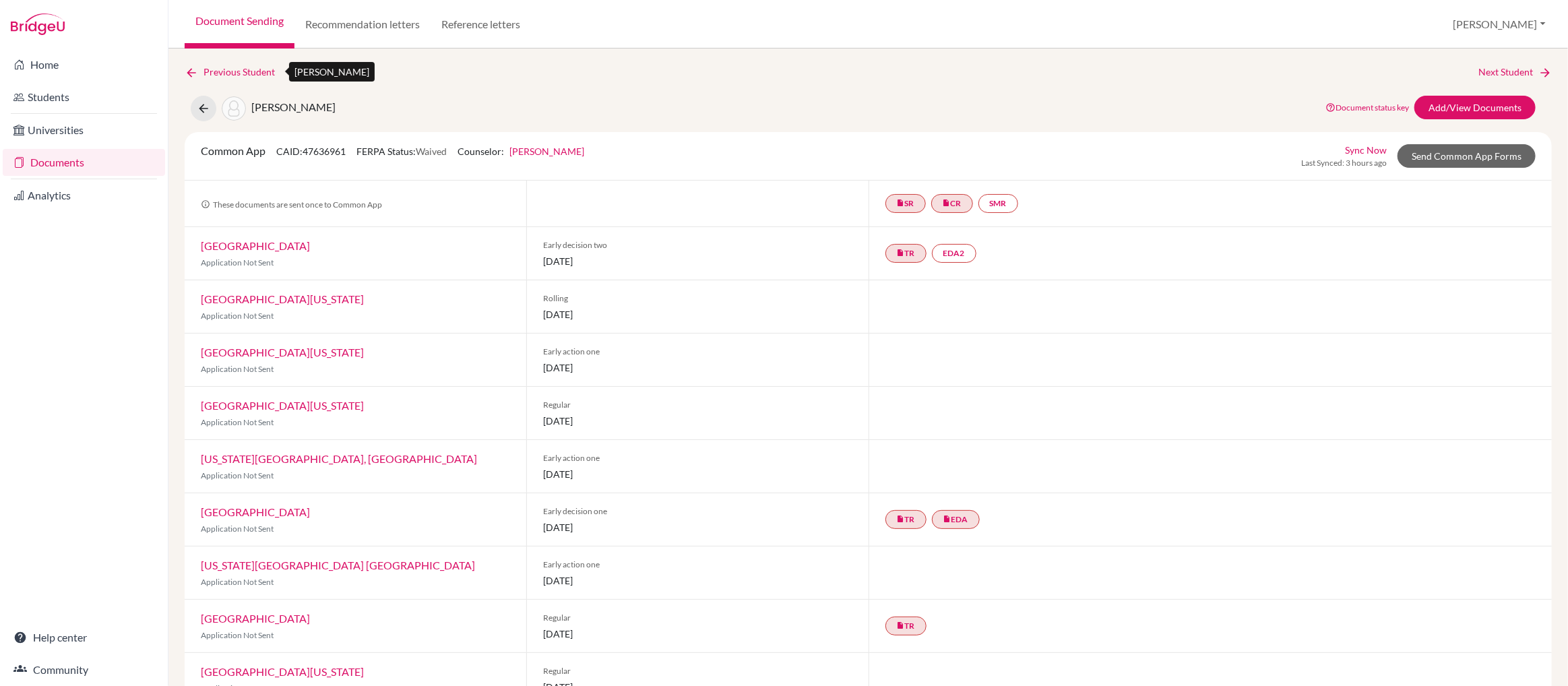
click at [260, 73] on link "Previous Student" at bounding box center [235, 71] width 101 height 15
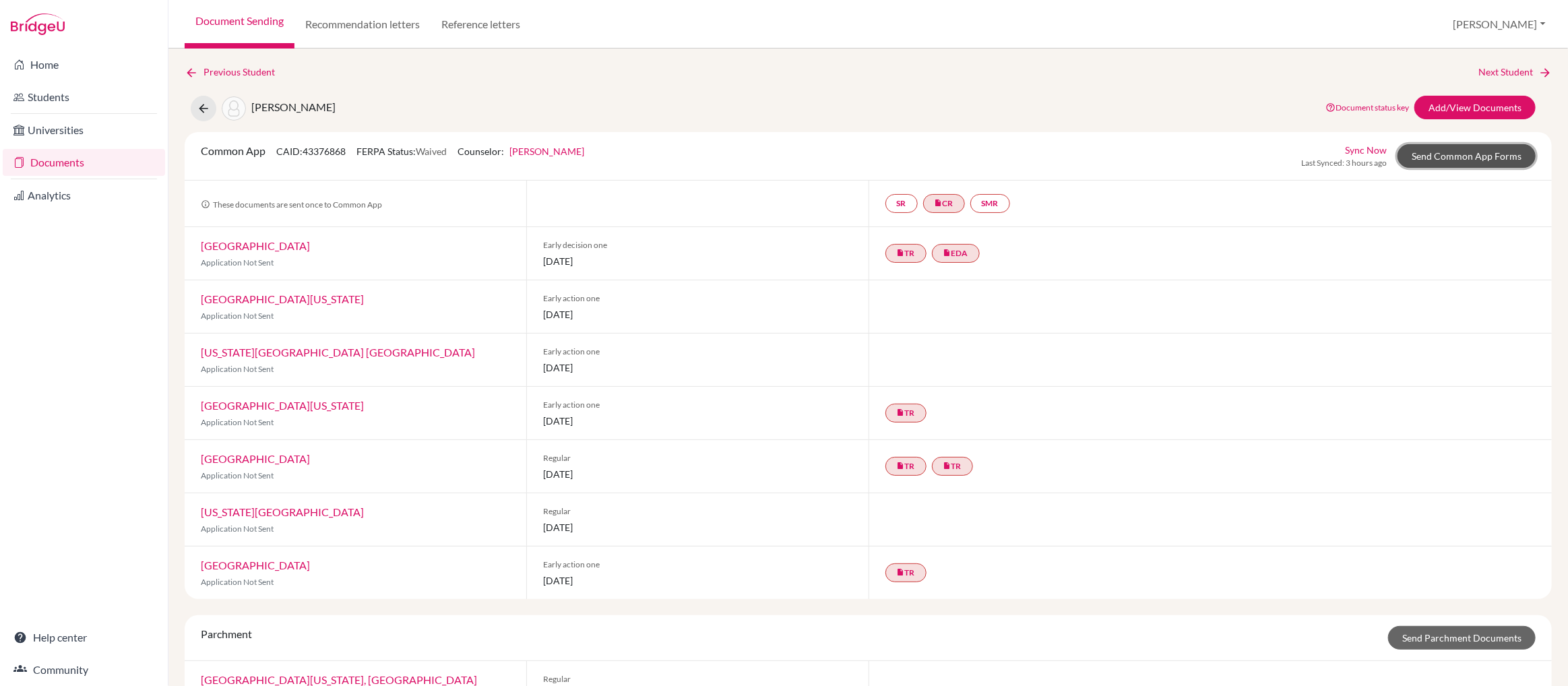
click at [1484, 160] on link "Send Common App Forms" at bounding box center [1466, 156] width 138 height 24
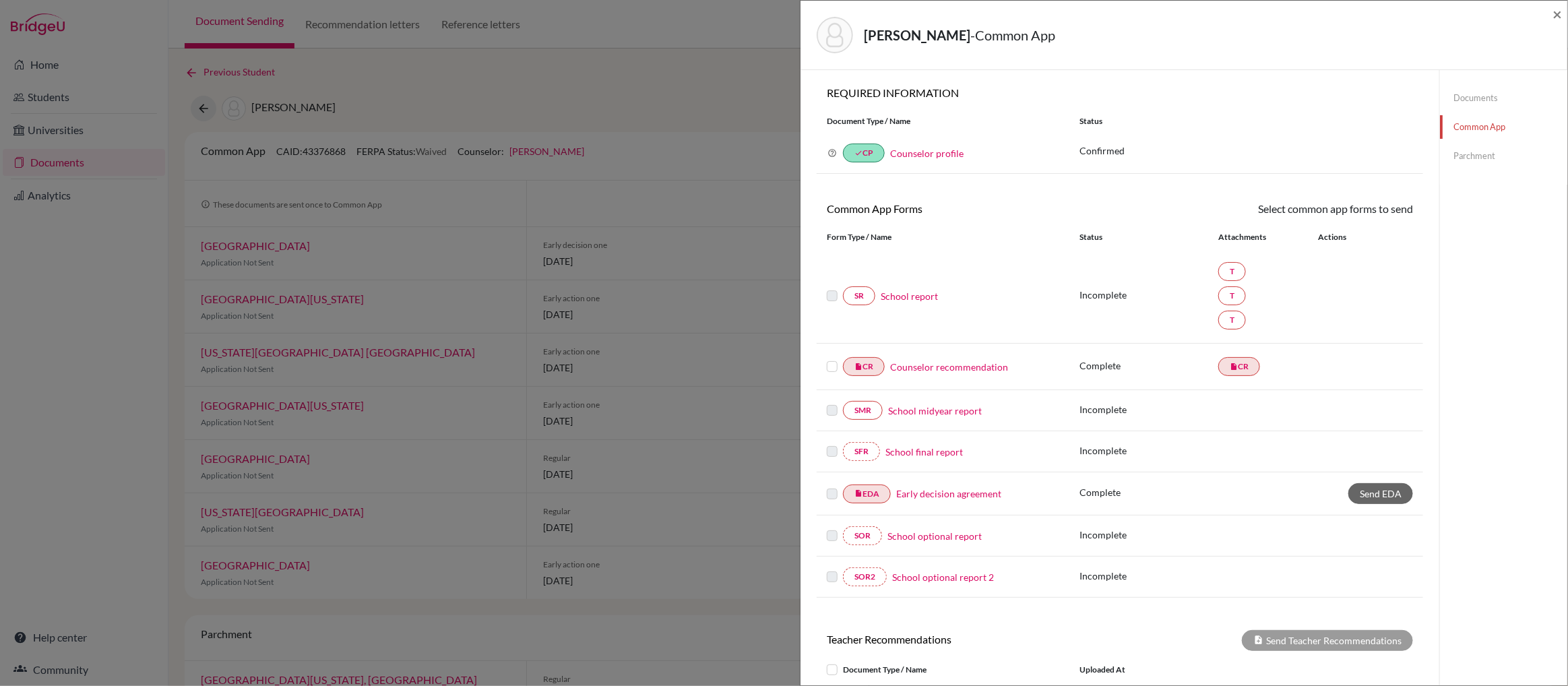
click at [919, 297] on link "School report" at bounding box center [909, 296] width 57 height 14
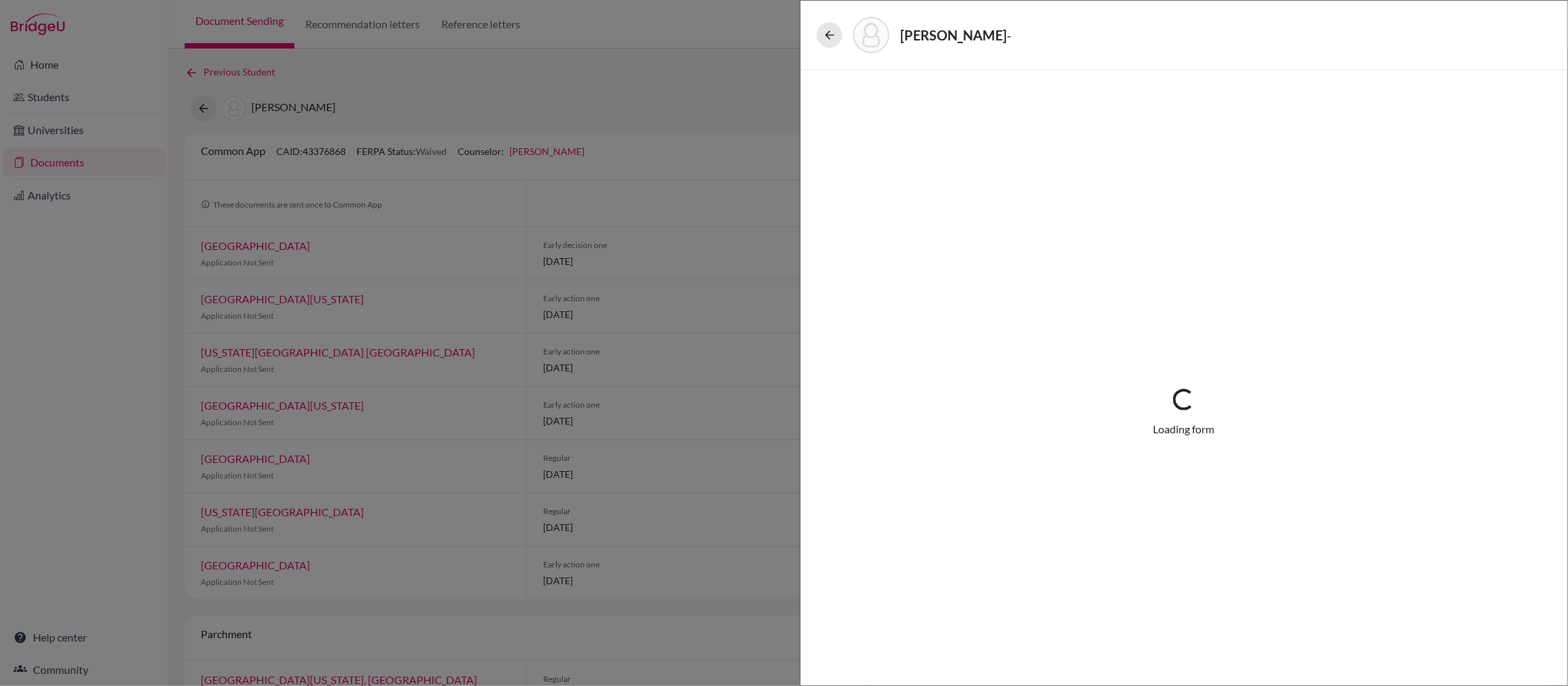
select select "4"
select select "674594"
select select "679246"
select select "672593"
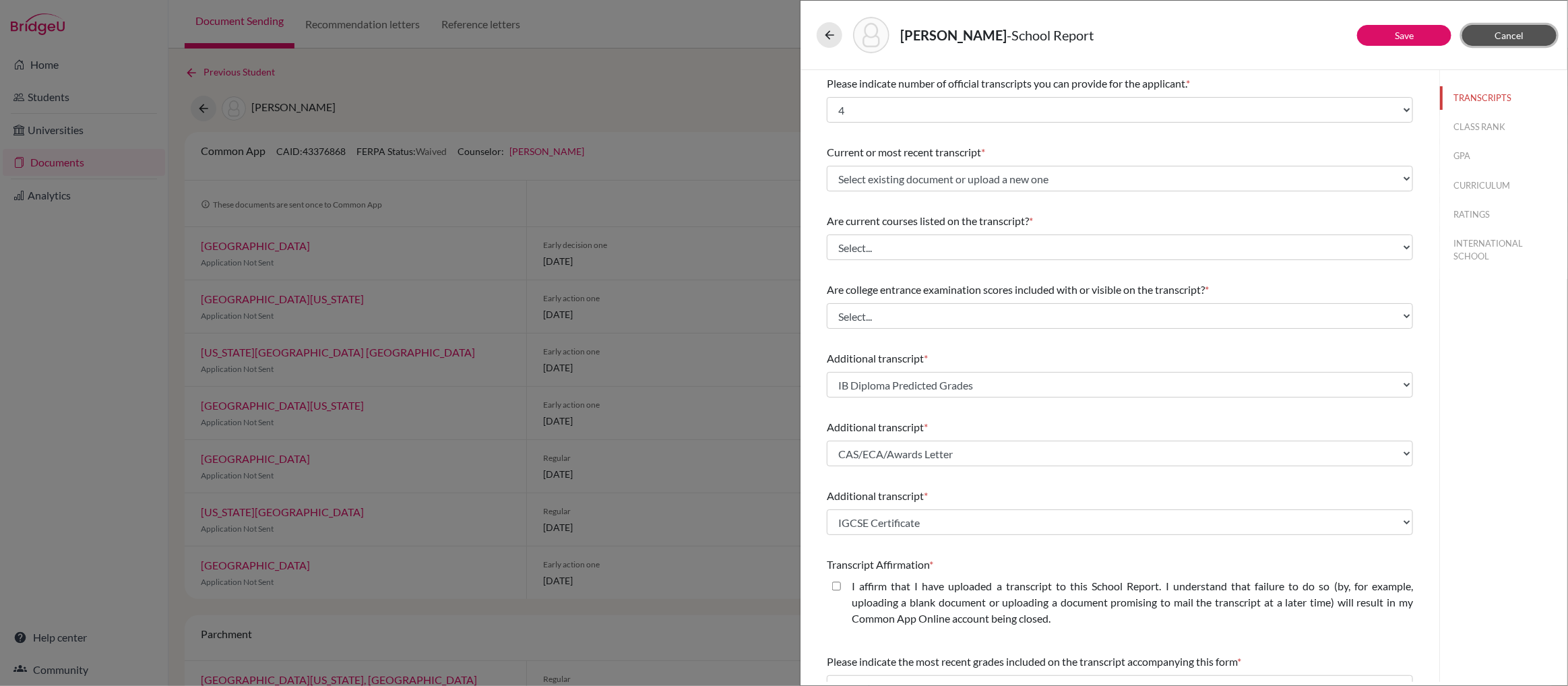
click at [1515, 33] on span "Cancel" at bounding box center [1510, 35] width 29 height 12
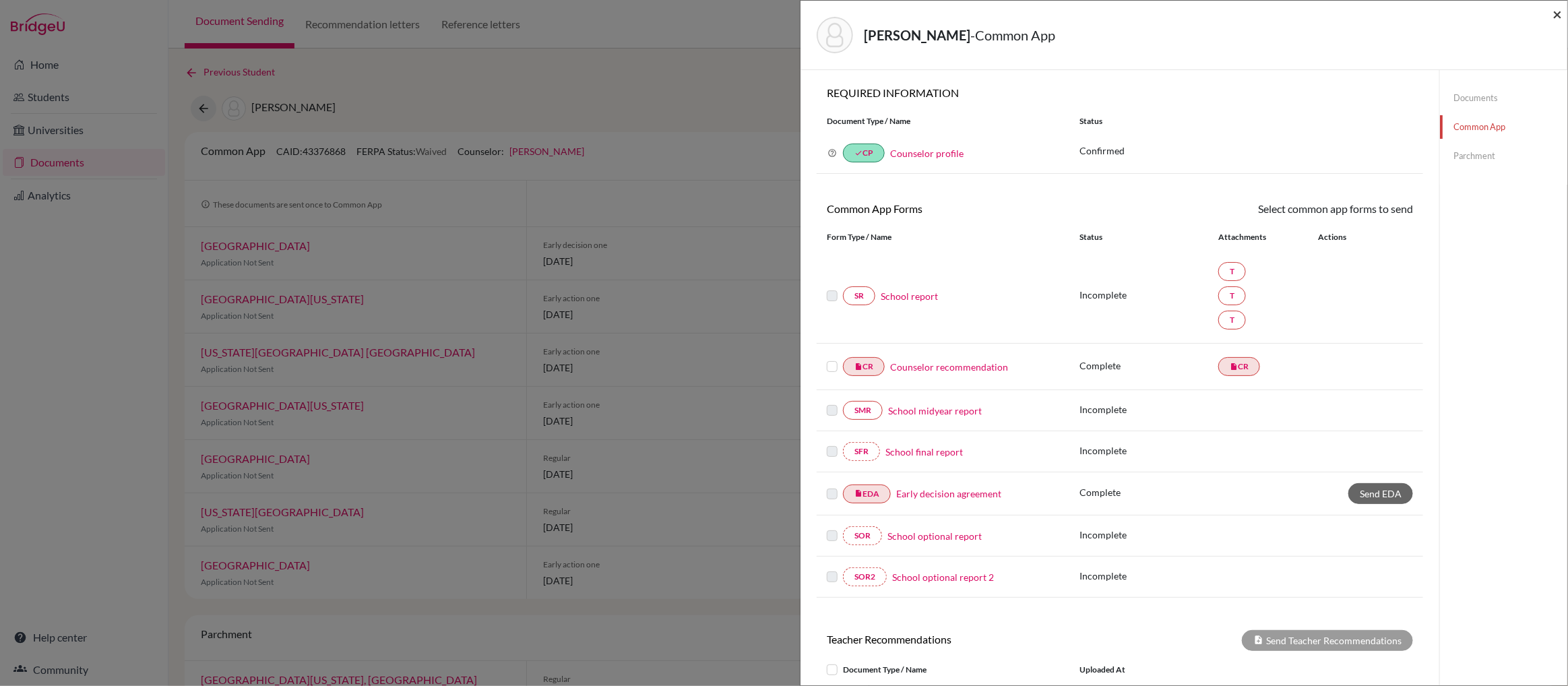
click at [1556, 13] on span "×" at bounding box center [1558, 14] width 10 height 19
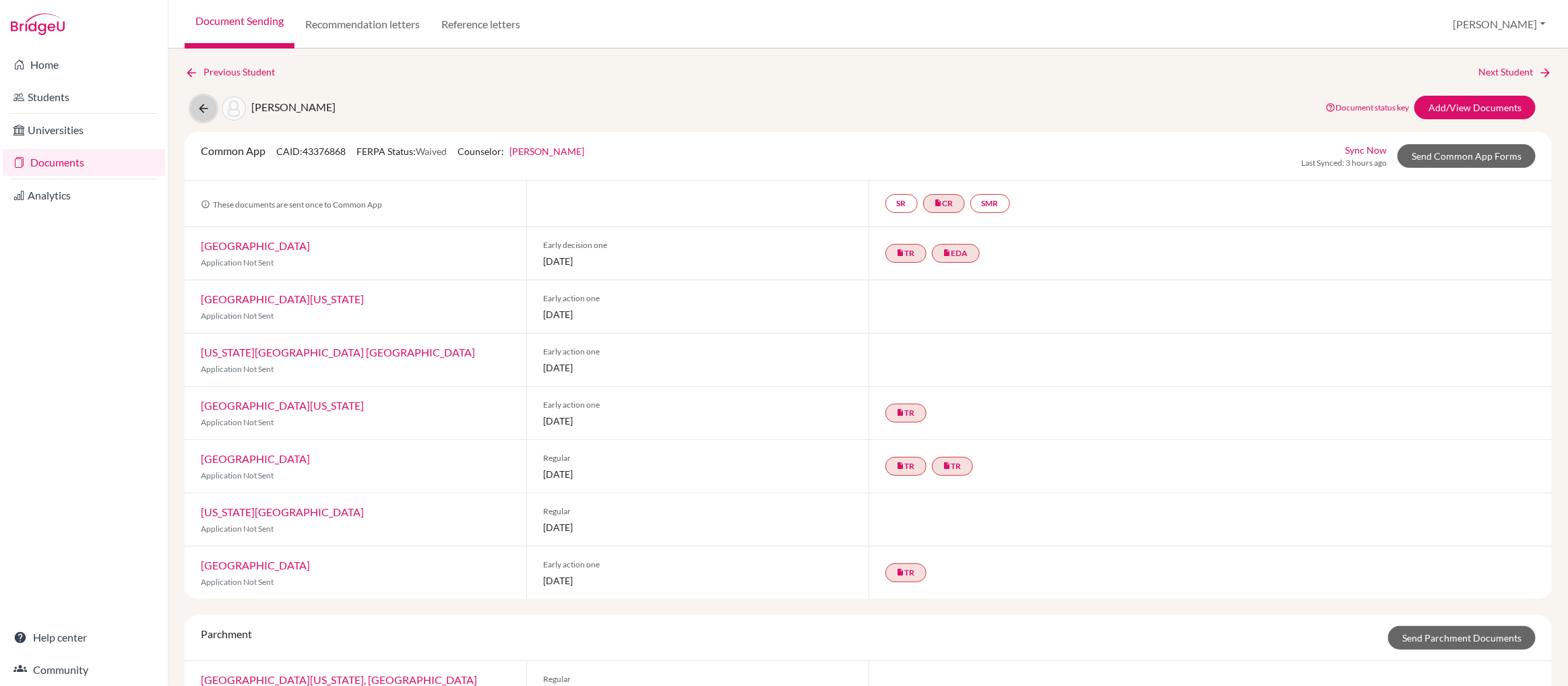
click at [203, 107] on icon at bounding box center [203, 108] width 13 height 13
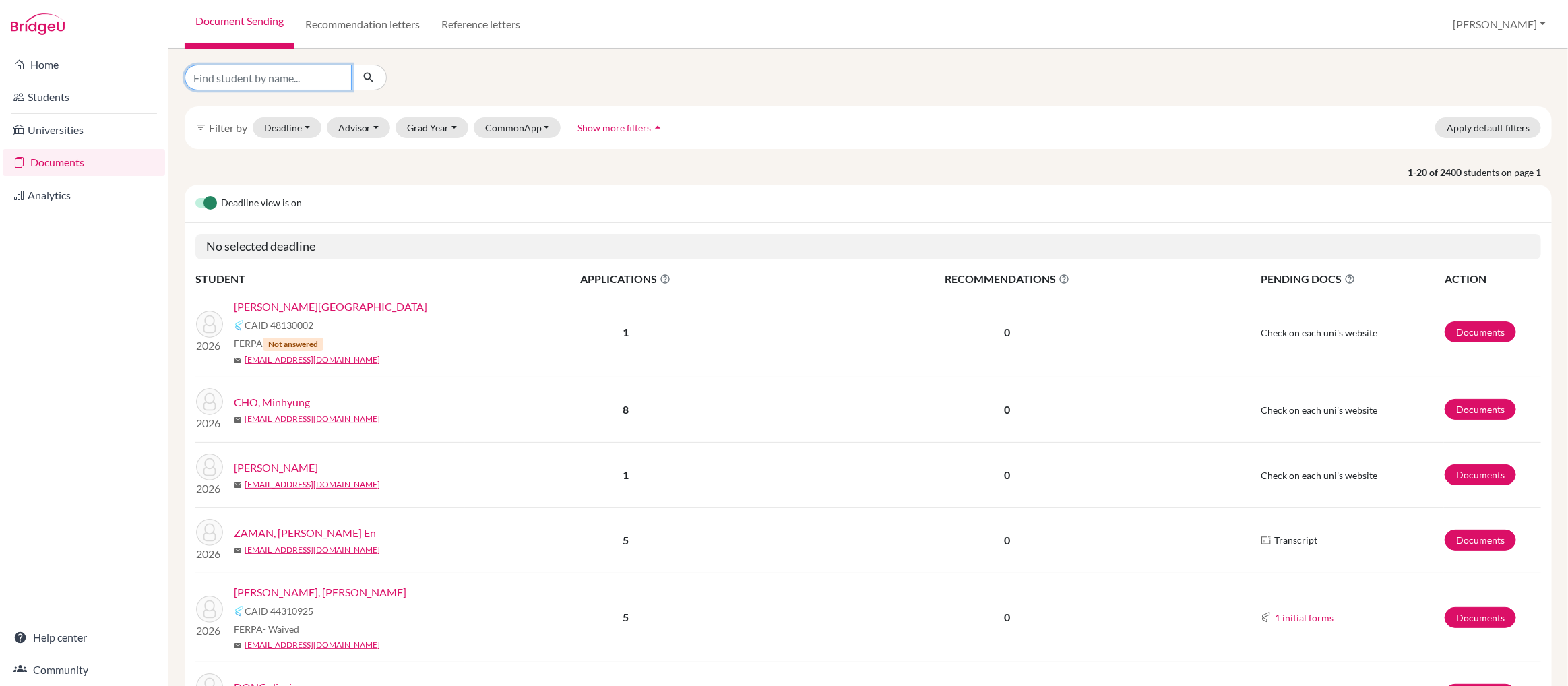
click at [222, 84] on input "Find student by name..." at bounding box center [268, 77] width 167 height 26
type input "cho"
click at [367, 77] on icon "submit" at bounding box center [368, 77] width 13 height 13
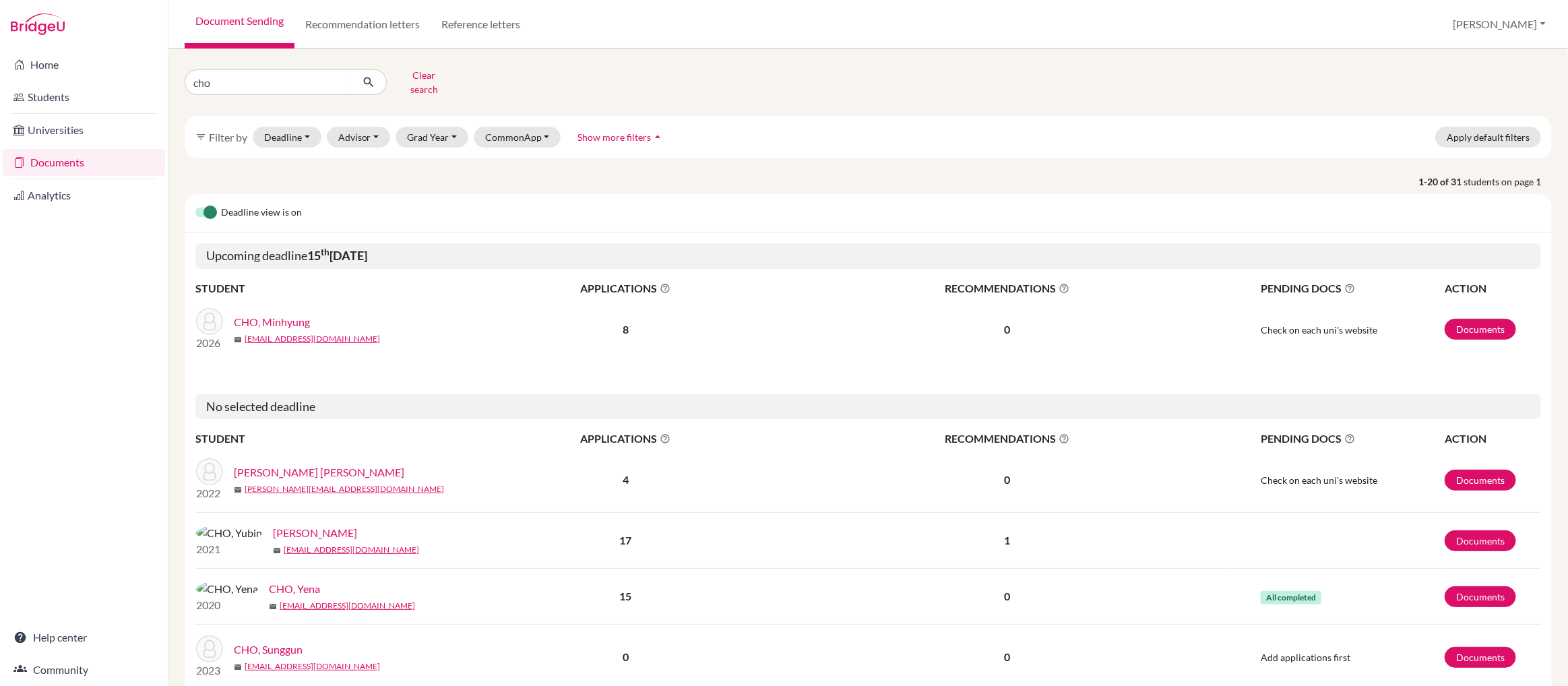
click at [294, 314] on link "CHO, Minhyung" at bounding box center [272, 321] width 76 height 16
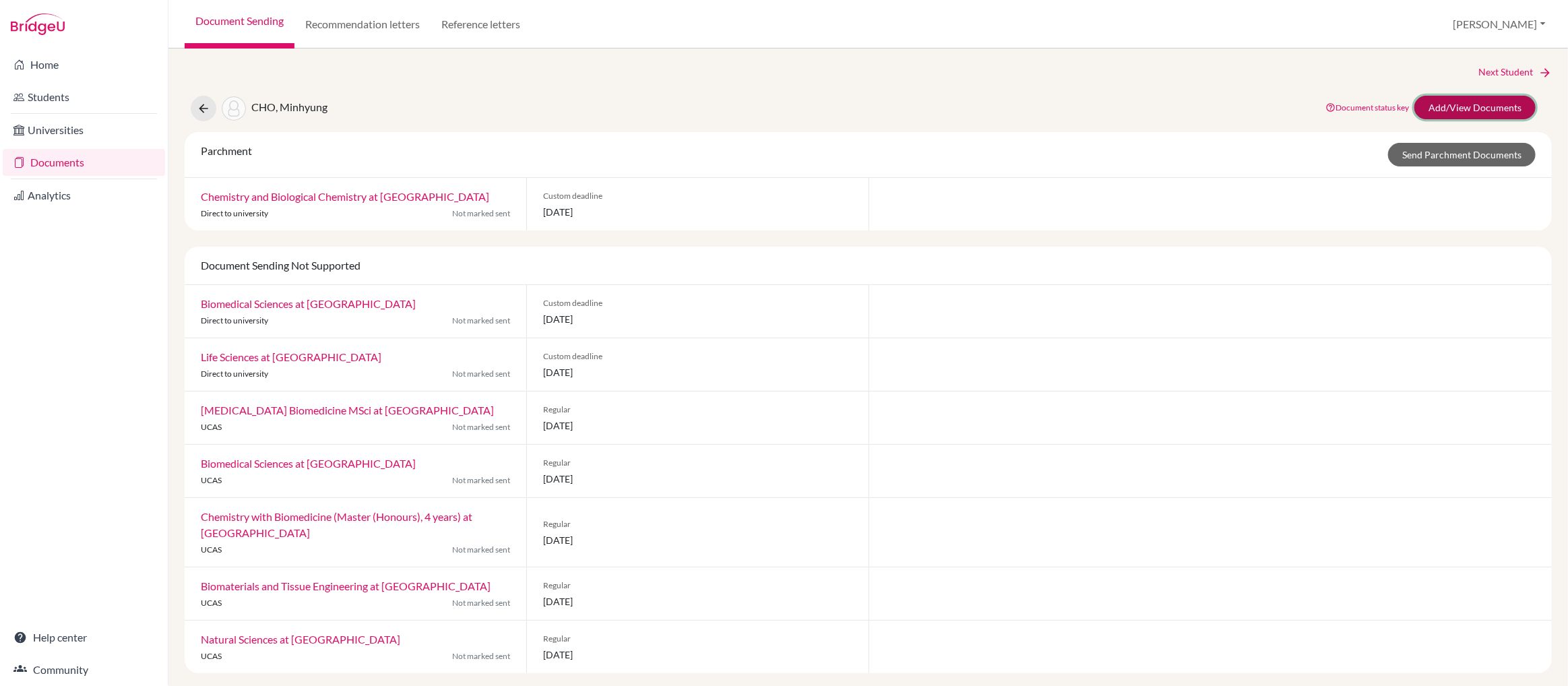
click at [1434, 107] on link "Add/View Documents" at bounding box center [1475, 107] width 121 height 24
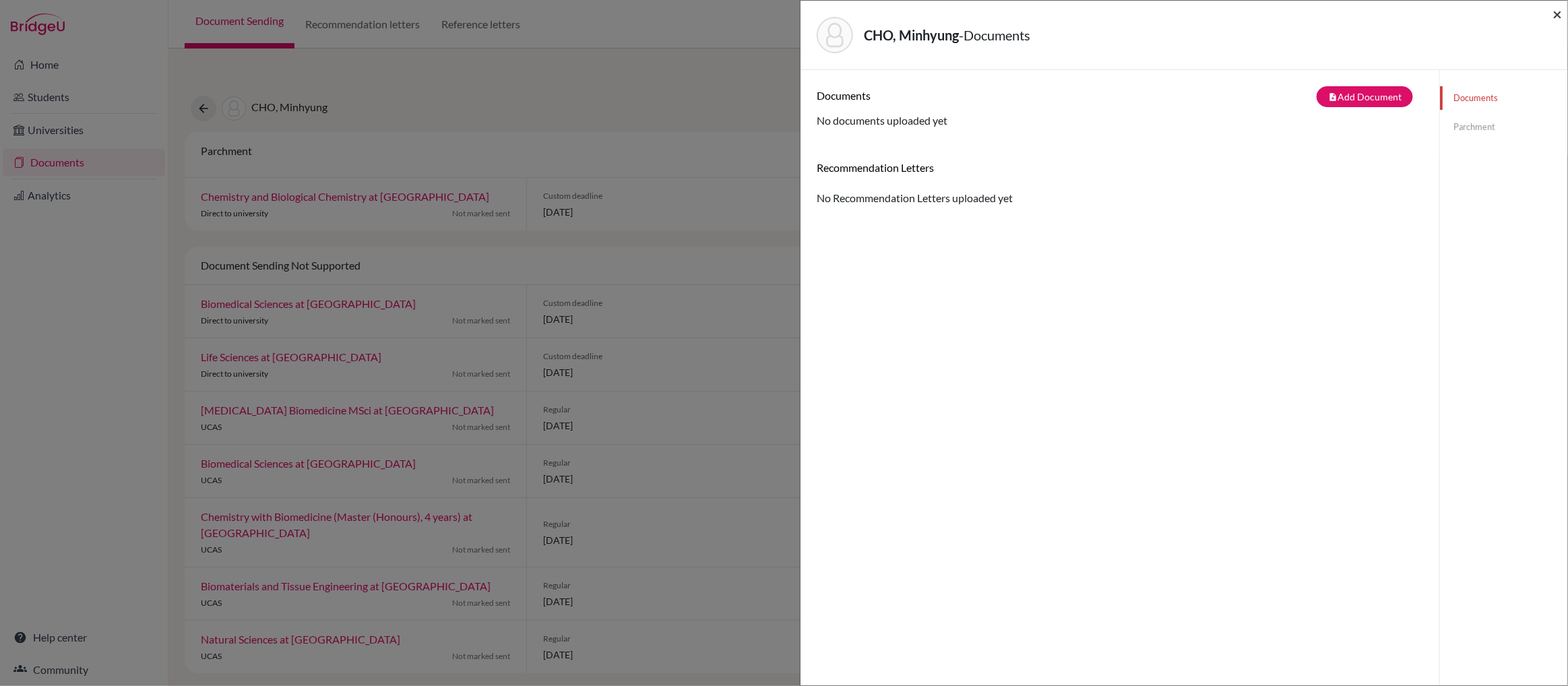
click at [1560, 10] on span "×" at bounding box center [1558, 14] width 10 height 19
